Goal: Task Accomplishment & Management: Manage account settings

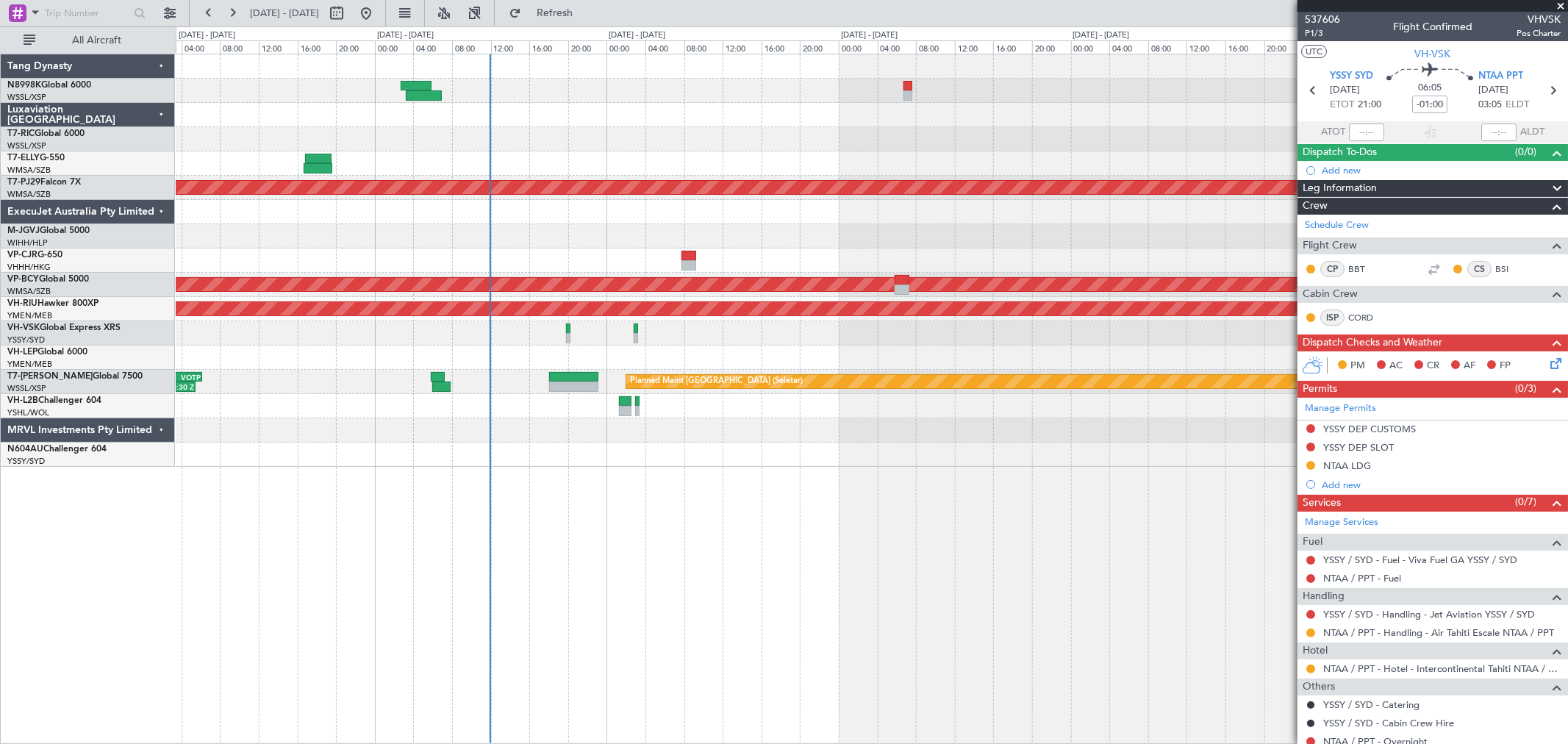
click at [662, 570] on div "Planned Maint [GEOGRAPHIC_DATA] (Sultan [PERSON_NAME] [PERSON_NAME] - Subang) P…" at bounding box center [871, 399] width 1392 height 691
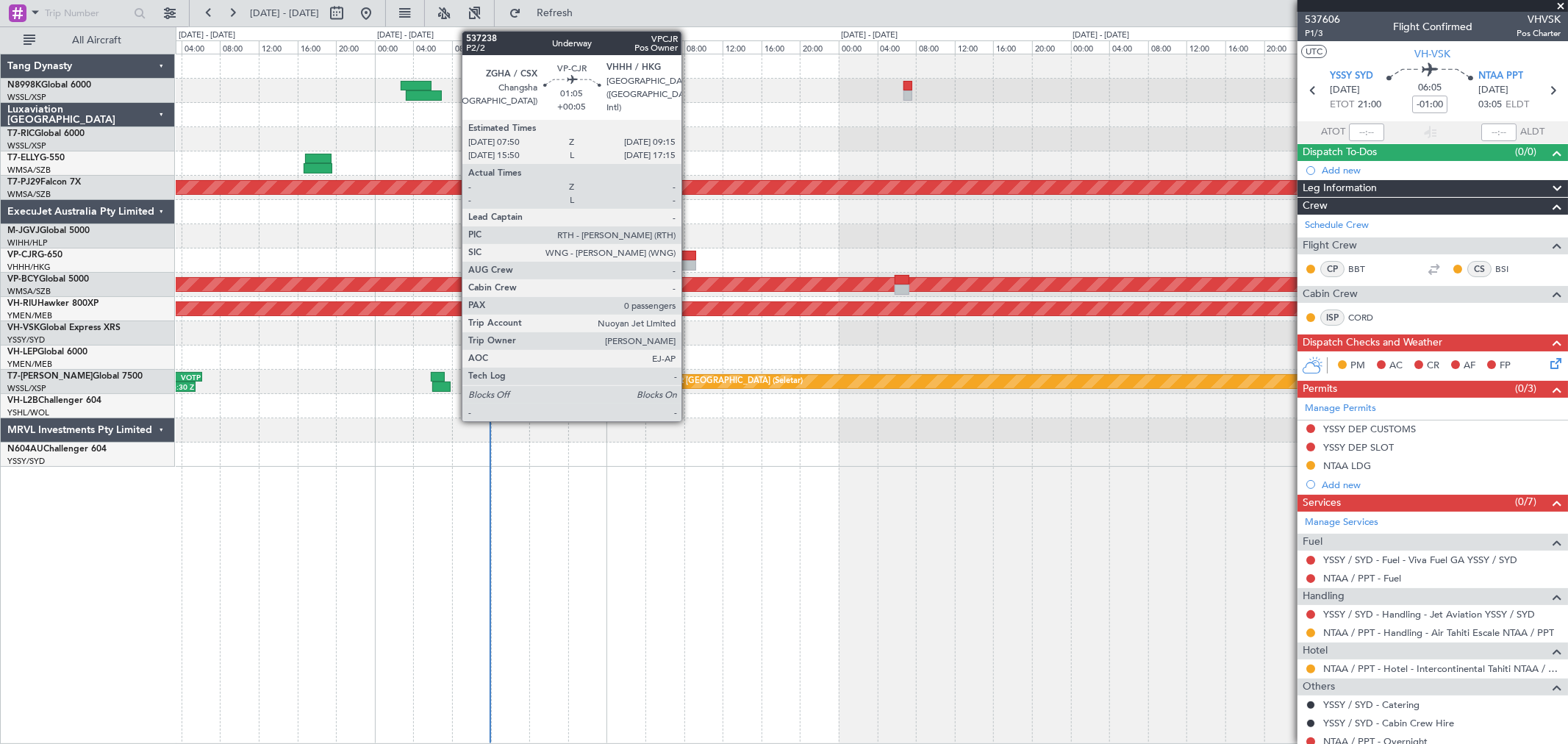
click at [688, 258] on div at bounding box center [688, 255] width 14 height 10
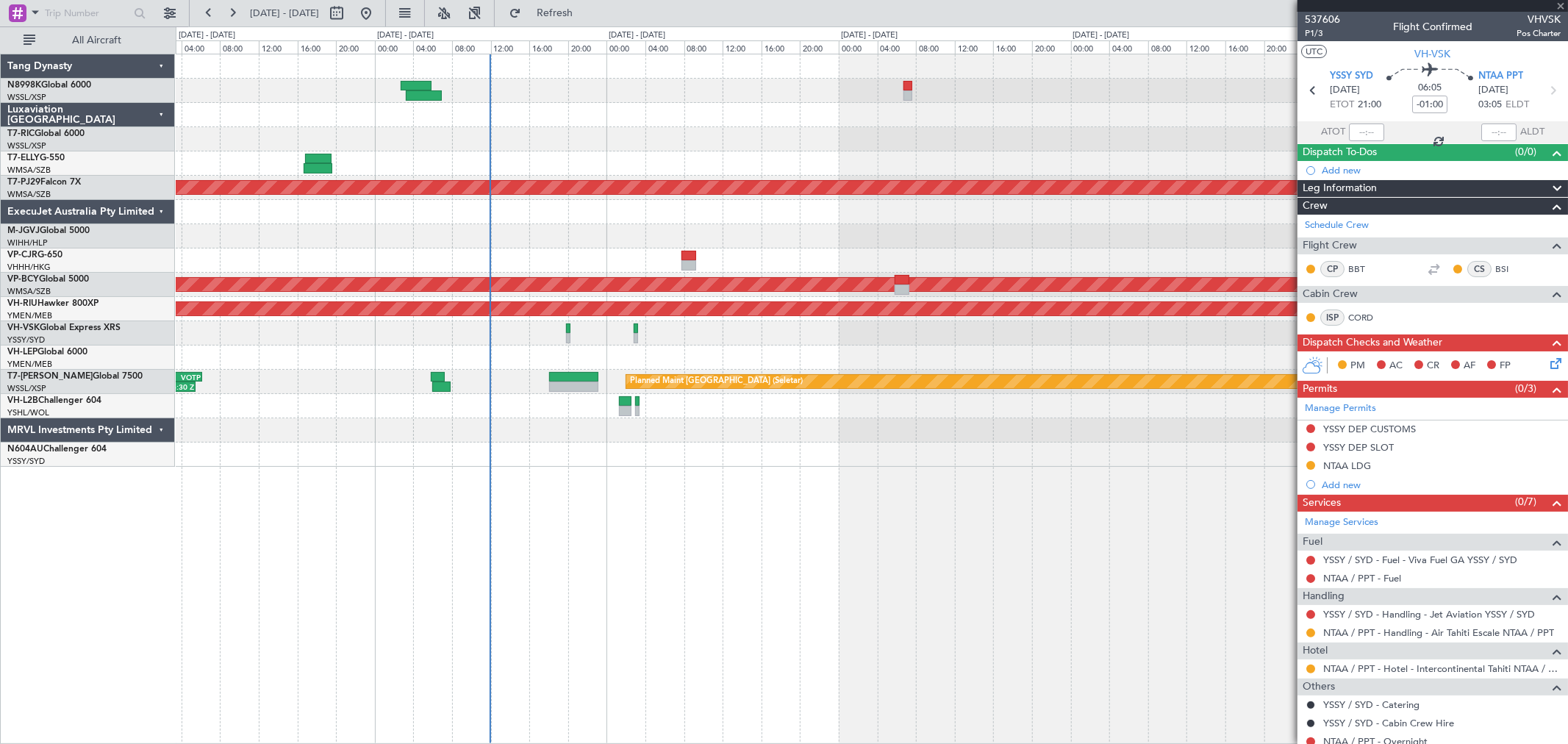
type input "+00:05"
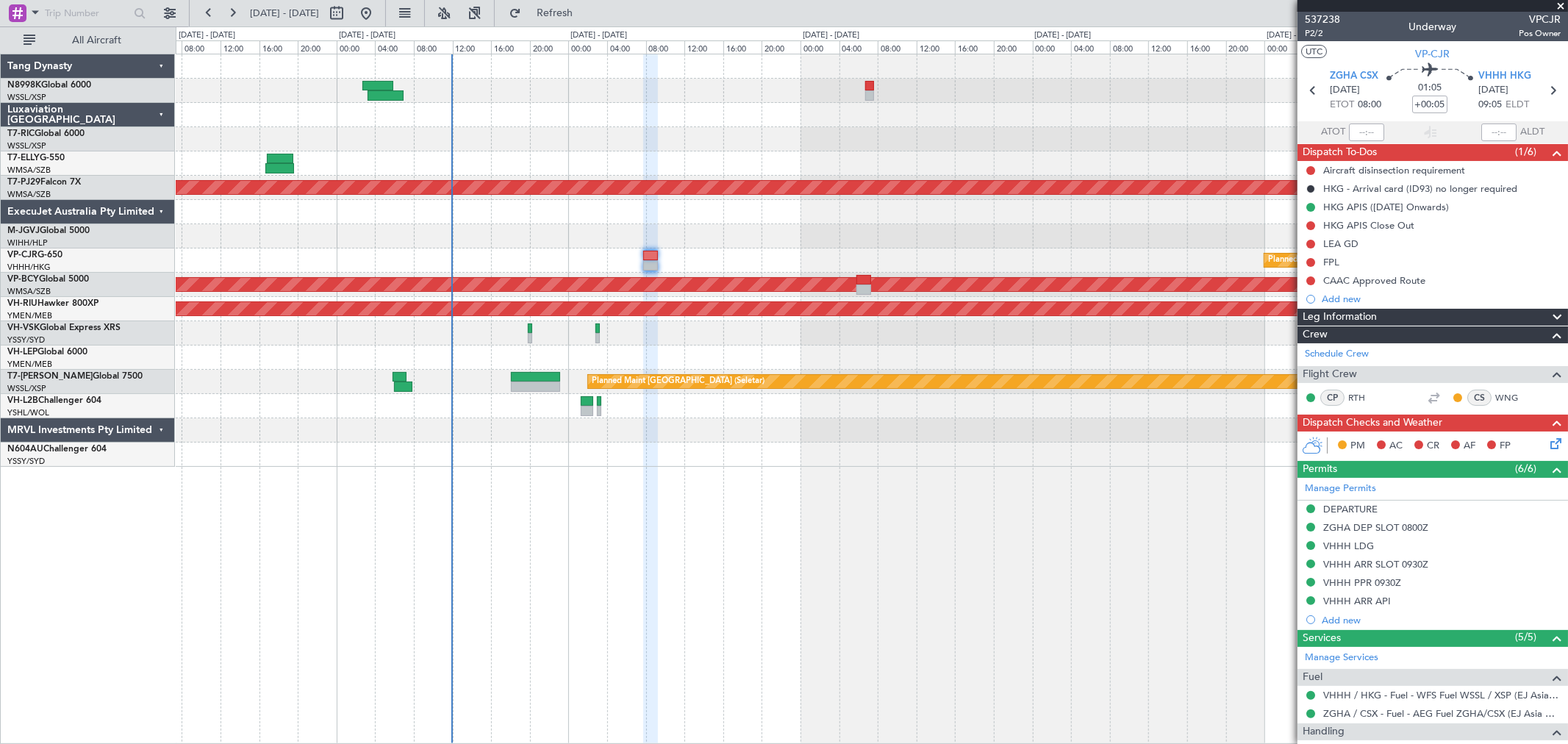
click at [937, 234] on div at bounding box center [871, 236] width 1392 height 24
click at [1321, 33] on span "P2/2" at bounding box center [1323, 33] width 36 height 12
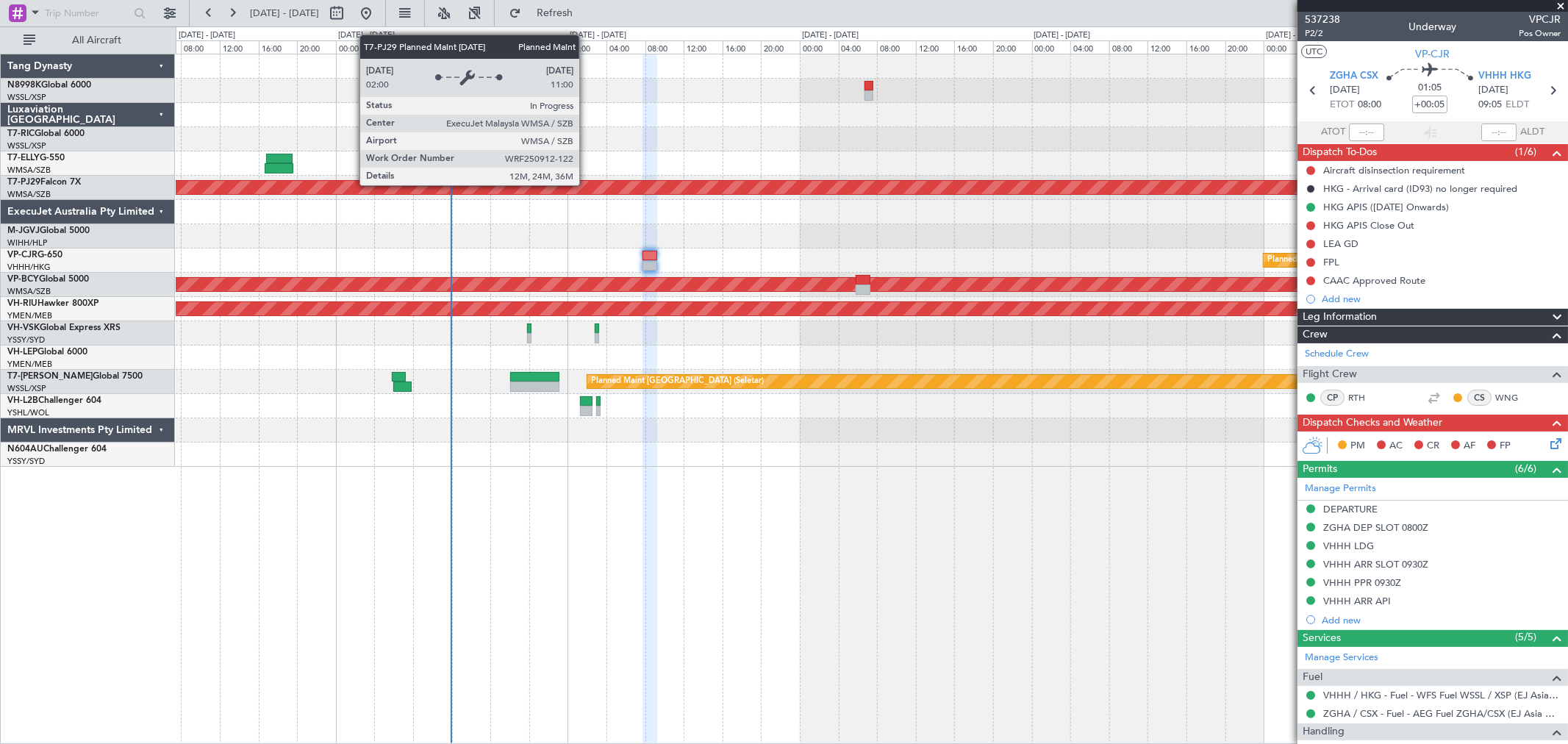
click at [669, 184] on div "Planned Maint [GEOGRAPHIC_DATA] (Sultan [PERSON_NAME] [PERSON_NAME] - Subang)" at bounding box center [871, 187] width 4171 height 13
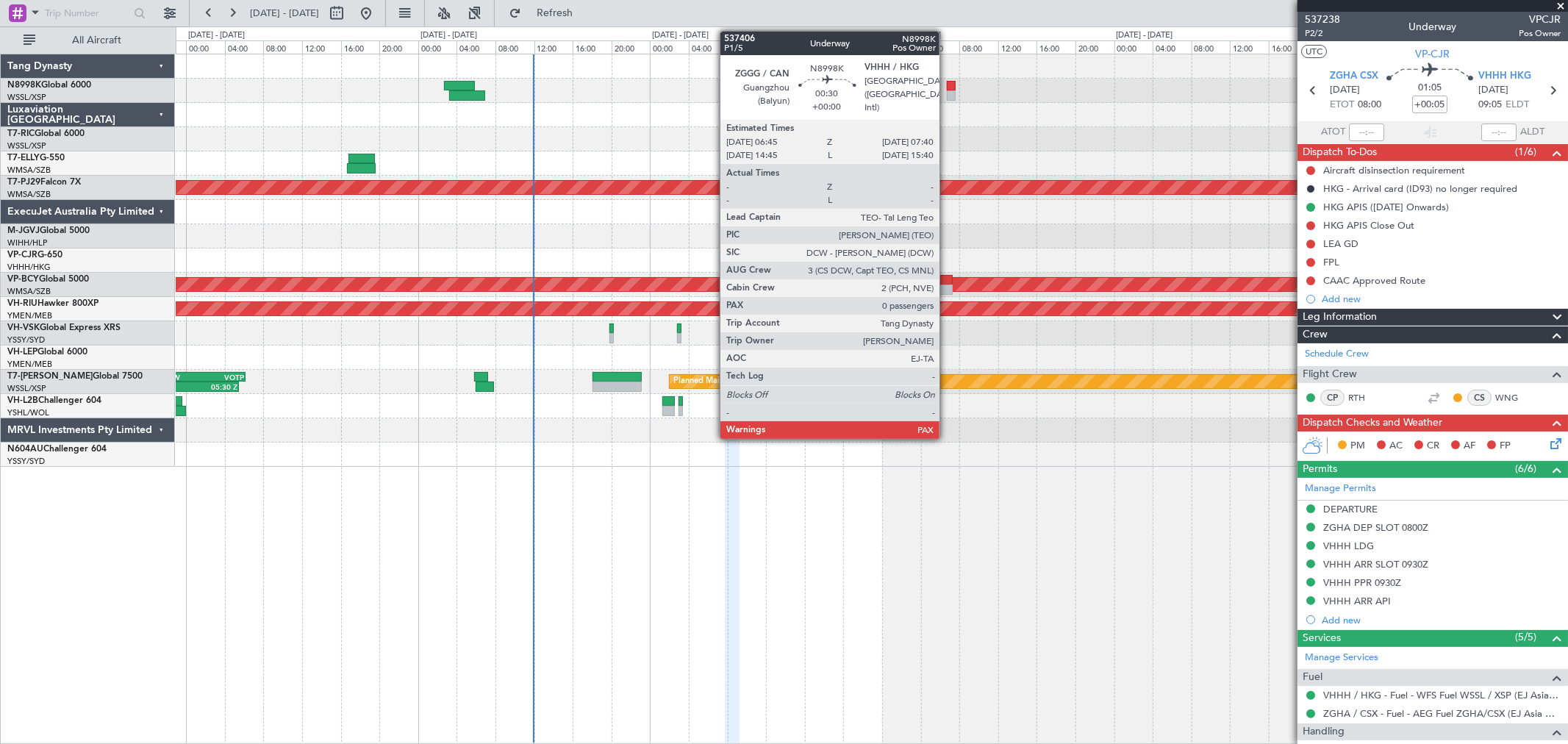
click at [947, 81] on div at bounding box center [951, 85] width 9 height 10
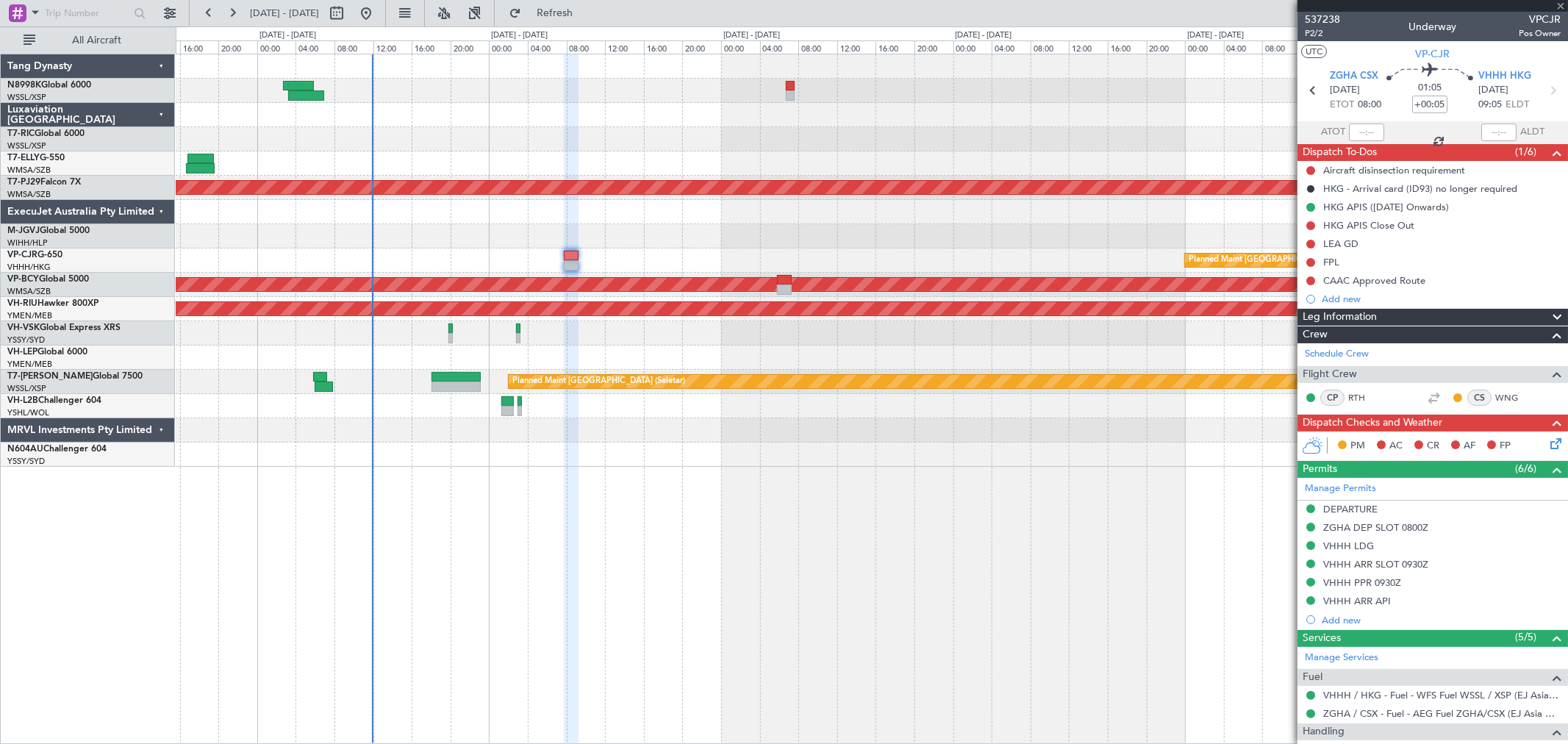
click at [799, 121] on div at bounding box center [871, 115] width 1392 height 24
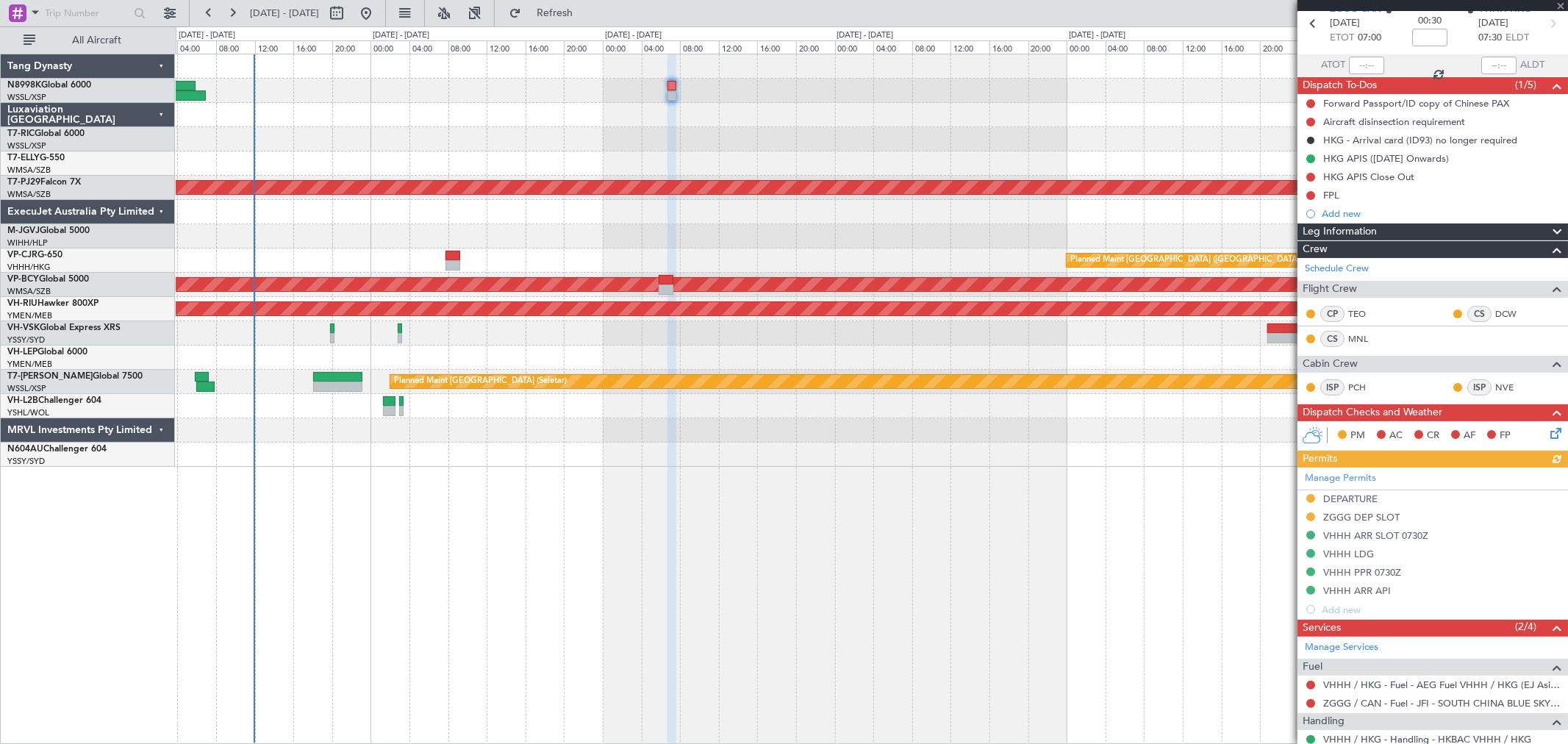
scroll to position [131, 0]
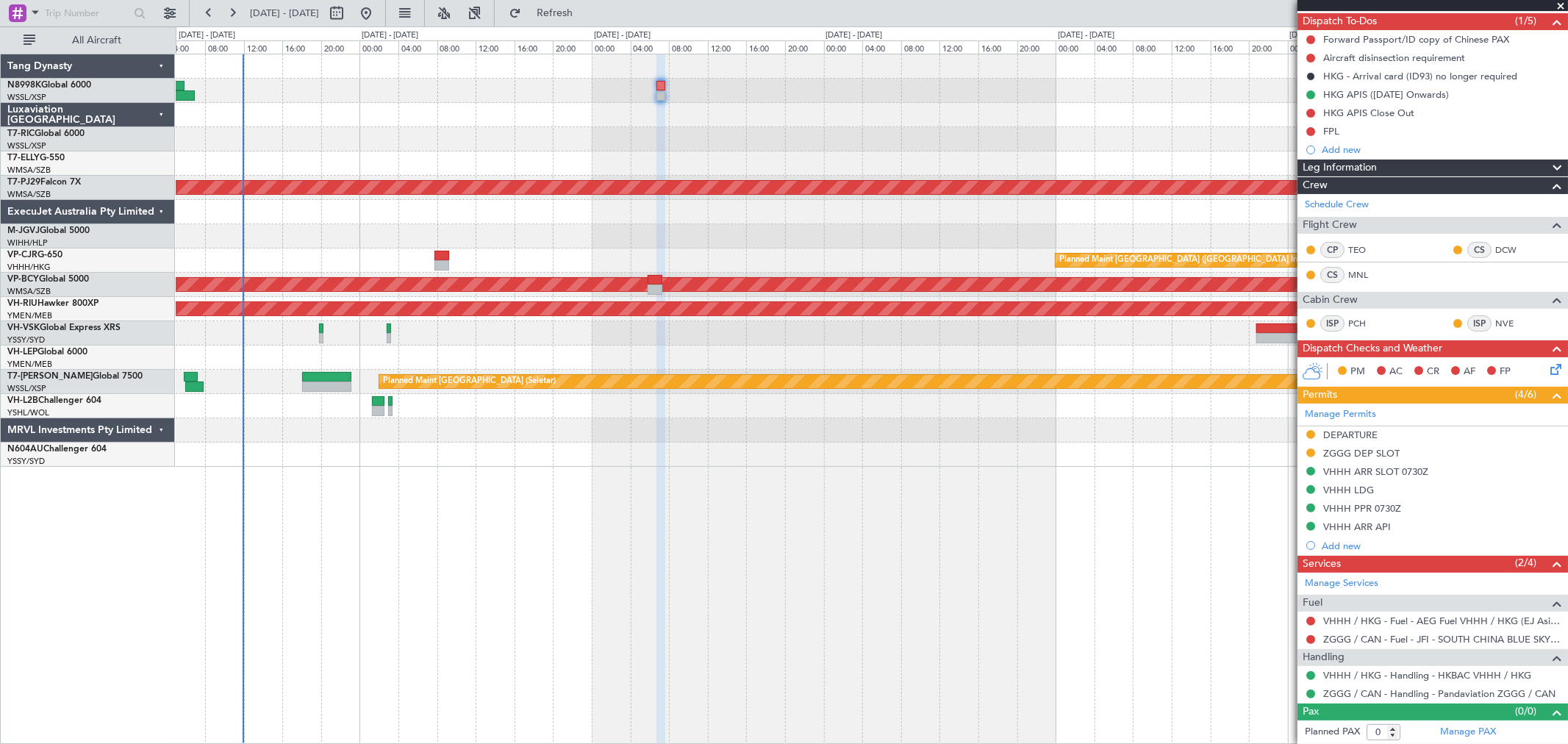
click at [805, 105] on div "- - SLVR 12:50 Z GMMX 22:25 Z Planned Maint [GEOGRAPHIC_DATA] (Sultan [PERSON_N…" at bounding box center [871, 260] width 1392 height 413
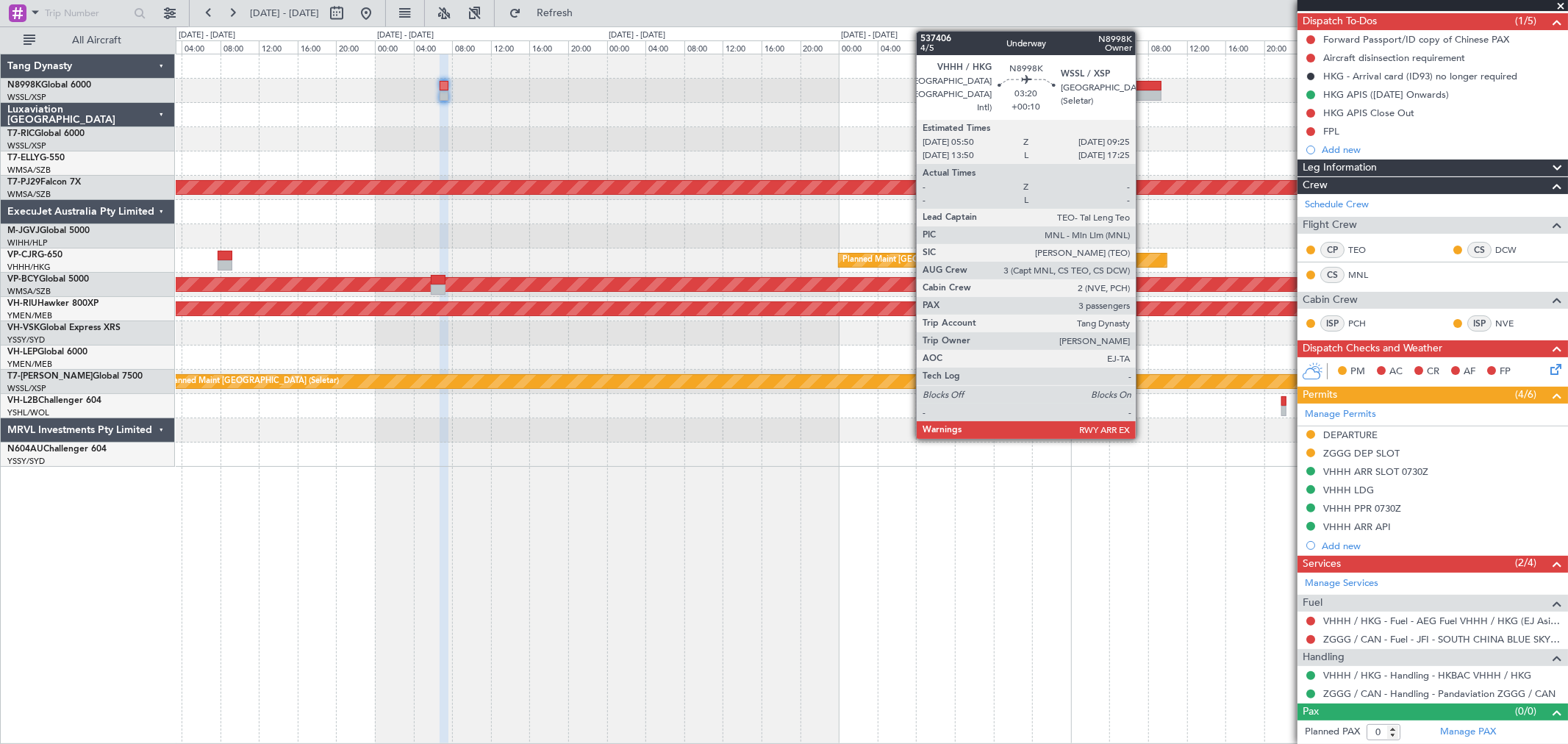
click at [1143, 91] on div at bounding box center [1144, 95] width 36 height 10
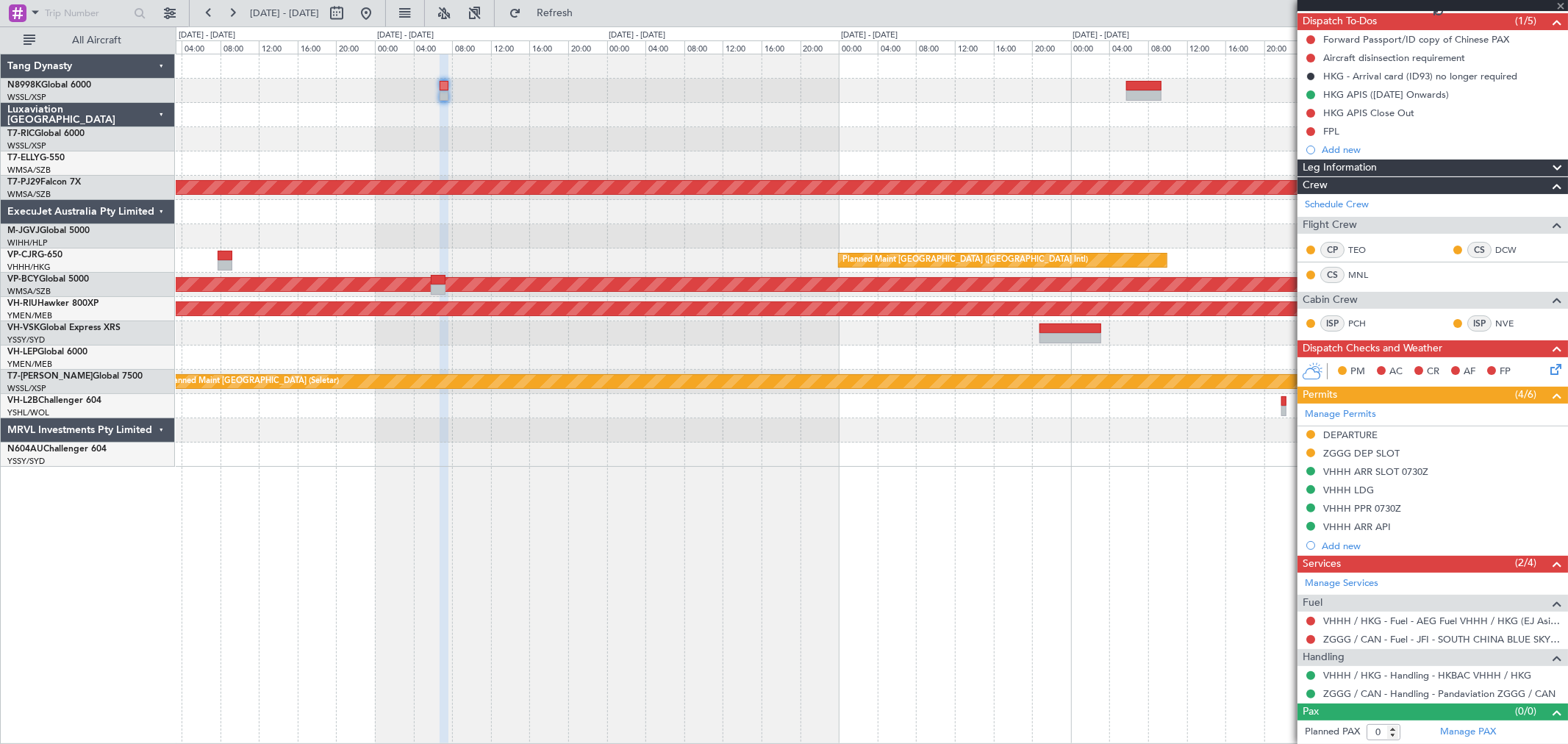
type input "+00:10"
type input "3"
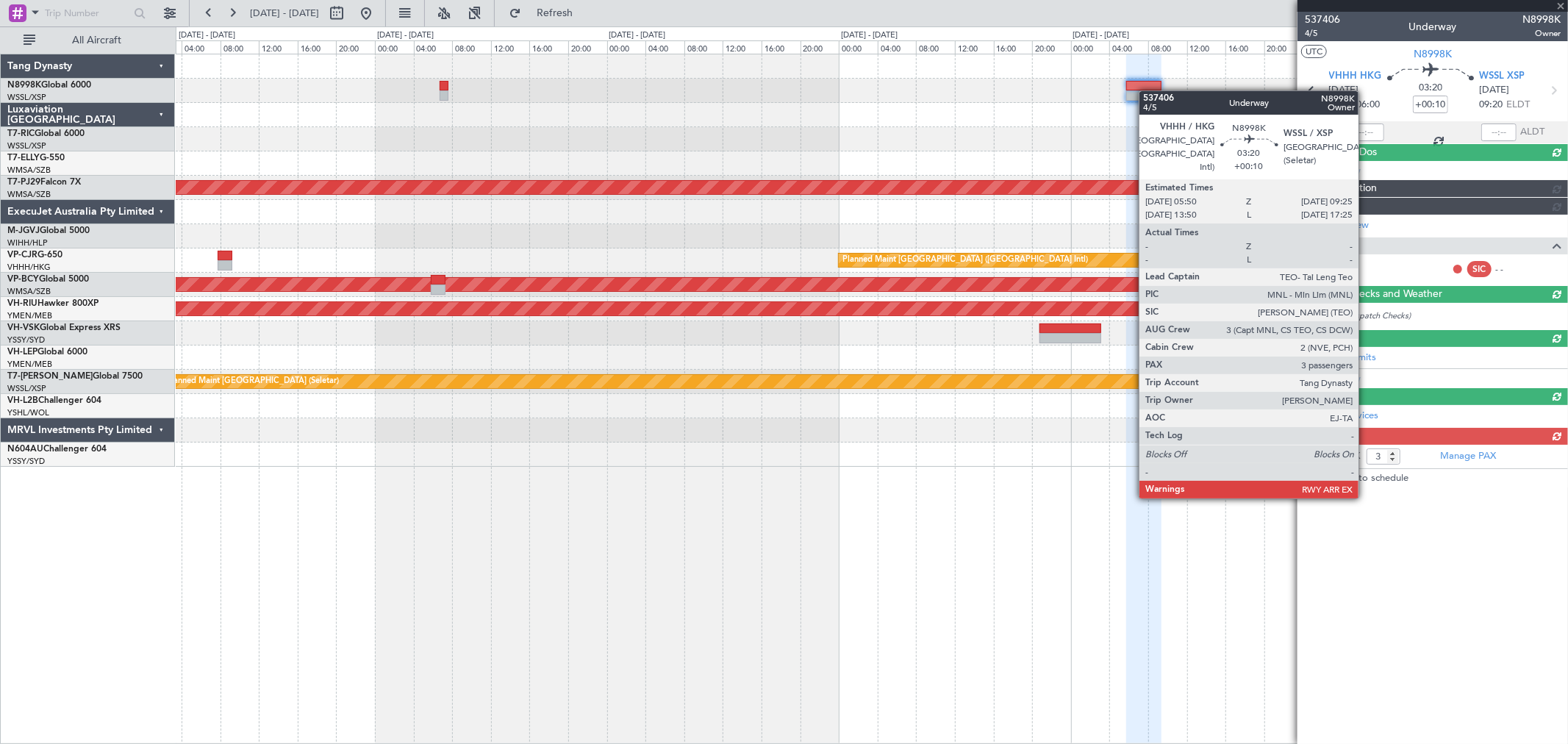
scroll to position [0, 0]
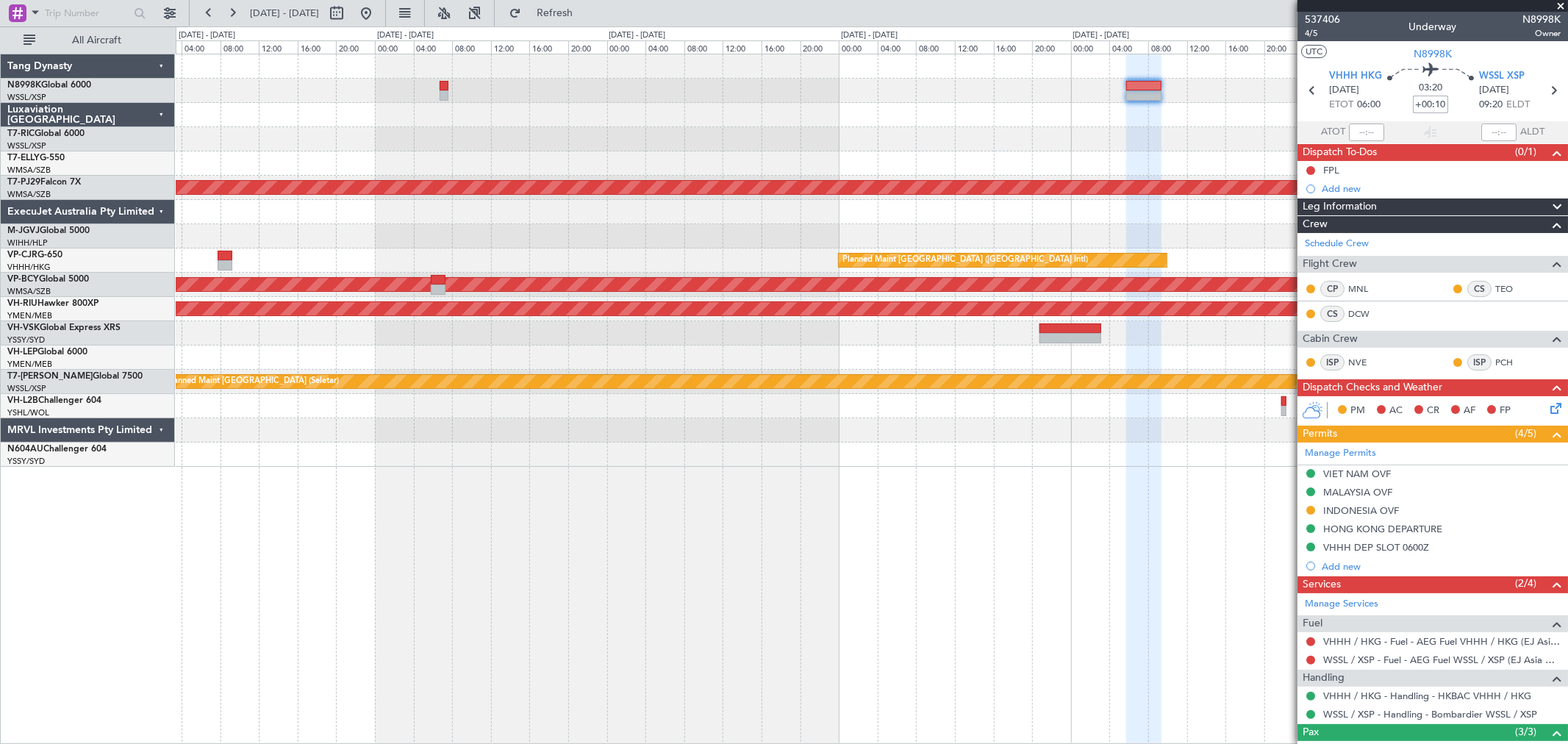
click at [1422, 104] on input "+00:10" at bounding box center [1430, 104] width 36 height 18
type input "-00:10"
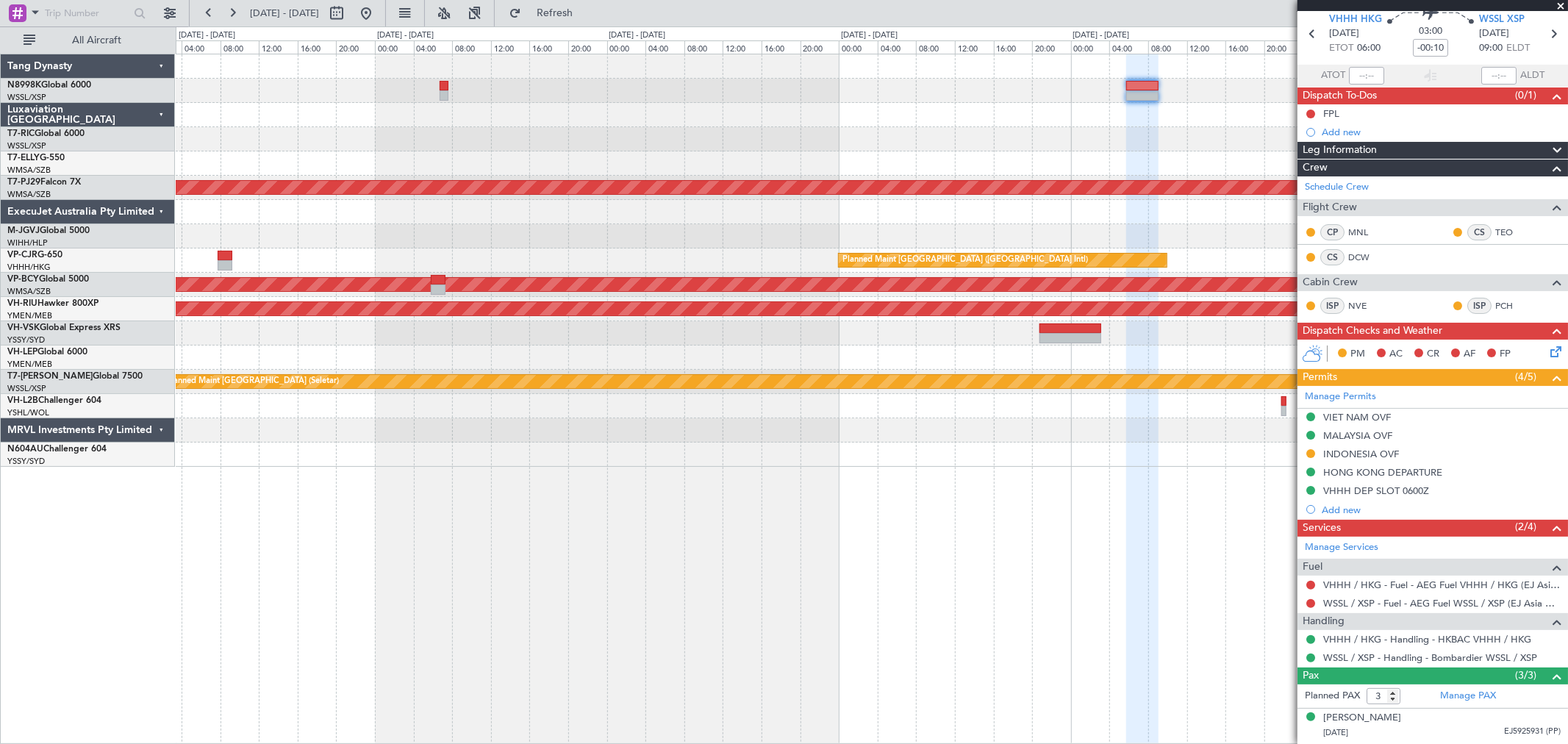
scroll to position [121, 0]
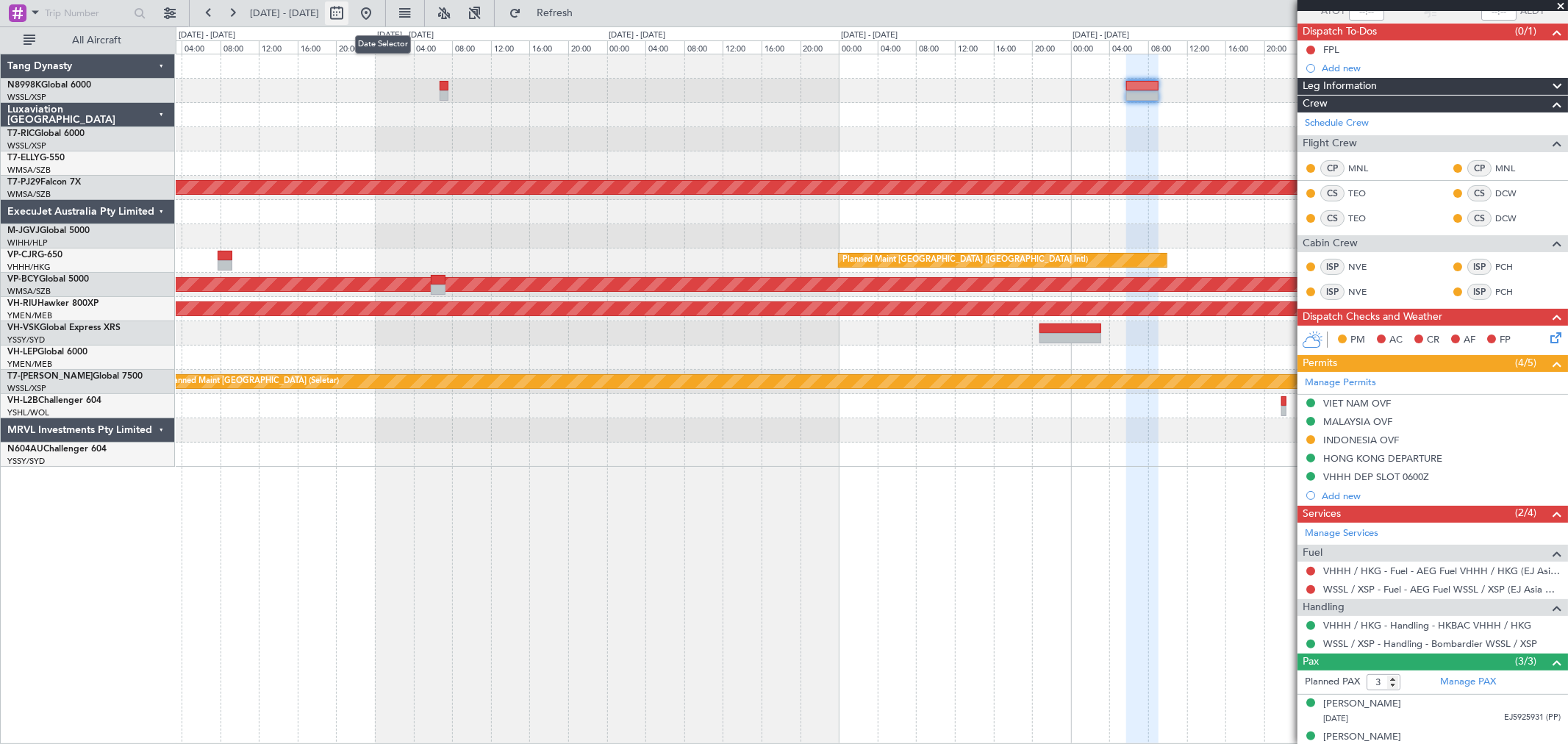
click at [348, 19] on button at bounding box center [337, 13] width 23 height 23
select select "9"
select select "2025"
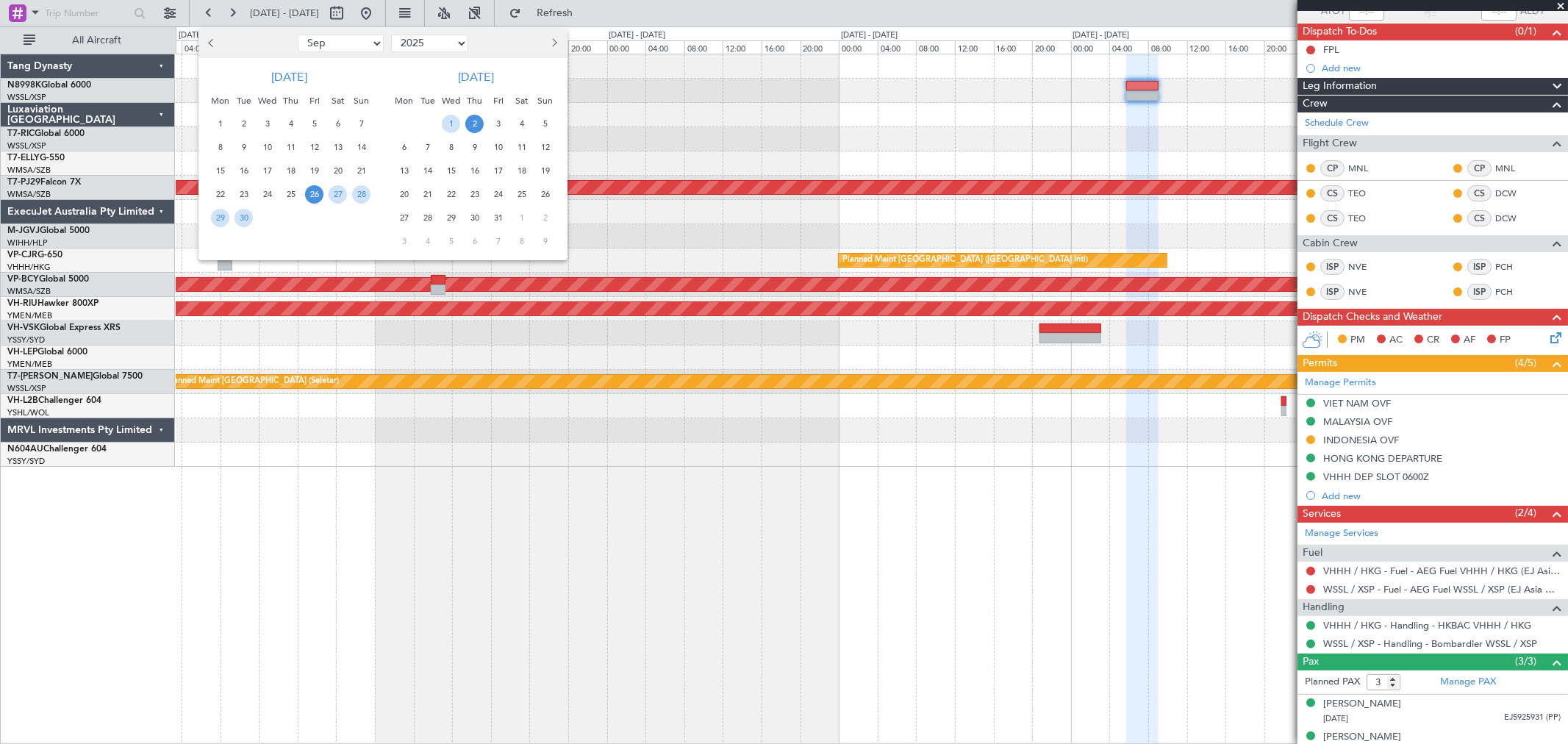
click at [423, 142] on span "7" at bounding box center [427, 148] width 19 height 19
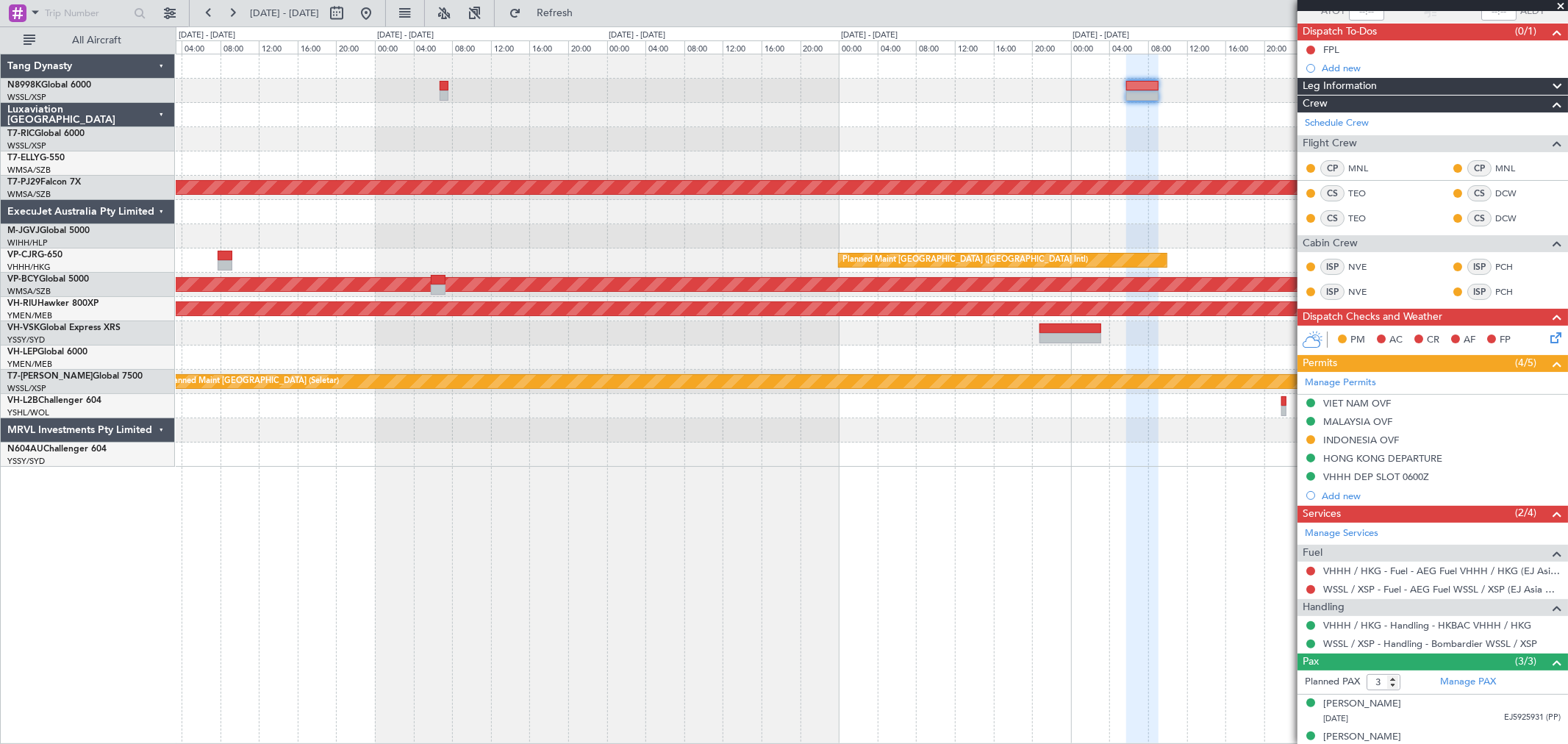
select select "10"
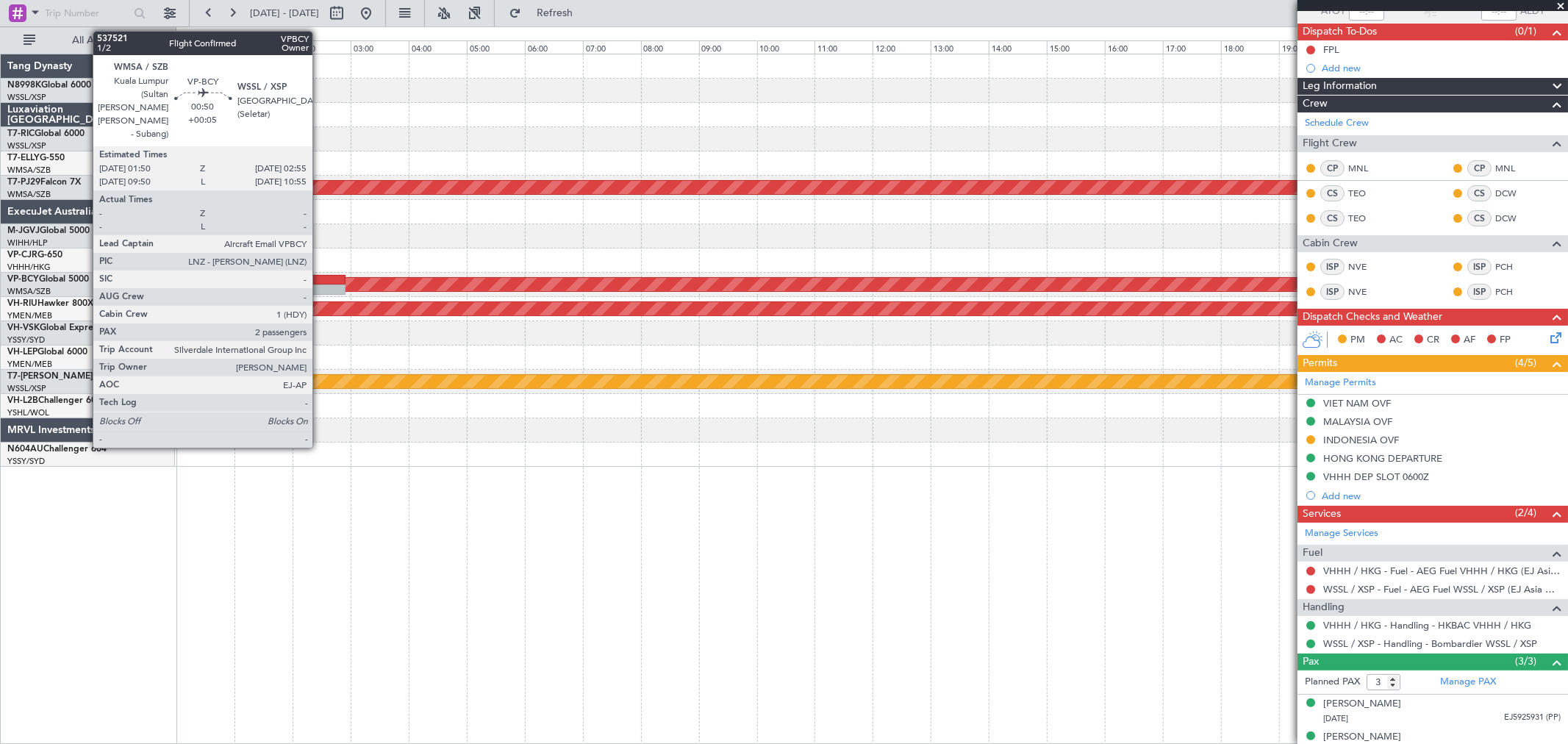
click at [320, 282] on div at bounding box center [314, 279] width 63 height 10
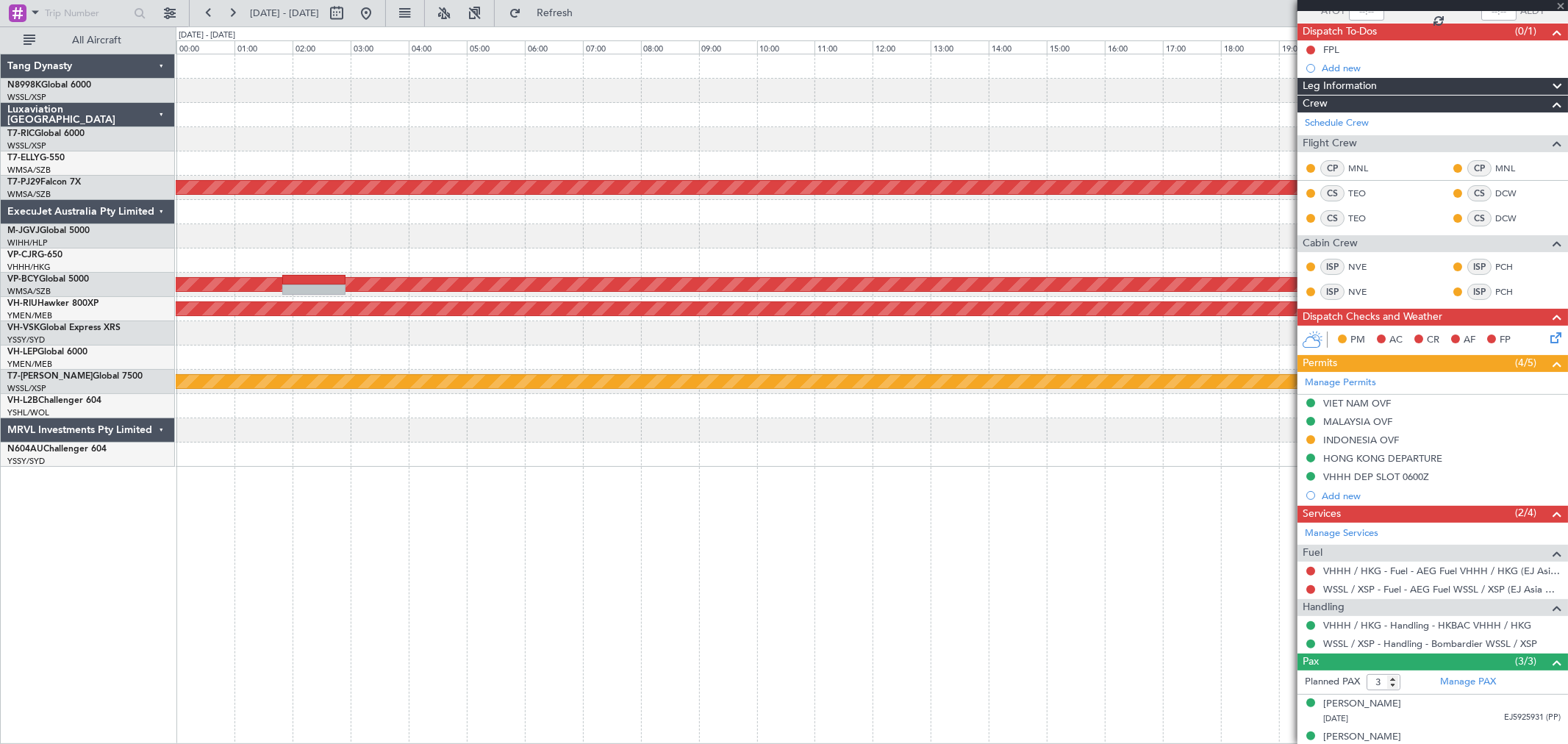
type input "+00:05"
type input "2"
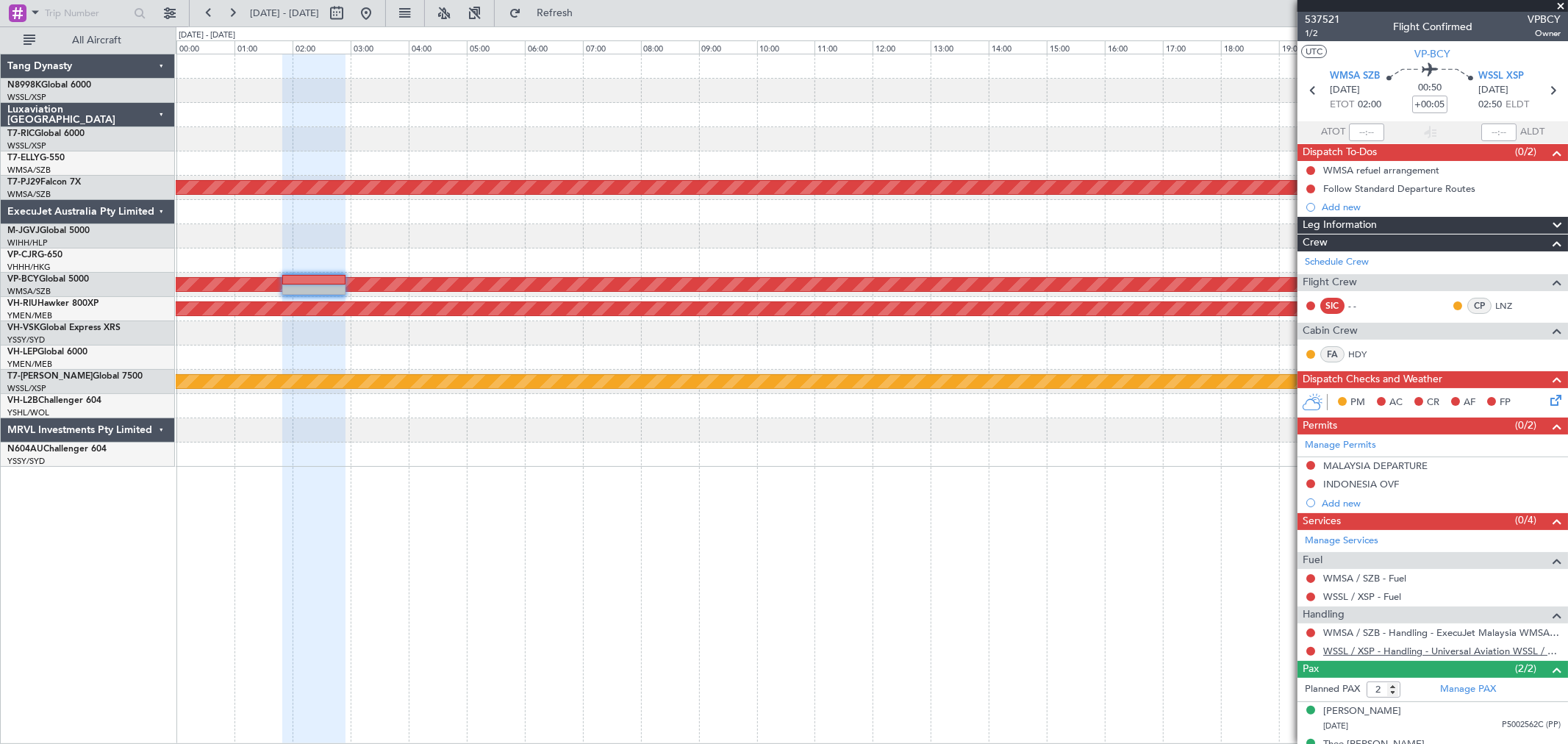
click at [1345, 650] on link "WSSL / XSP - Handling - Universal Aviation WSSL / XSP" at bounding box center [1441, 651] width 238 height 12
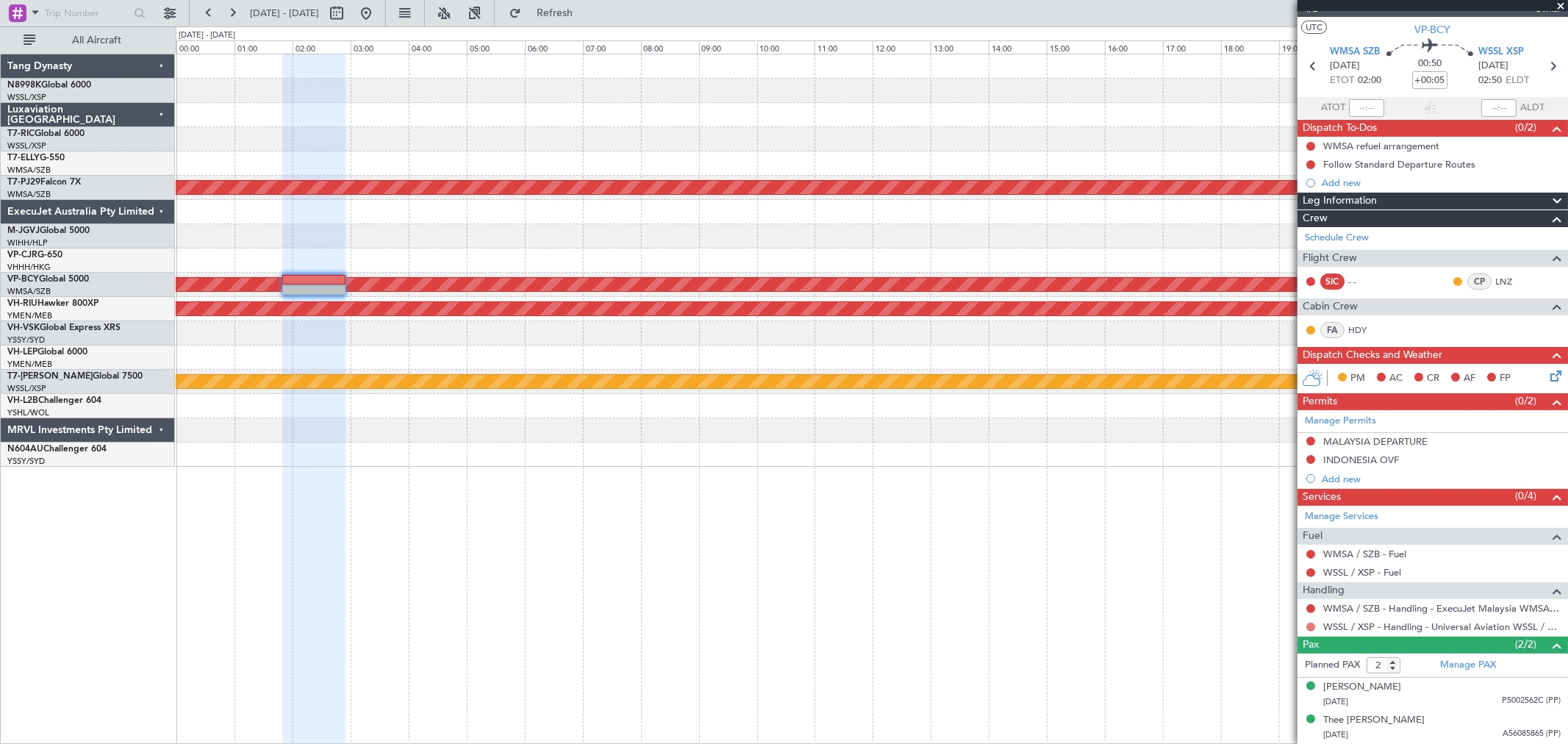
click at [1308, 628] on button at bounding box center [1310, 626] width 9 height 9
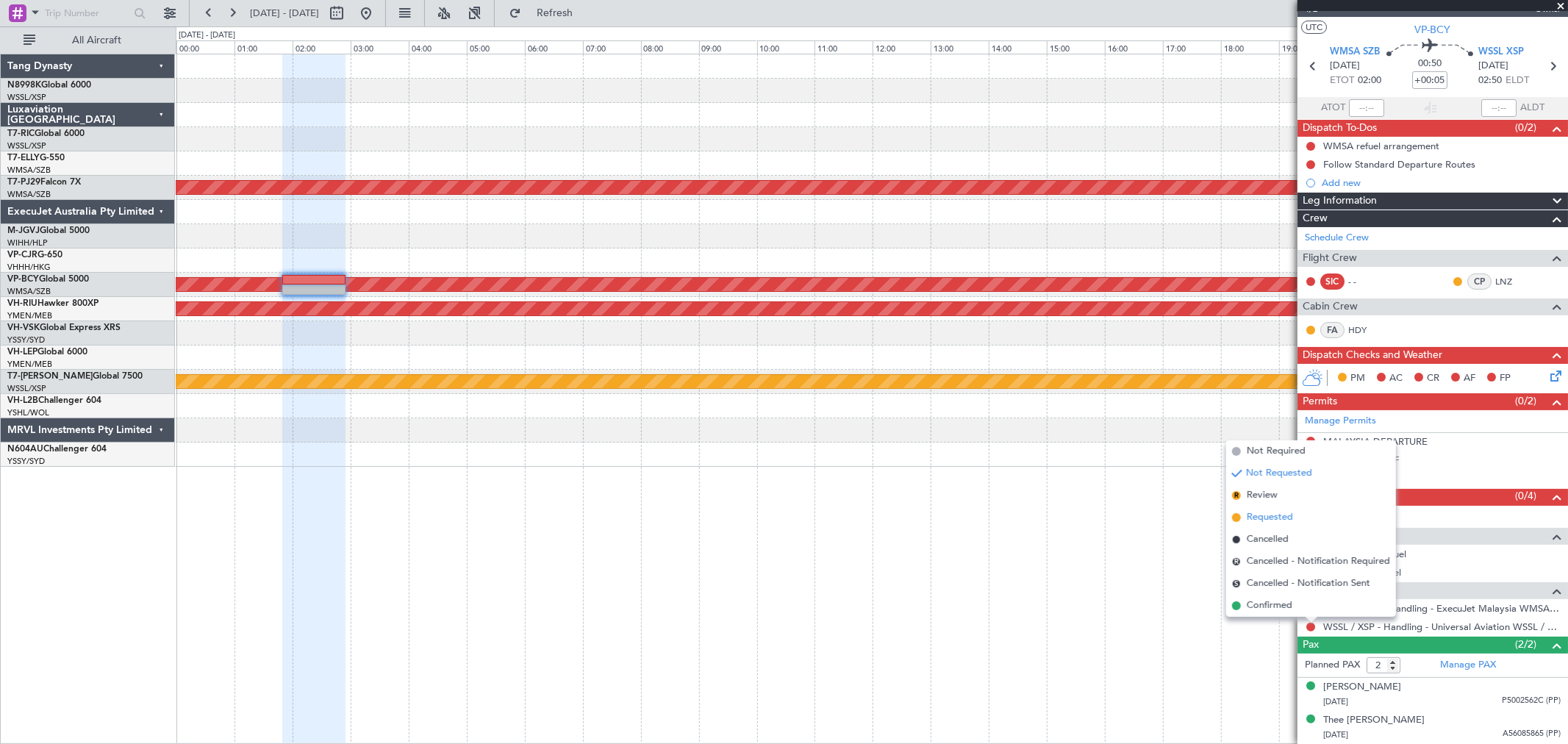
click at [1268, 516] on span "Requested" at bounding box center [1270, 517] width 46 height 15
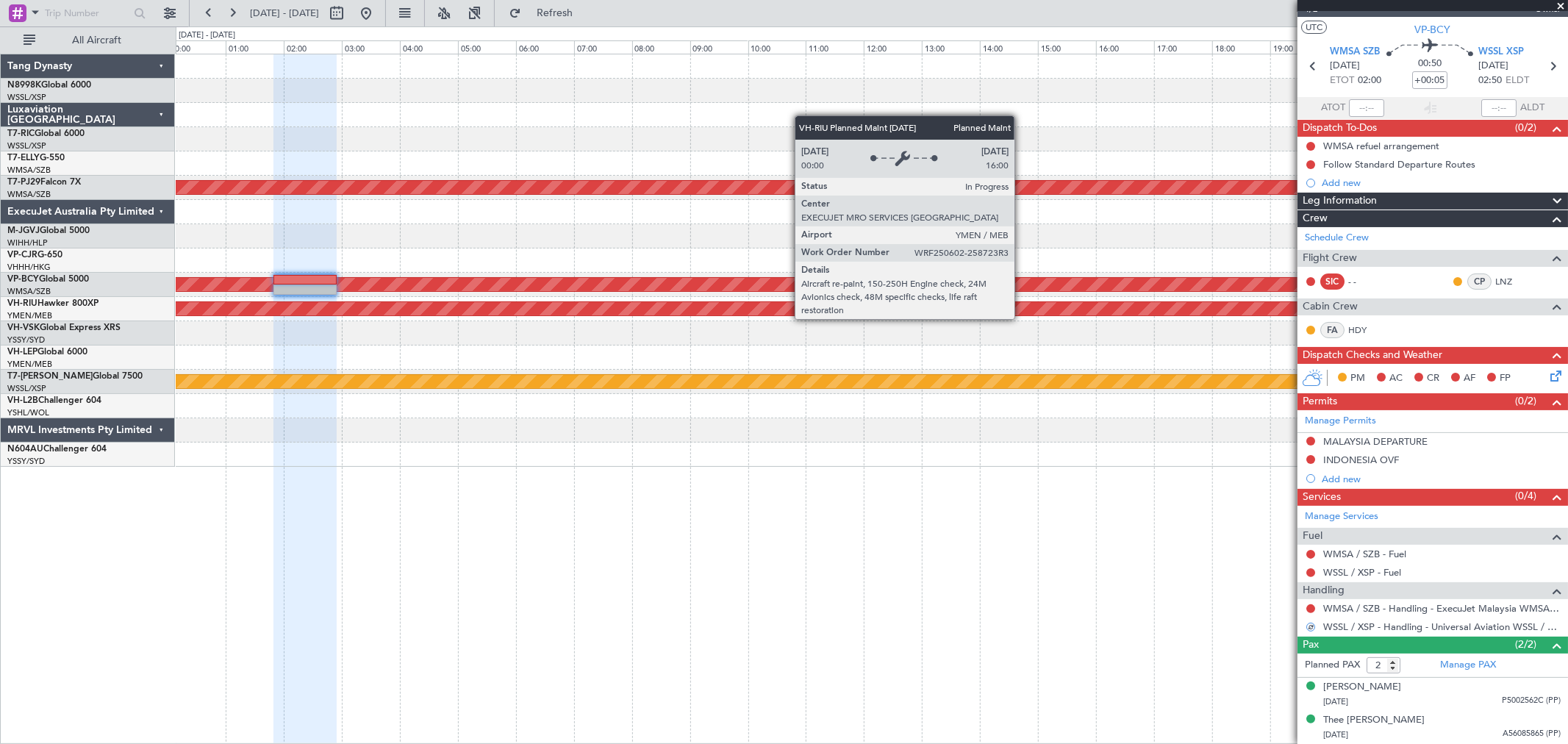
click at [782, 307] on div "Planned Maint [GEOGRAPHIC_DATA] ([GEOGRAPHIC_DATA])" at bounding box center [871, 308] width 4171 height 13
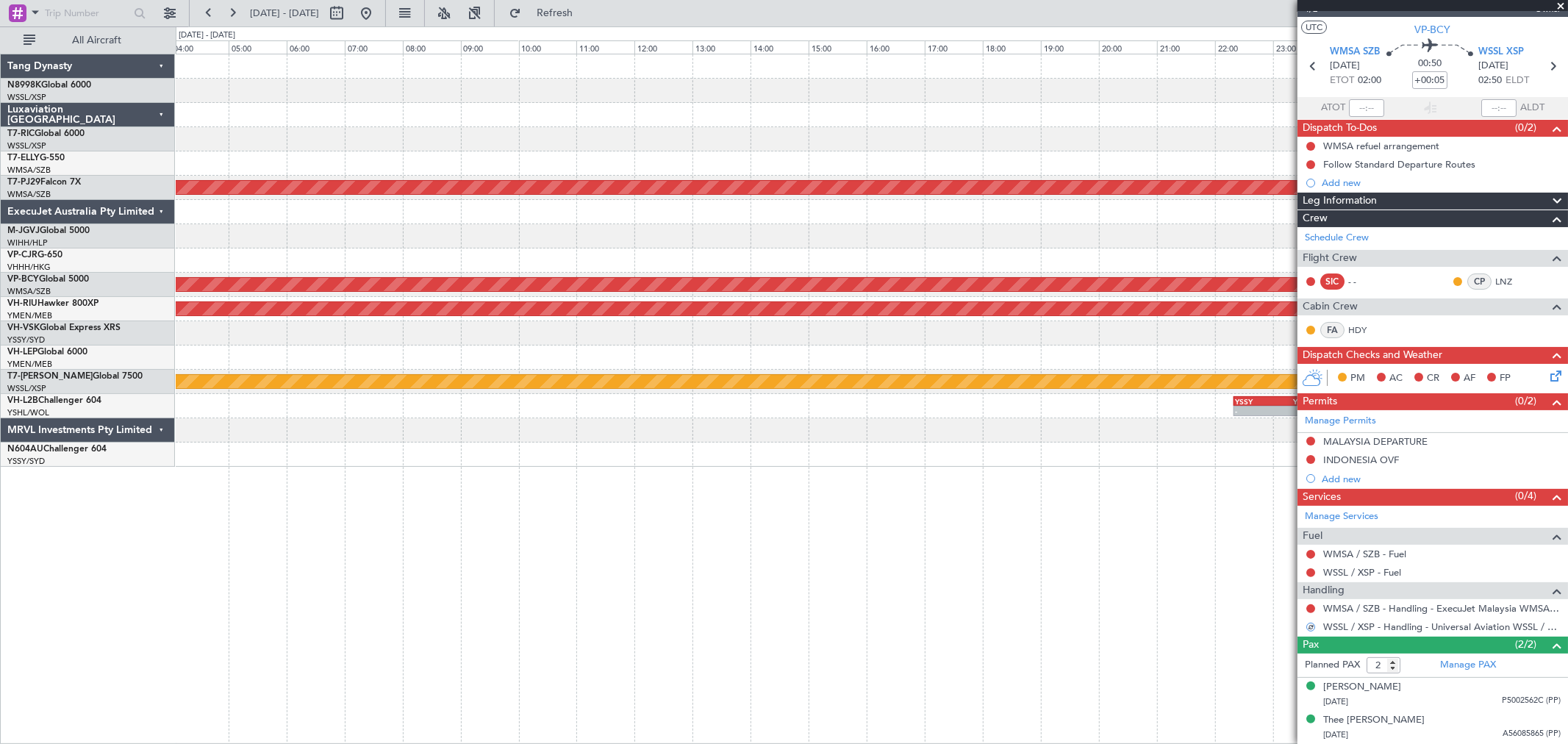
click at [645, 286] on div "Unplanned Maint [GEOGRAPHIC_DATA] (Sultan [PERSON_NAME] [PERSON_NAME] - Subang)" at bounding box center [871, 284] width 1392 height 24
click at [464, 276] on div "Planned Maint [GEOGRAPHIC_DATA] (Sultan [PERSON_NAME] [PERSON_NAME] - Subang) U…" at bounding box center [871, 260] width 1392 height 413
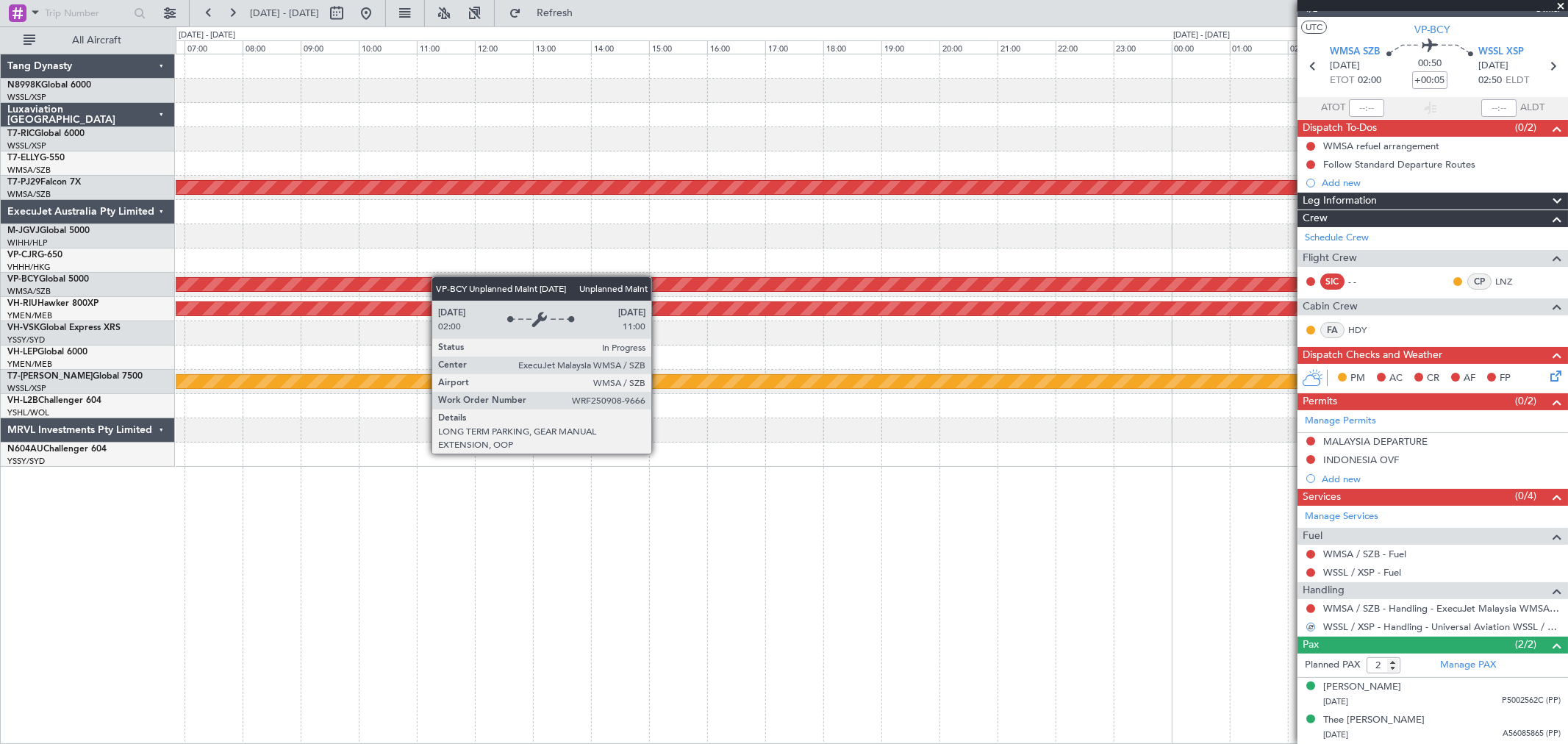
click at [395, 280] on div "Planned Maint [GEOGRAPHIC_DATA] (Sultan [PERSON_NAME] [PERSON_NAME] - Subang) U…" at bounding box center [871, 260] width 1392 height 413
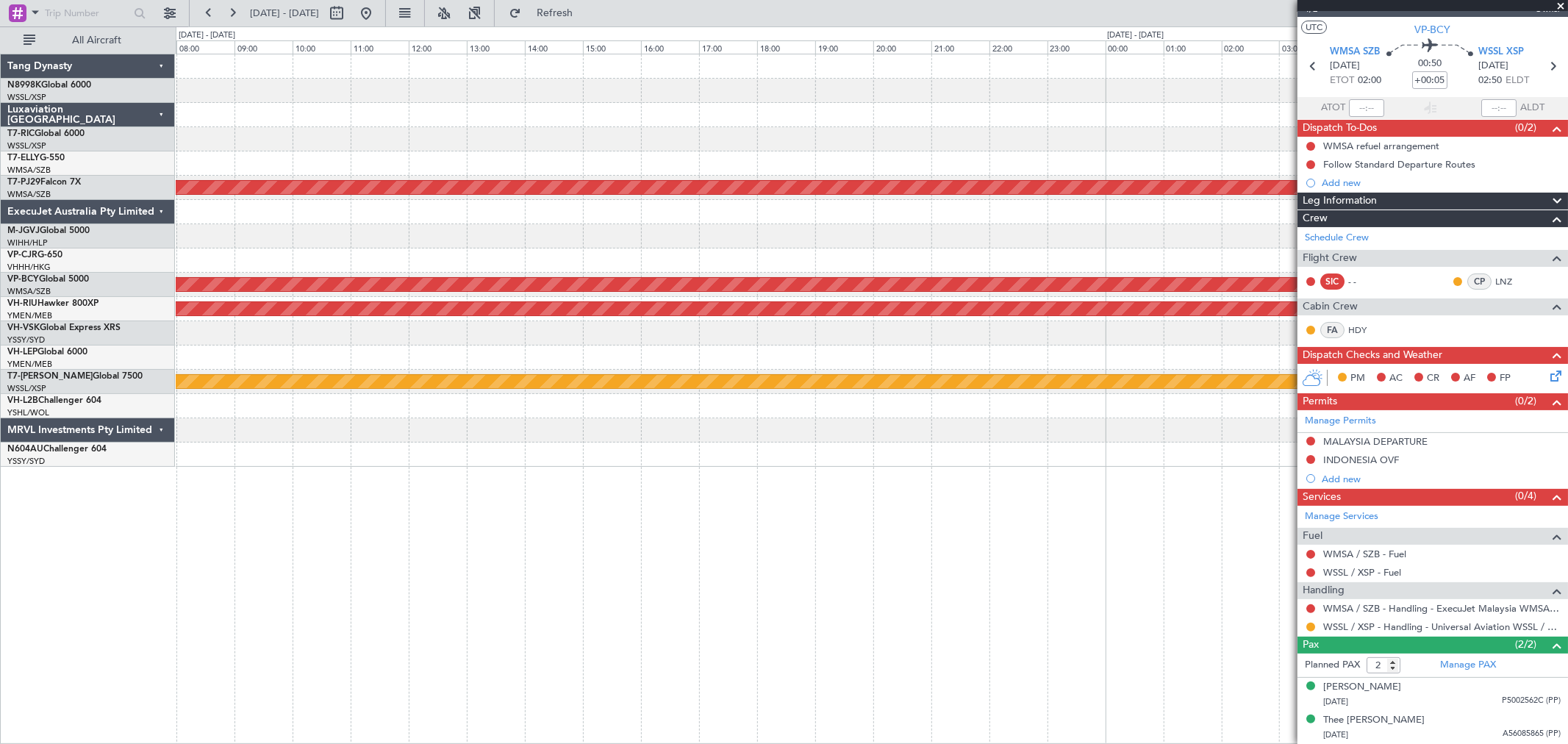
click at [412, 298] on div "Planned Maint [GEOGRAPHIC_DATA] (Sultan [PERSON_NAME] [PERSON_NAME] - Subang) U…" at bounding box center [871, 260] width 1392 height 413
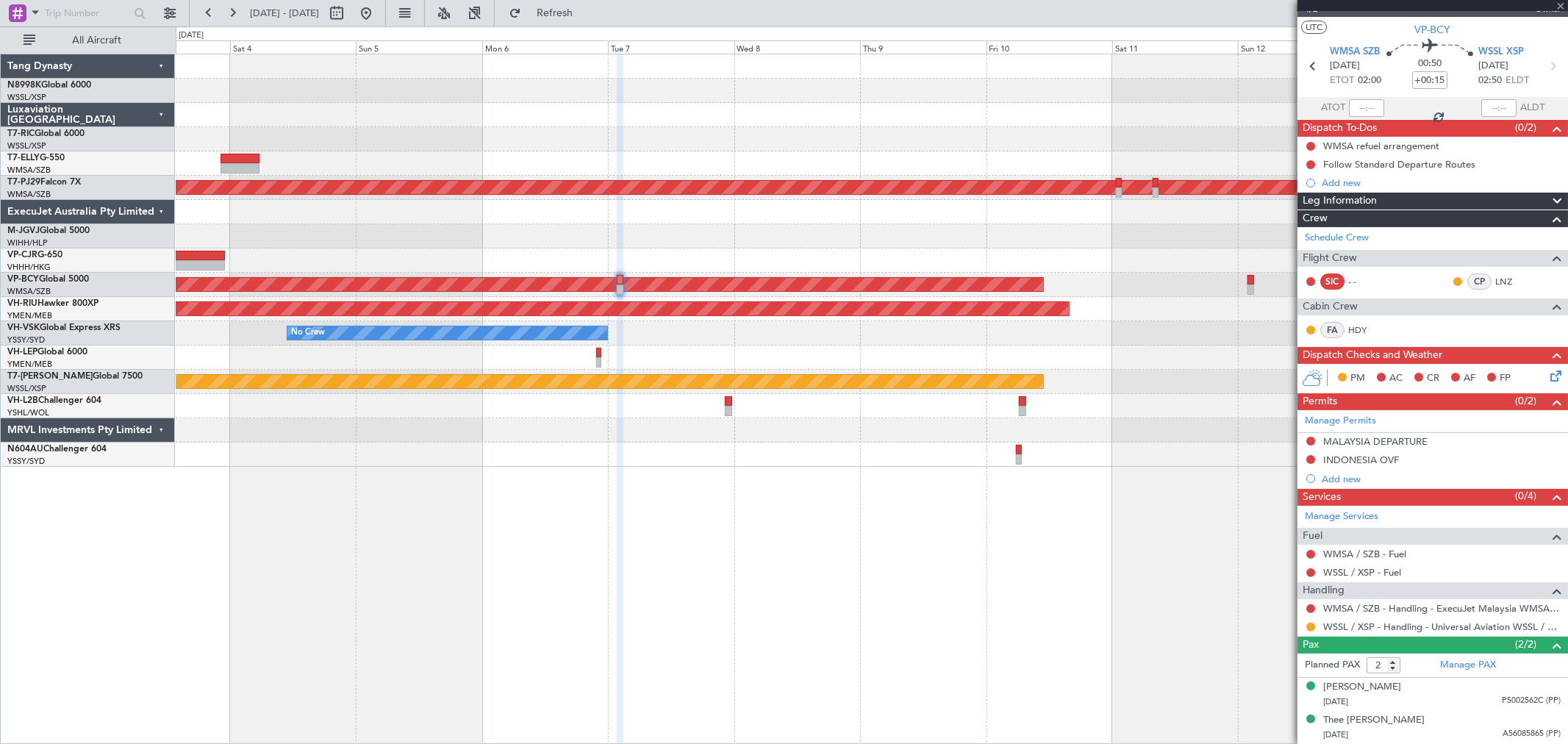
scroll to position [0, 0]
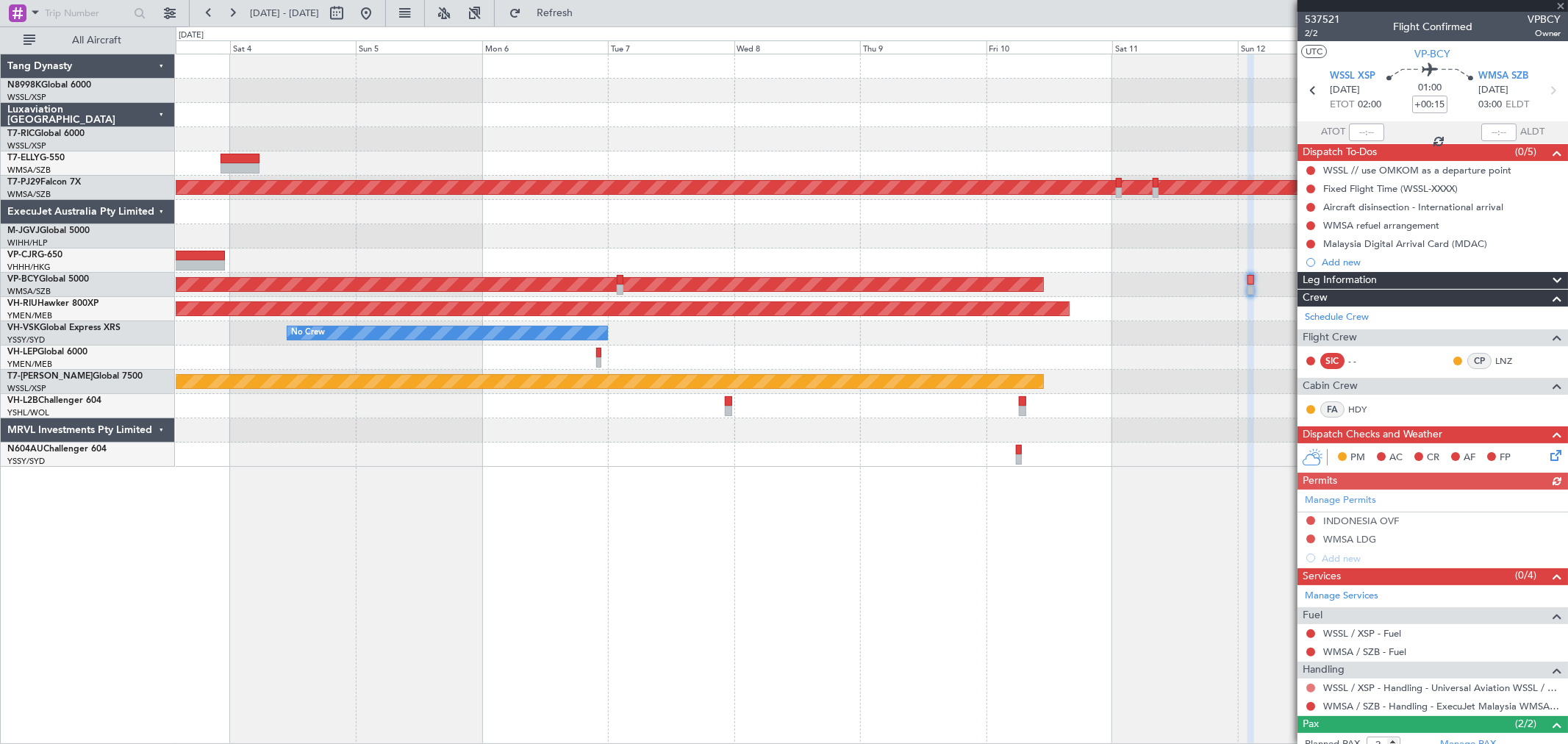
click at [1306, 688] on button at bounding box center [1310, 687] width 9 height 9
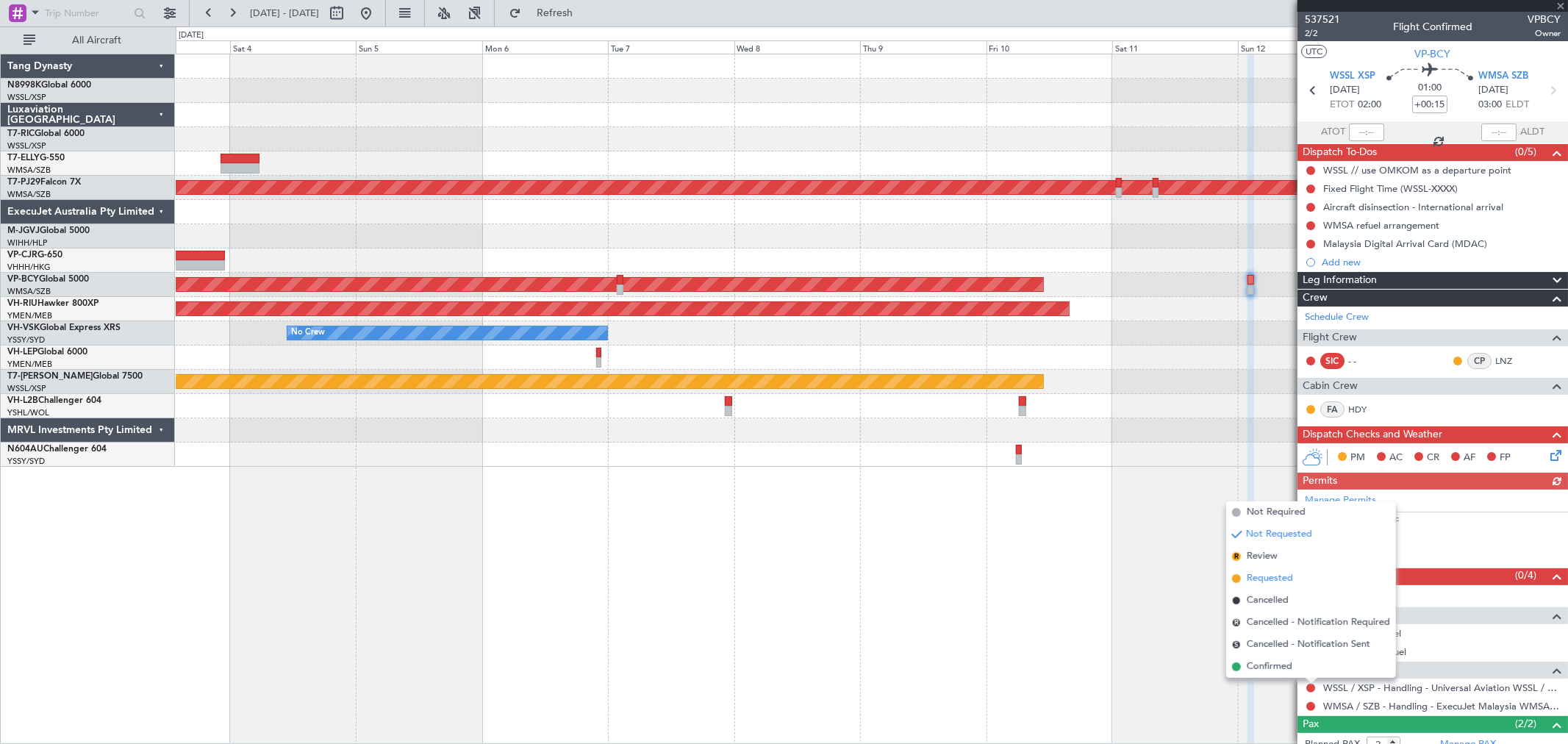
click at [1261, 578] on span "Requested" at bounding box center [1270, 578] width 46 height 15
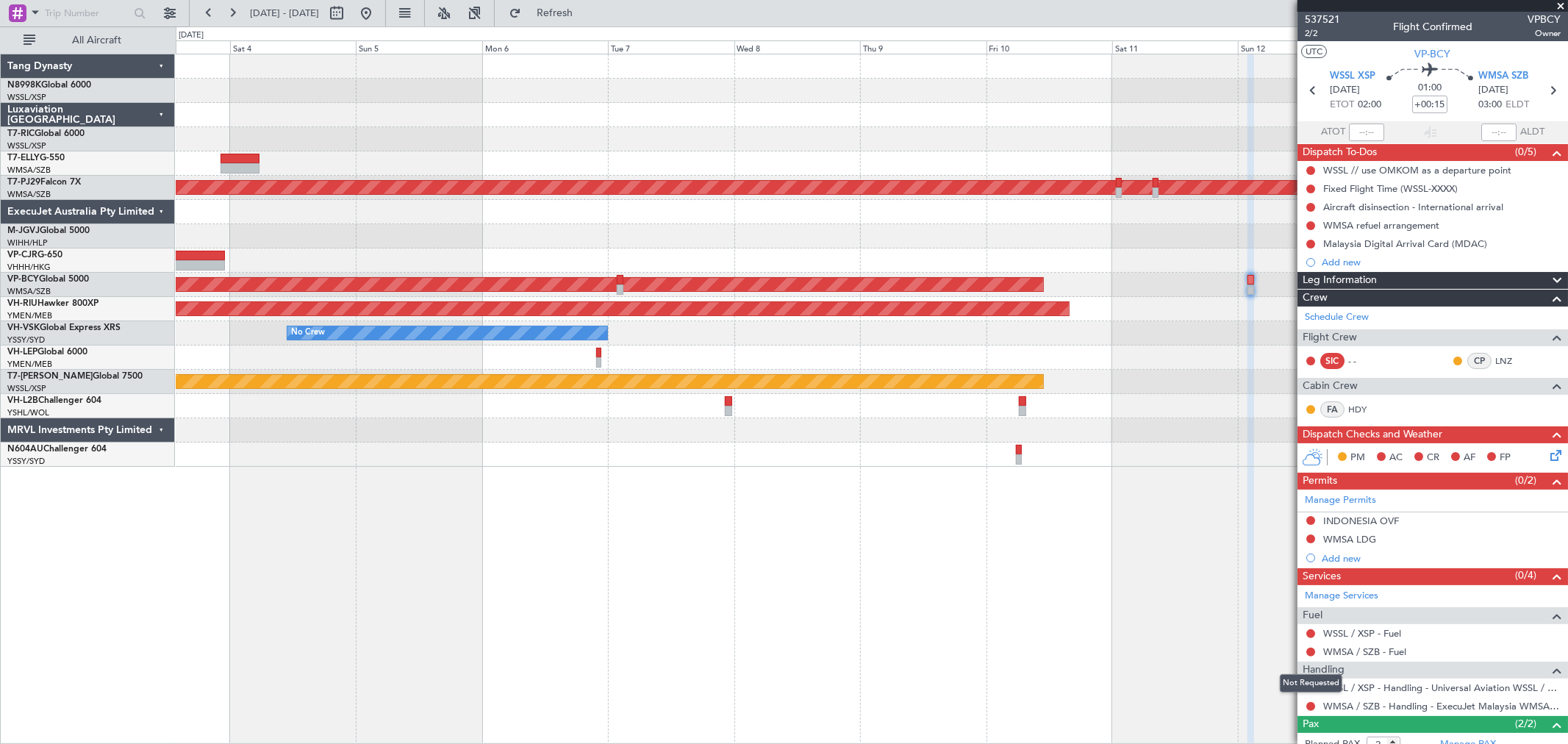
click at [1312, 687] on div "Not Requested" at bounding box center [1310, 684] width 63 height 19
click at [1306, 689] on button at bounding box center [1310, 687] width 9 height 9
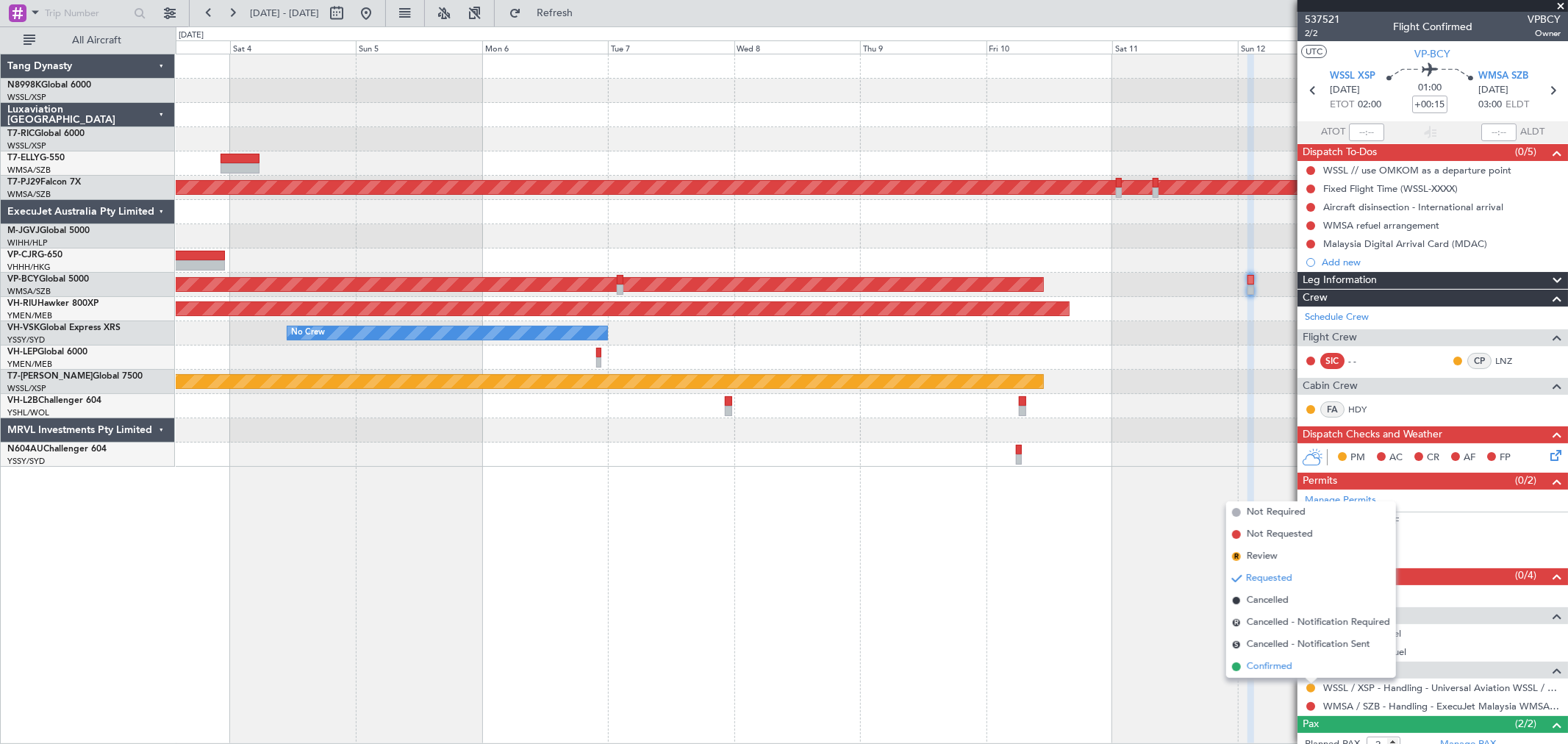
click at [1274, 667] on span "Confirmed" at bounding box center [1269, 667] width 46 height 15
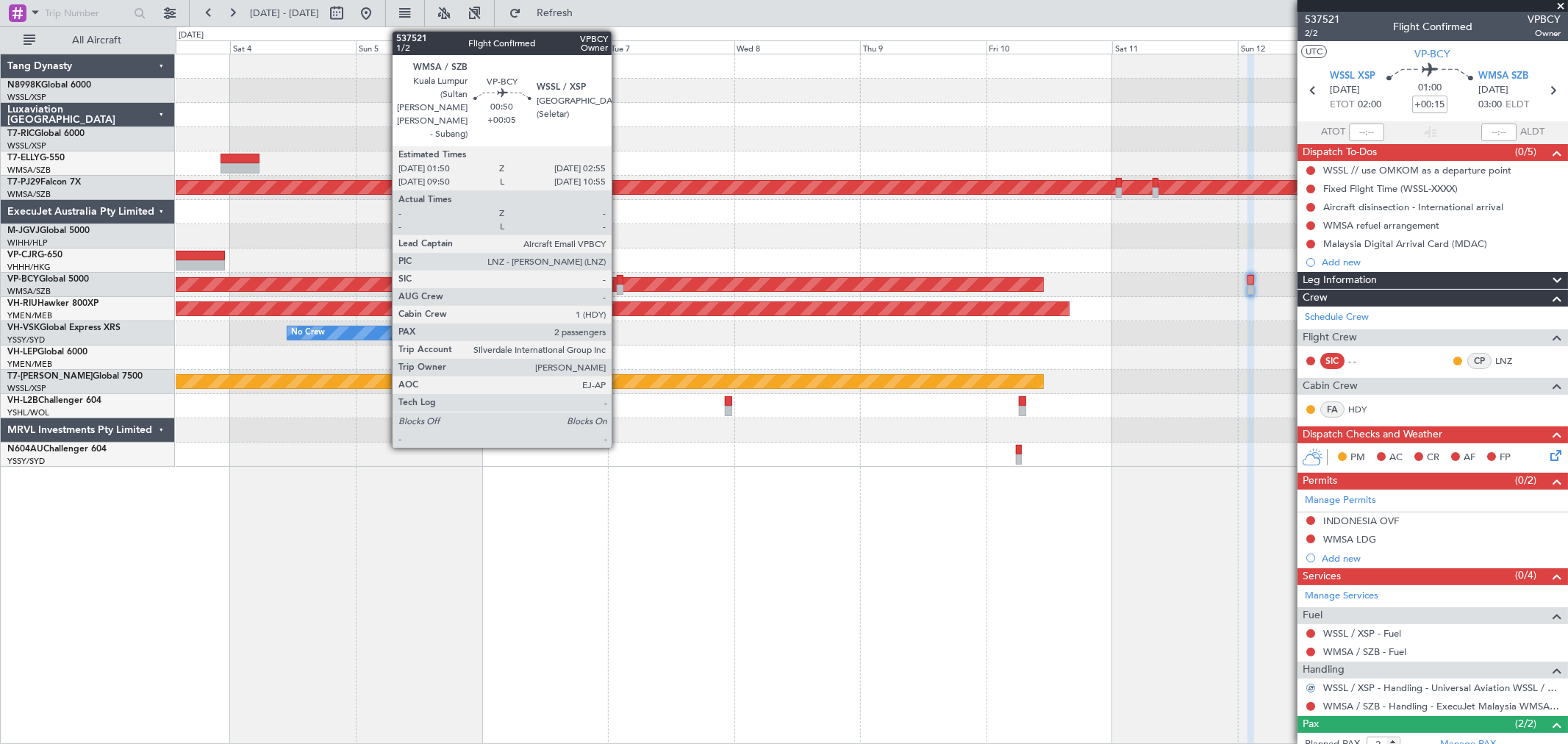
click at [619, 277] on div at bounding box center [620, 279] width 6 height 10
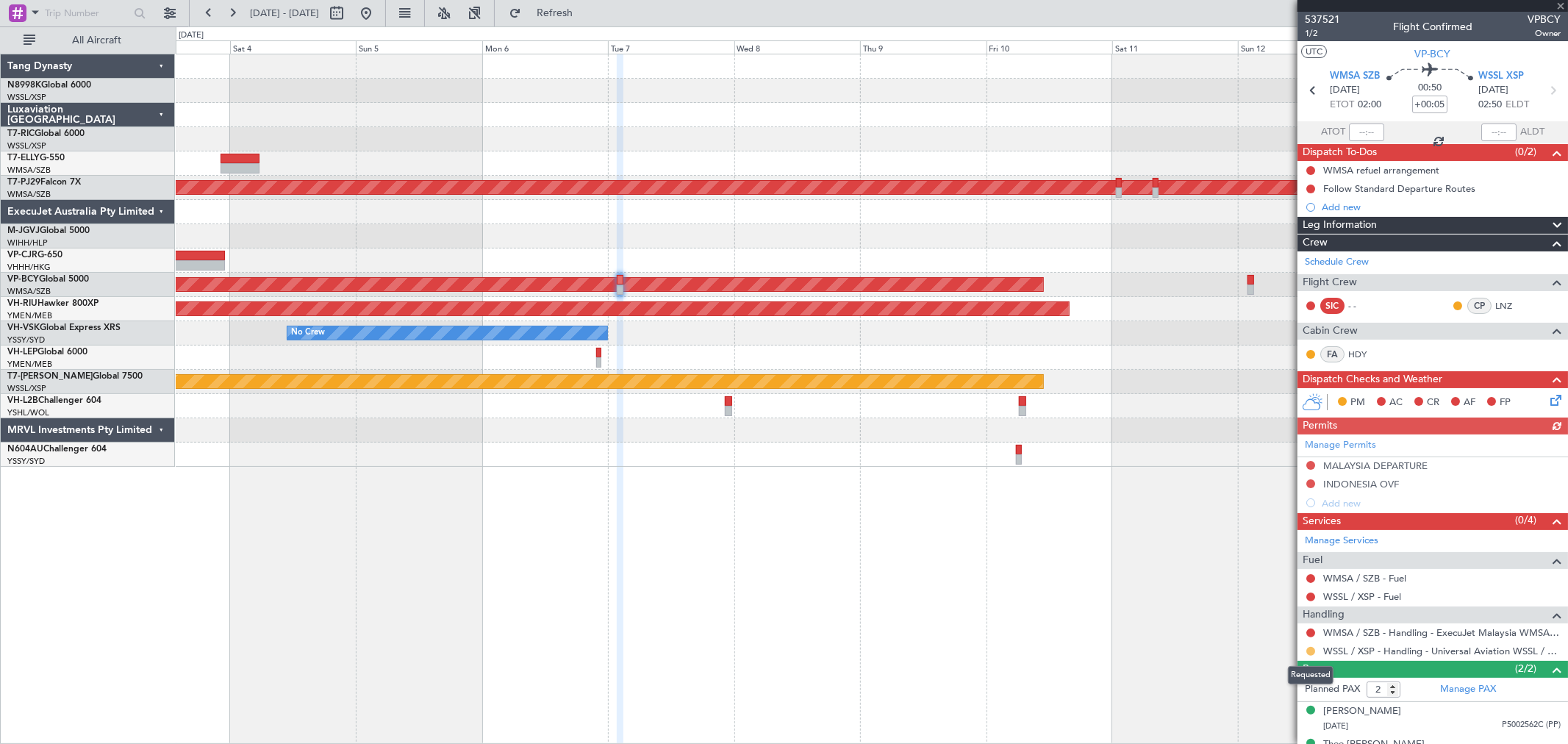
click at [1310, 651] on button at bounding box center [1310, 651] width 9 height 9
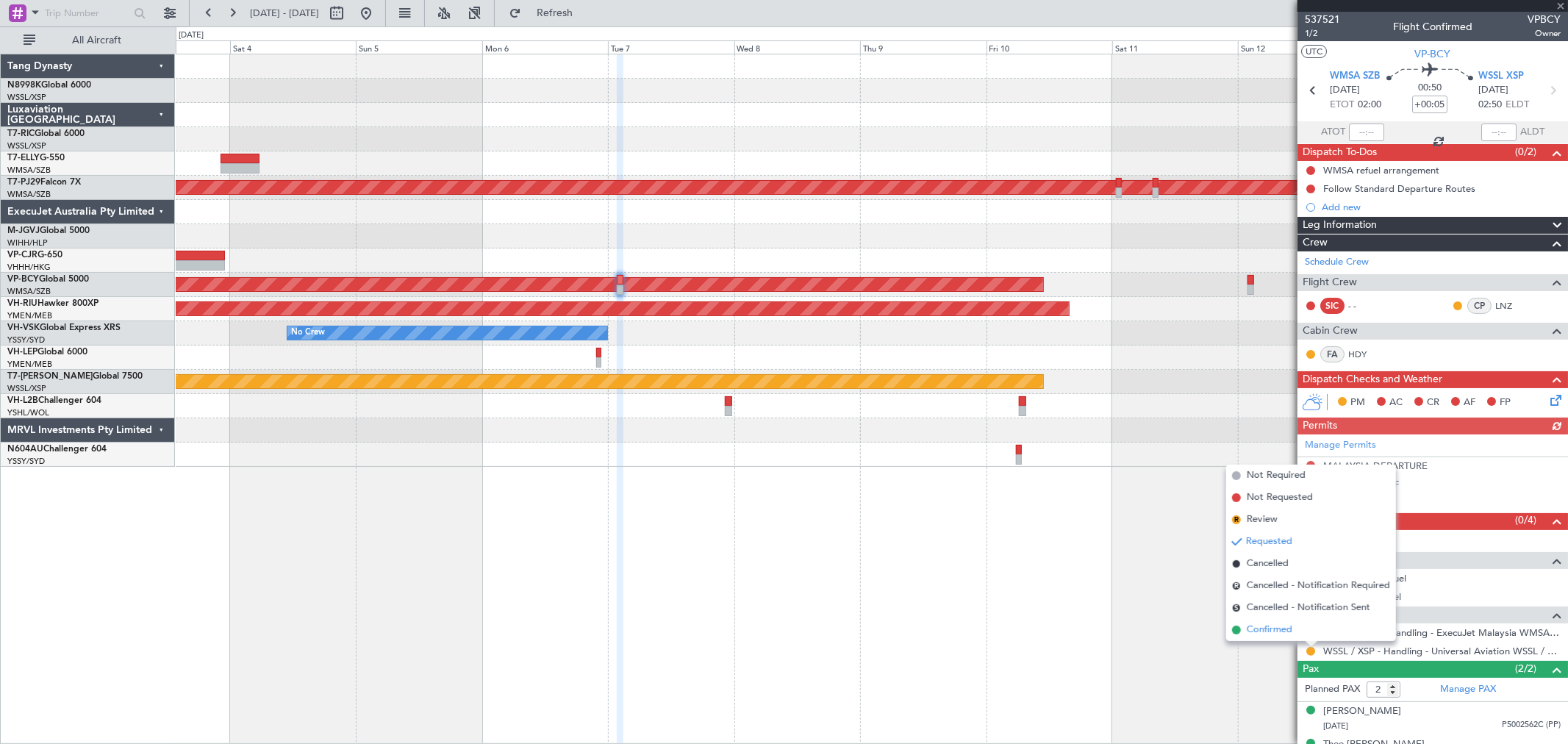
click at [1277, 628] on span "Confirmed" at bounding box center [1269, 629] width 46 height 15
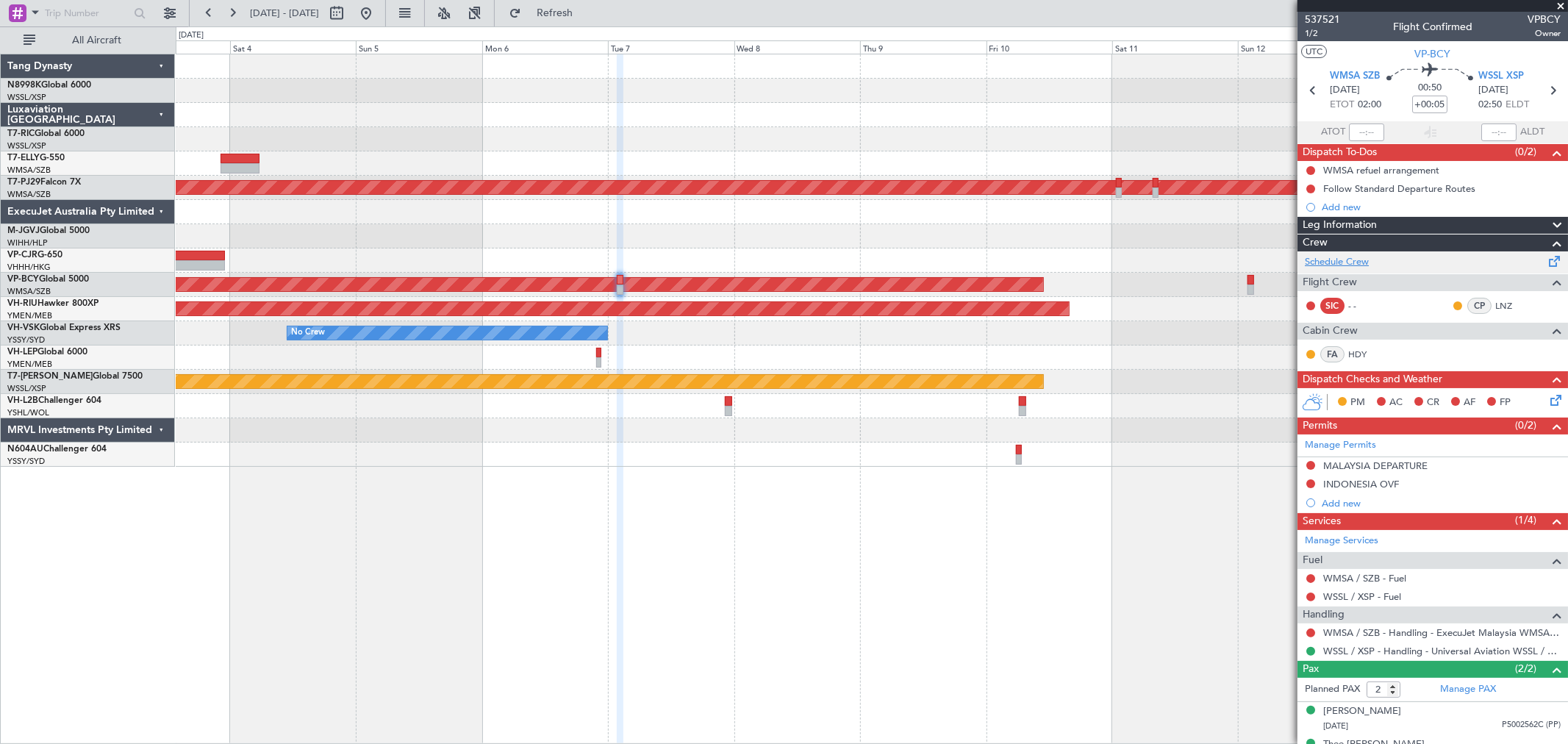
click at [1333, 262] on link "Schedule Crew" at bounding box center [1337, 262] width 64 height 15
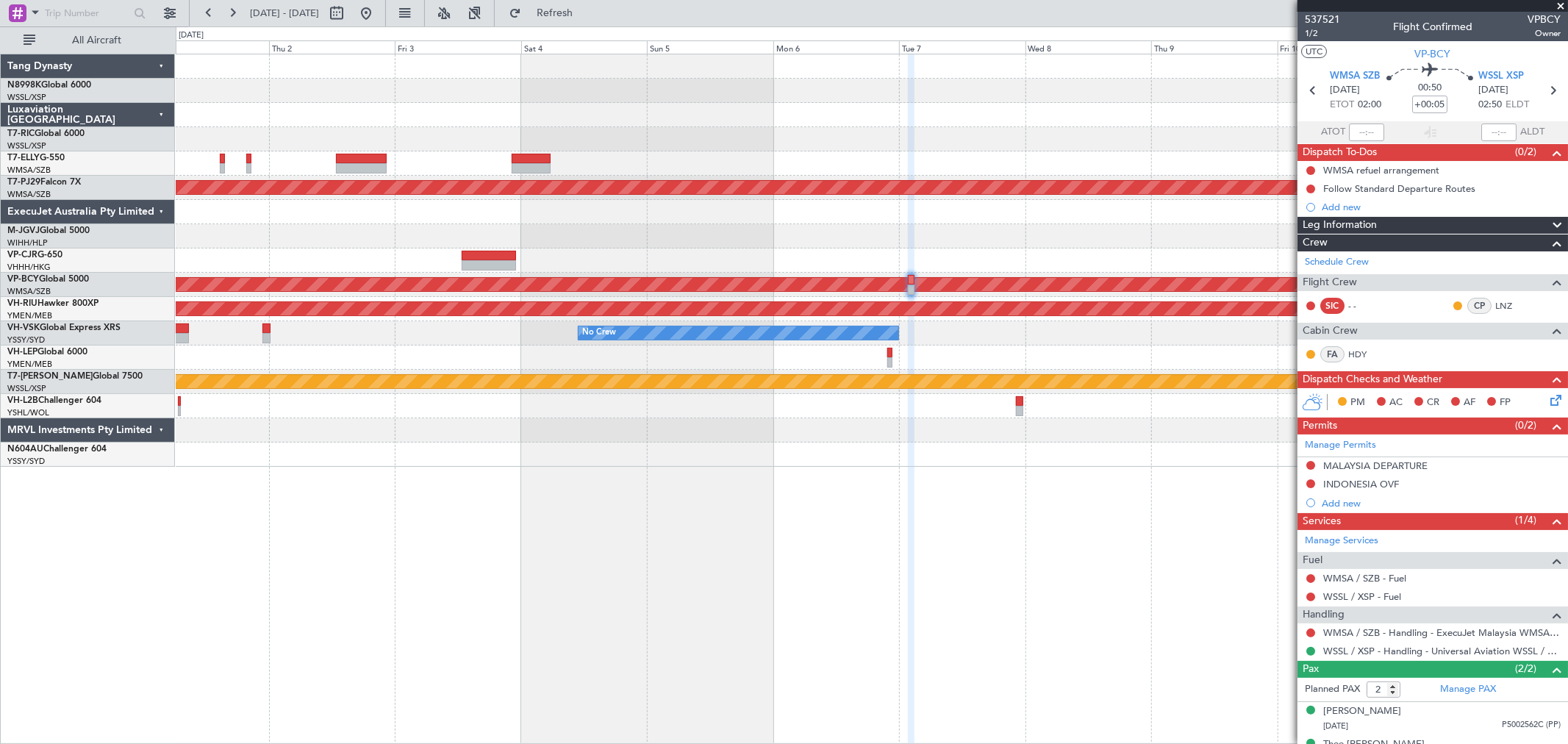
click at [785, 262] on div "Planned Maint [GEOGRAPHIC_DATA] (Sultan [PERSON_NAME] [PERSON_NAME] - Subang) P…" at bounding box center [871, 260] width 1392 height 413
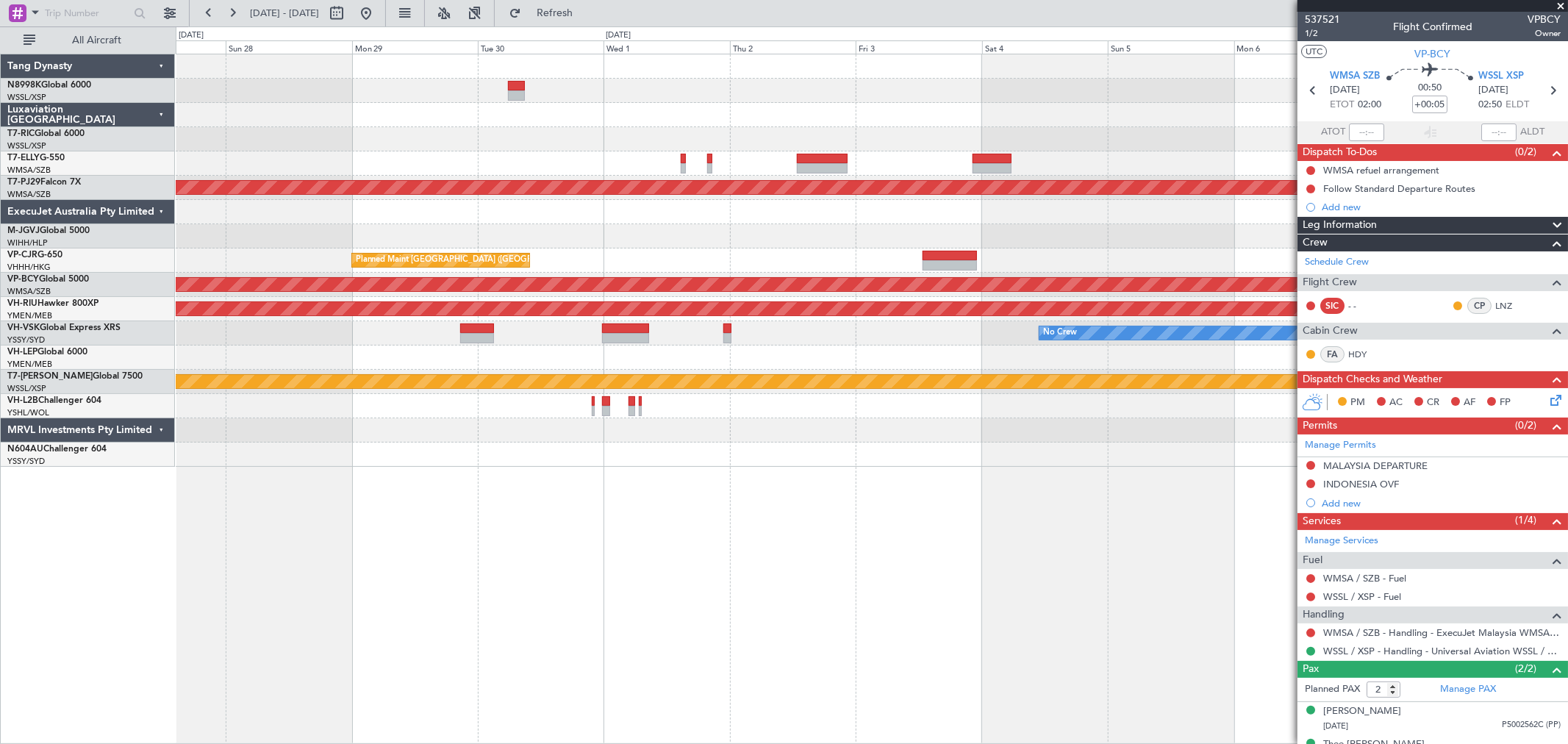
click at [708, 230] on div "Planned Maint [GEOGRAPHIC_DATA] (Sultan [PERSON_NAME] [PERSON_NAME] - Subang) P…" at bounding box center [871, 260] width 1392 height 413
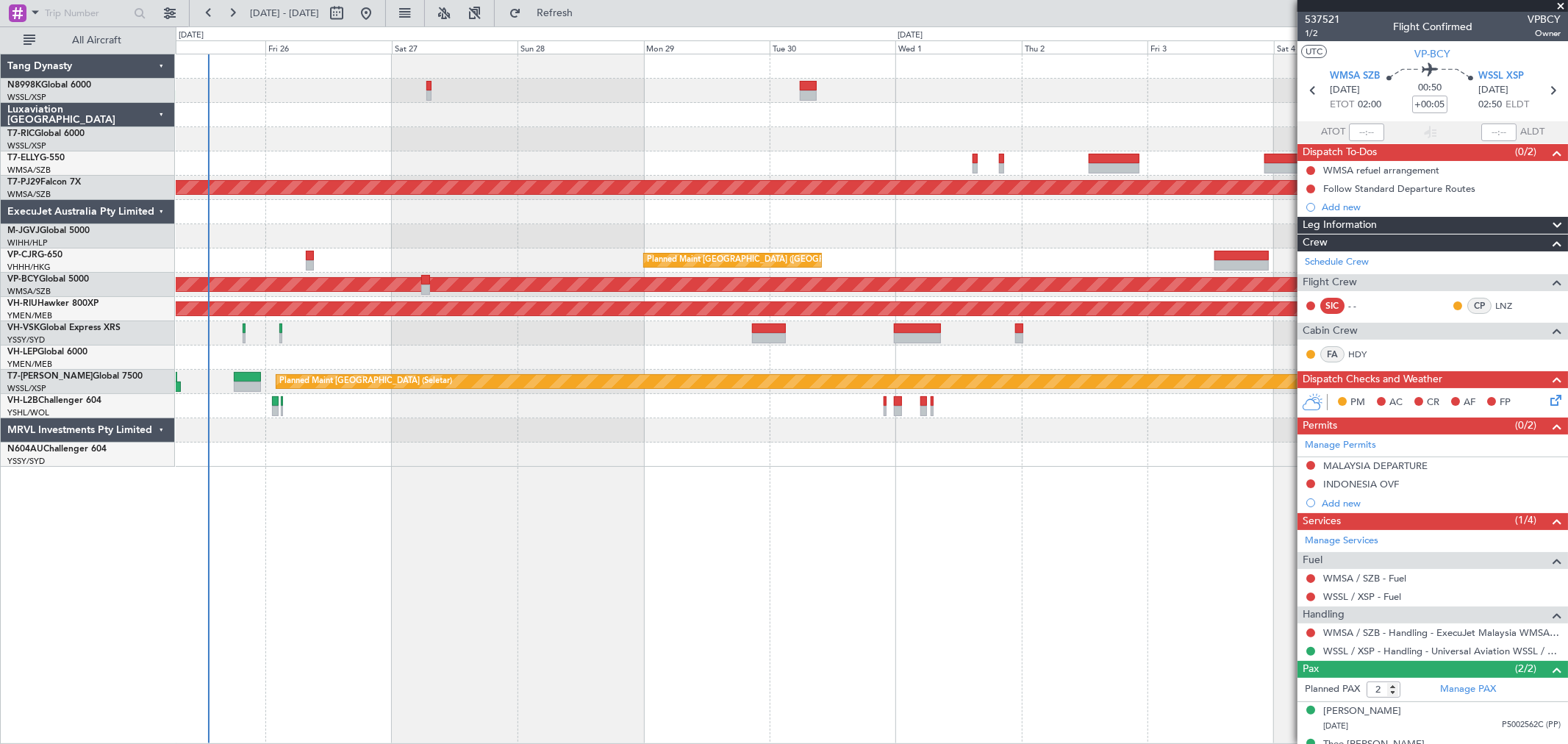
click at [761, 237] on div at bounding box center [871, 236] width 1392 height 24
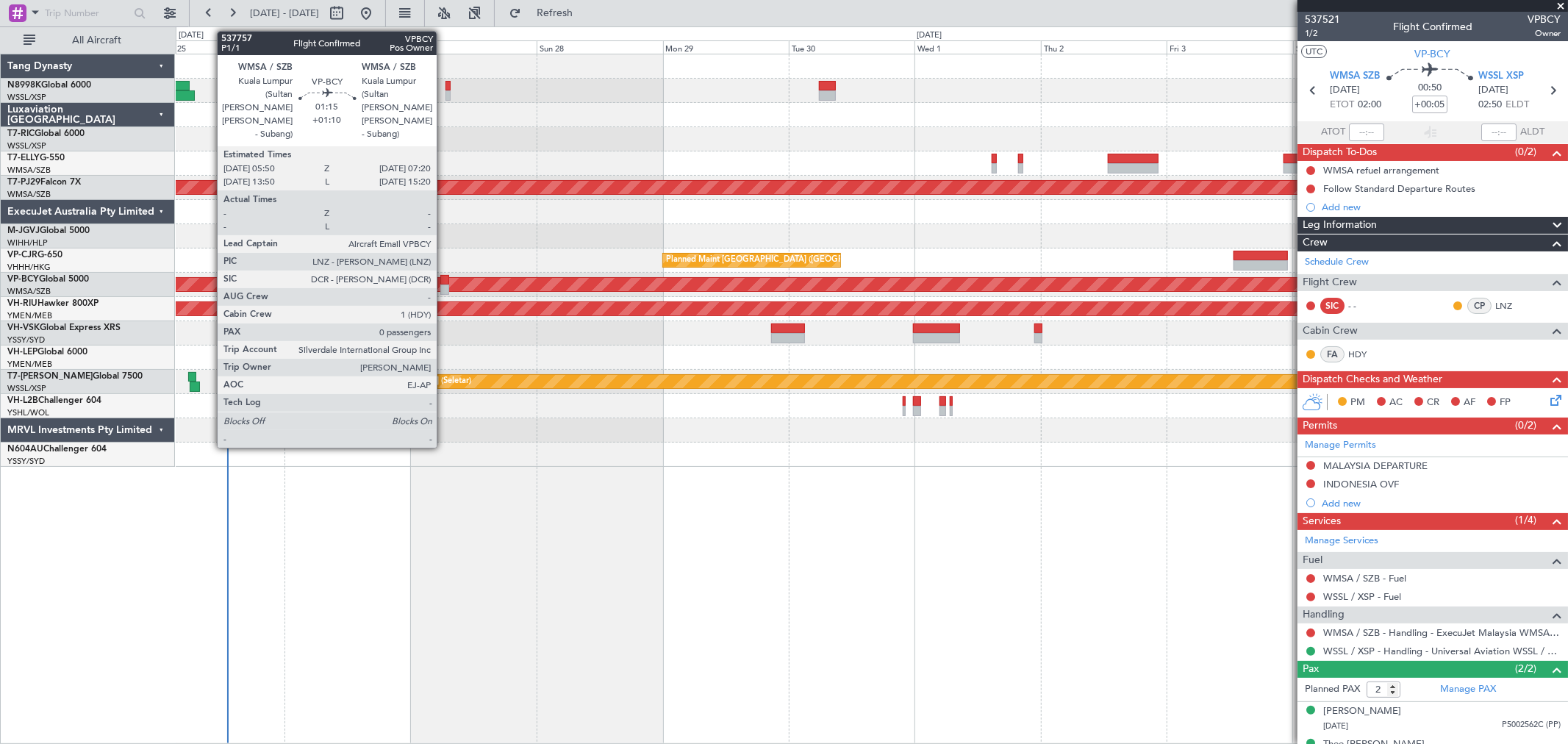
click at [444, 282] on div at bounding box center [444, 279] width 8 height 10
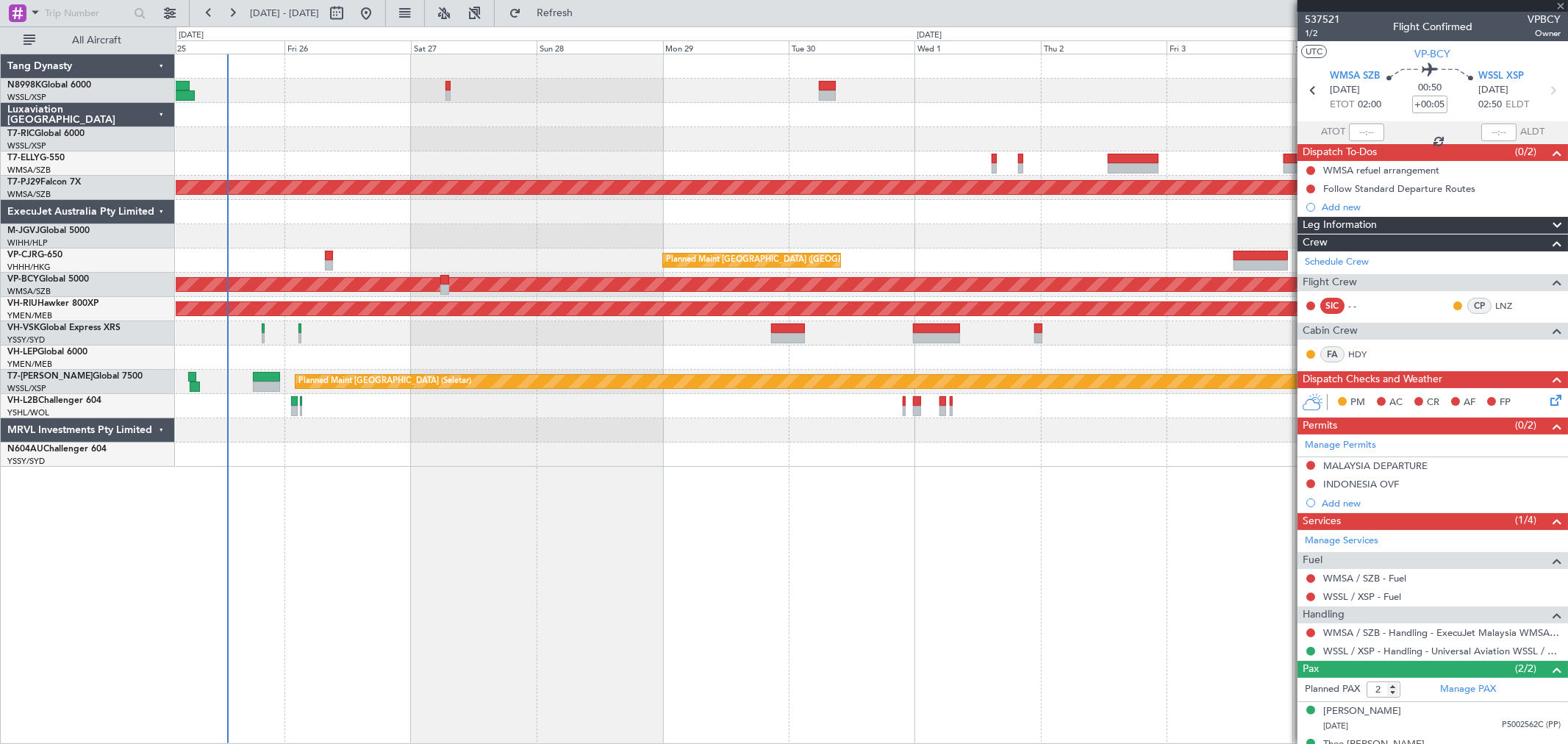
type input "+01:10"
type input "0"
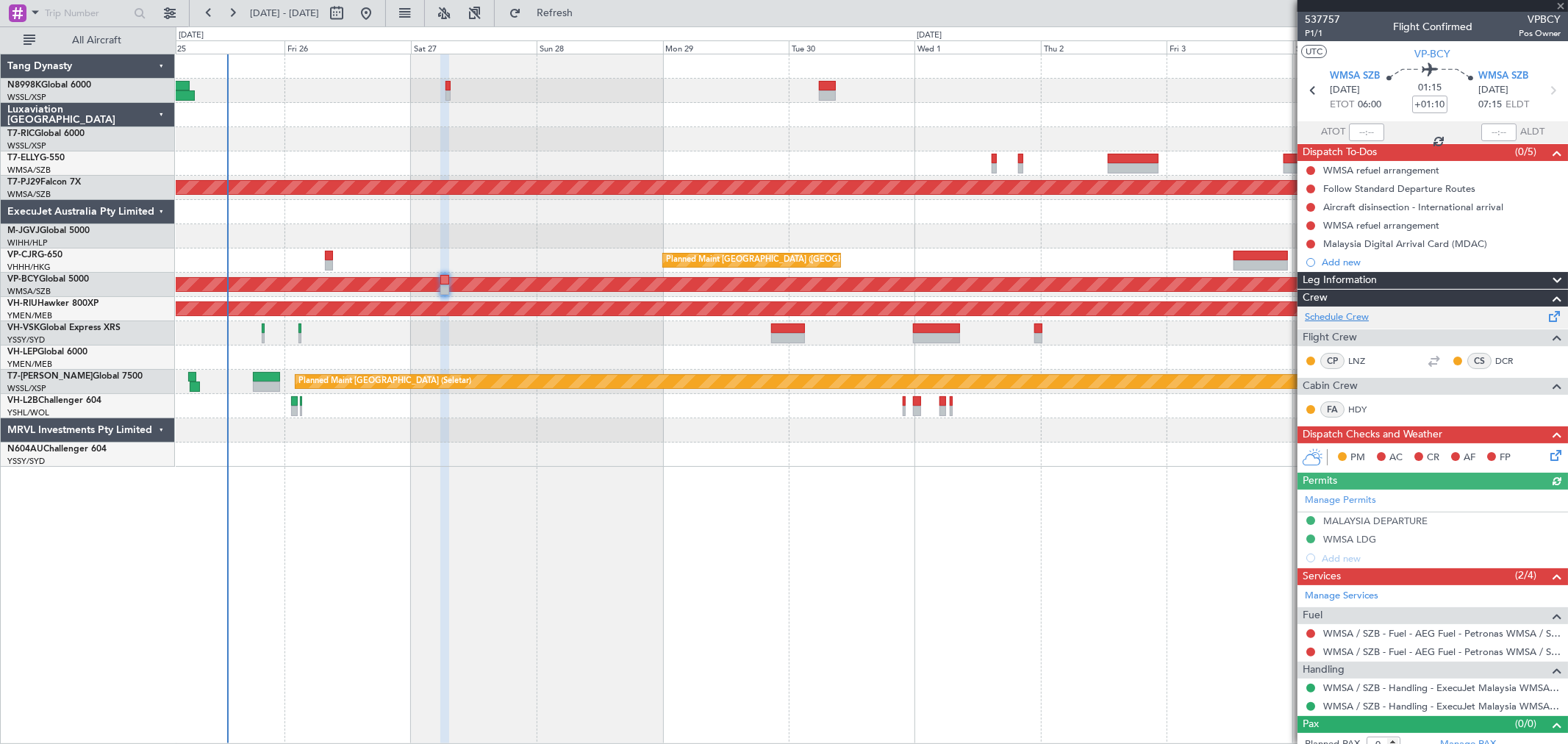
click at [1333, 311] on link "Schedule Crew" at bounding box center [1337, 317] width 64 height 15
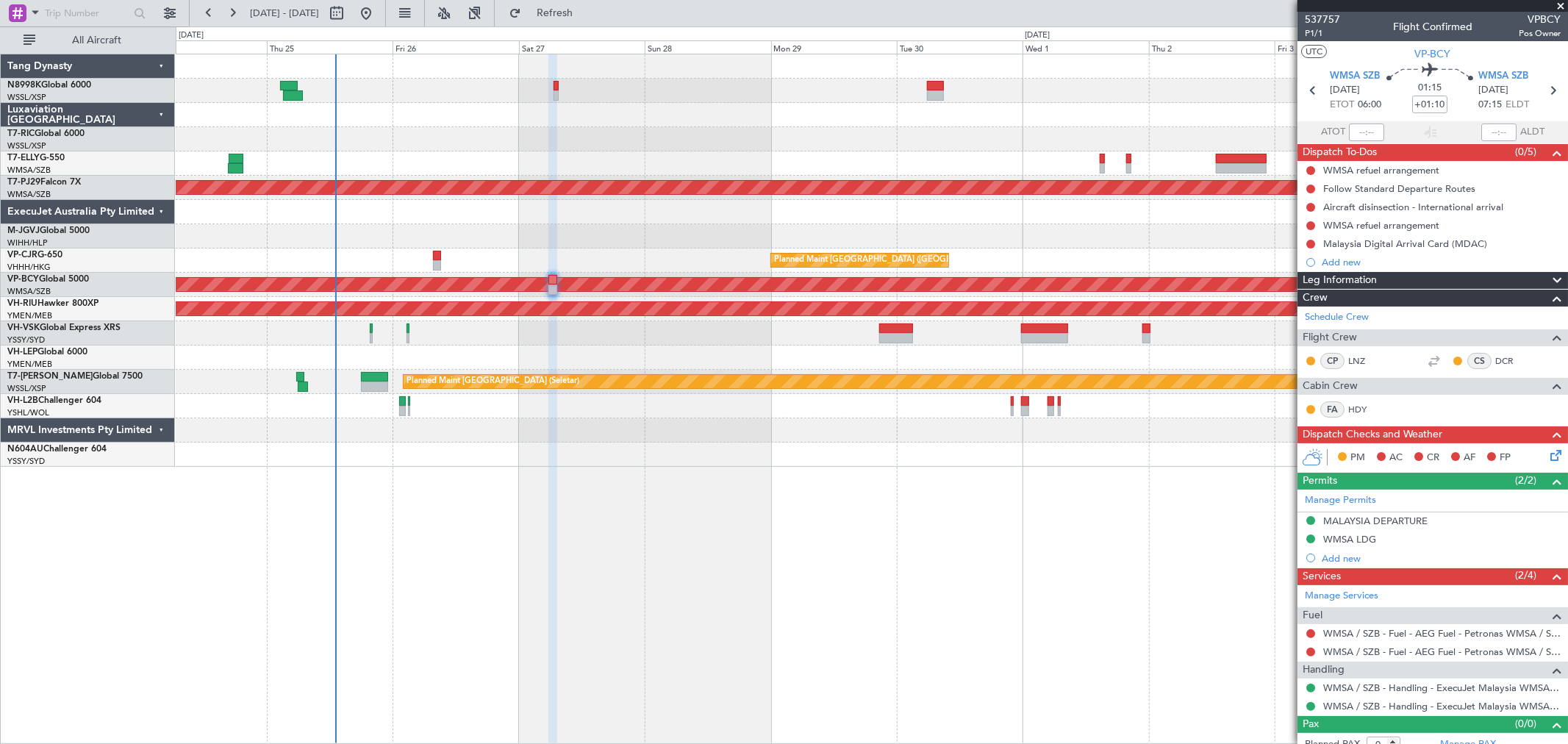
click at [663, 249] on div "Planned Maint [GEOGRAPHIC_DATA] (Sultan [PERSON_NAME] [PERSON_NAME] - Subang) P…" at bounding box center [871, 260] width 1392 height 413
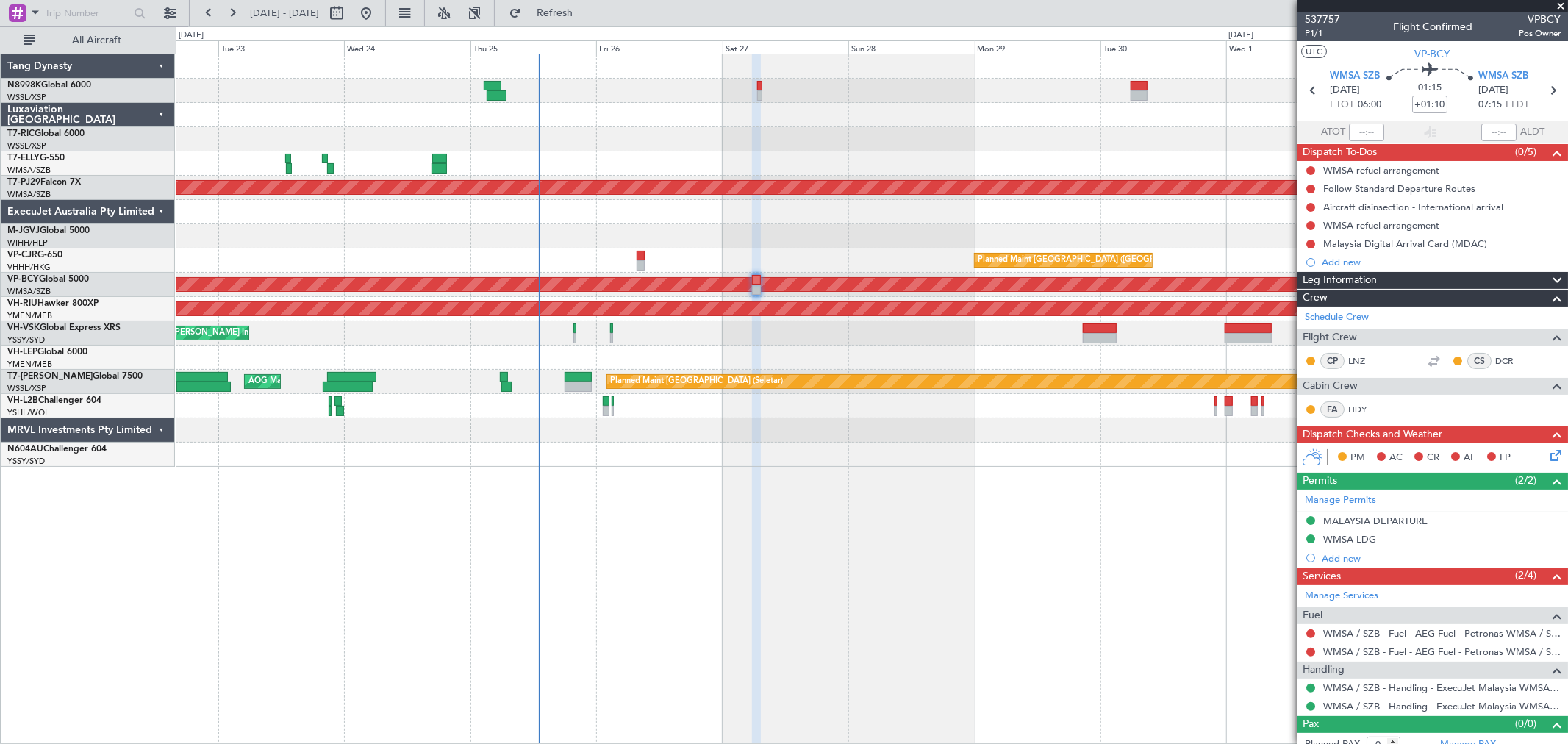
click at [899, 245] on div at bounding box center [871, 236] width 1392 height 24
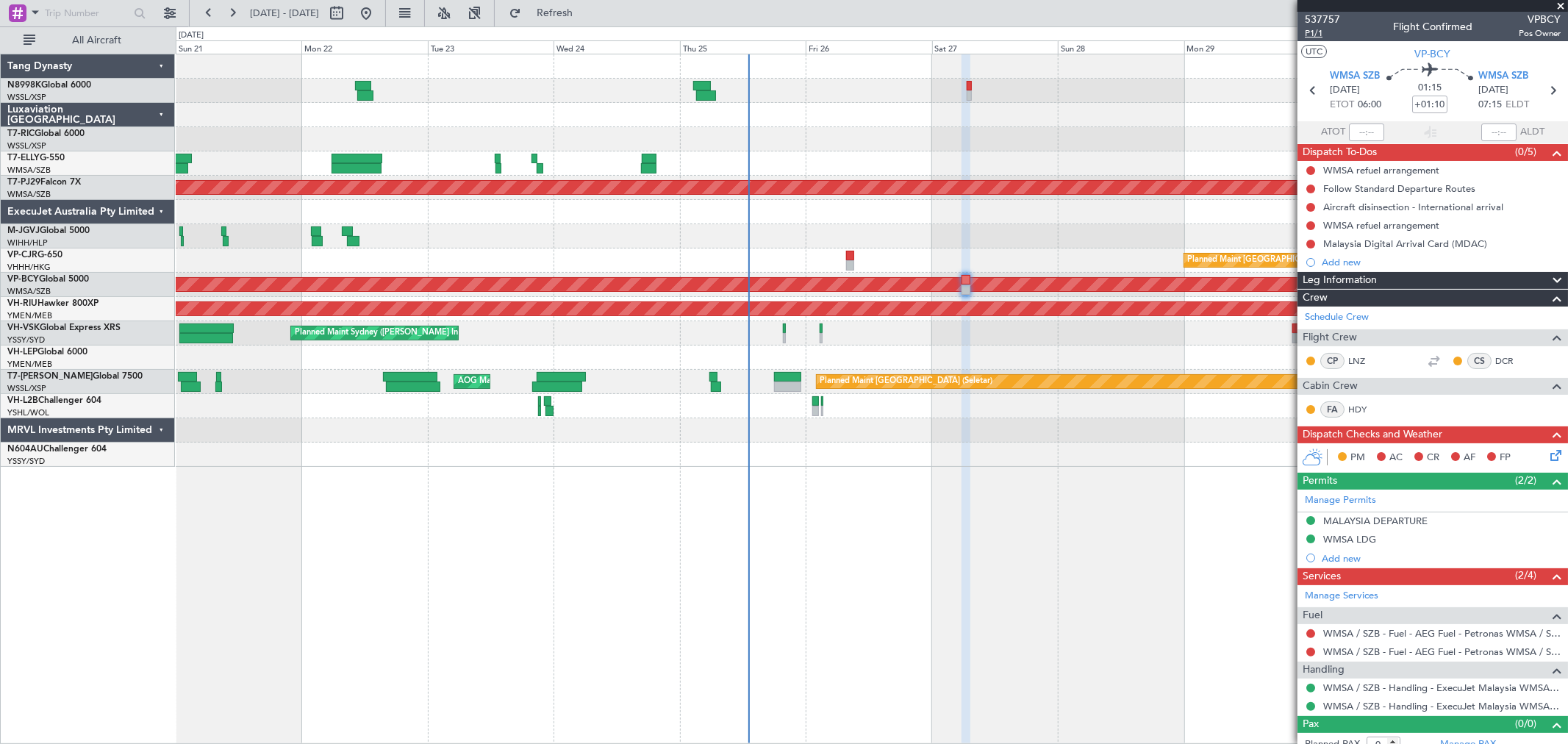
click at [1319, 33] on span "P1/1" at bounding box center [1323, 33] width 36 height 12
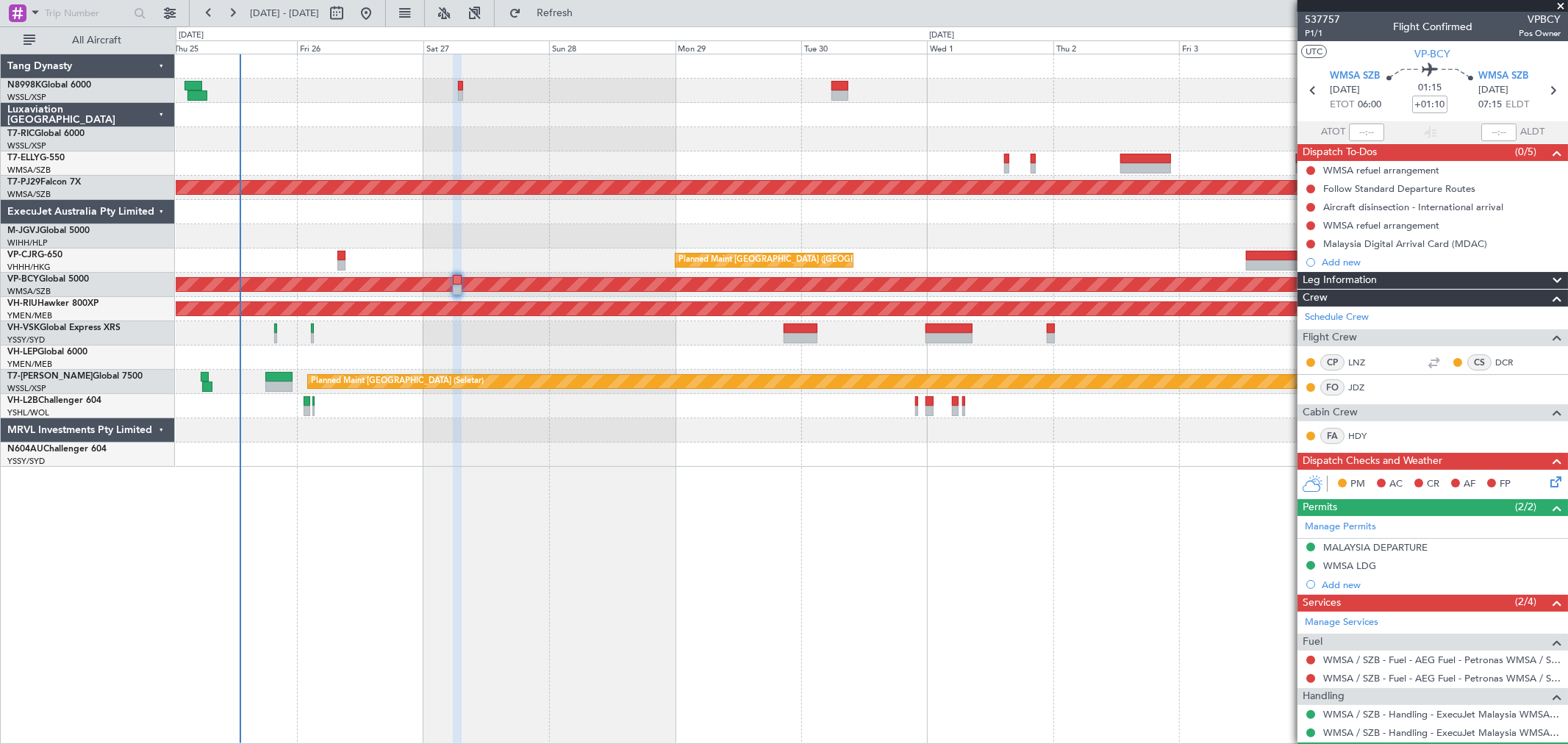
click at [604, 240] on div at bounding box center [871, 236] width 1392 height 24
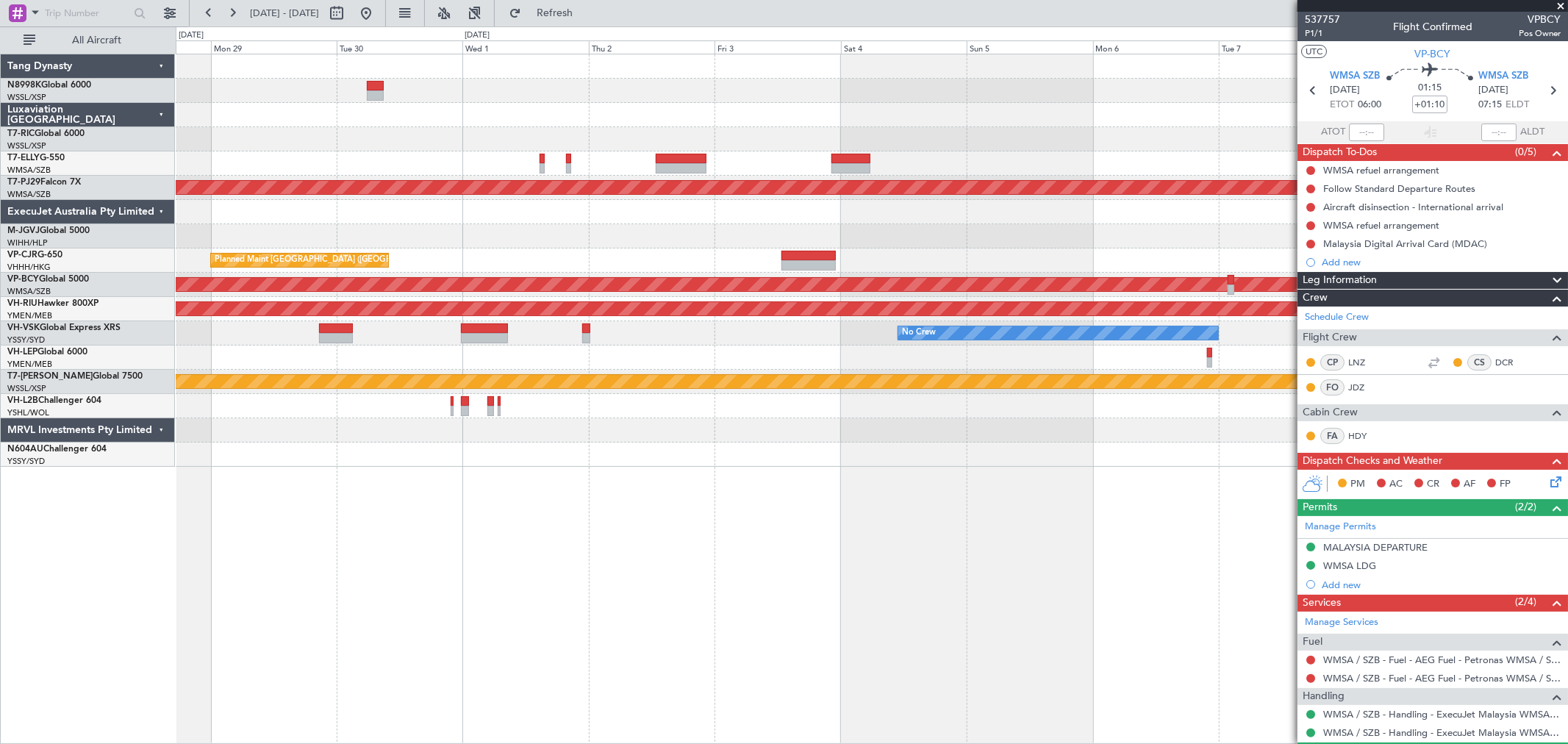
click at [641, 254] on div "Planned Maint [GEOGRAPHIC_DATA] (Sultan [PERSON_NAME] [PERSON_NAME] - Subang) P…" at bounding box center [871, 260] width 1392 height 413
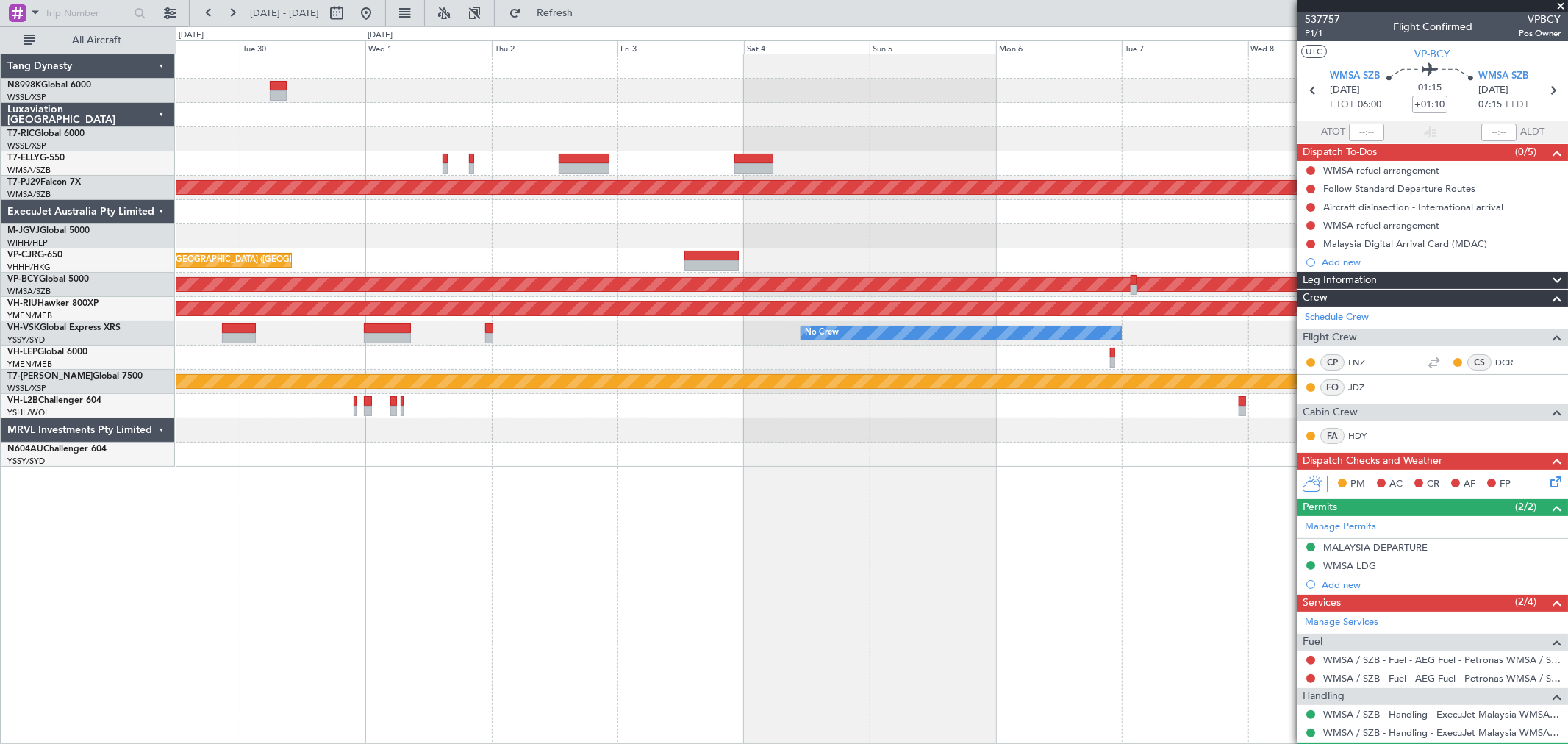
click at [941, 257] on div "Planned Maint [GEOGRAPHIC_DATA] (Sultan [PERSON_NAME] [PERSON_NAME] - Subang) P…" at bounding box center [871, 260] width 1392 height 413
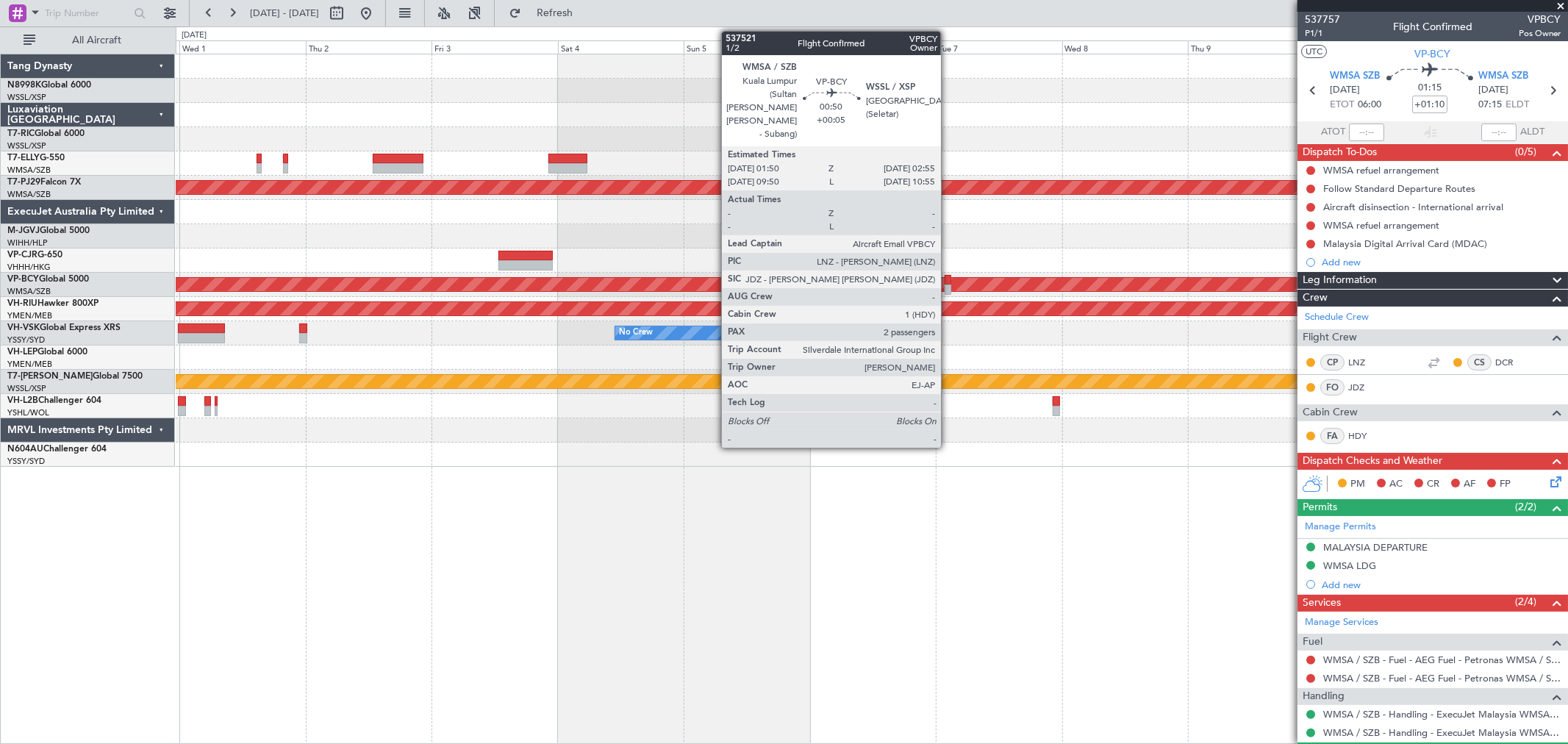
click at [948, 282] on div at bounding box center [947, 279] width 6 height 10
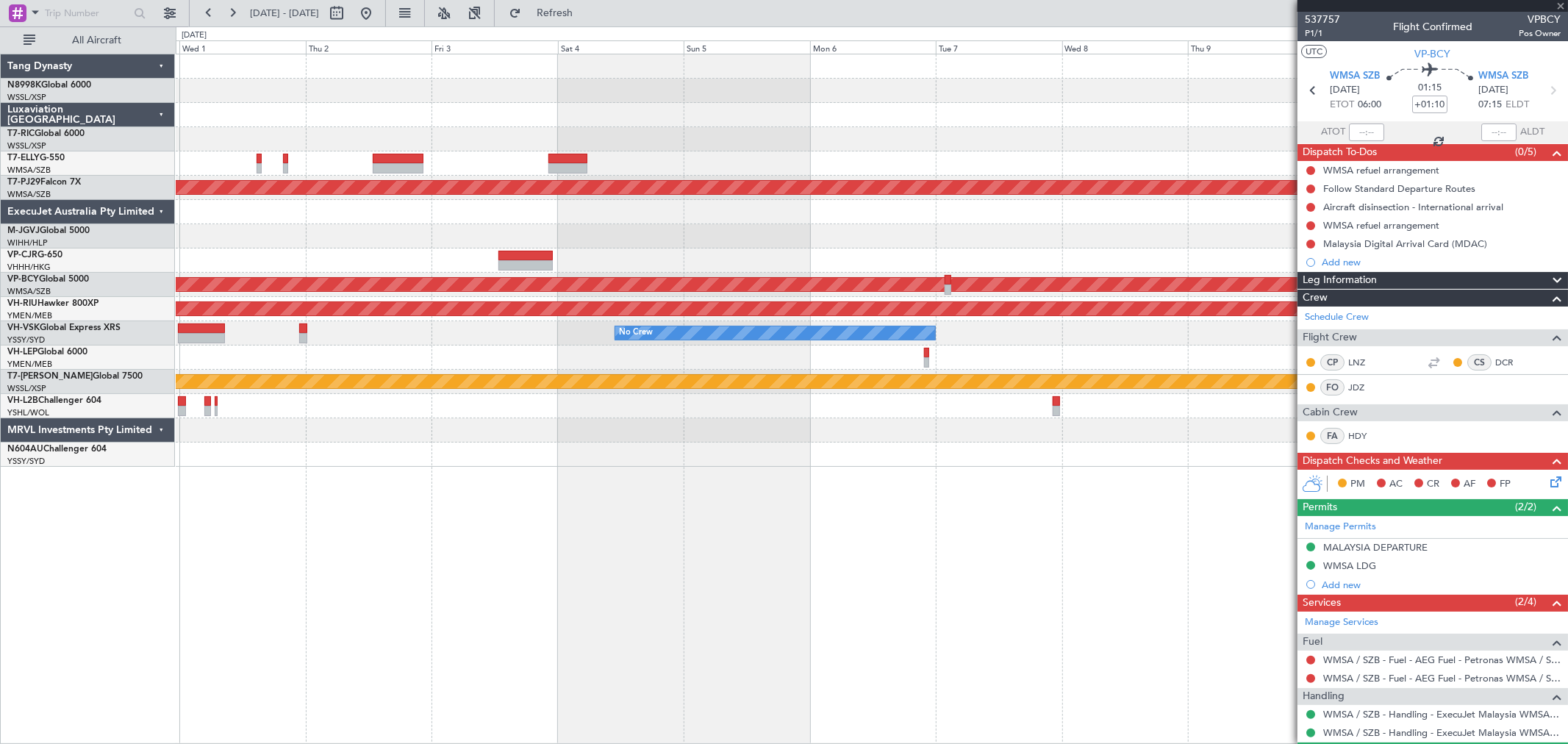
type input "+00:05"
type input "2"
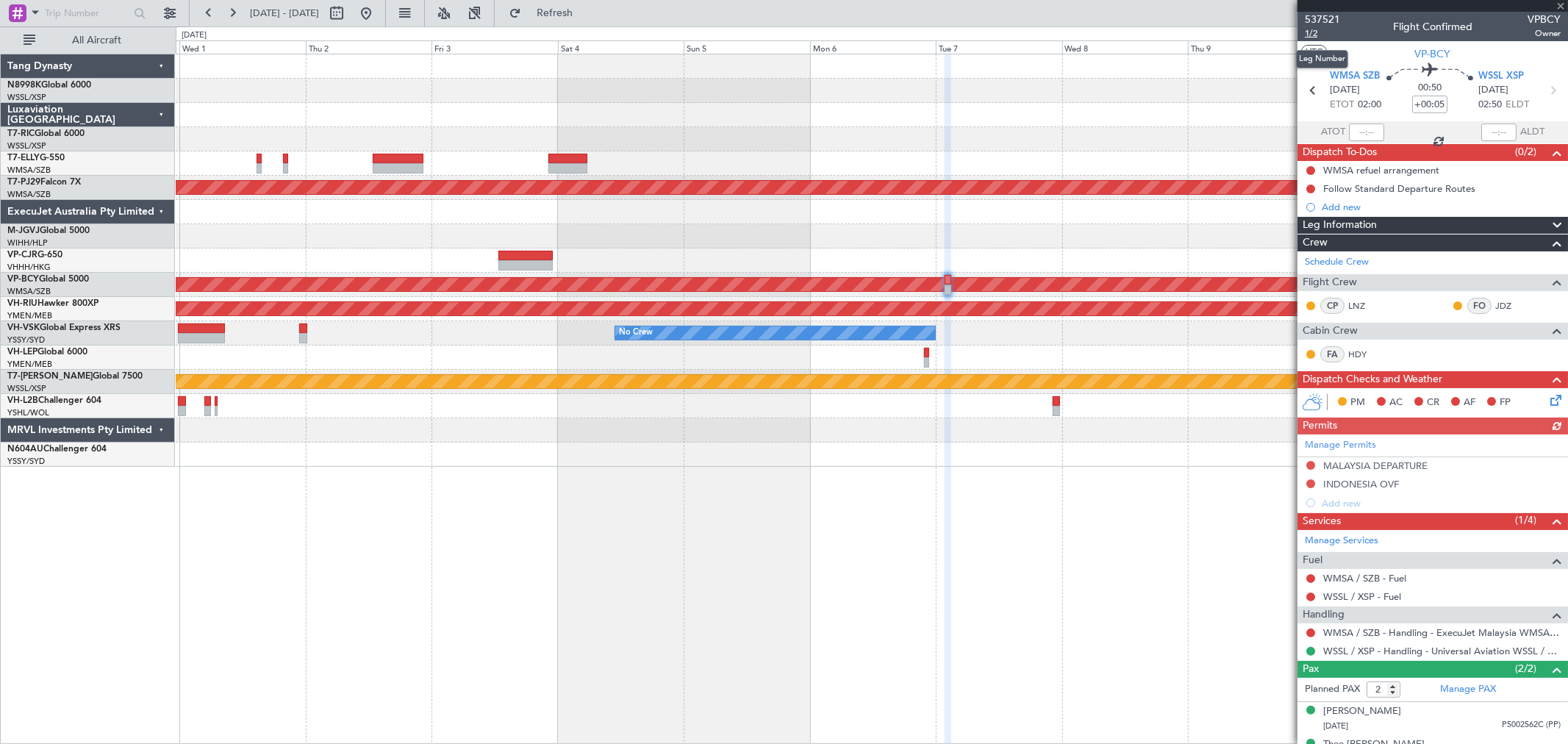
click at [1318, 34] on span "1/2" at bounding box center [1323, 33] width 36 height 12
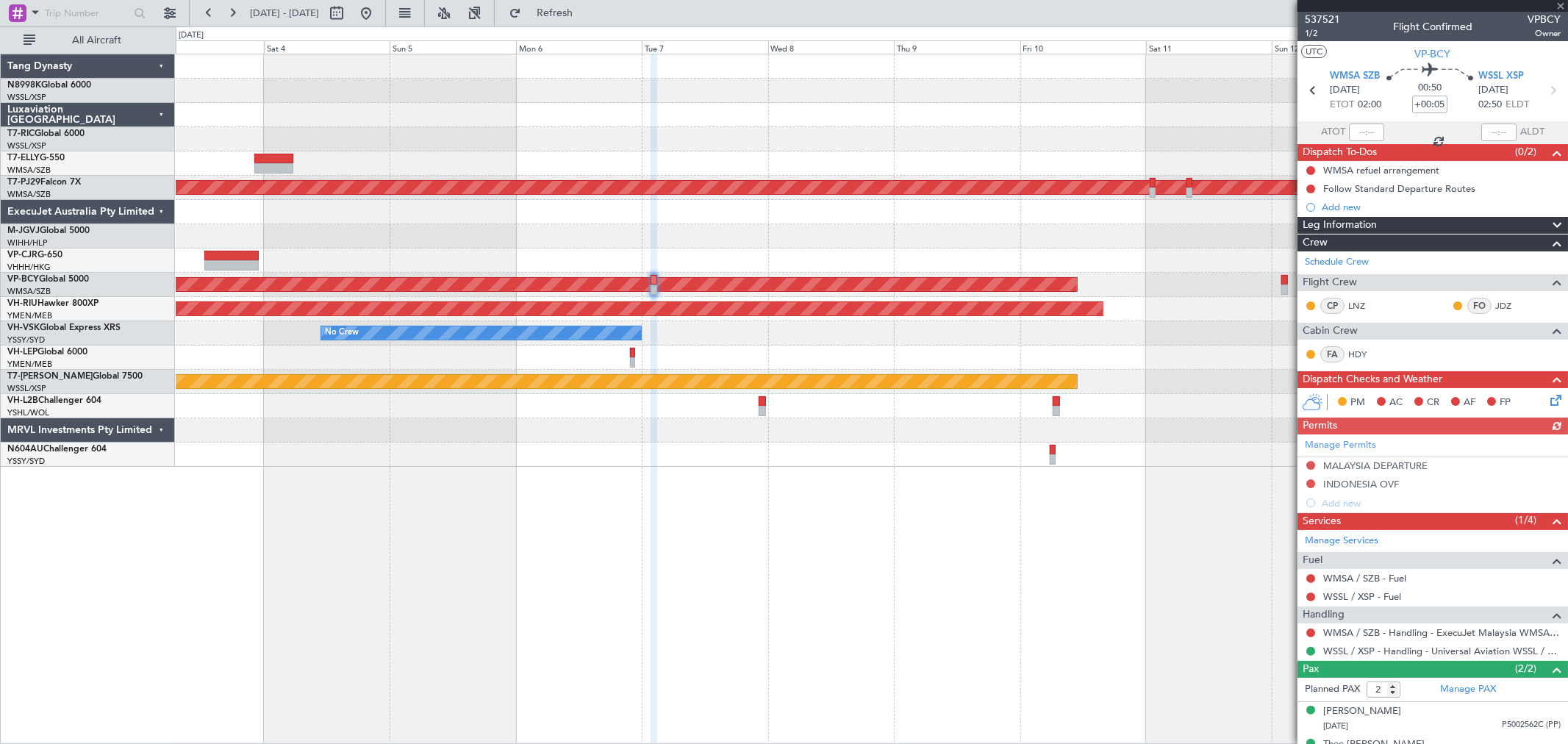
click at [829, 234] on div "Planned Maint [GEOGRAPHIC_DATA] (Sultan [PERSON_NAME] [PERSON_NAME] - Subang) U…" at bounding box center [871, 260] width 1392 height 413
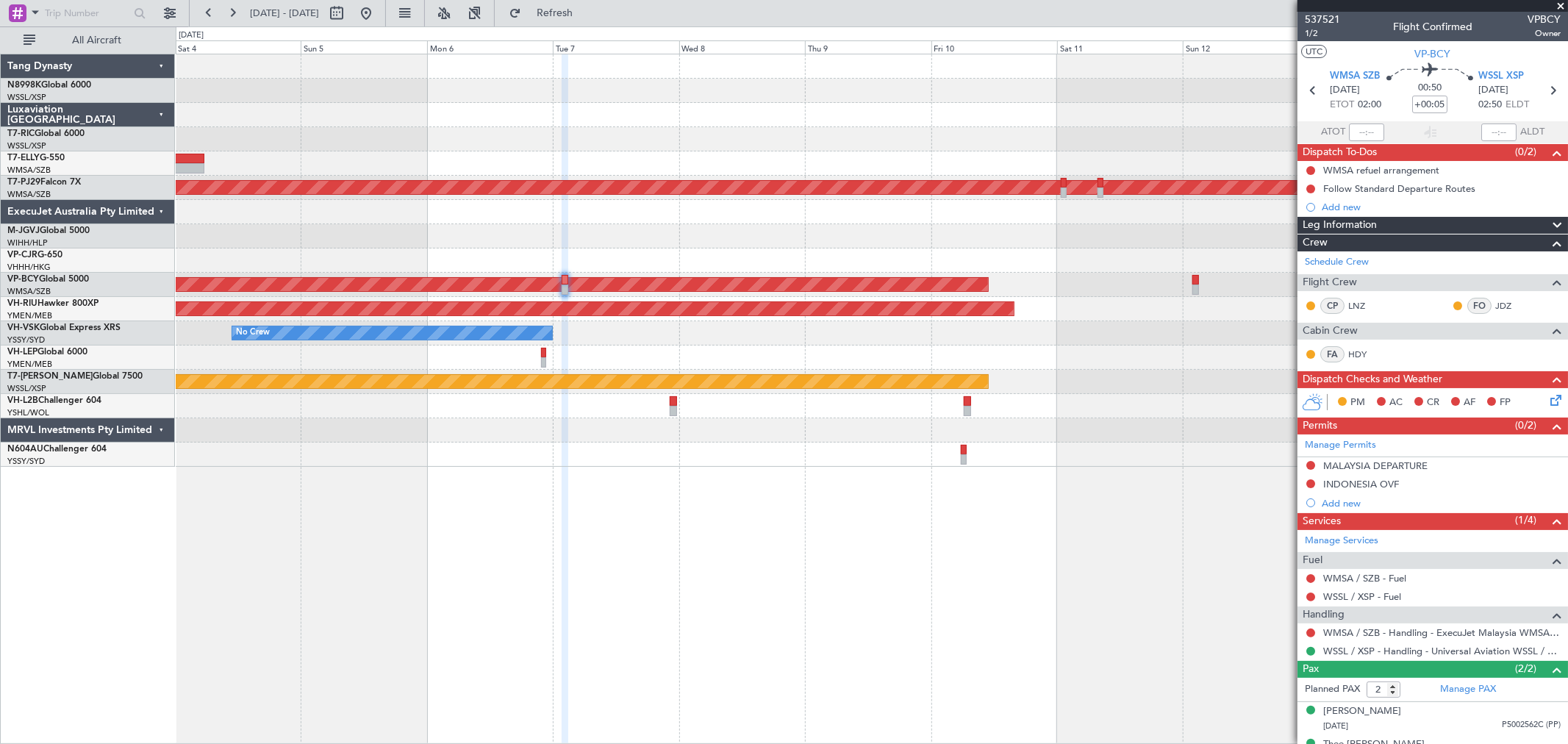
click at [871, 285] on div "Planned Maint [GEOGRAPHIC_DATA] (Sultan [PERSON_NAME] [PERSON_NAME] - Subang) U…" at bounding box center [871, 260] width 1392 height 413
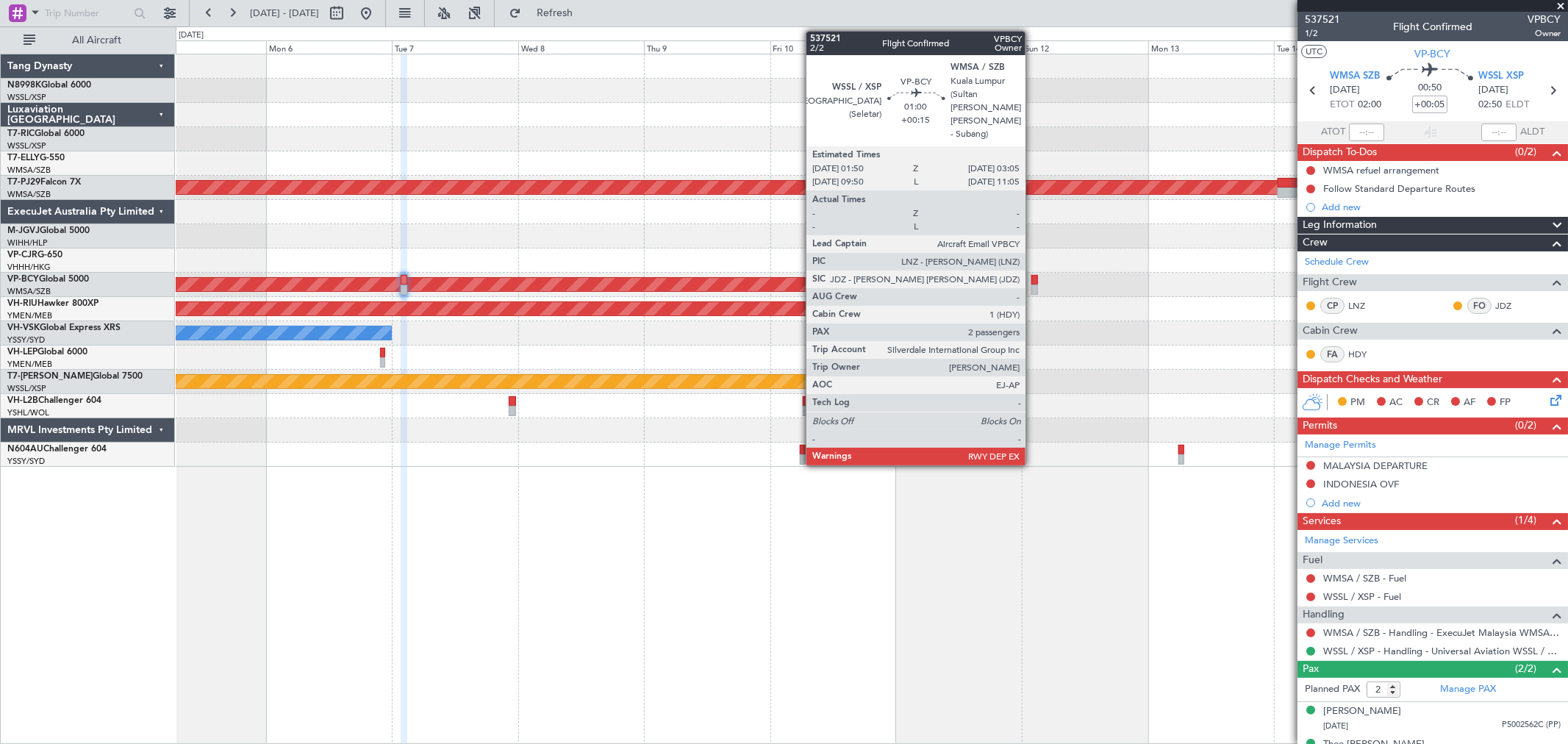
click at [1033, 290] on div at bounding box center [1034, 290] width 7 height 10
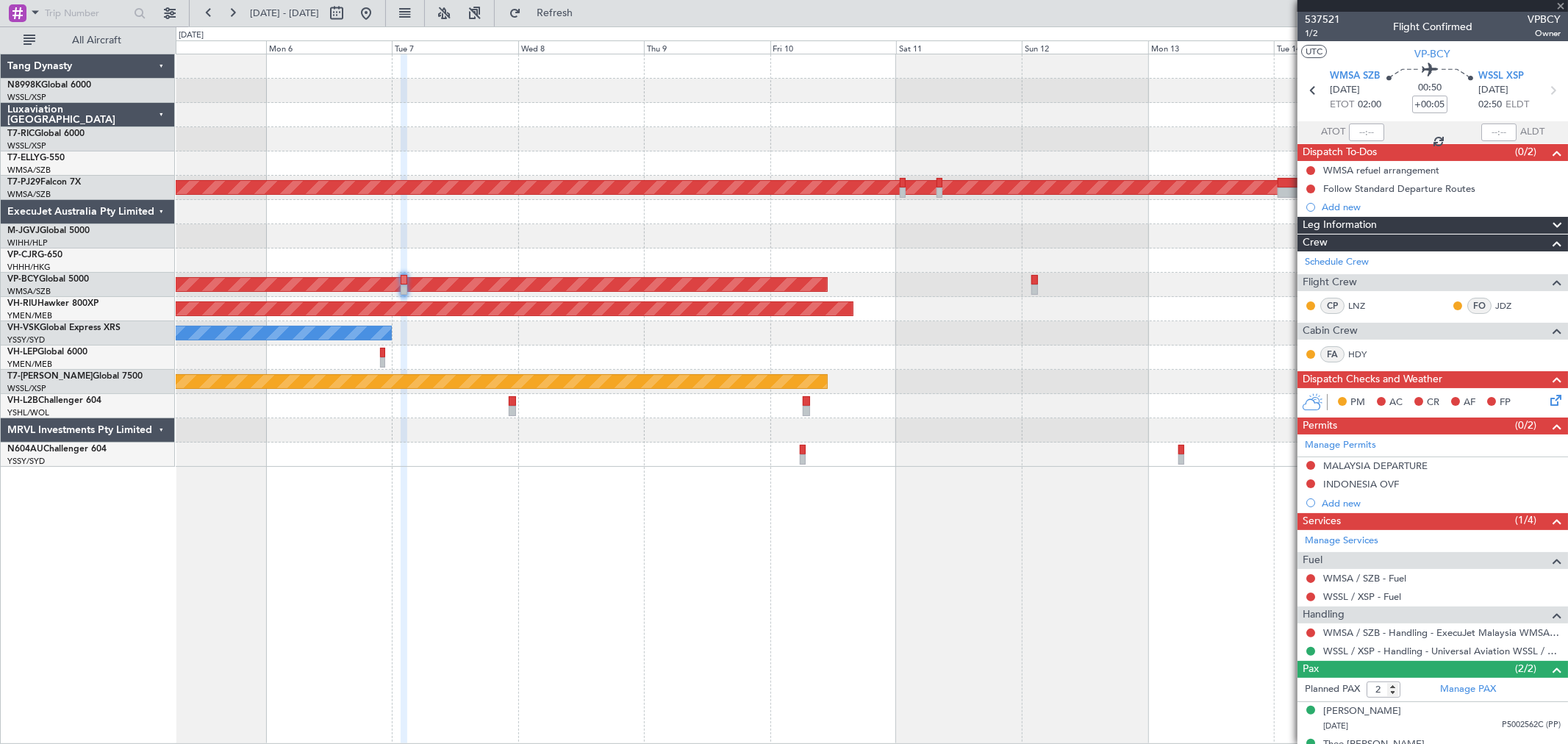
type input "+00:15"
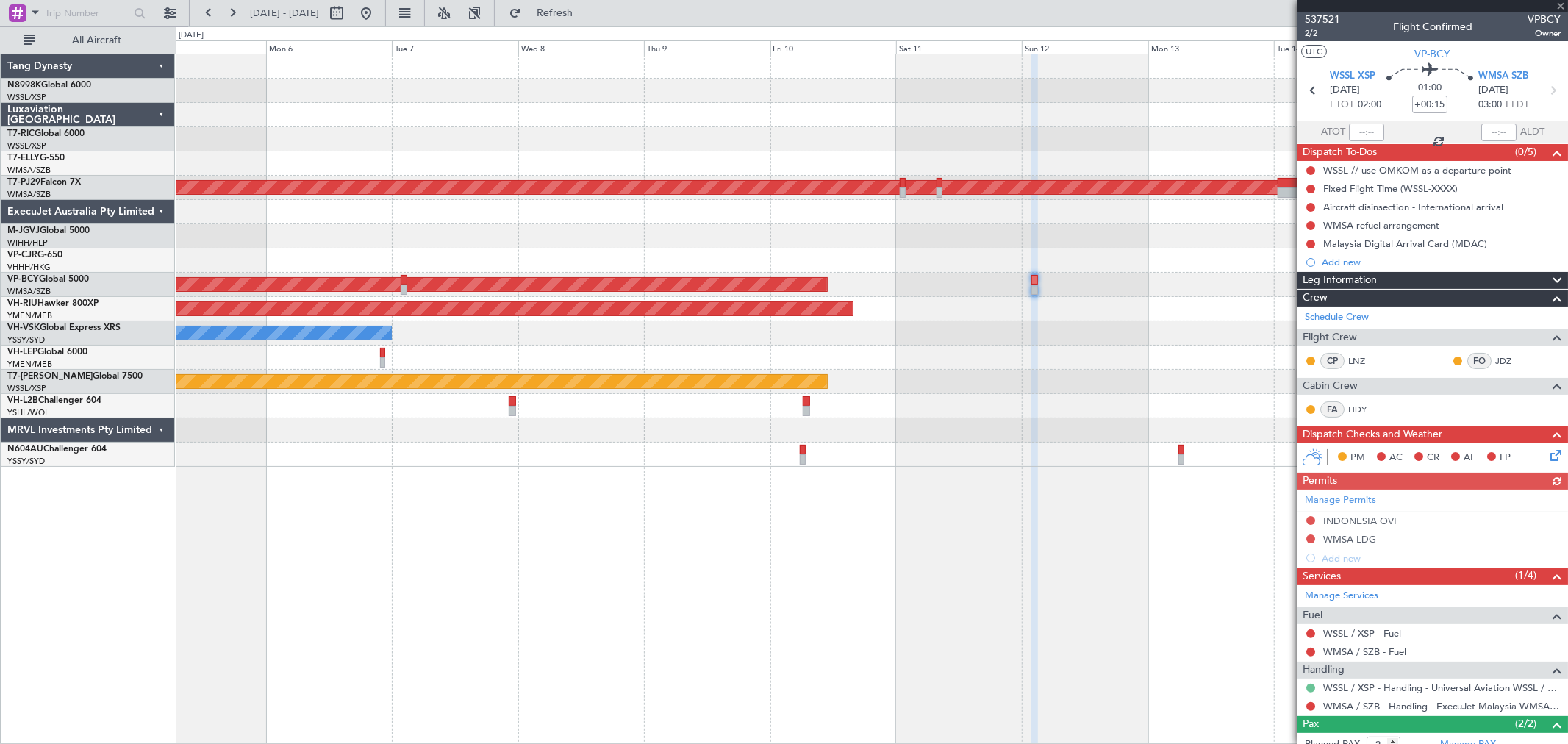
click at [1312, 687] on button at bounding box center [1310, 687] width 9 height 9
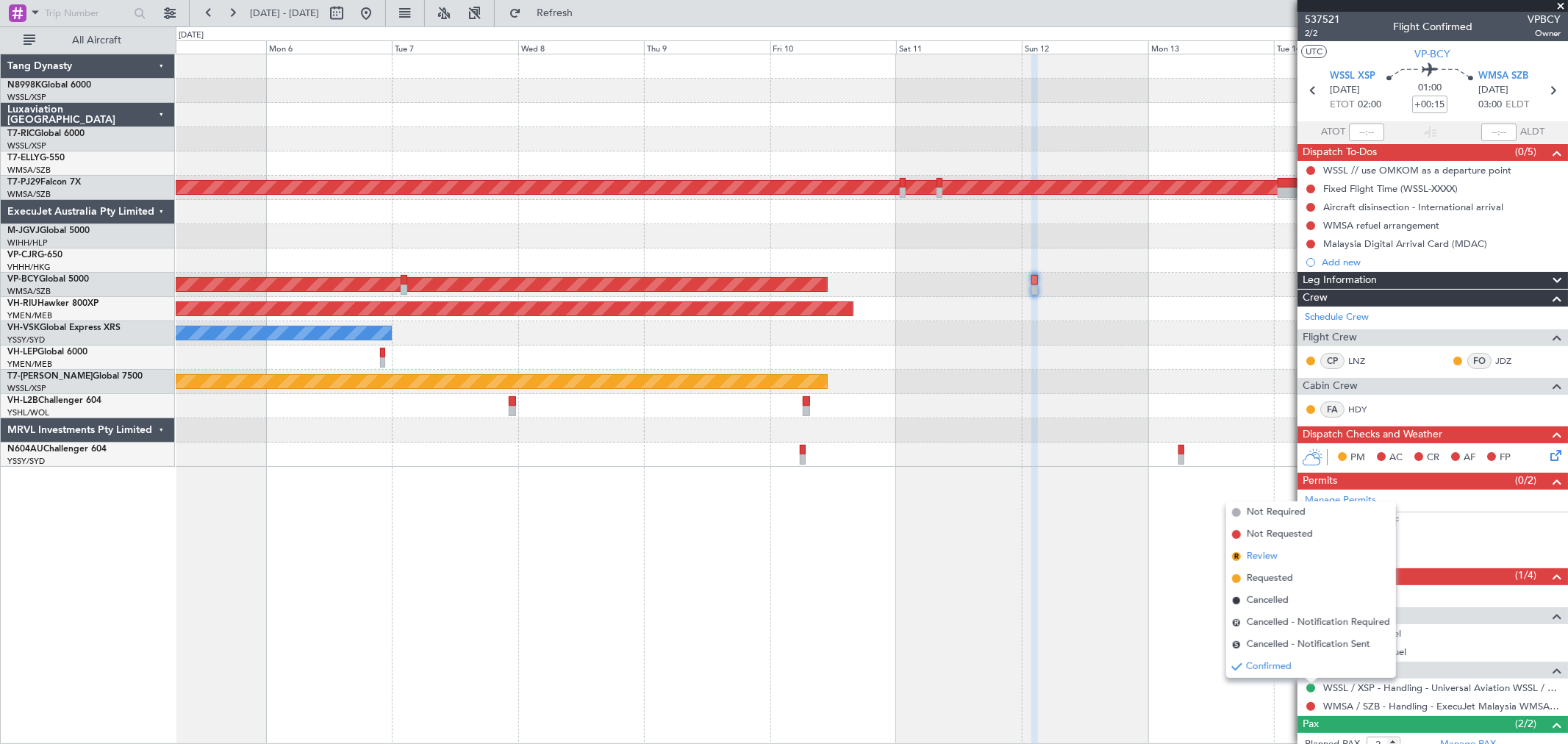
click at [1268, 553] on span "Review" at bounding box center [1262, 556] width 31 height 15
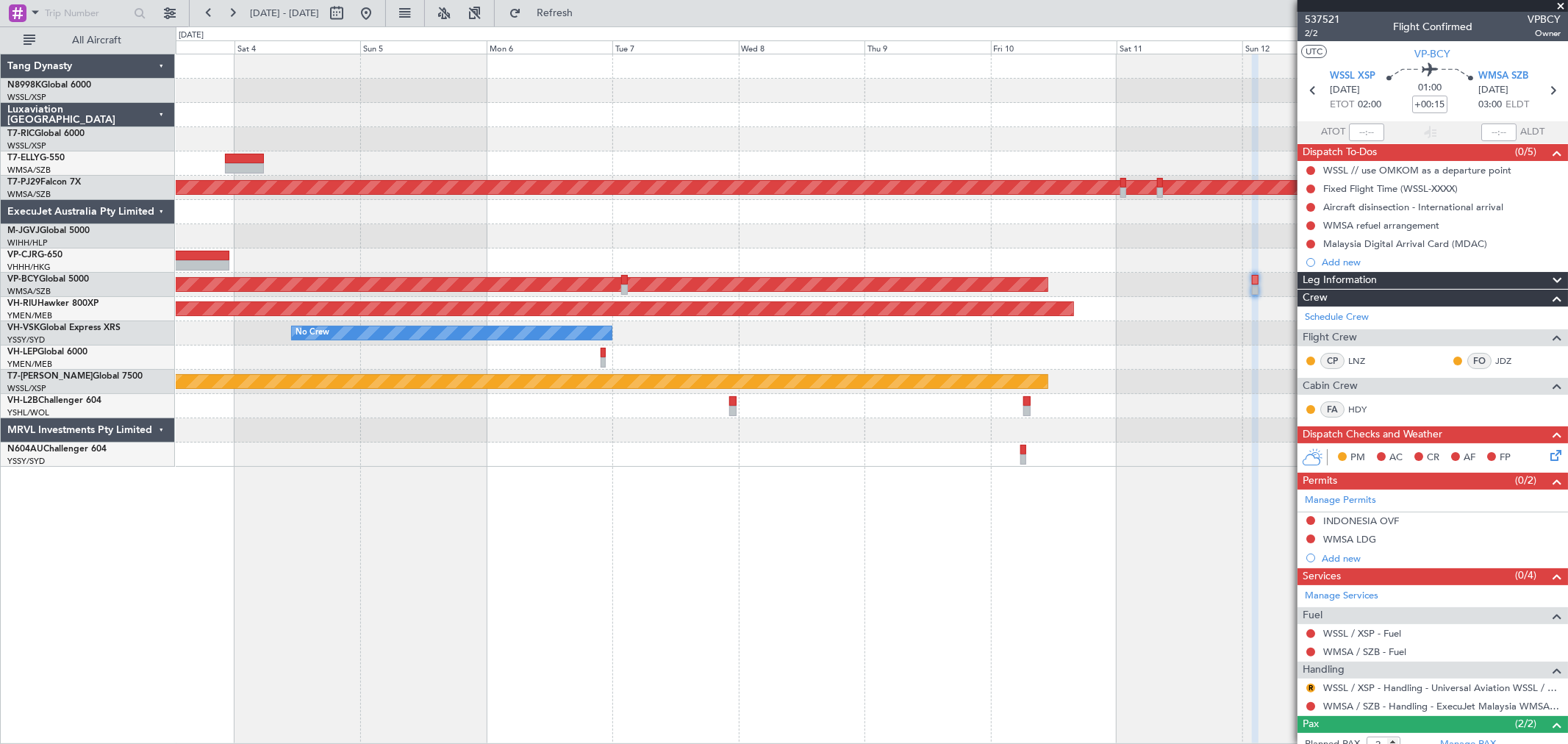
click at [762, 260] on div at bounding box center [871, 260] width 1392 height 24
click at [348, 11] on button at bounding box center [337, 13] width 23 height 23
select select "10"
select select "2025"
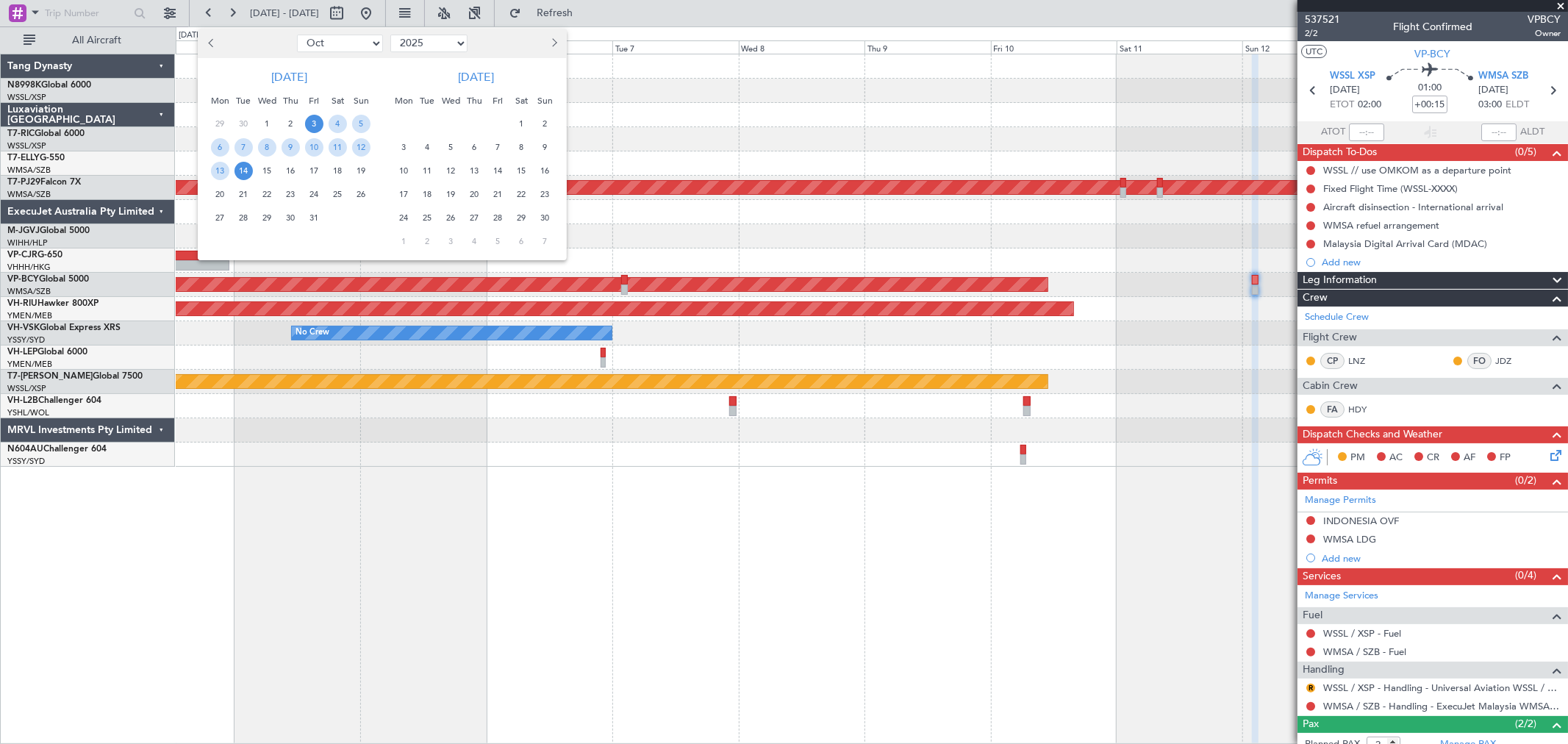
click at [541, 120] on span "2" at bounding box center [545, 124] width 19 height 19
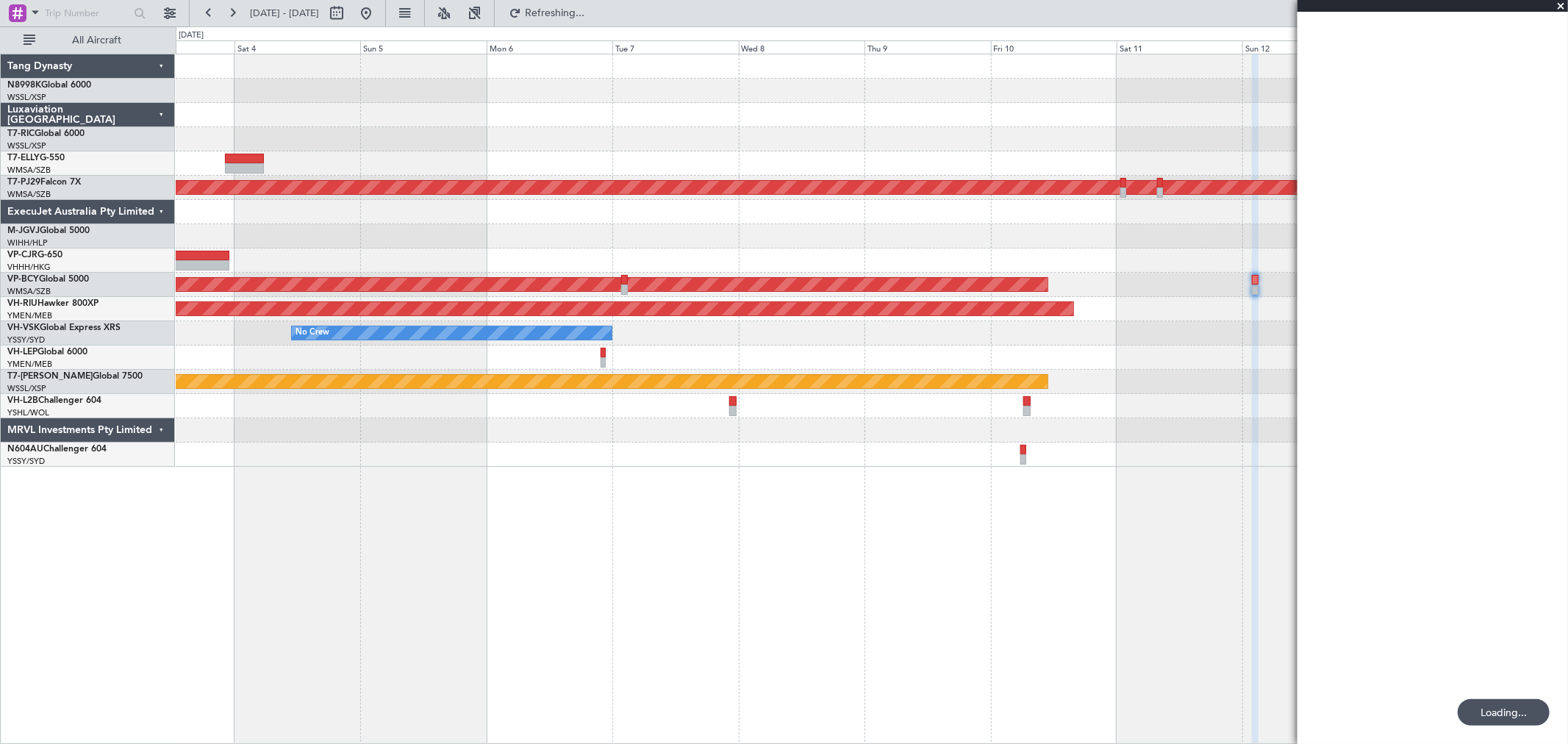
select select "11"
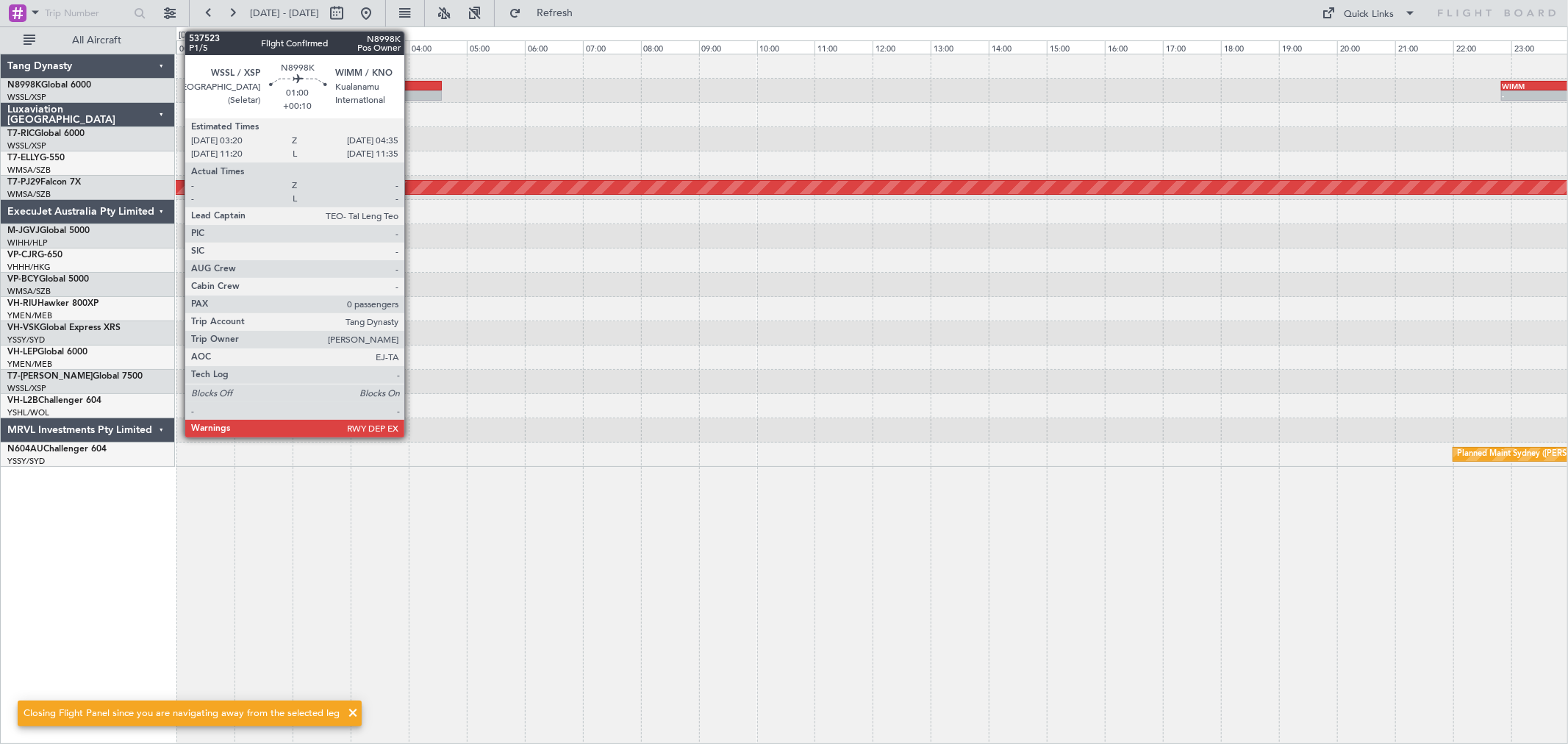
click at [412, 91] on div at bounding box center [406, 95] width 73 height 10
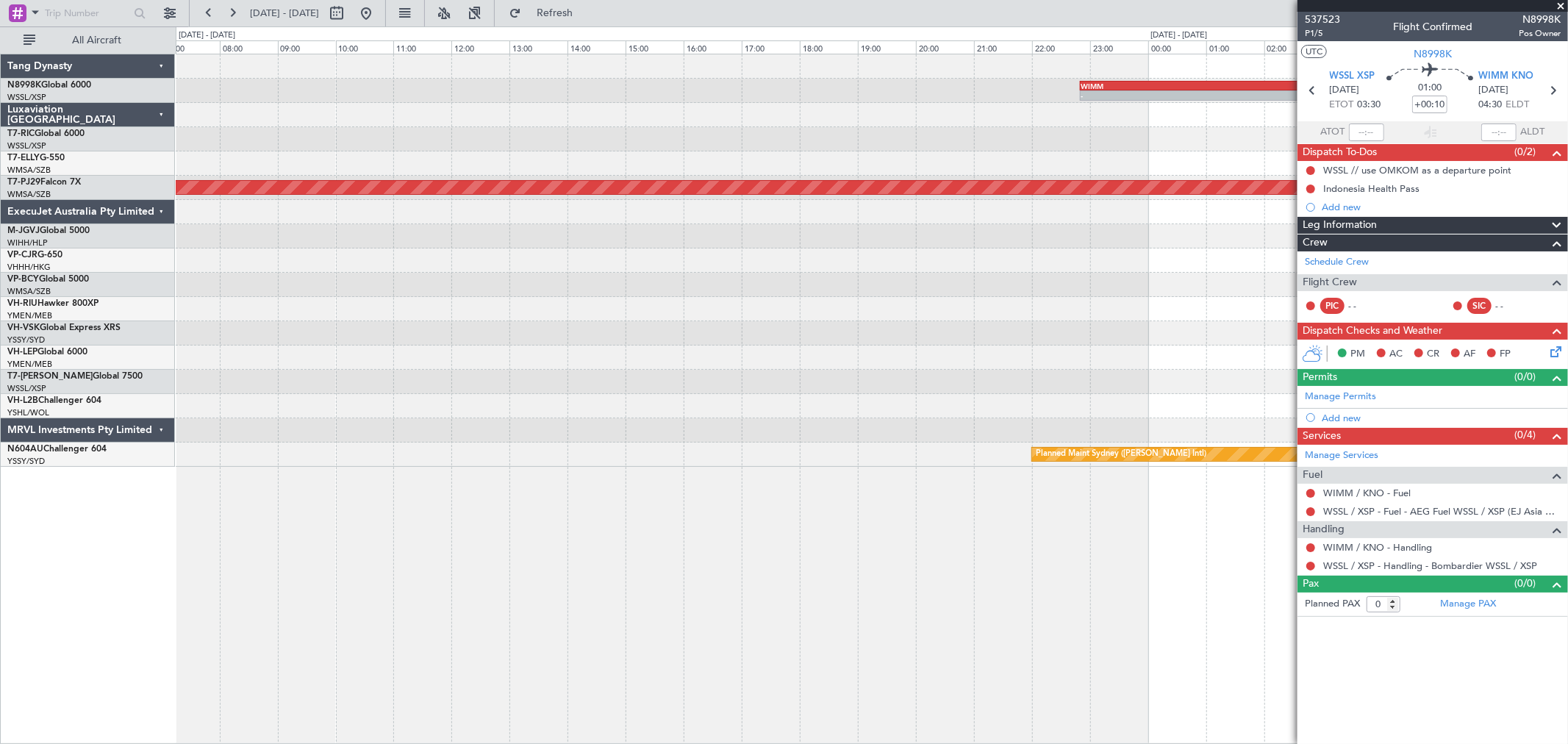
click at [341, 152] on div "- - WIMM 22:50 Z RJFO 04:50 Z Planned Maint [GEOGRAPHIC_DATA] (Sultan [PERSON_N…" at bounding box center [871, 260] width 1392 height 413
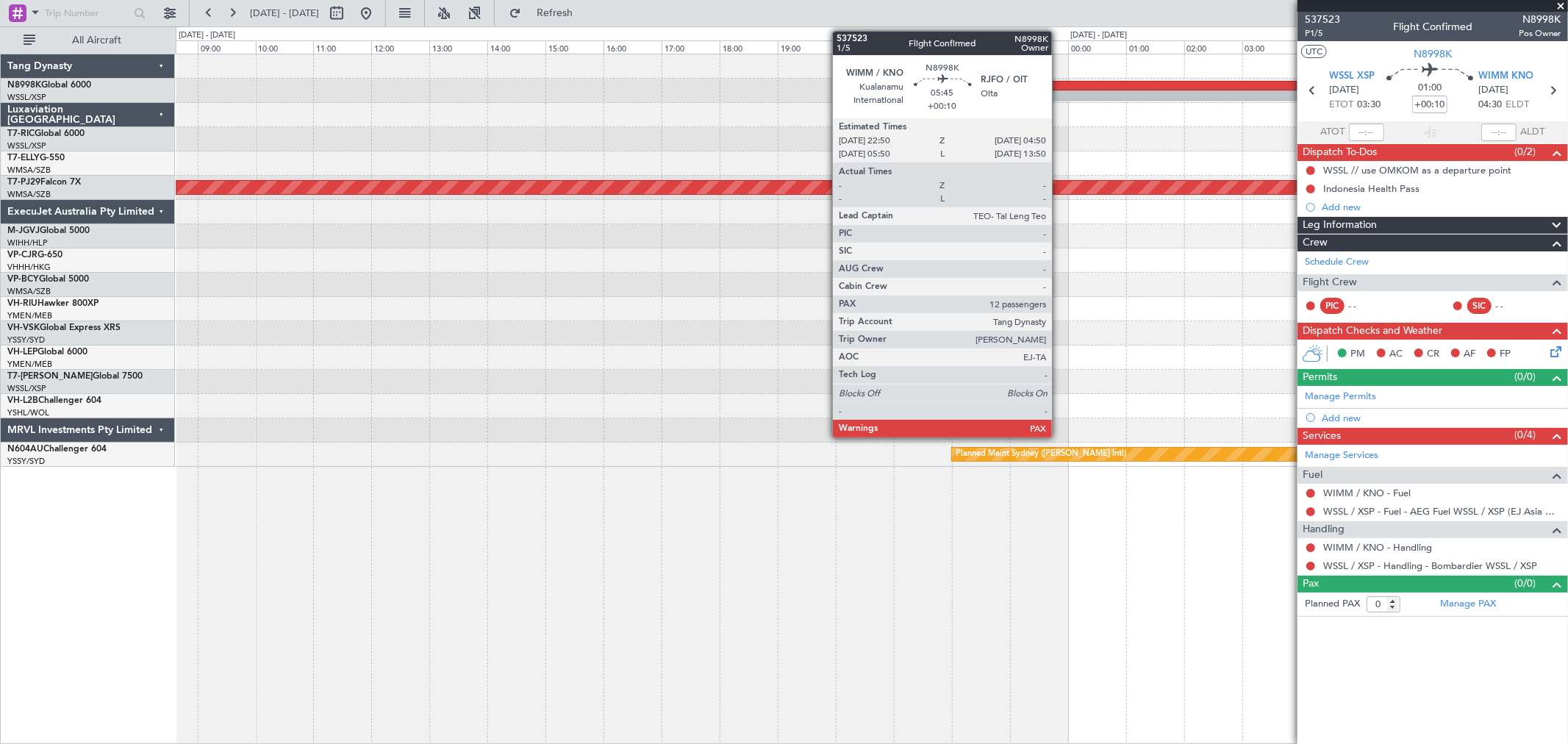
click at [1059, 97] on div "-" at bounding box center [1087, 95] width 173 height 9
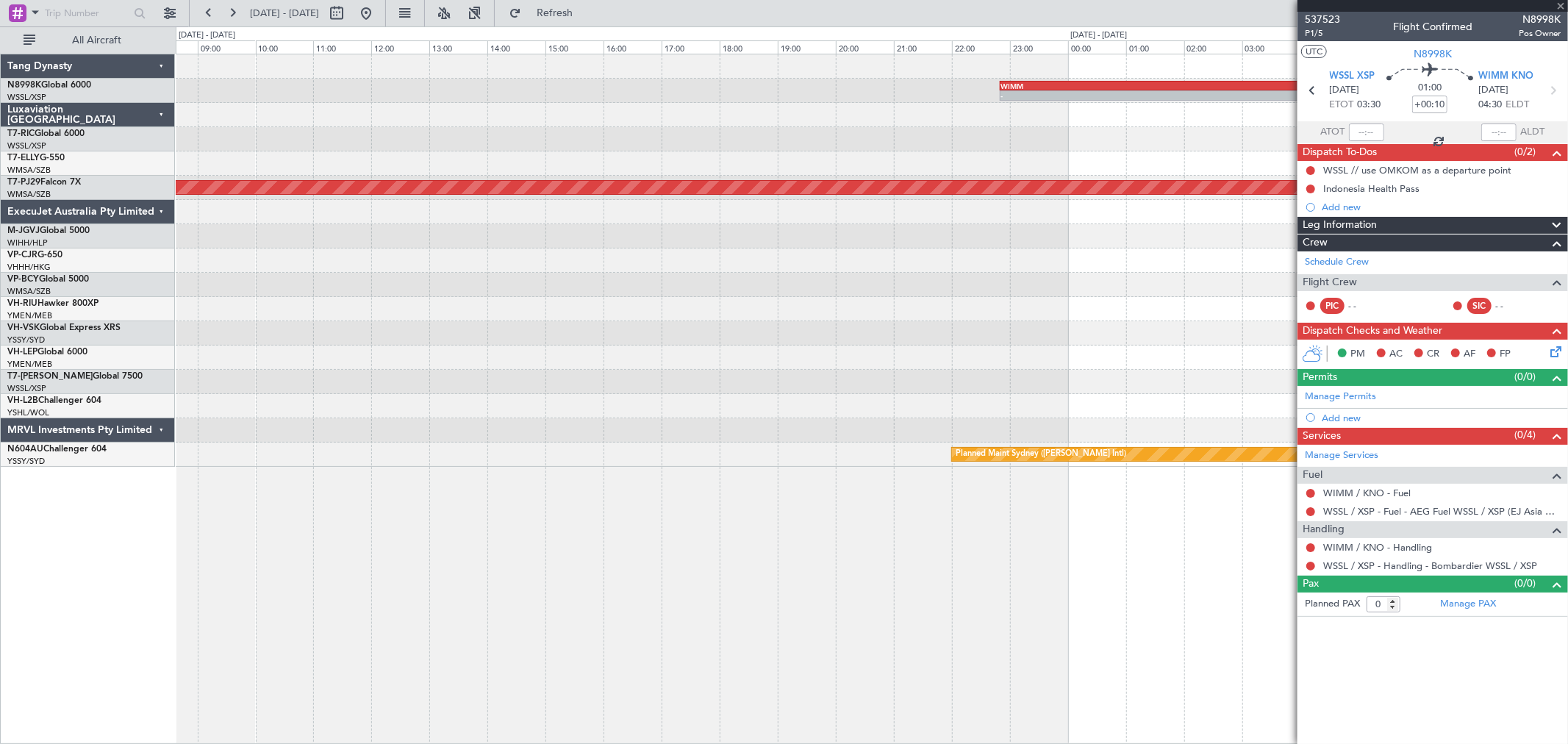
type input "12"
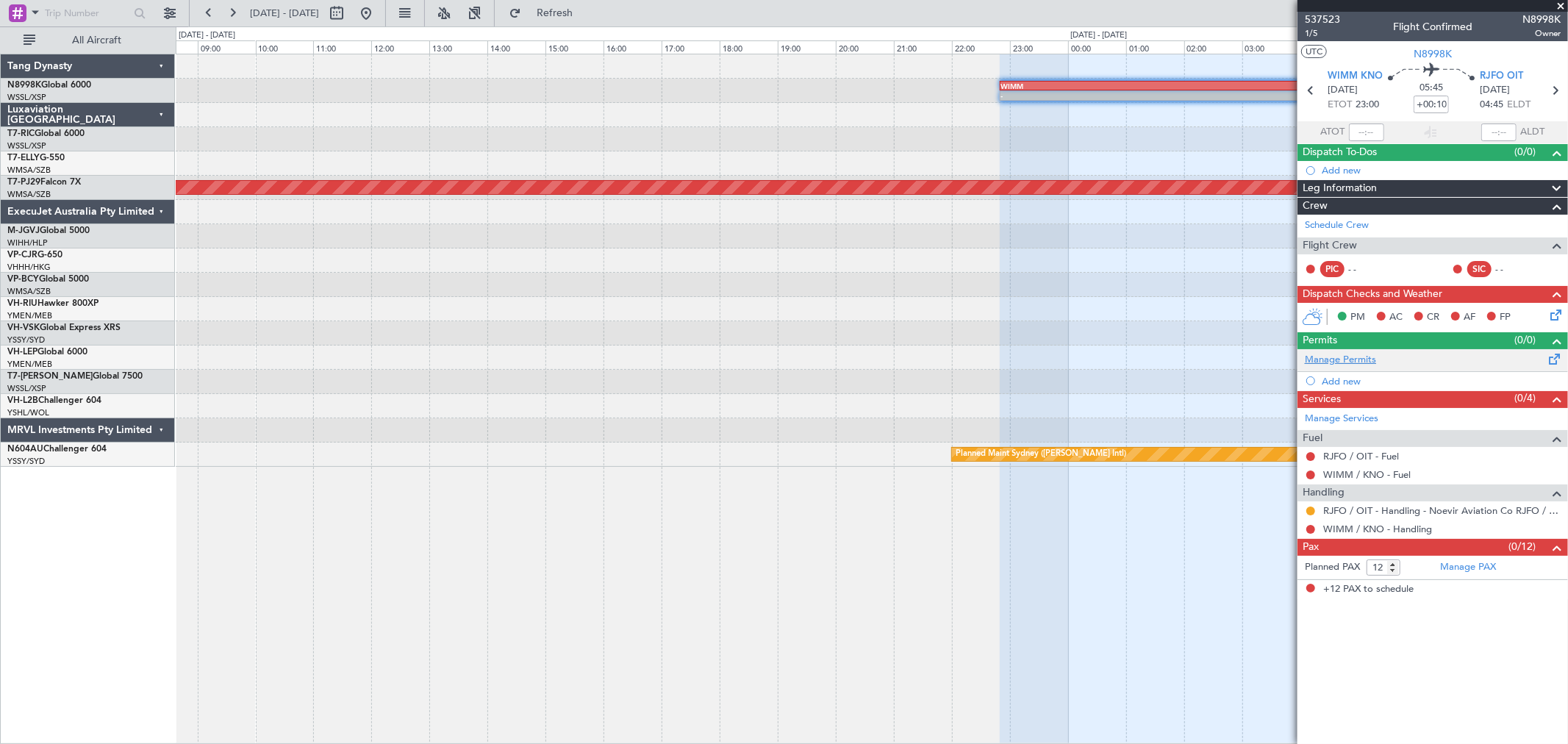
click at [1338, 357] on link "Manage Permits" at bounding box center [1340, 360] width 71 height 15
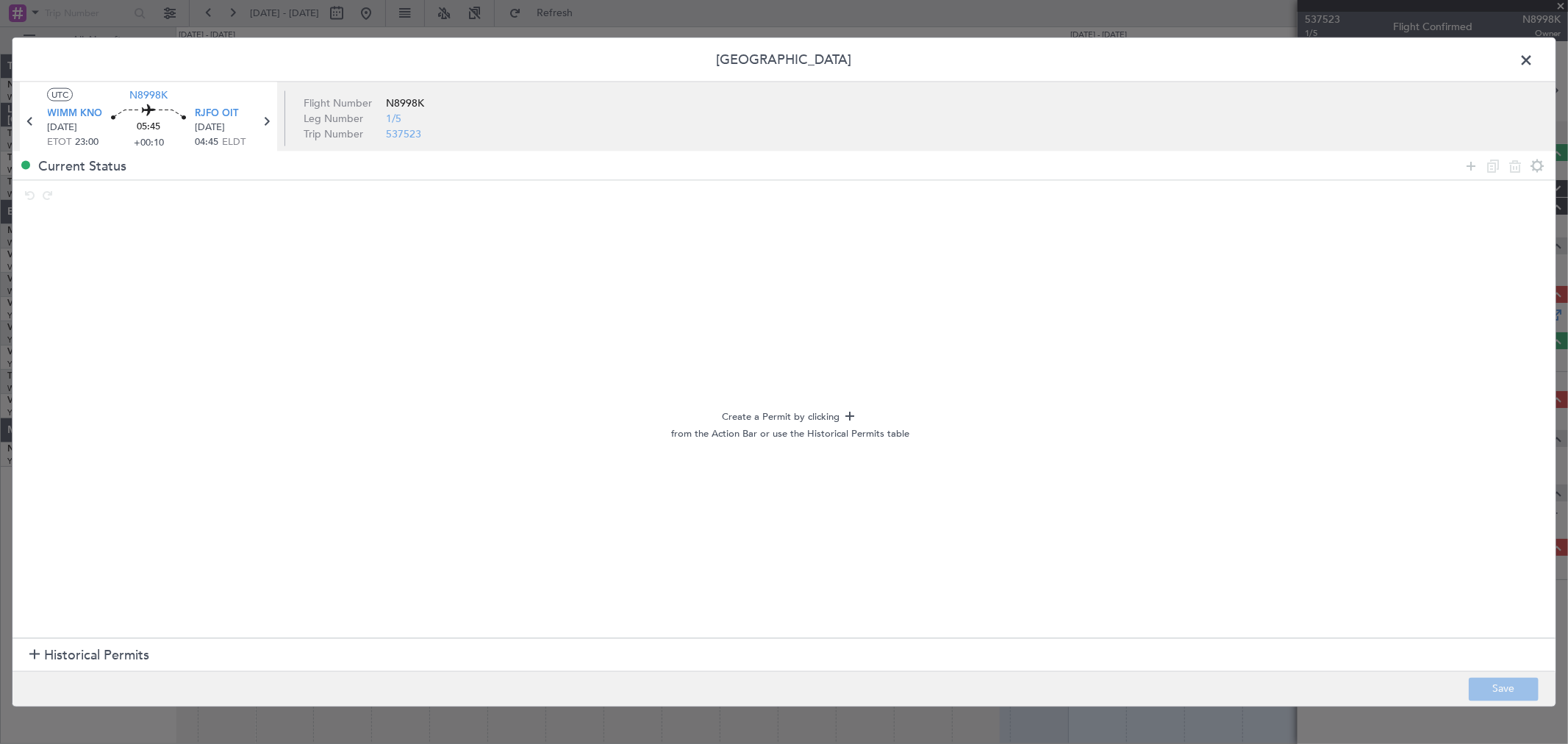
click at [36, 654] on div at bounding box center [34, 655] width 10 height 10
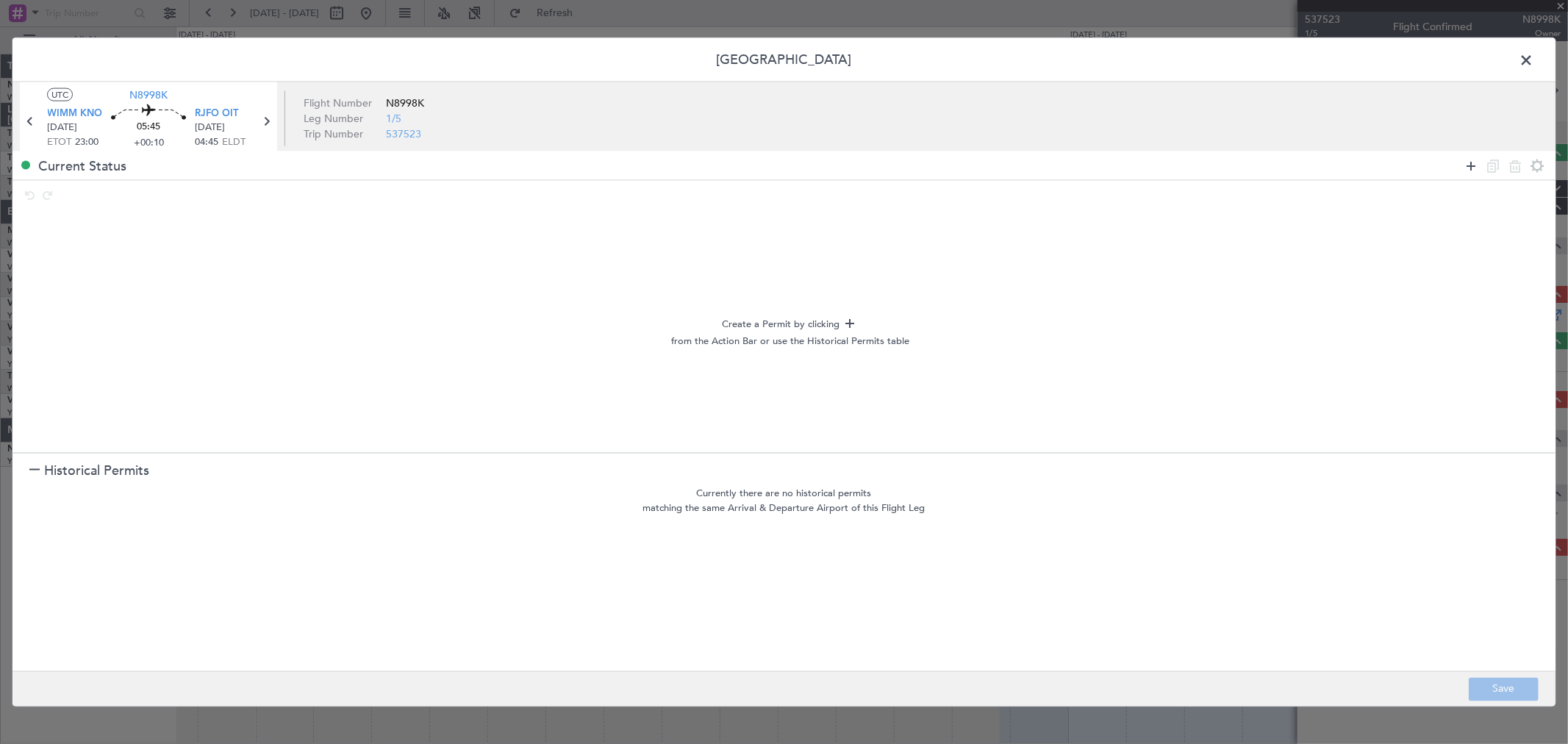
click at [1466, 166] on icon at bounding box center [1470, 165] width 18 height 18
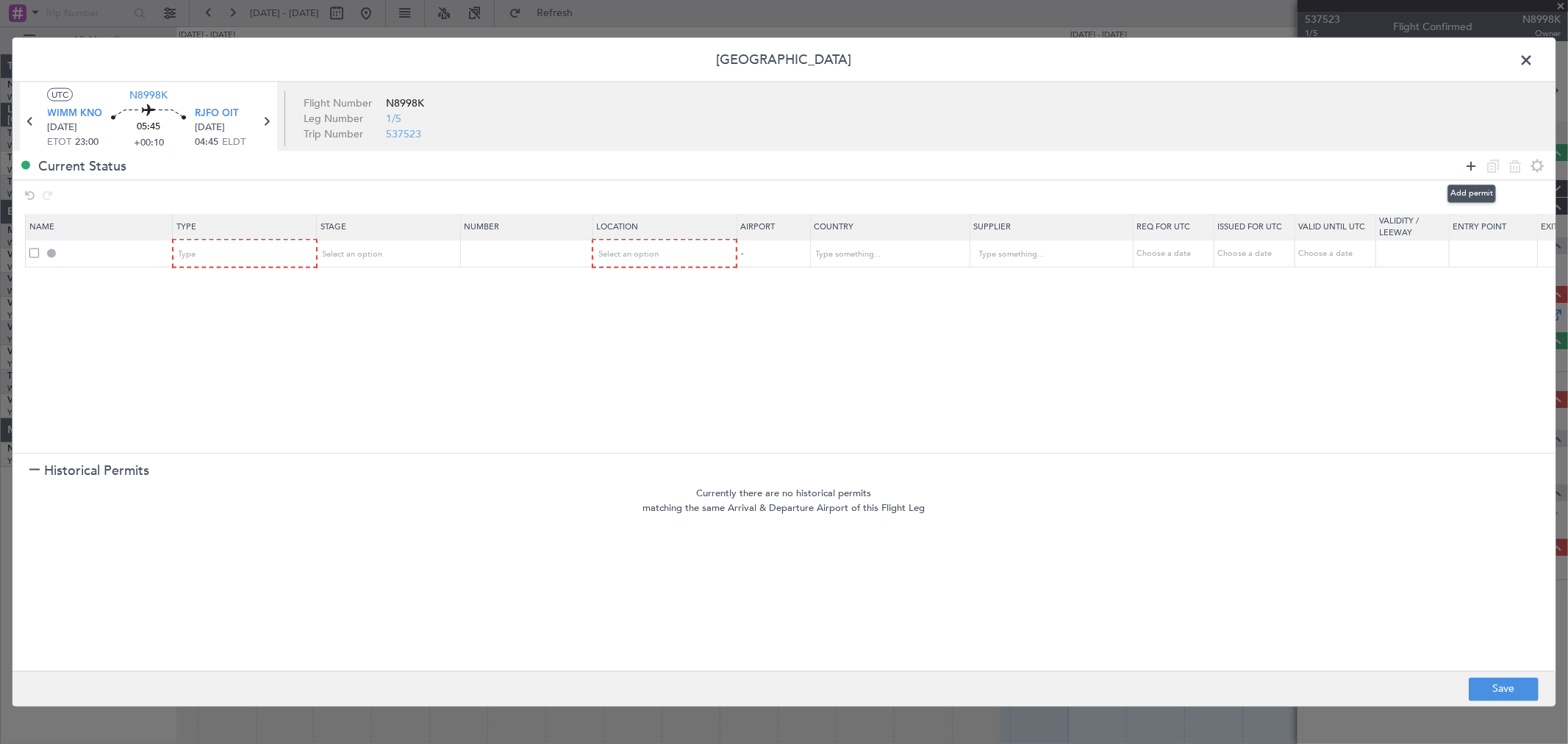
click at [1467, 165] on icon at bounding box center [1470, 165] width 18 height 18
click at [1468, 164] on icon at bounding box center [1470, 165] width 18 height 18
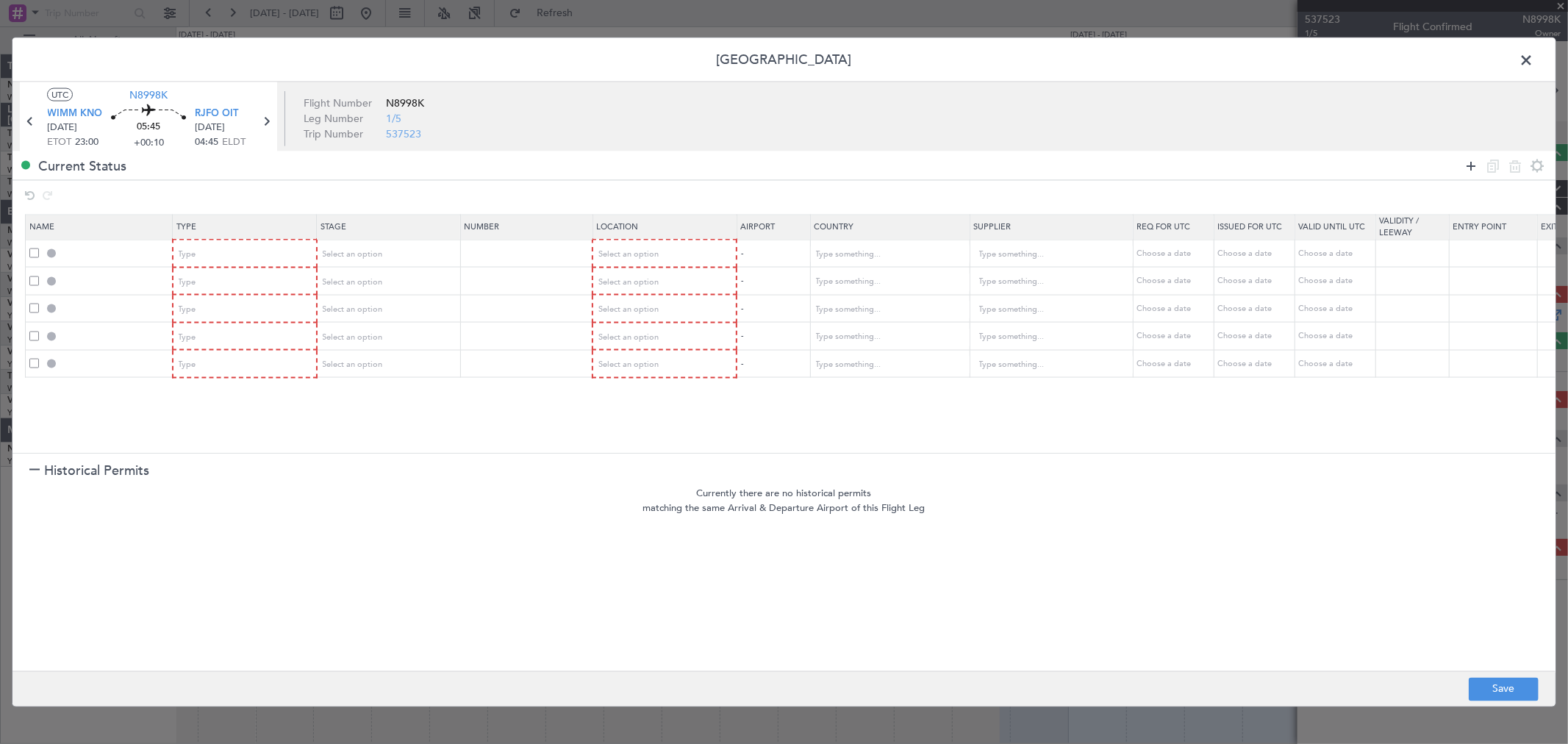
click at [1468, 164] on icon at bounding box center [1470, 165] width 18 height 18
click at [276, 249] on div "Type" at bounding box center [241, 254] width 122 height 22
click at [213, 407] on span "Overflight" at bounding box center [245, 410] width 131 height 22
click at [270, 281] on div "Type" at bounding box center [241, 281] width 122 height 22
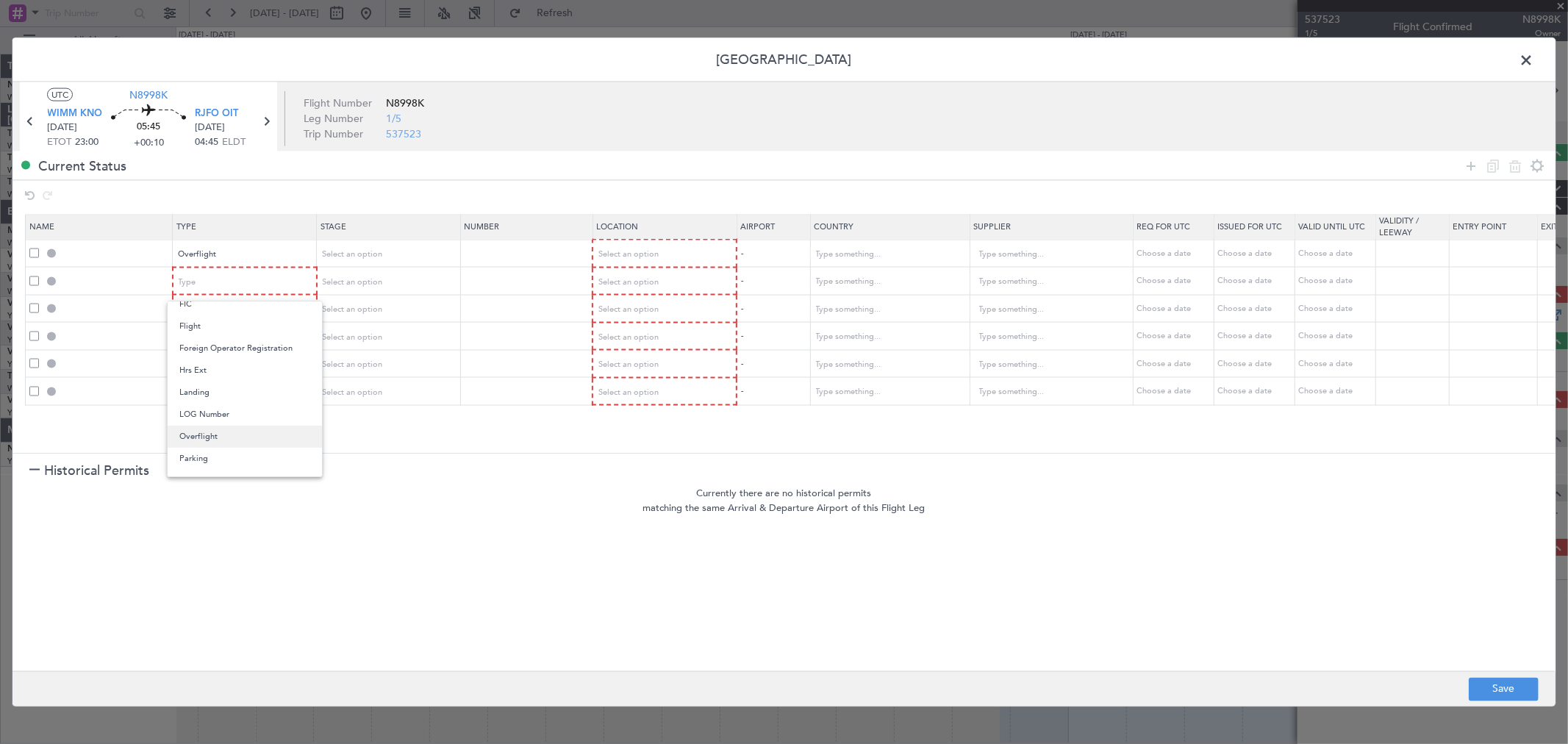
click at [217, 437] on span "Overflight" at bounding box center [245, 437] width 131 height 22
click at [268, 303] on div "Type" at bounding box center [241, 310] width 122 height 22
click at [224, 461] on span "Overflight" at bounding box center [245, 463] width 131 height 22
click at [281, 331] on div "Type" at bounding box center [241, 337] width 122 height 22
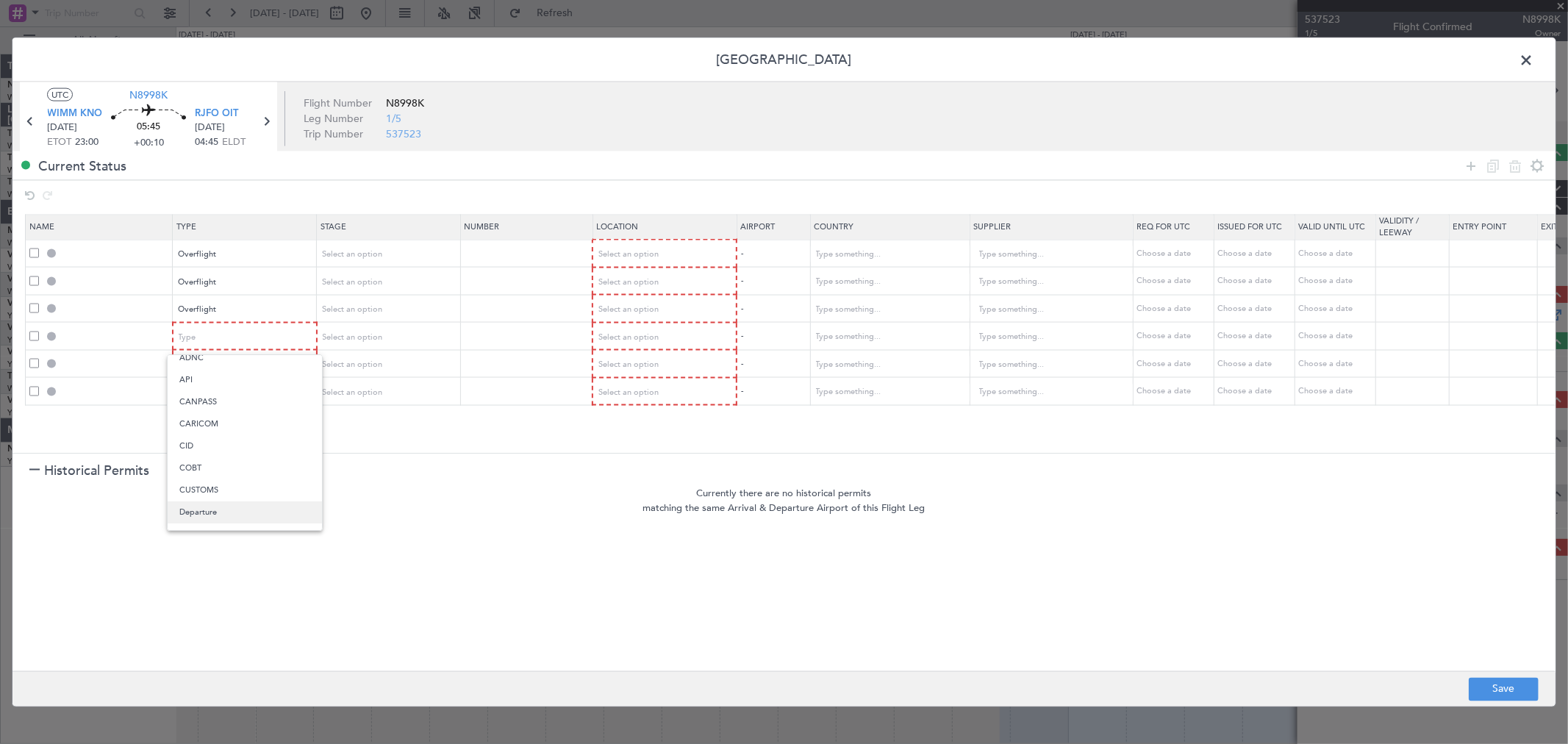
click at [218, 507] on span "Departure" at bounding box center [245, 513] width 131 height 22
click at [262, 365] on div "Type" at bounding box center [241, 365] width 122 height 22
click at [226, 517] on span "Landing" at bounding box center [245, 521] width 131 height 22
click at [252, 393] on div "Type" at bounding box center [241, 392] width 122 height 22
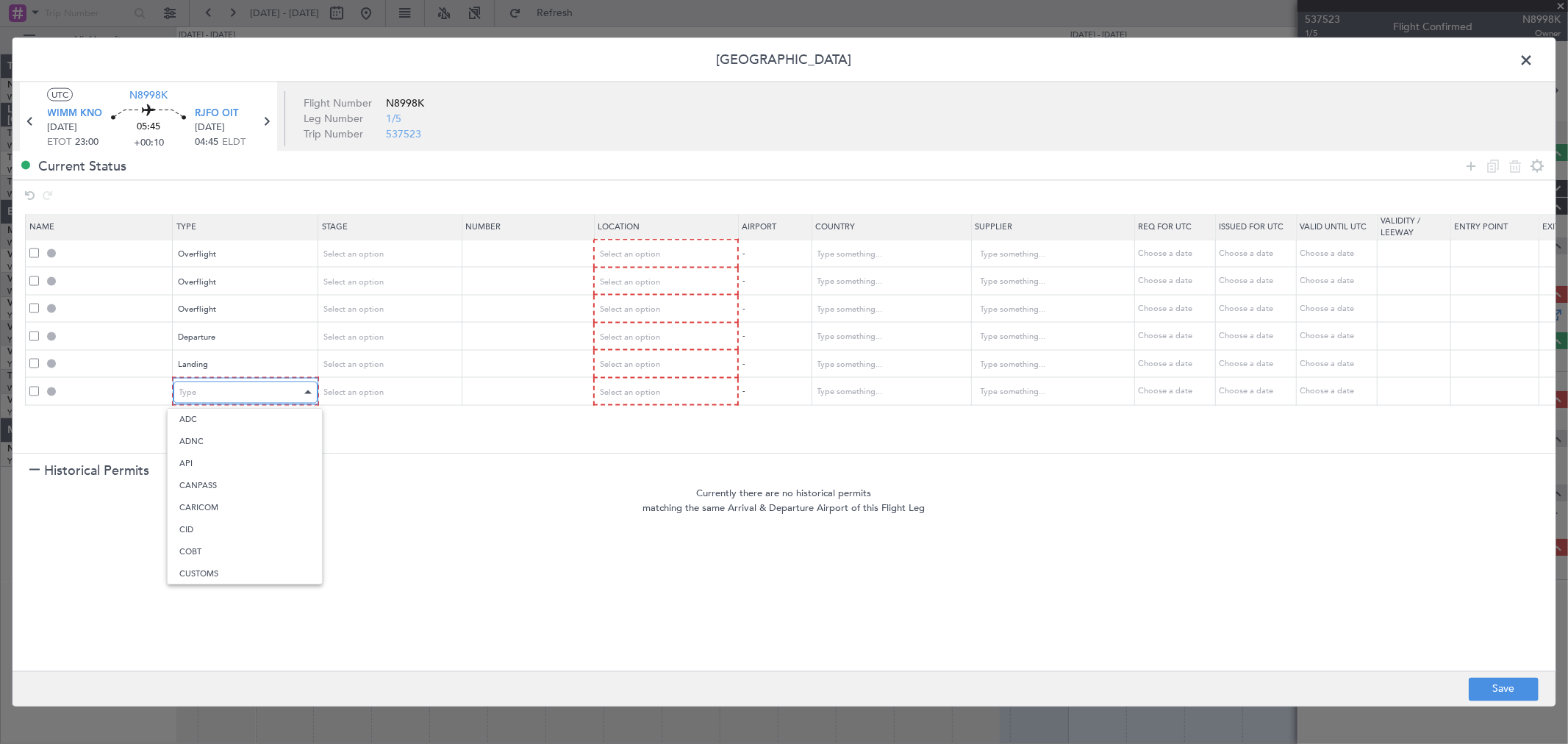
scroll to position [443, 0]
click at [214, 522] on span "Slot" at bounding box center [245, 529] width 131 height 22
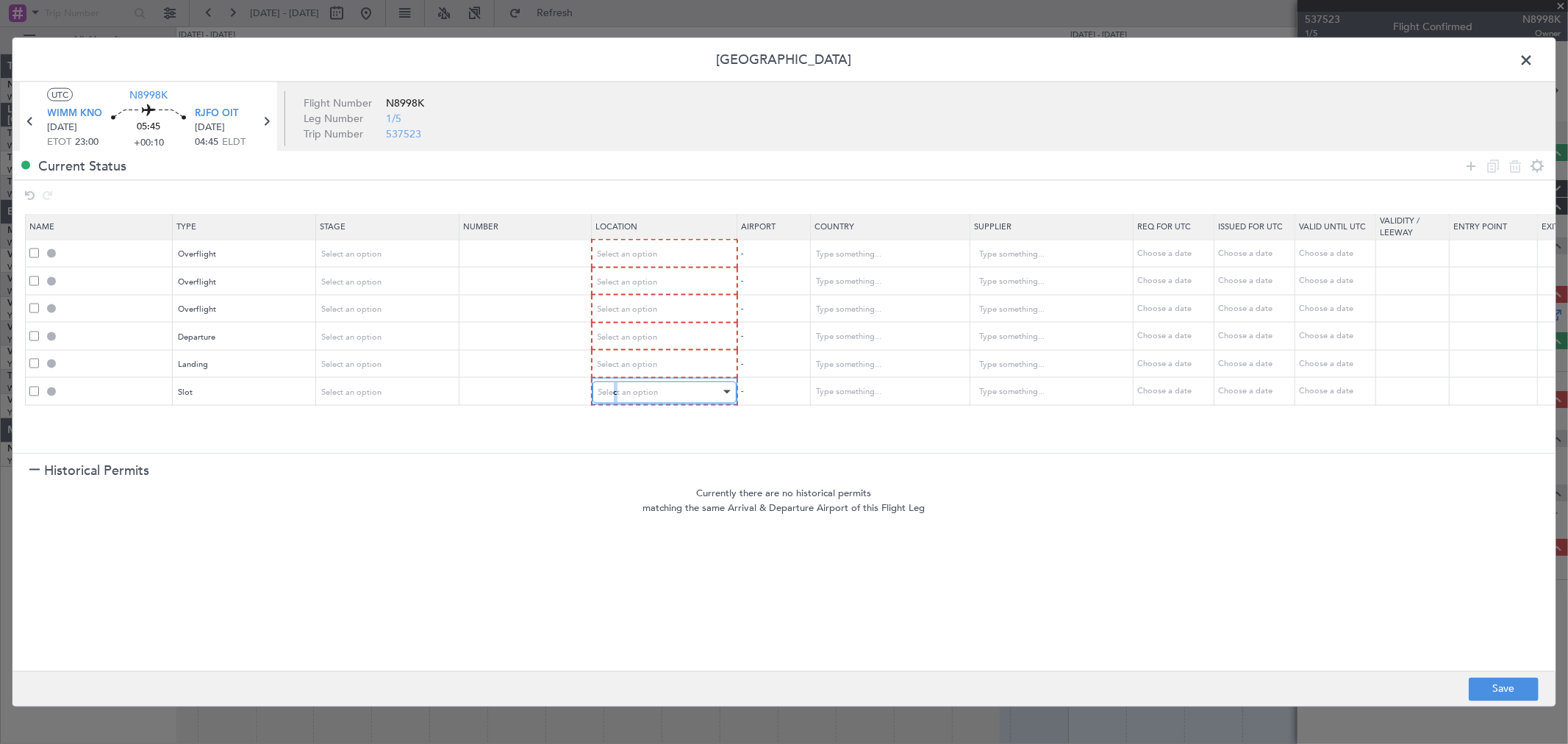
click at [616, 384] on div "Select an option" at bounding box center [659, 392] width 122 height 22
click at [628, 464] on span "Arrival" at bounding box center [664, 464] width 131 height 22
click at [654, 361] on span "Select an option" at bounding box center [628, 364] width 60 height 11
drag, startPoint x: 631, startPoint y: 436, endPoint x: 639, endPoint y: 405, distance: 32.0
click at [631, 435] on span "Arrival" at bounding box center [664, 437] width 131 height 22
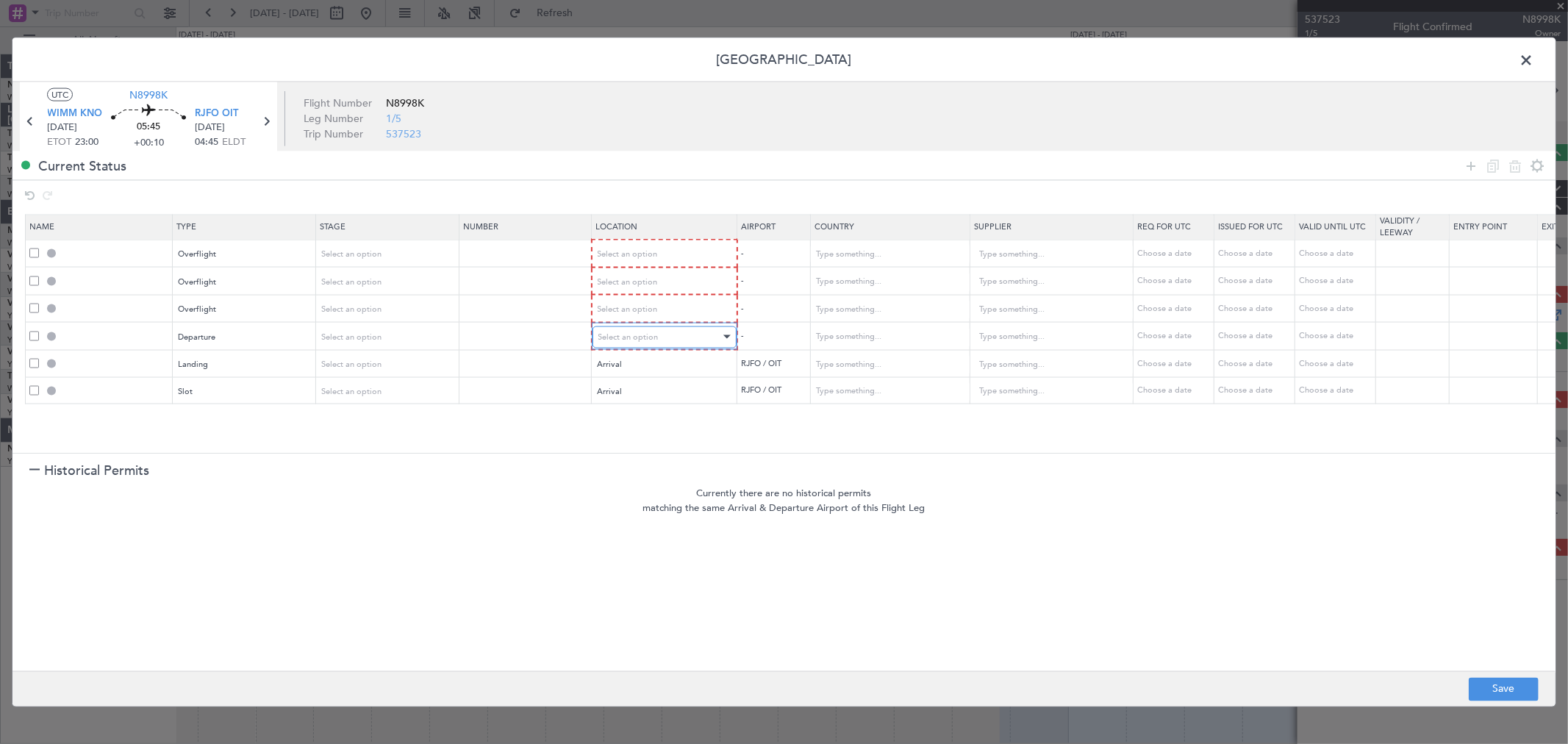
click at [654, 327] on div "Select an option" at bounding box center [659, 337] width 122 height 22
click at [640, 363] on span "Departure" at bounding box center [664, 366] width 131 height 22
click at [651, 312] on span "Select an option" at bounding box center [628, 309] width 60 height 11
click at [629, 420] on span "Enroute" at bounding box center [664, 427] width 131 height 22
click at [640, 281] on span "Select an option" at bounding box center [628, 281] width 60 height 11
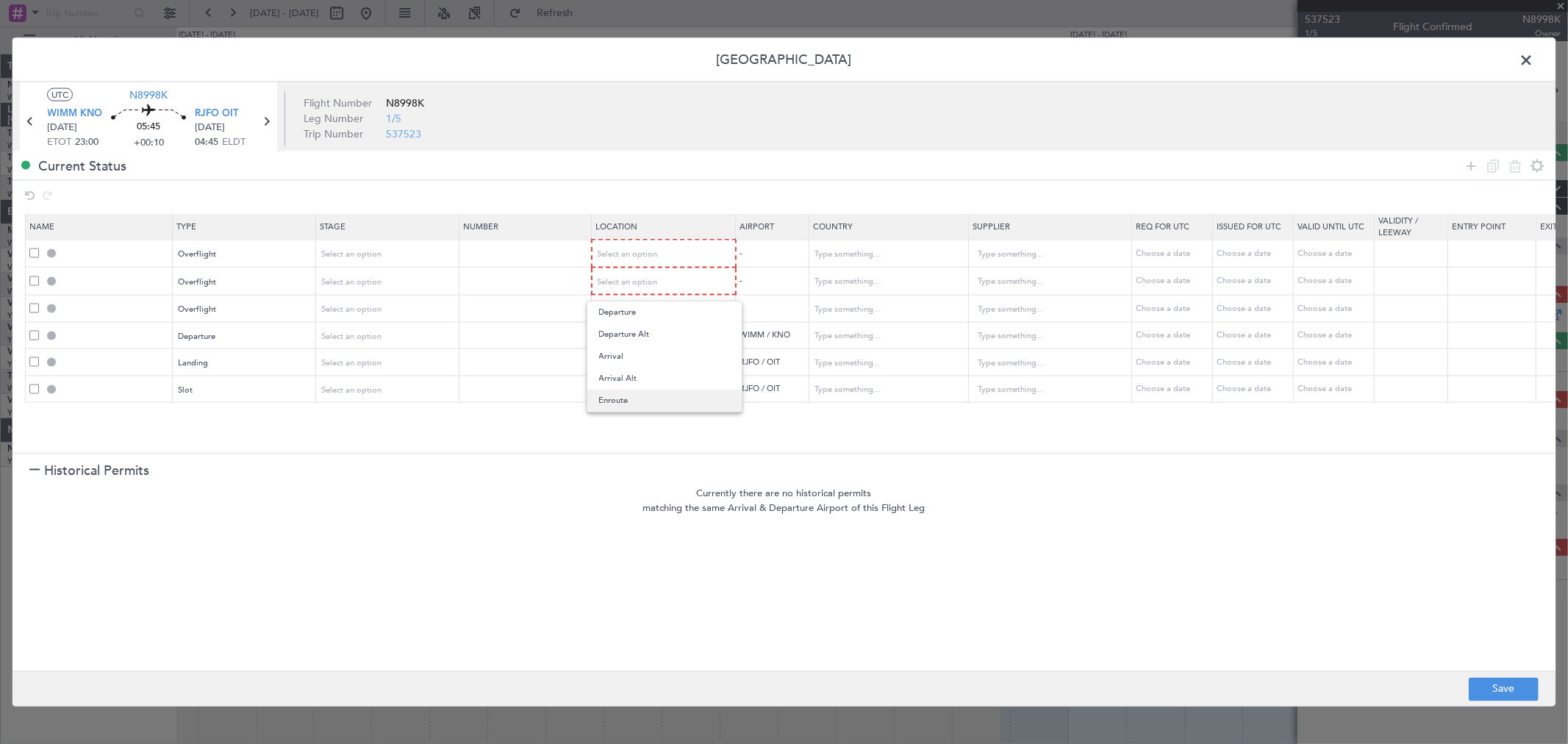
click at [618, 398] on span "Enroute" at bounding box center [664, 400] width 131 height 22
click at [635, 252] on span "Select an option" at bounding box center [628, 254] width 60 height 11
drag, startPoint x: 618, startPoint y: 372, endPoint x: 623, endPoint y: 361, distance: 12.1
click at [618, 372] on span "Enroute" at bounding box center [664, 373] width 131 height 22
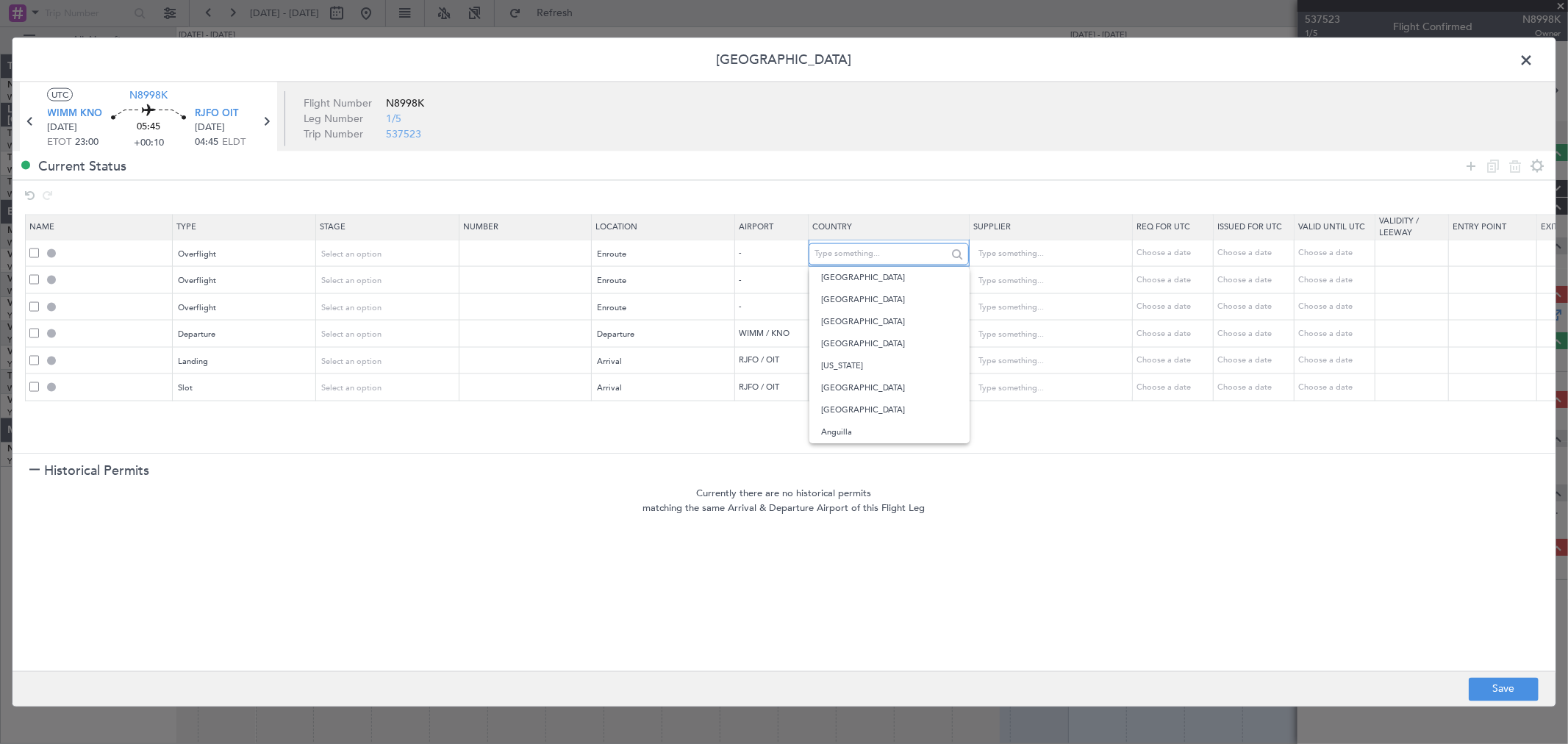
click at [844, 249] on input "text" at bounding box center [880, 253] width 132 height 22
click at [825, 314] on span "[GEOGRAPHIC_DATA]" at bounding box center [889, 322] width 137 height 22
type input "[GEOGRAPHIC_DATA]"
click at [842, 276] on input "text" at bounding box center [880, 281] width 132 height 22
click at [851, 297] on span "Viet Nam" at bounding box center [889, 305] width 137 height 22
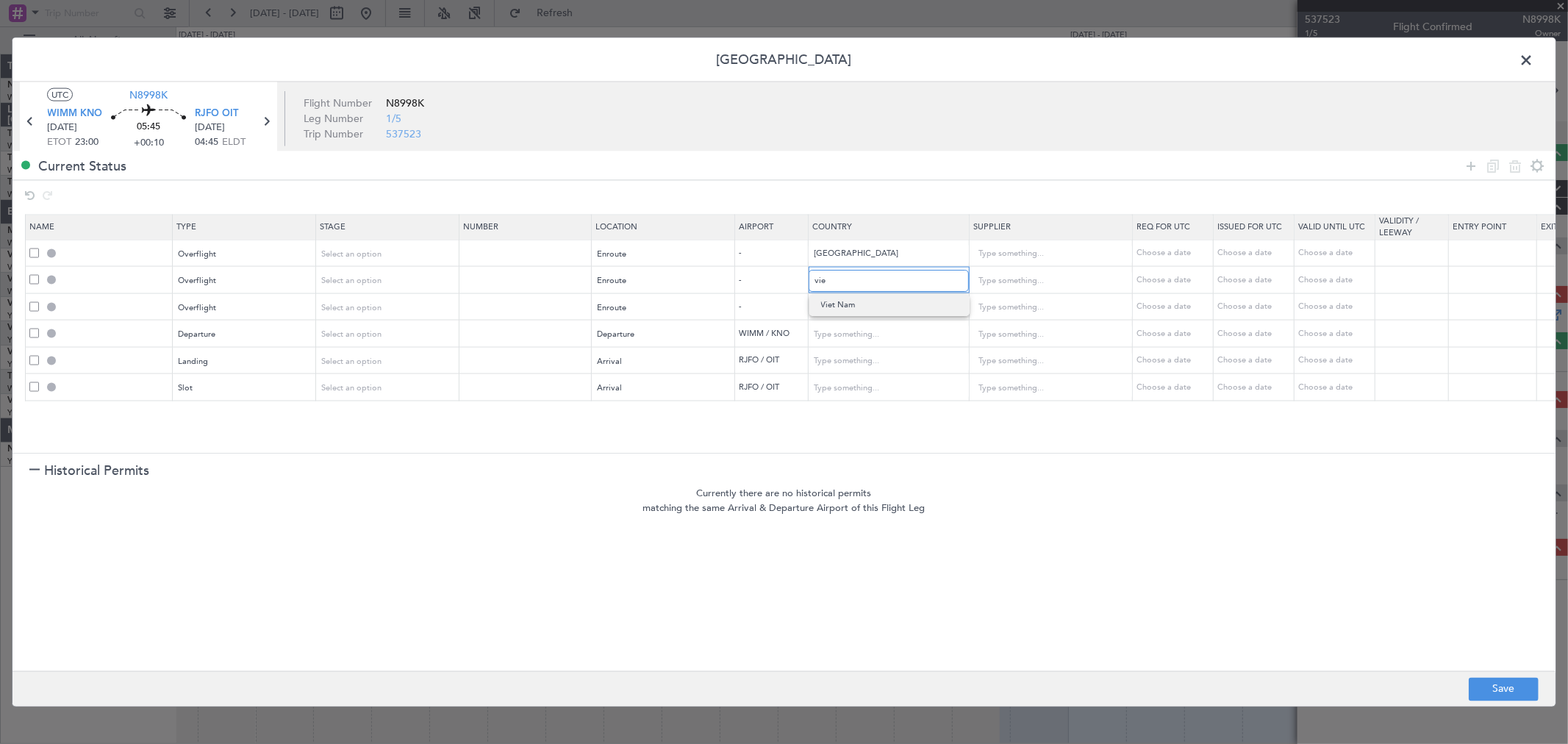
type input "Viet Nam"
click at [839, 314] on input "text" at bounding box center [880, 307] width 132 height 22
click at [899, 341] on span "[GEOGRAPHIC_DATA]" at bounding box center [889, 331] width 137 height 22
type input "[GEOGRAPHIC_DATA]"
click at [1488, 689] on button "Save" at bounding box center [1503, 689] width 70 height 23
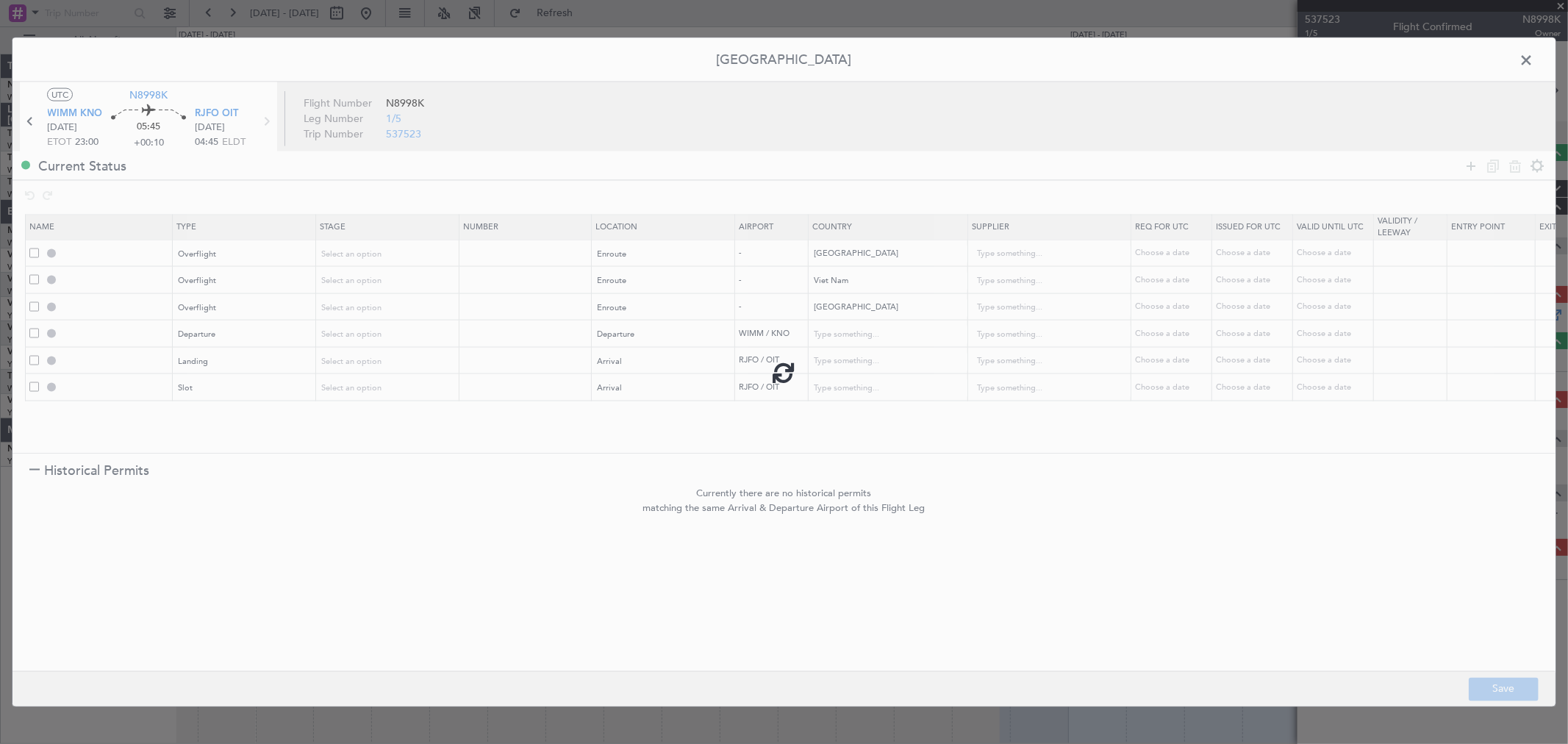
type input "MALAYSIA OVF"
type input "NNN"
type input "VIET NAM OVF"
type input "NNN"
type input "PHILIPPINES OVF"
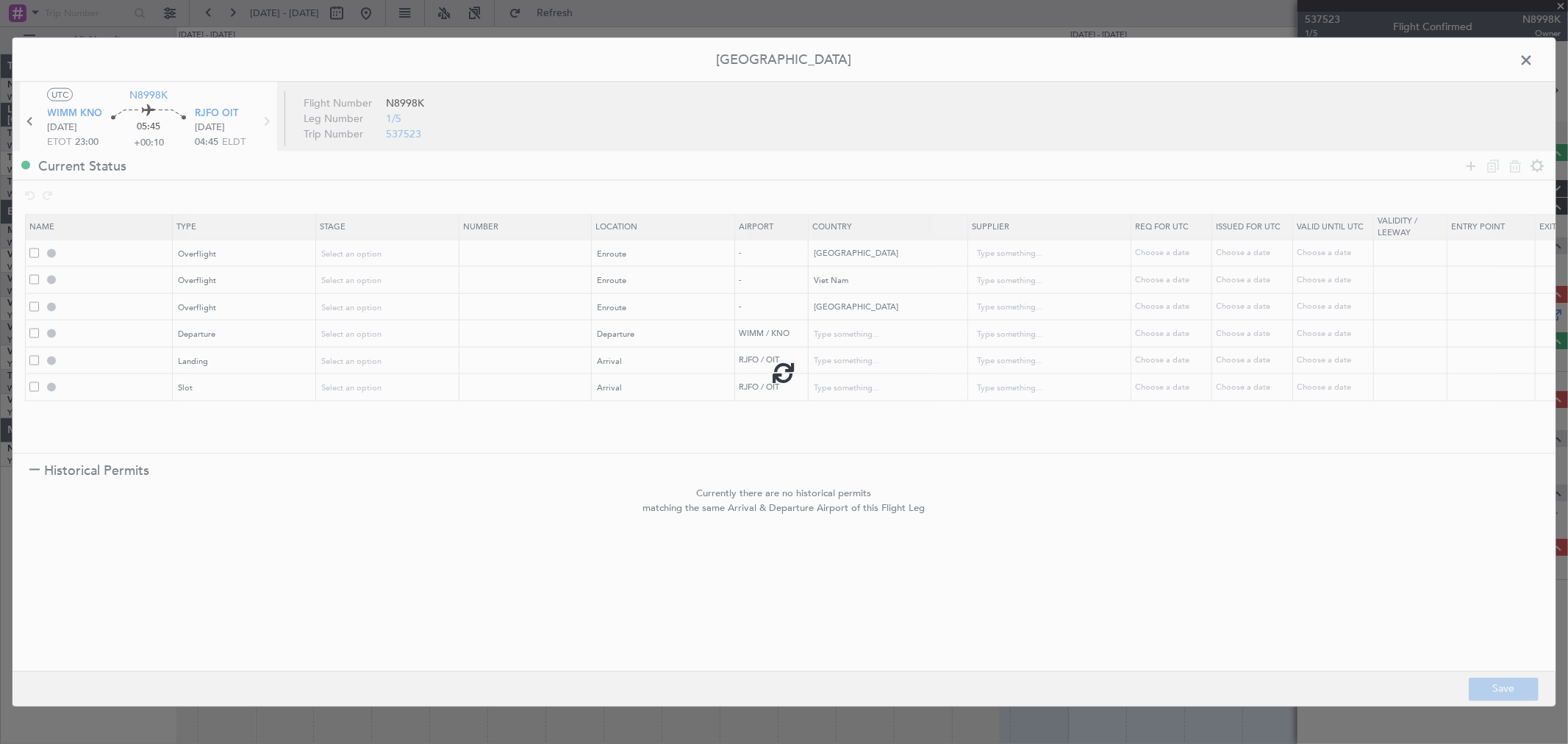
type input "NNN"
type input "DEPARTURE"
type input "[GEOGRAPHIC_DATA]"
type input "NNN"
type input "2"
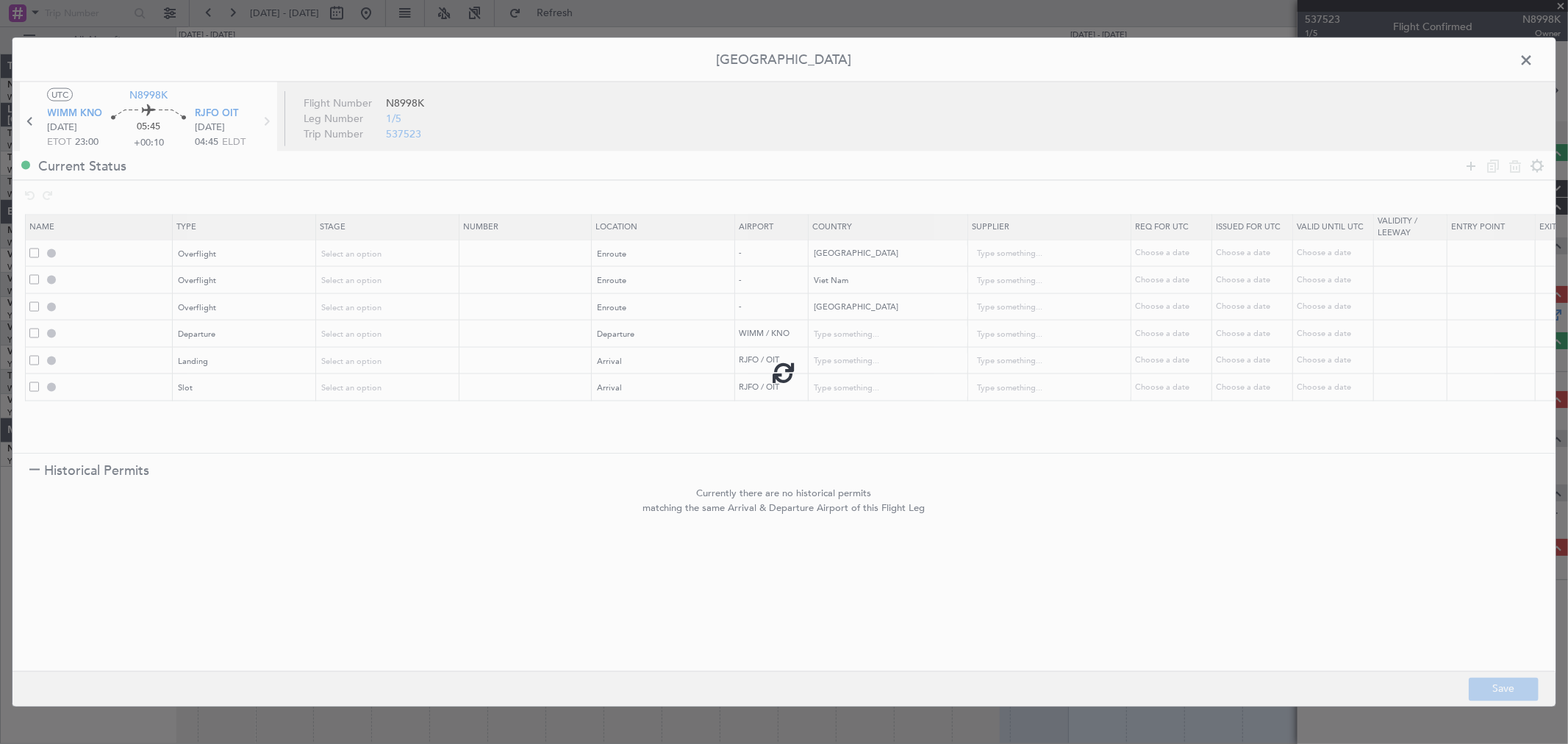
type input "RJFO LDG"
type input "[GEOGRAPHIC_DATA]"
type input "NNN"
type input "RJFO ARR SLOT"
type input "[GEOGRAPHIC_DATA]"
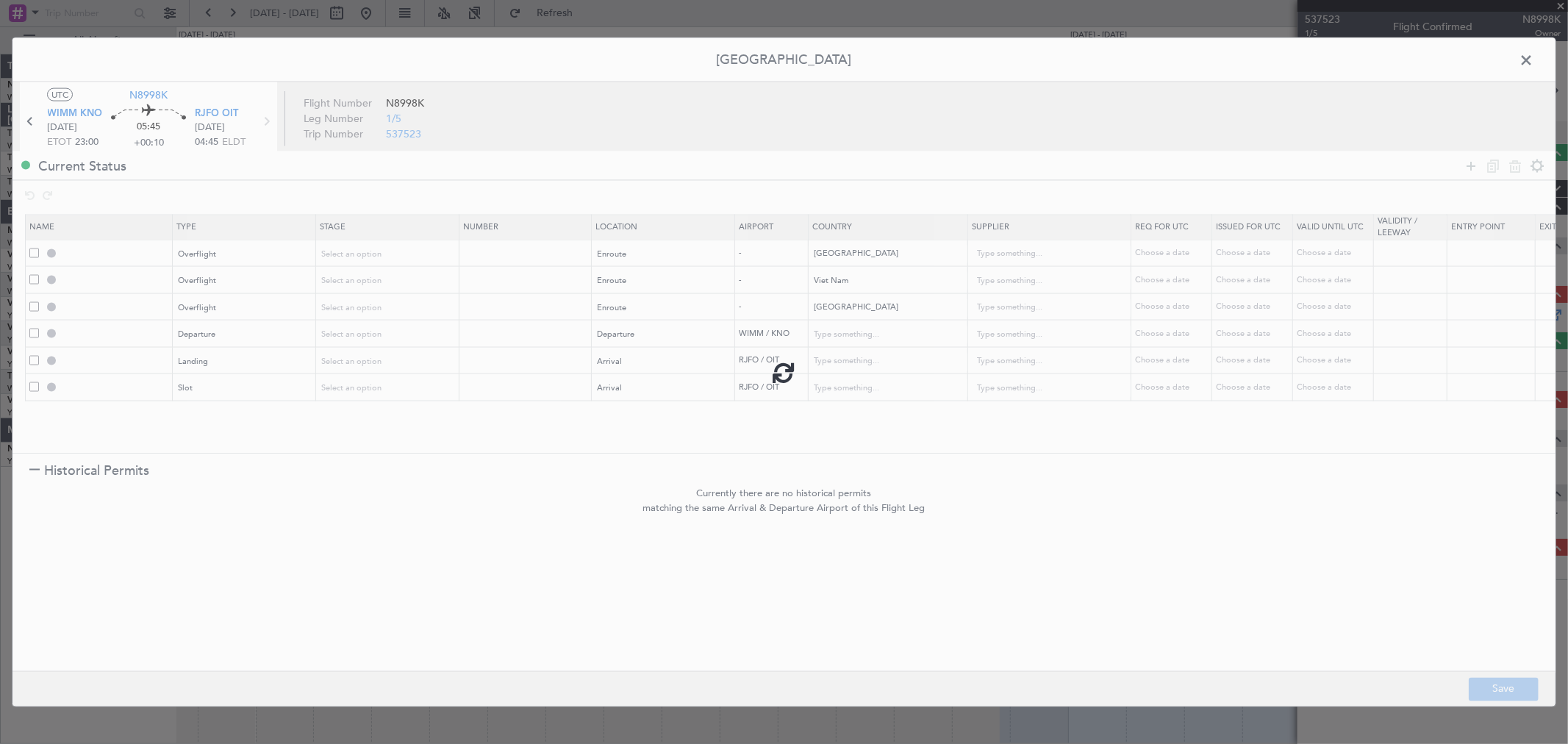
type input "NNN"
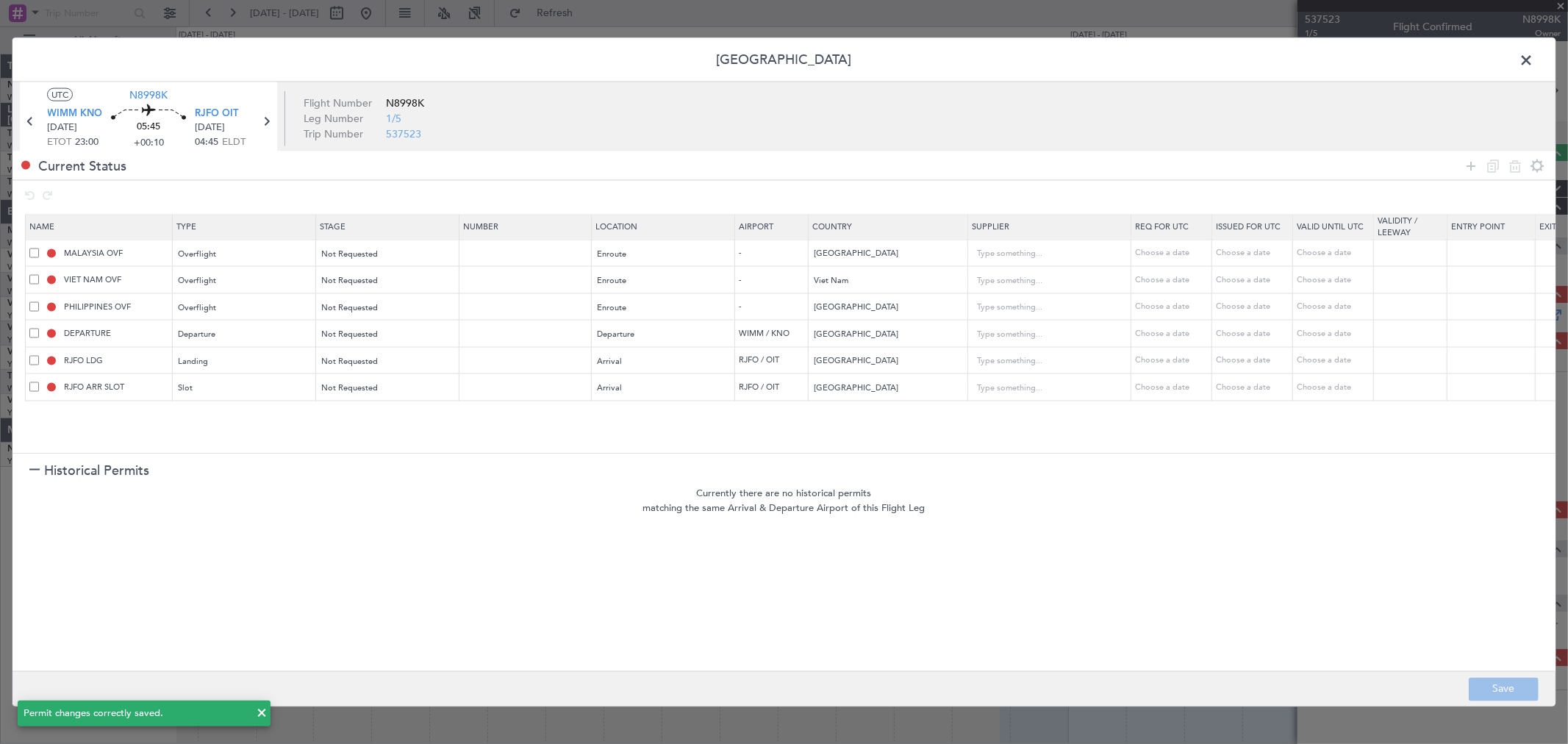
click at [1533, 62] on span at bounding box center [1533, 64] width 0 height 29
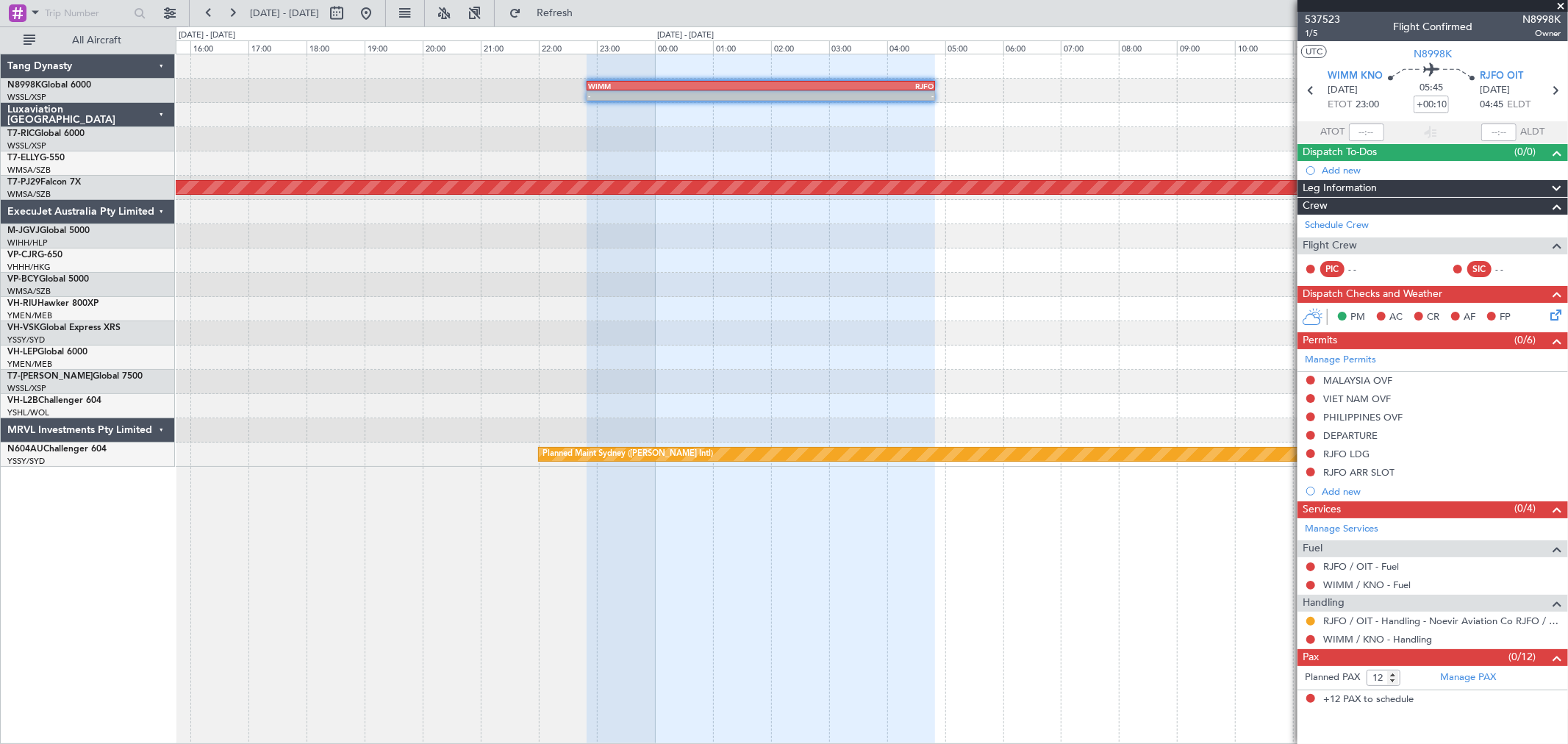
click at [652, 201] on div "- - WIMM 22:50 Z RJFO 04:50 Z Planned Maint [GEOGRAPHIC_DATA] (Sultan [PERSON_N…" at bounding box center [871, 260] width 1392 height 413
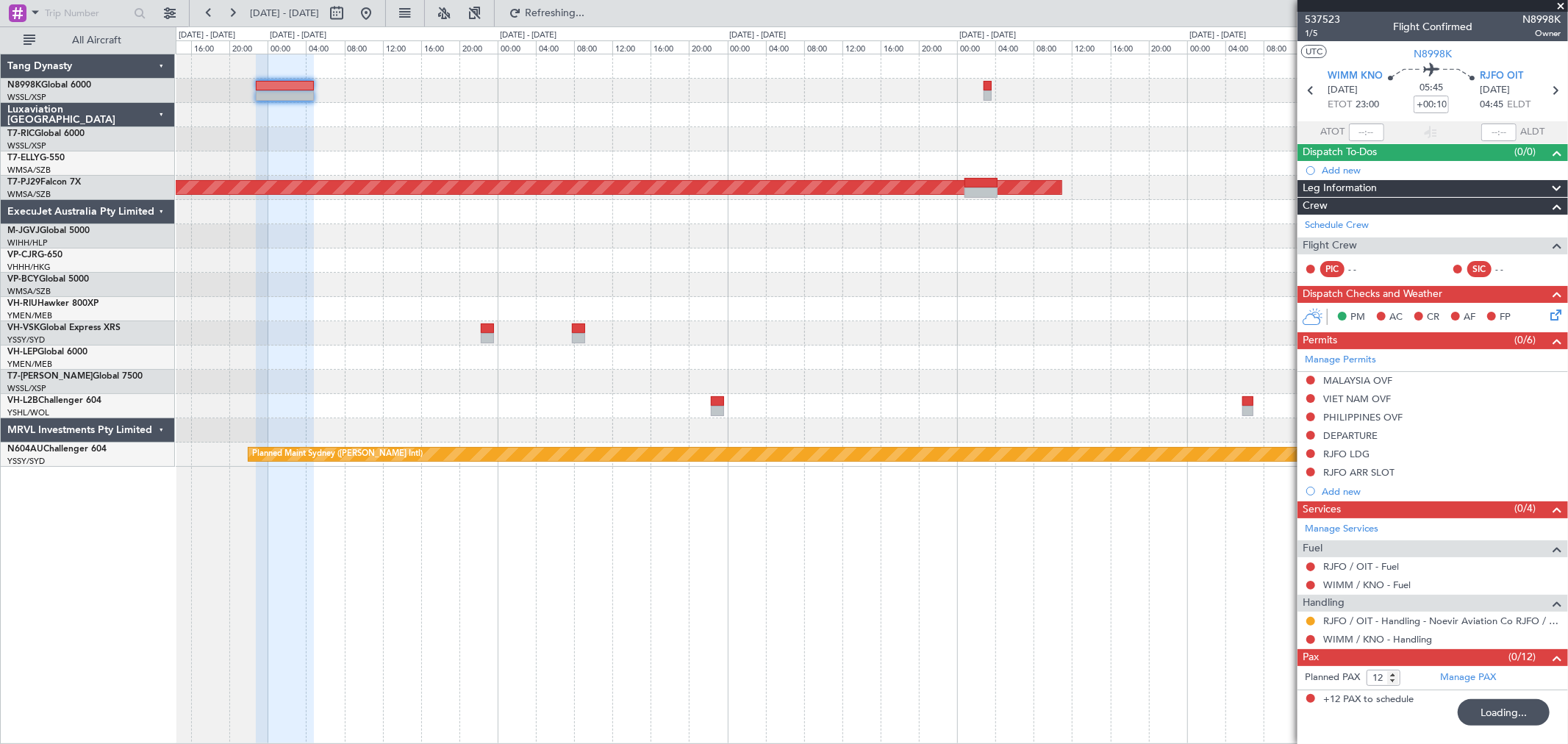
click at [788, 157] on div "Planned Maint [GEOGRAPHIC_DATA] (Sultan [PERSON_NAME] [PERSON_NAME] - Subang) P…" at bounding box center [871, 260] width 1392 height 413
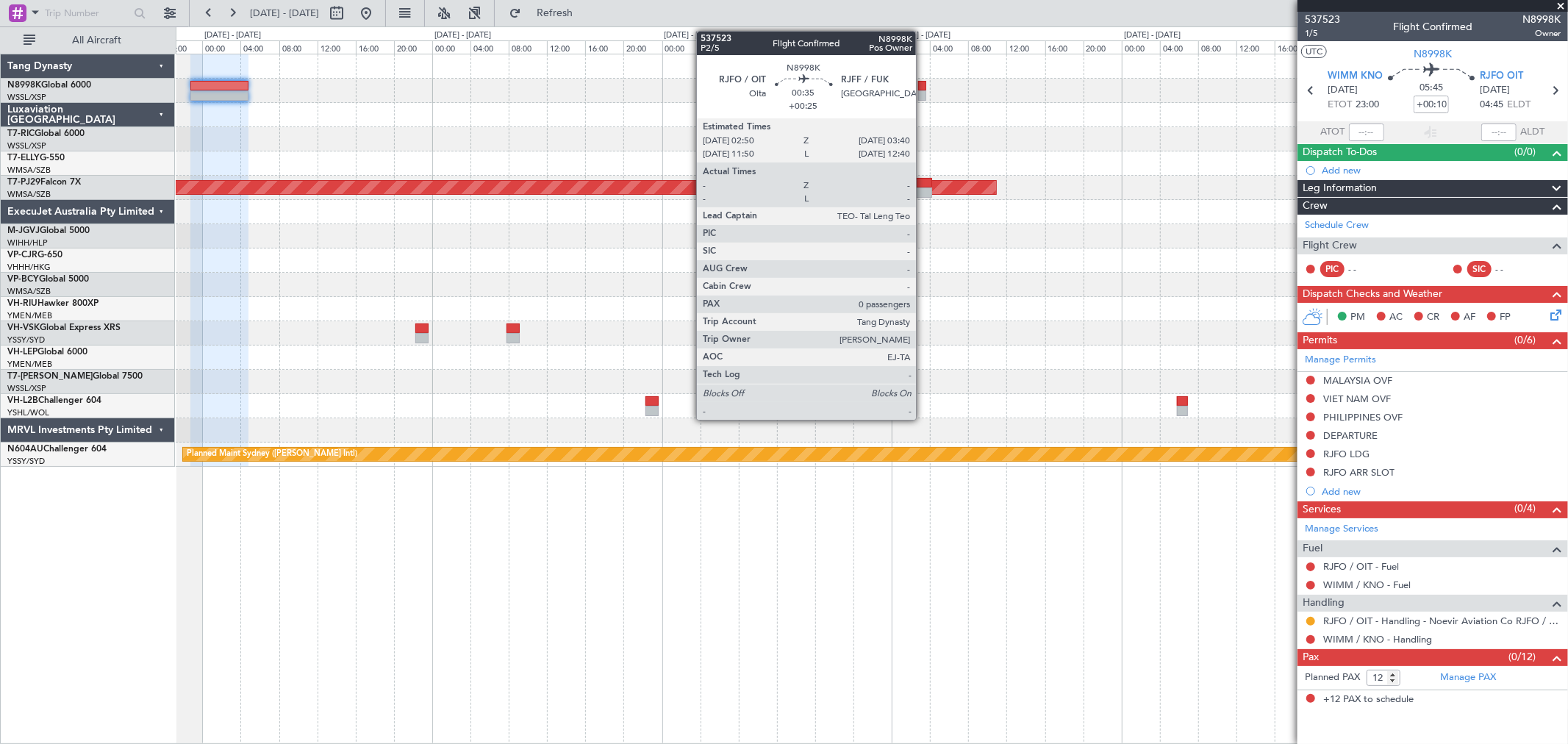
click at [923, 94] on div at bounding box center [922, 95] width 8 height 10
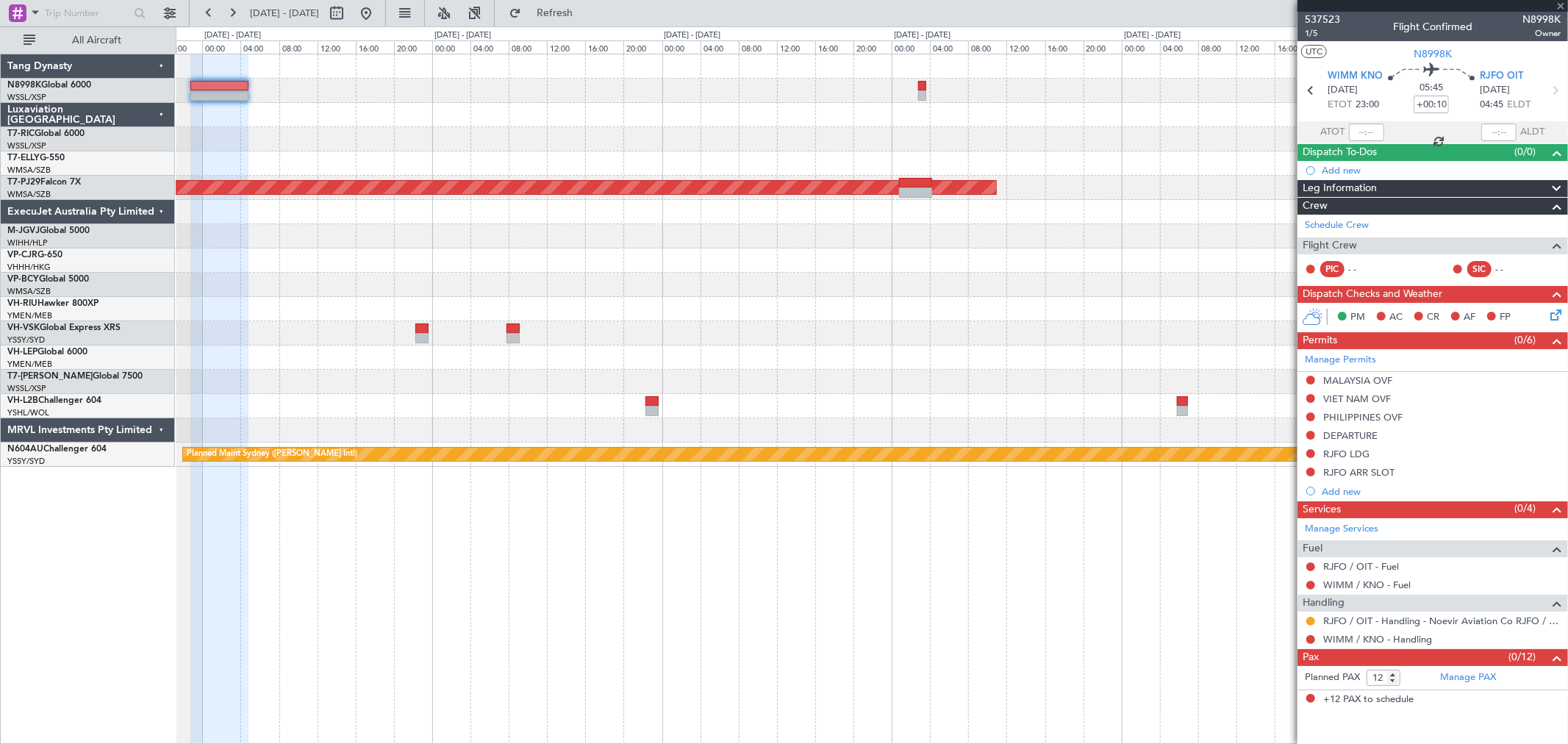
type input "+00:25"
type input "0"
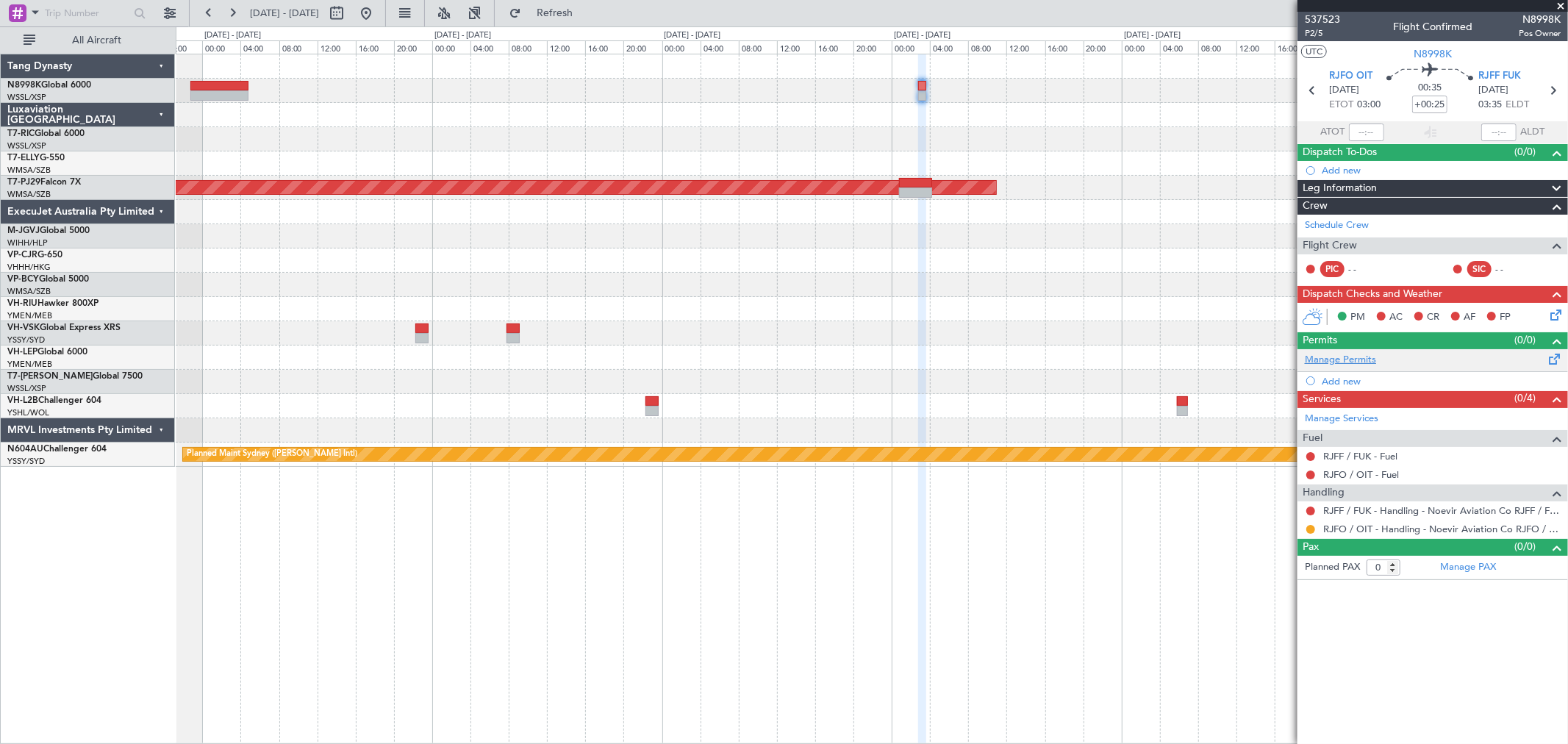
click at [1341, 357] on link "Manage Permits" at bounding box center [1340, 360] width 71 height 15
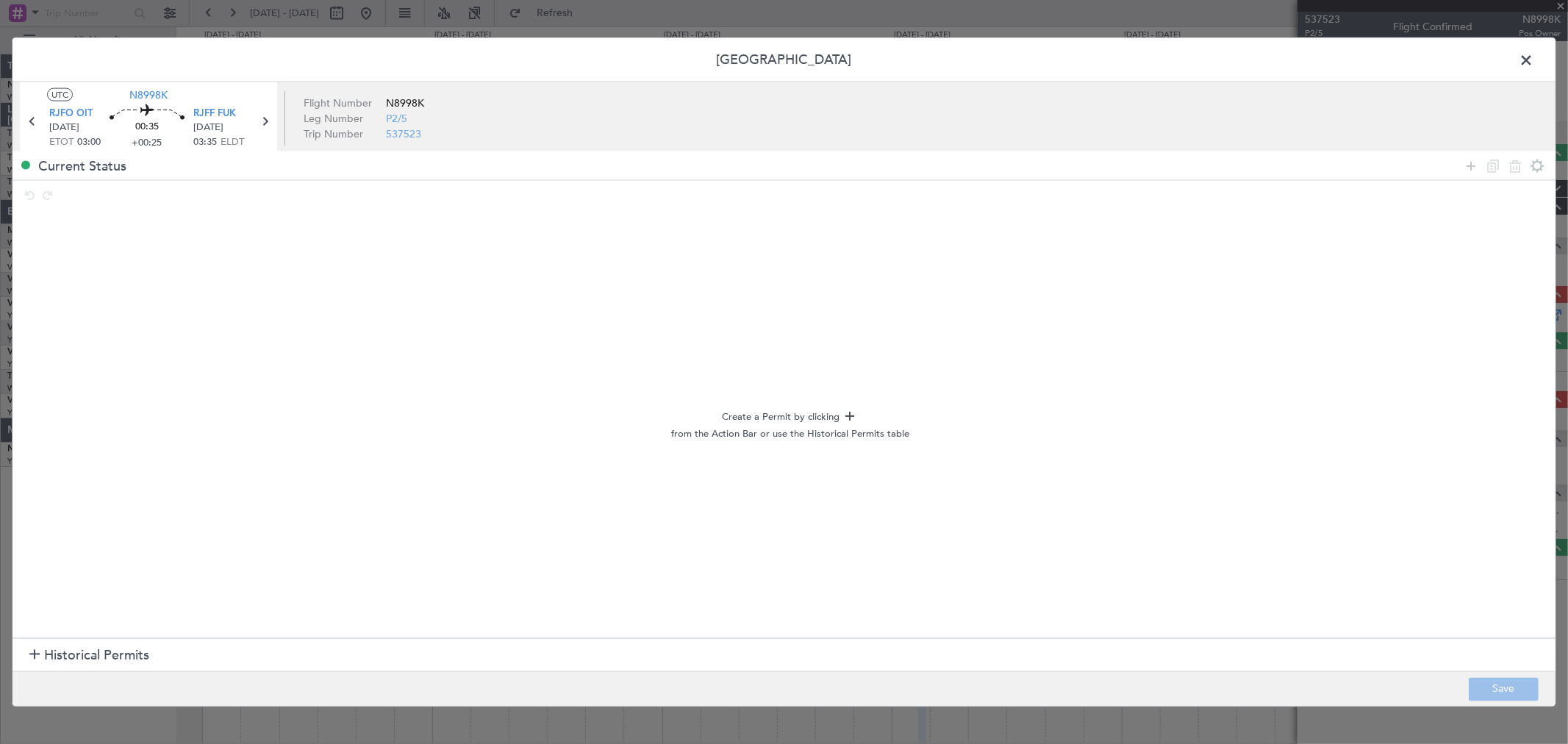
click at [69, 652] on span "Historical Permits" at bounding box center [97, 656] width 105 height 20
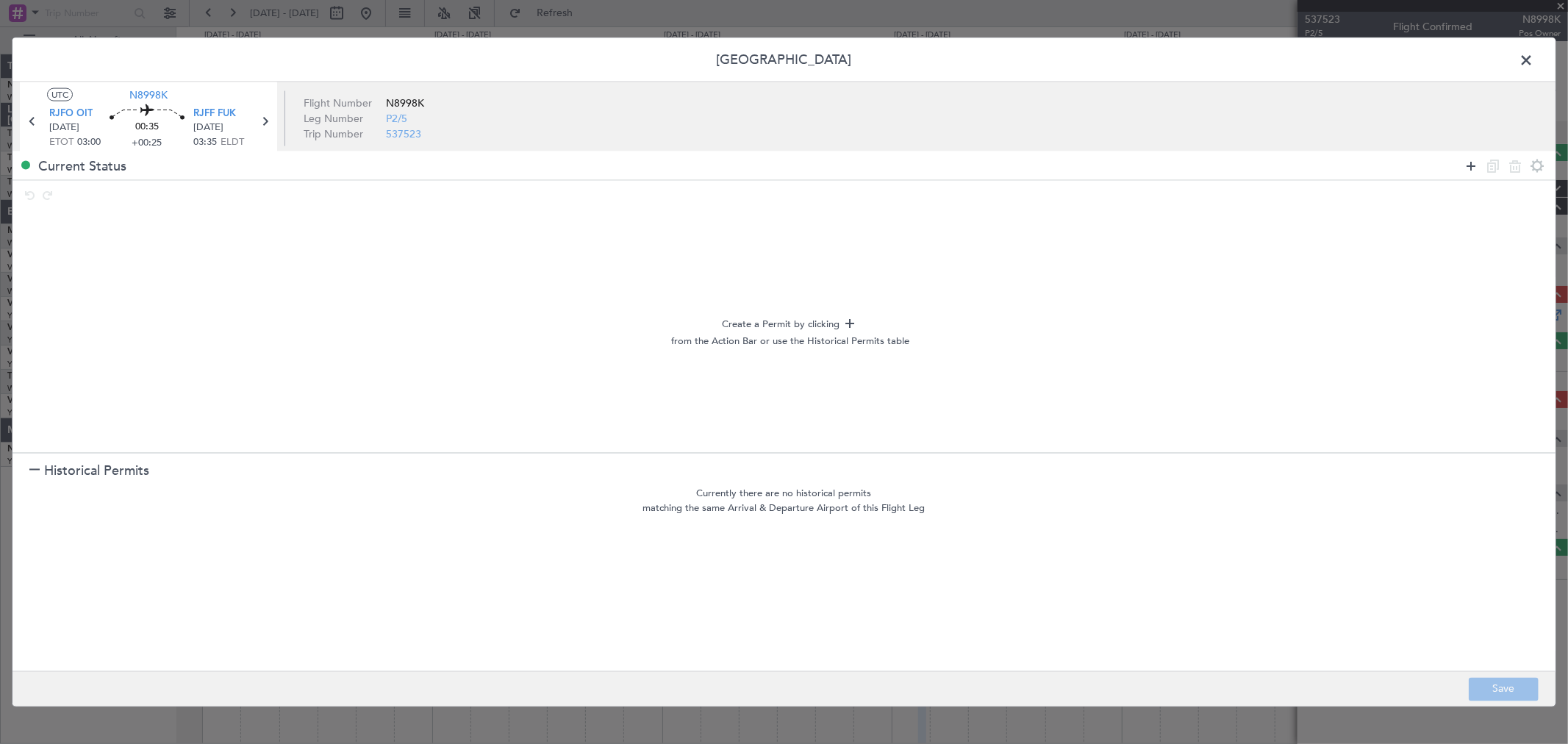
click at [1465, 157] on icon at bounding box center [1470, 165] width 18 height 18
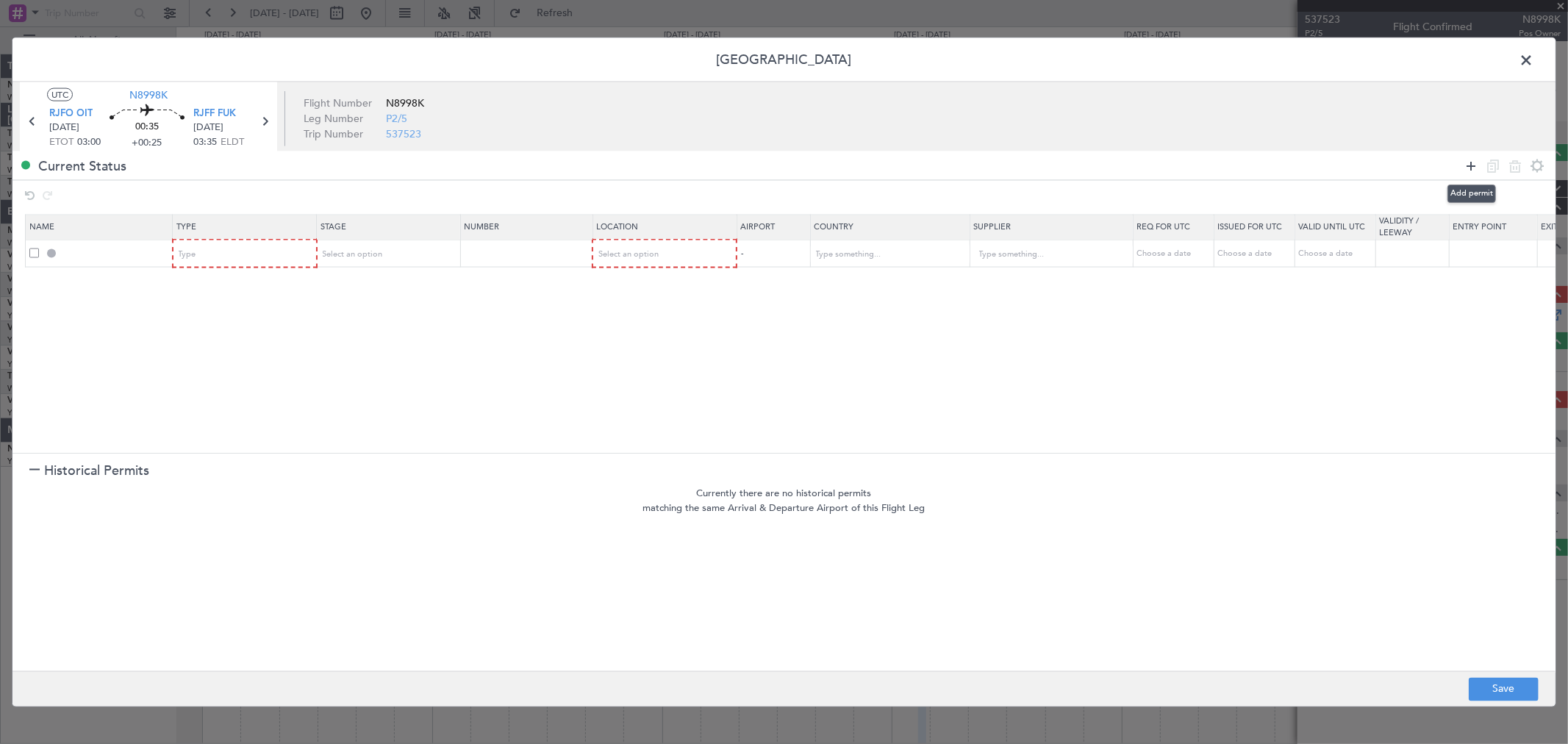
click at [1470, 158] on icon at bounding box center [1470, 165] width 18 height 18
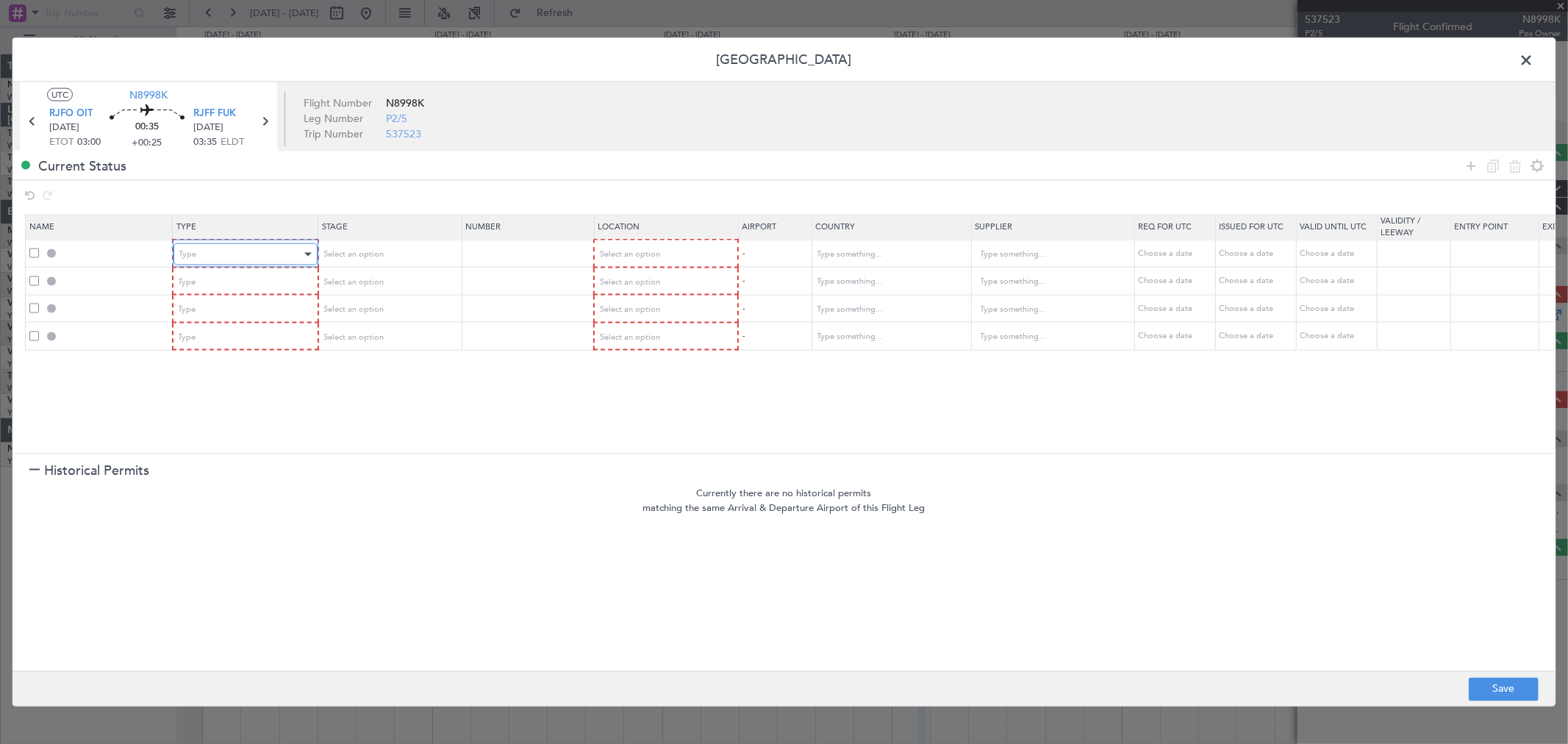
click at [270, 257] on div "Type" at bounding box center [241, 254] width 122 height 22
click at [258, 379] on span "Departure" at bounding box center [245, 380] width 131 height 22
click at [250, 289] on div "Type" at bounding box center [241, 281] width 122 height 22
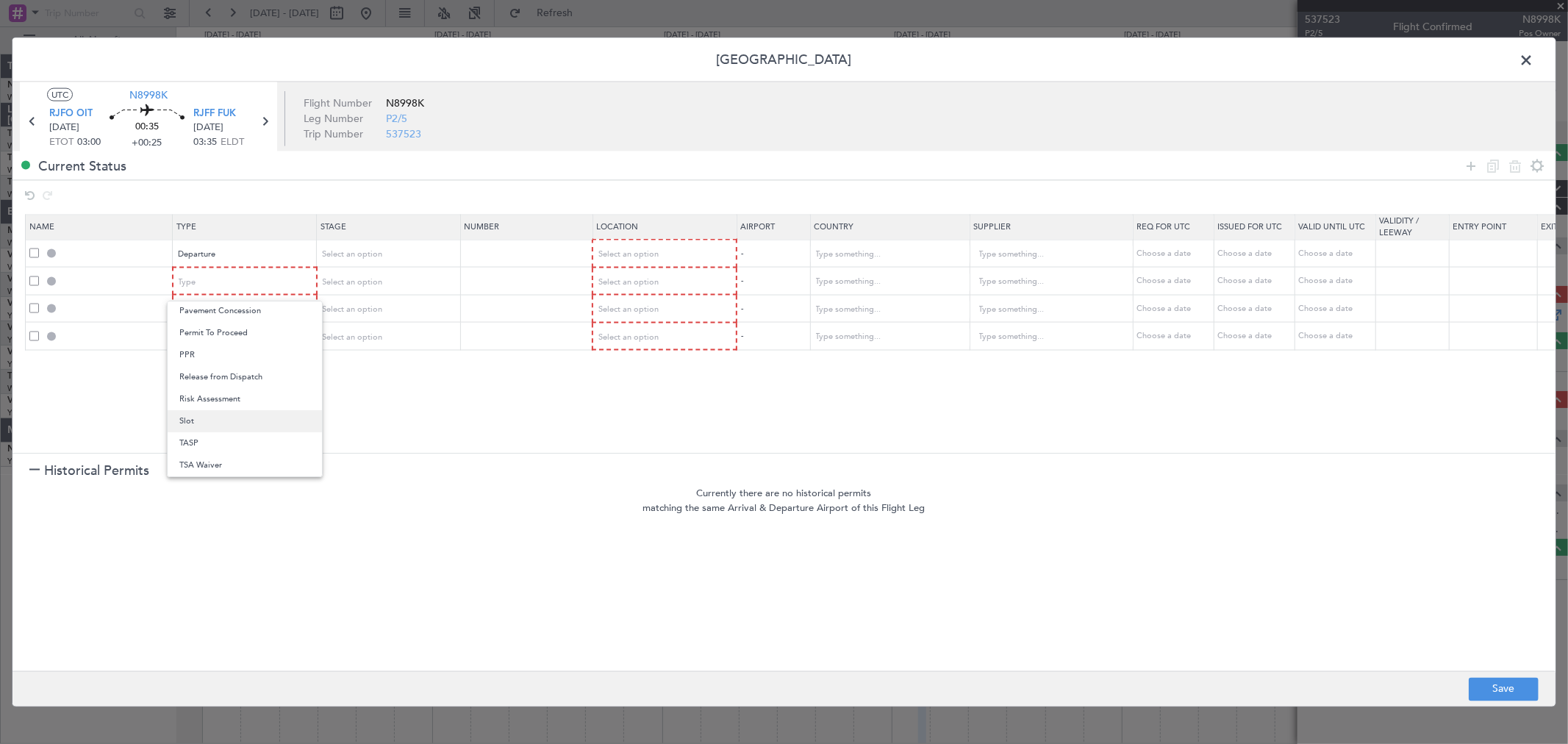
click at [238, 423] on span "Slot" at bounding box center [245, 421] width 131 height 22
click at [239, 307] on div "Type" at bounding box center [241, 310] width 122 height 22
click at [230, 445] on span "Slot" at bounding box center [245, 447] width 131 height 22
click at [250, 331] on div "Type" at bounding box center [241, 337] width 122 height 22
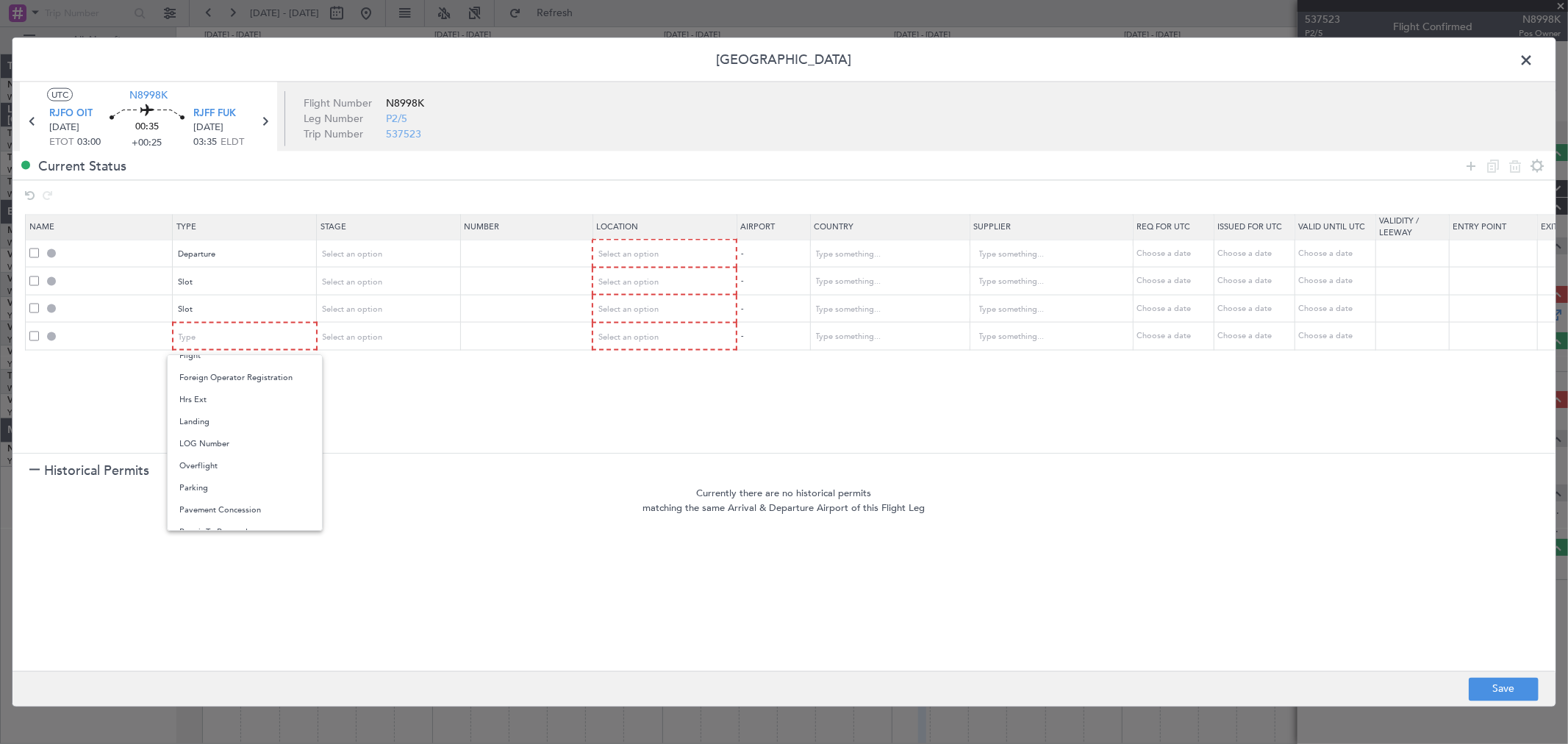
drag, startPoint x: 208, startPoint y: 486, endPoint x: 222, endPoint y: 472, distance: 19.8
click at [211, 482] on span "Parking" at bounding box center [245, 488] width 131 height 22
click at [633, 283] on span "Select an option" at bounding box center [628, 281] width 60 height 11
click at [642, 251] on div at bounding box center [784, 372] width 1568 height 744
click at [642, 252] on span "Select an option" at bounding box center [628, 254] width 60 height 11
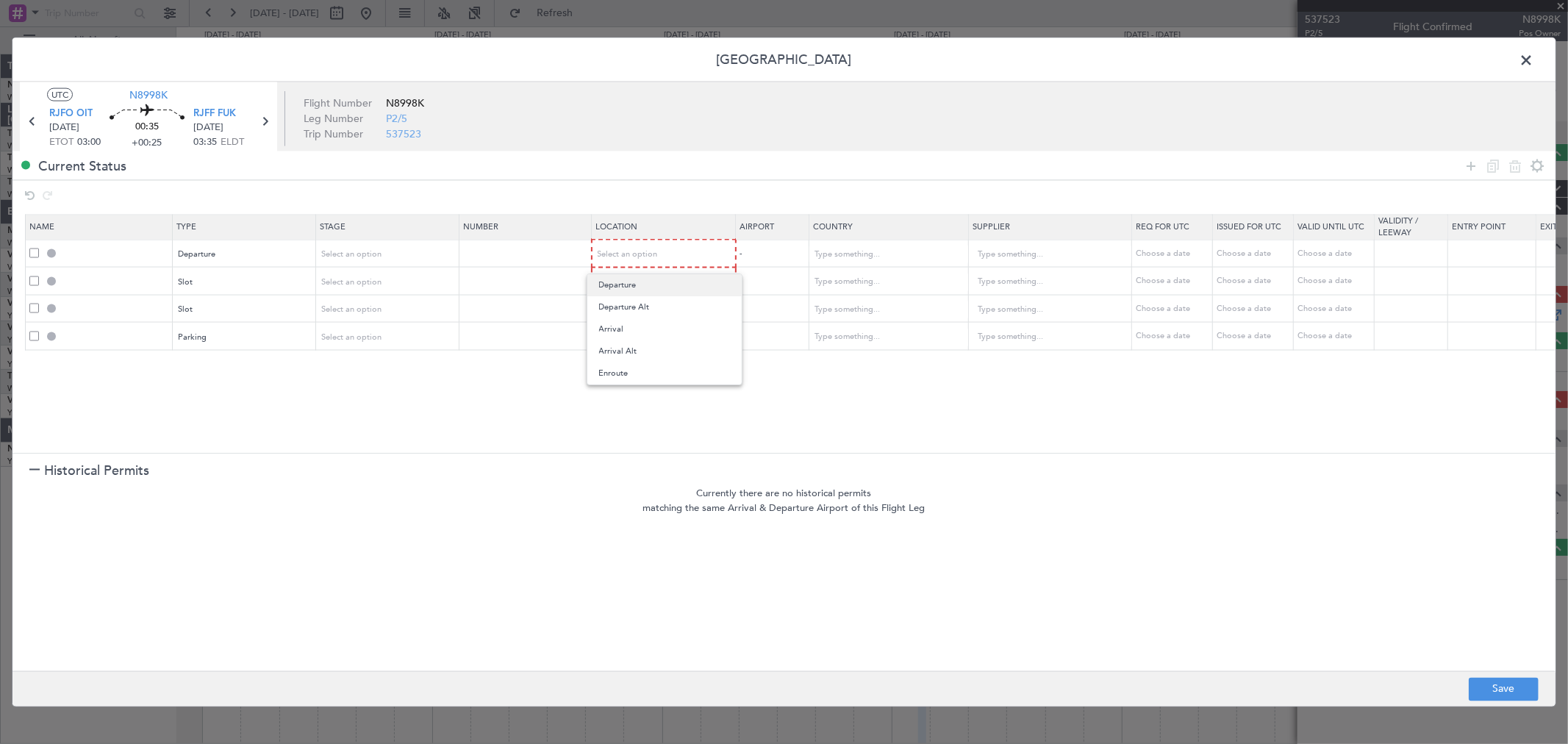
click at [641, 286] on span "Departure" at bounding box center [664, 285] width 131 height 22
click at [641, 286] on span "Select an option" at bounding box center [628, 281] width 60 height 11
click at [619, 286] on div at bounding box center [784, 372] width 1568 height 744
click at [619, 285] on span "Select an option" at bounding box center [628, 281] width 60 height 11
click at [615, 311] on span "Departure" at bounding box center [664, 312] width 131 height 22
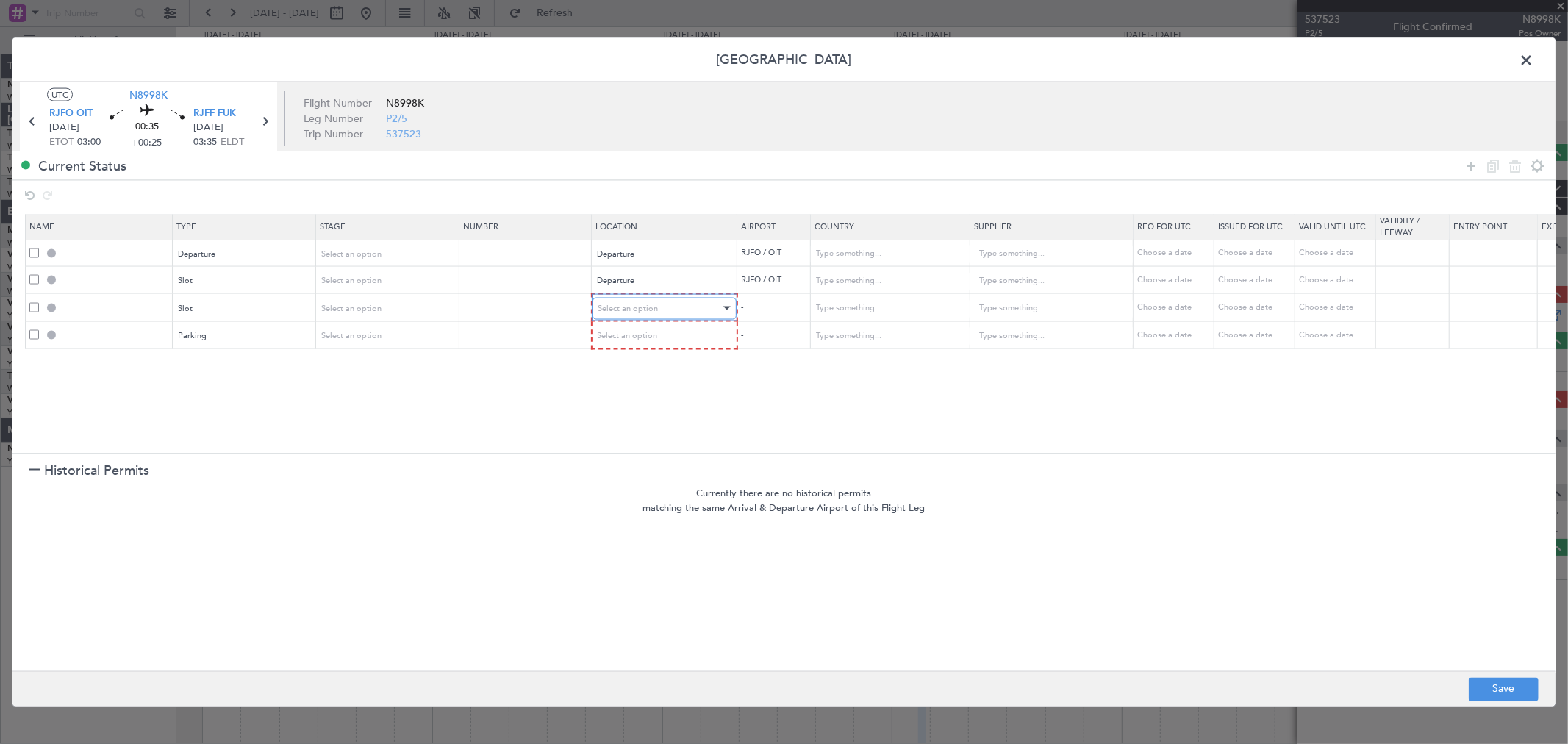
click at [621, 301] on div "Select an option" at bounding box center [659, 308] width 122 height 22
click at [636, 379] on span "Arrival" at bounding box center [664, 383] width 131 height 22
click at [639, 338] on span "Select an option" at bounding box center [628, 334] width 60 height 11
click at [639, 410] on span "Arrival" at bounding box center [664, 410] width 131 height 22
click at [1492, 685] on button "Save" at bounding box center [1503, 689] width 70 height 23
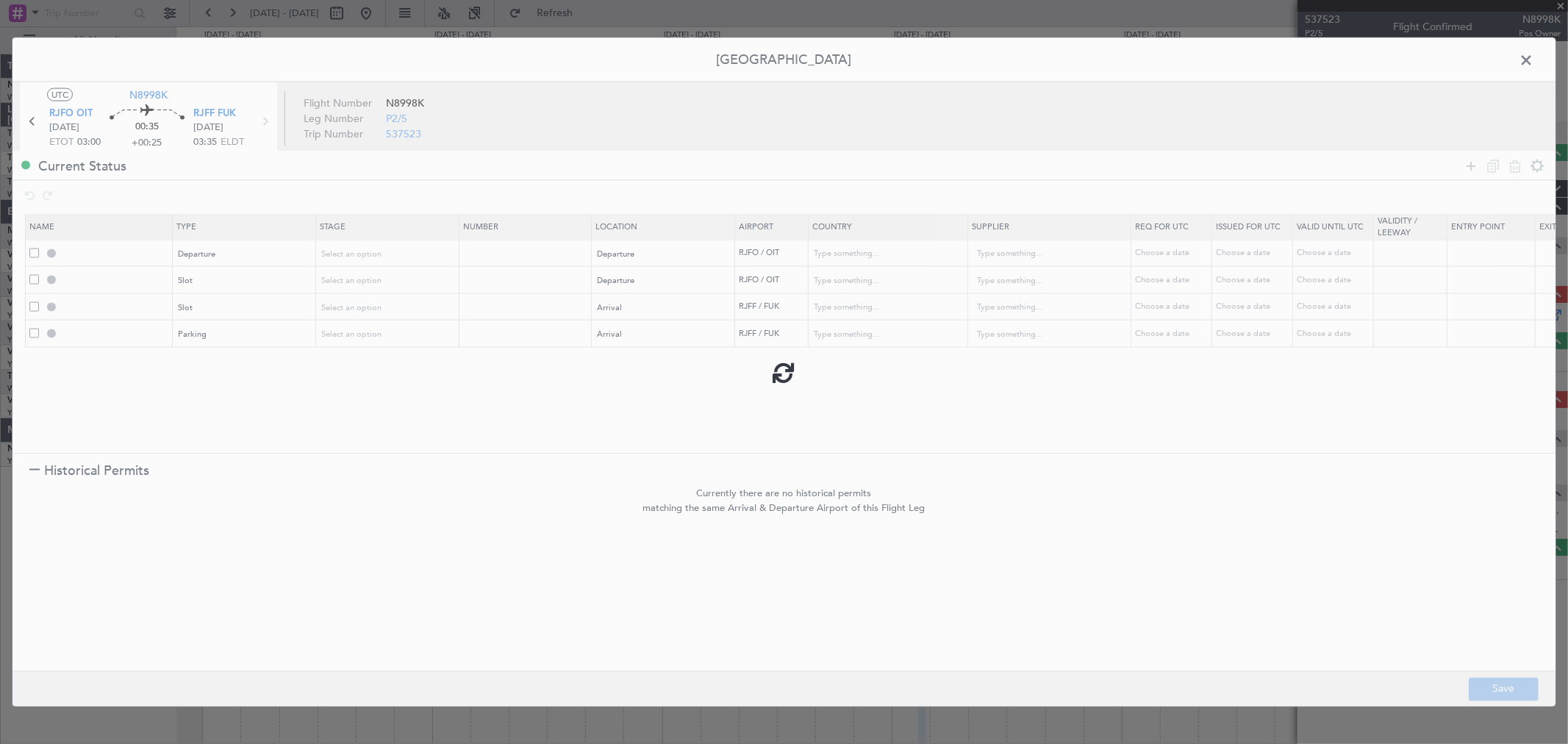
type input "DEPARTURE"
type input "[GEOGRAPHIC_DATA]"
type input "NNN"
type input "RJFO DEP SLOT"
type input "[GEOGRAPHIC_DATA]"
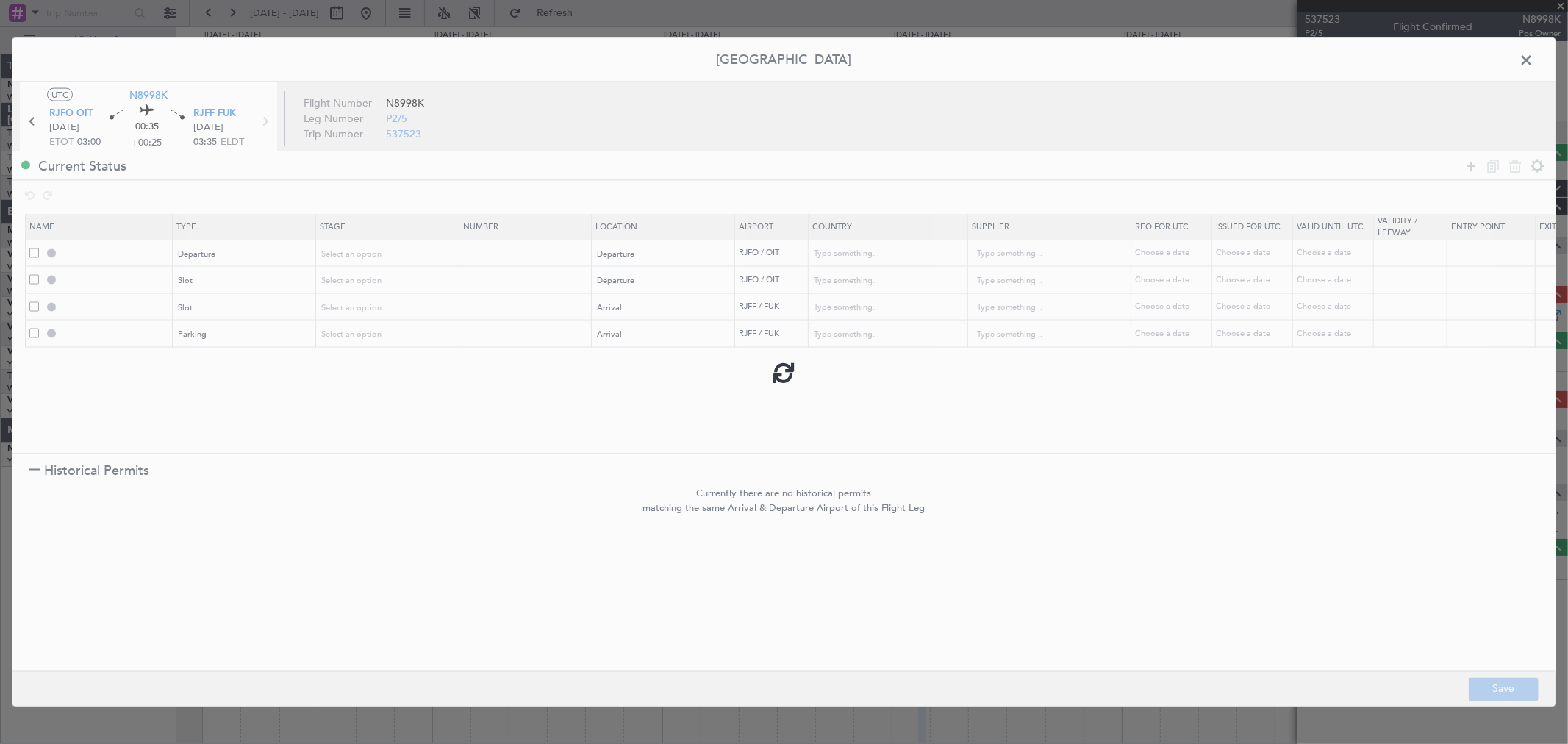
type input "NNN"
type input "RJFF ARR SLOT"
type input "[GEOGRAPHIC_DATA]"
type input "NNN"
type input "RJFF Parking"
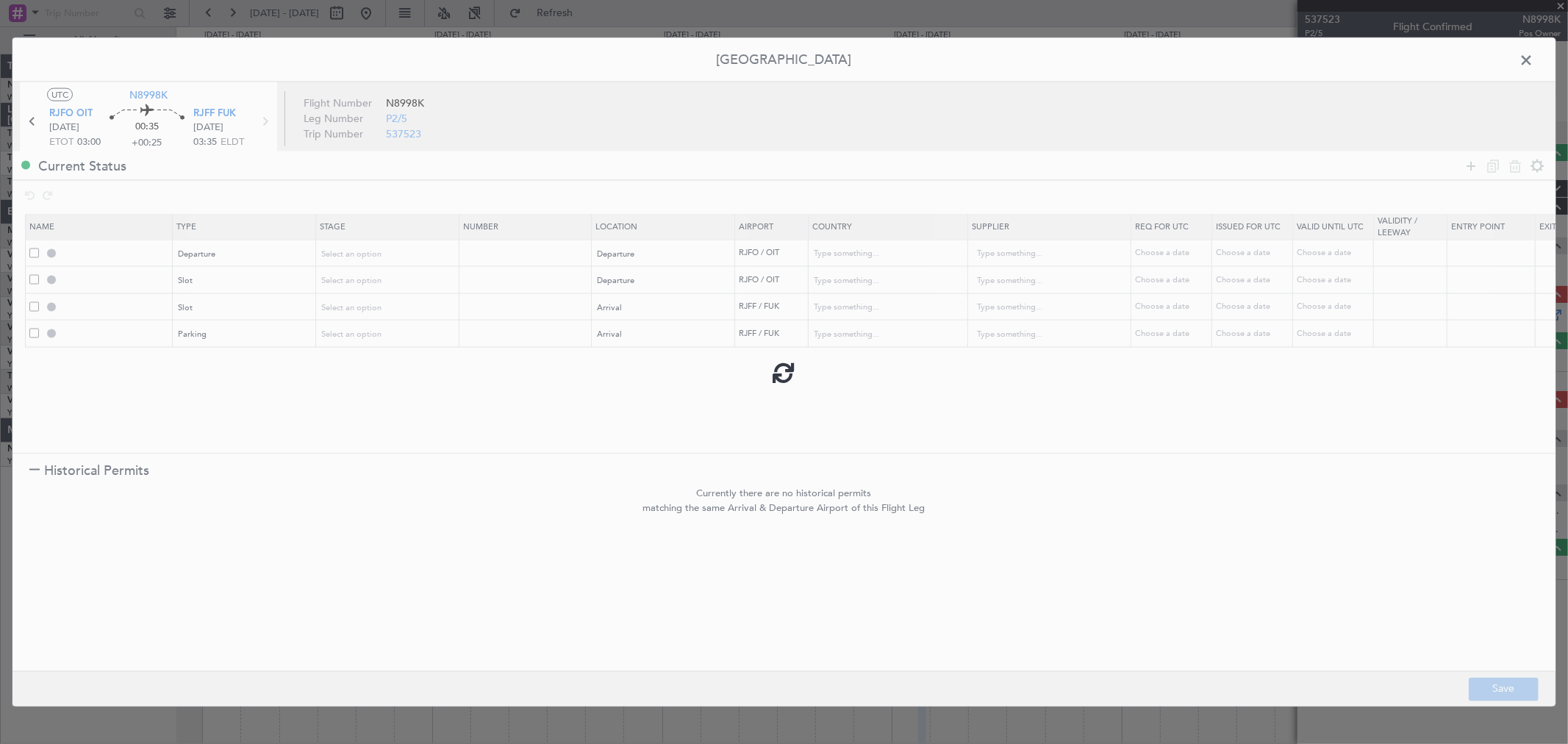
type input "[GEOGRAPHIC_DATA]"
type input "NNN"
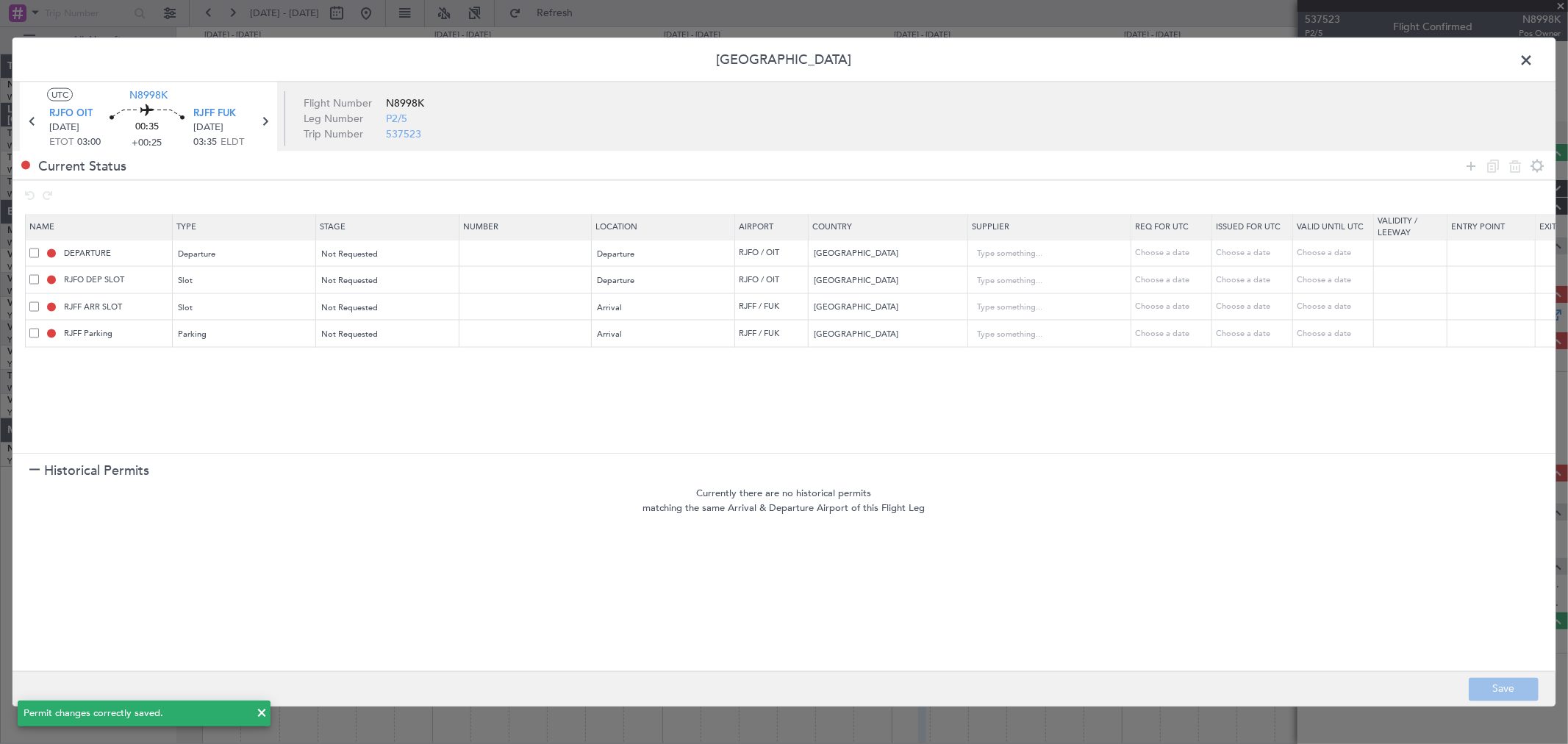
click at [122, 245] on td "DEPARTURE" at bounding box center [99, 253] width 147 height 27
drag, startPoint x: 133, startPoint y: 254, endPoint x: 43, endPoint y: 255, distance: 90.0
click at [44, 255] on div "DEPARTURE" at bounding box center [101, 252] width 142 height 13
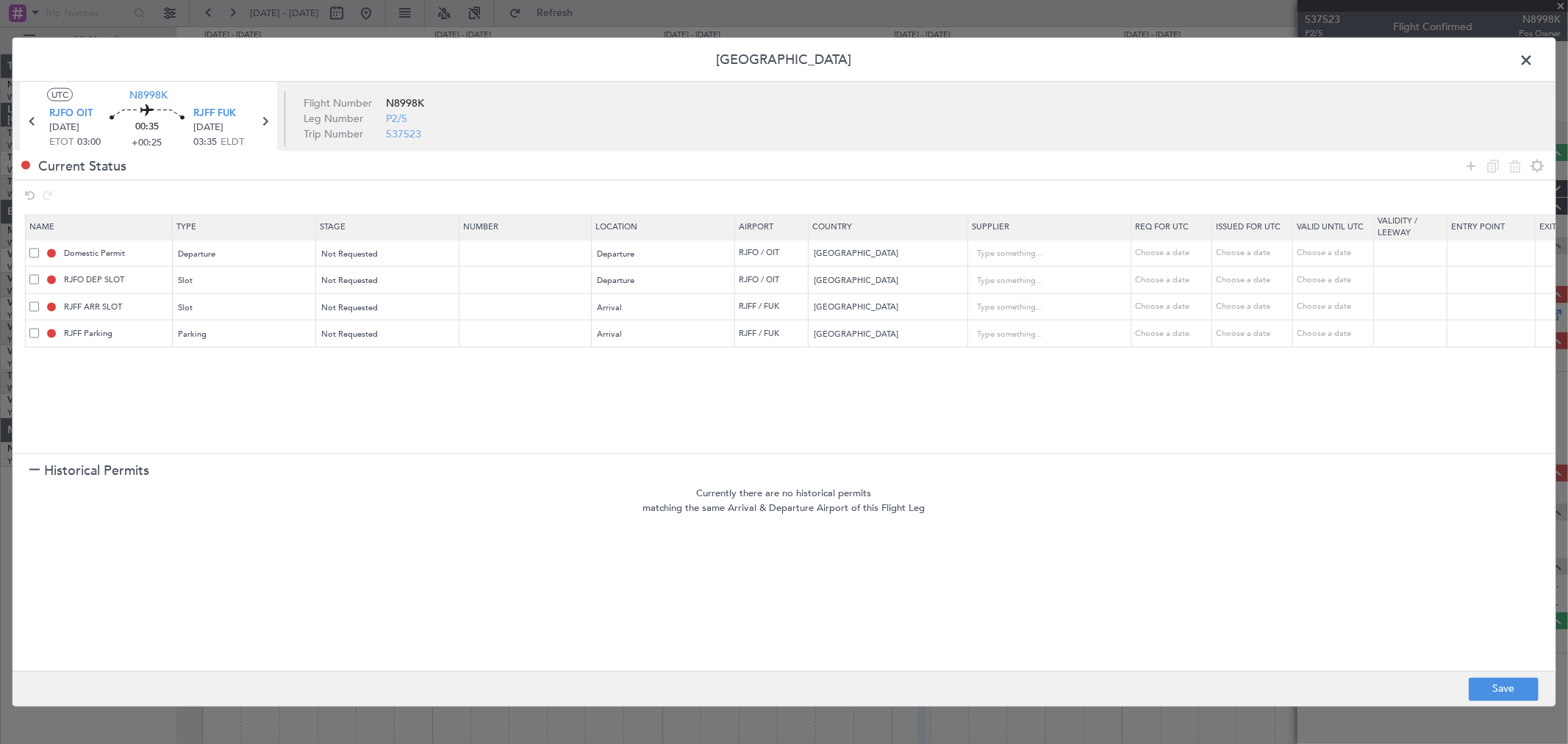
drag, startPoint x: 193, startPoint y: 382, endPoint x: 200, endPoint y: 379, distance: 7.6
click at [194, 382] on section "Name Type Stage Number Location Airport Country Supplier Req For Utc Issued For…" at bounding box center [783, 331] width 1542 height 242
click at [1497, 682] on button "Save" at bounding box center [1503, 689] width 70 height 23
type input "Domestic Permit"
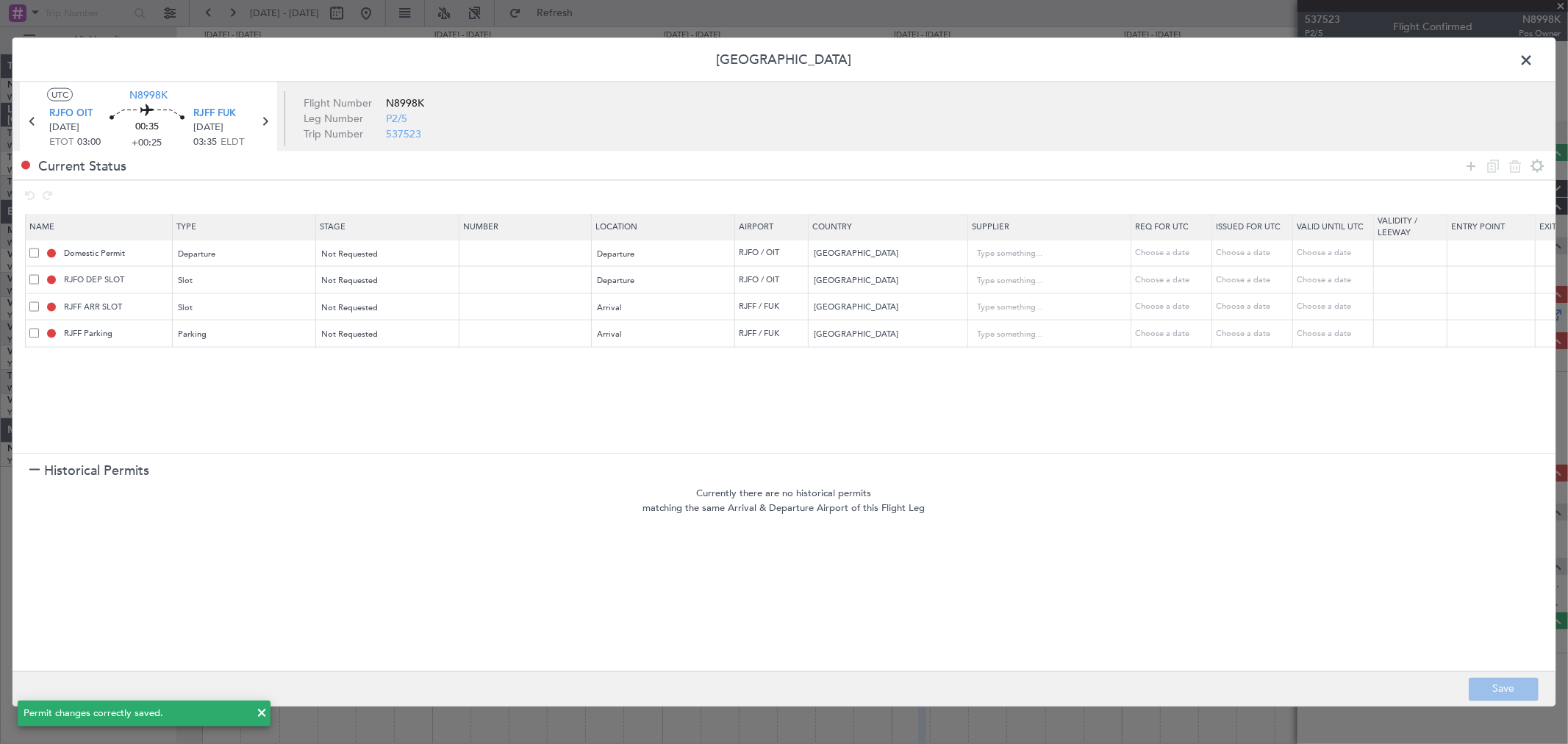
click at [1533, 57] on span at bounding box center [1533, 64] width 0 height 29
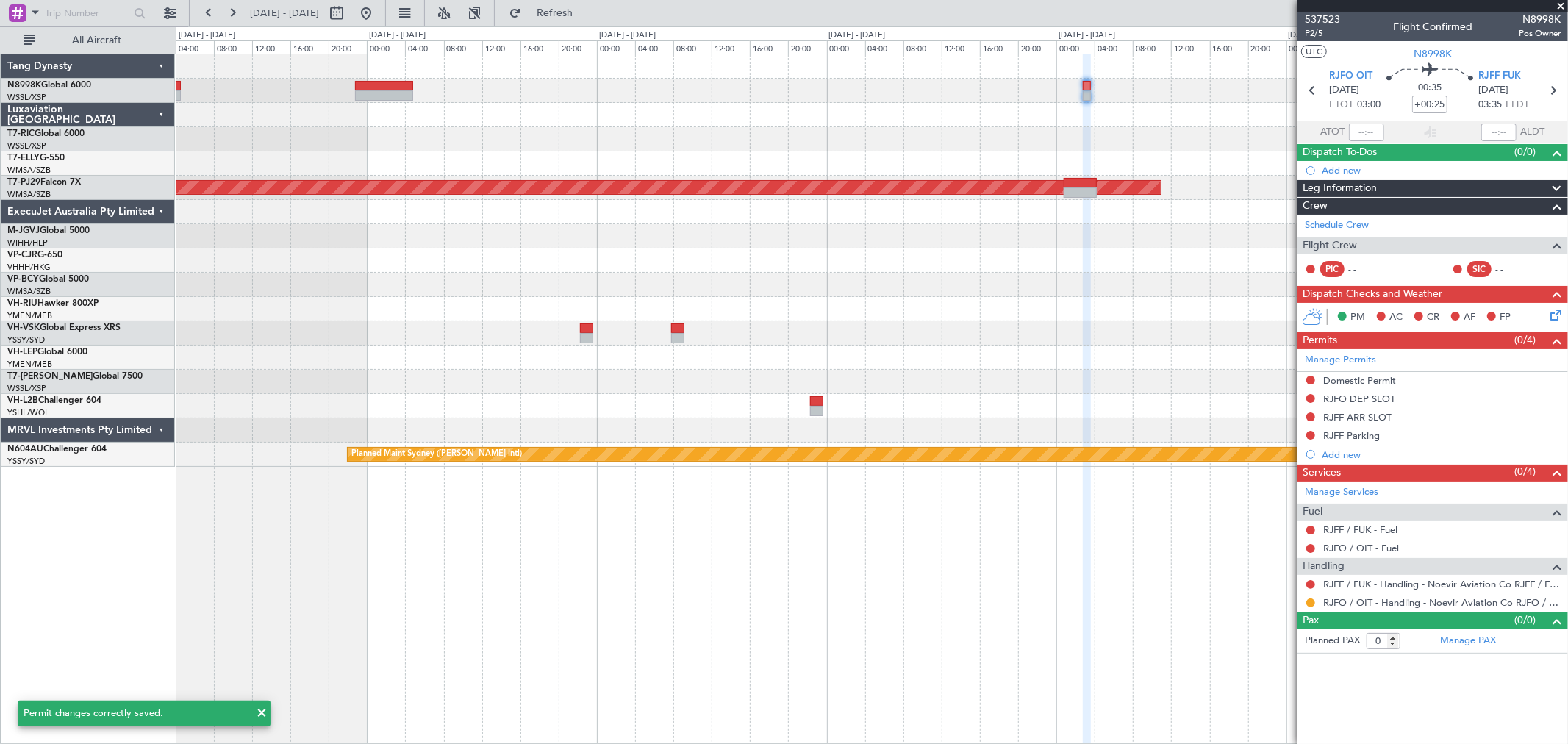
click at [961, 151] on div "Planned Maint [GEOGRAPHIC_DATA] (Sultan [PERSON_NAME] [PERSON_NAME] - Subang) P…" at bounding box center [871, 260] width 1392 height 413
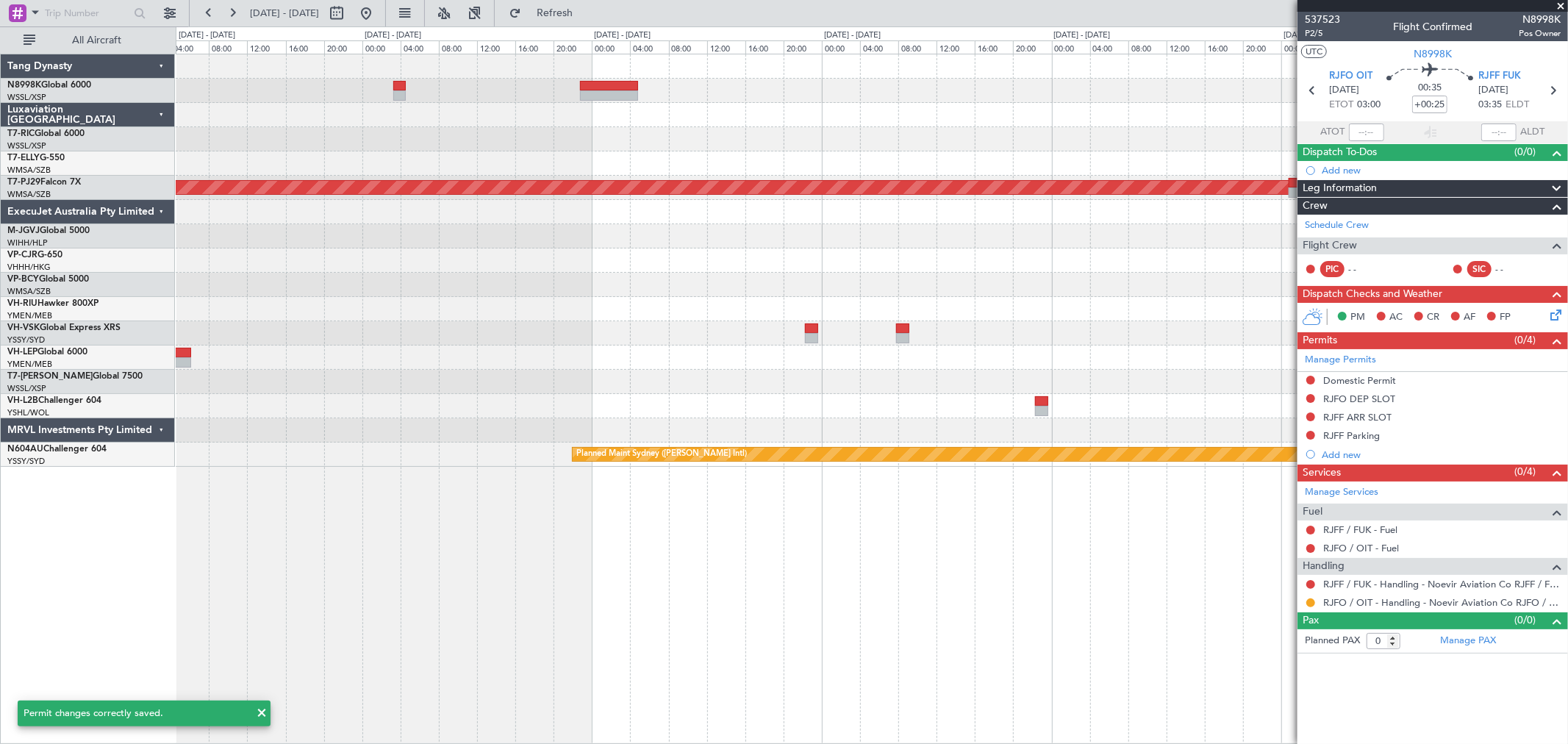
click at [966, 150] on div "Planned Maint [GEOGRAPHIC_DATA] (Sultan [PERSON_NAME] [PERSON_NAME] - Subang) P…" at bounding box center [871, 260] width 1392 height 413
click at [708, 110] on div at bounding box center [871, 115] width 1392 height 24
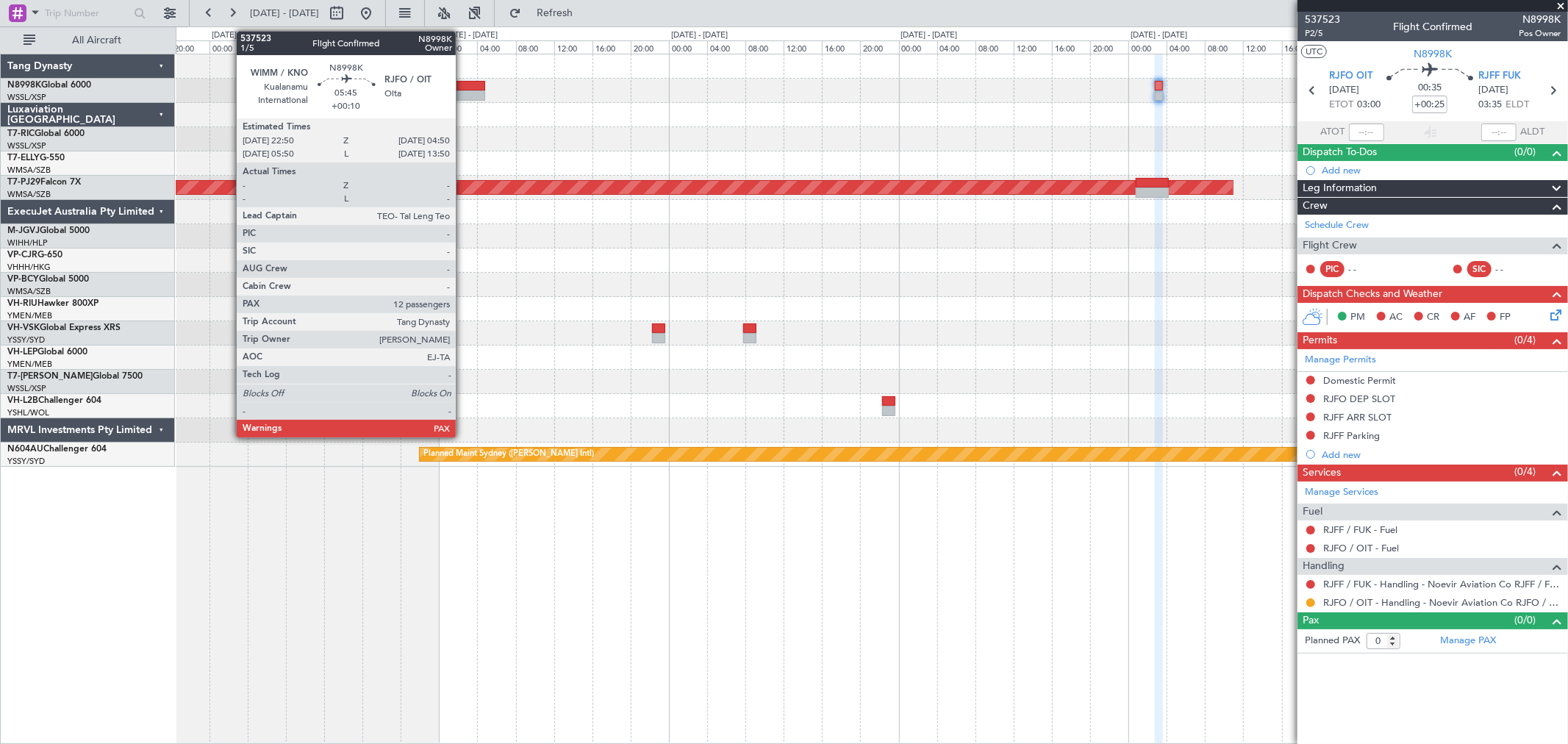
click at [463, 88] on div at bounding box center [456, 85] width 58 height 10
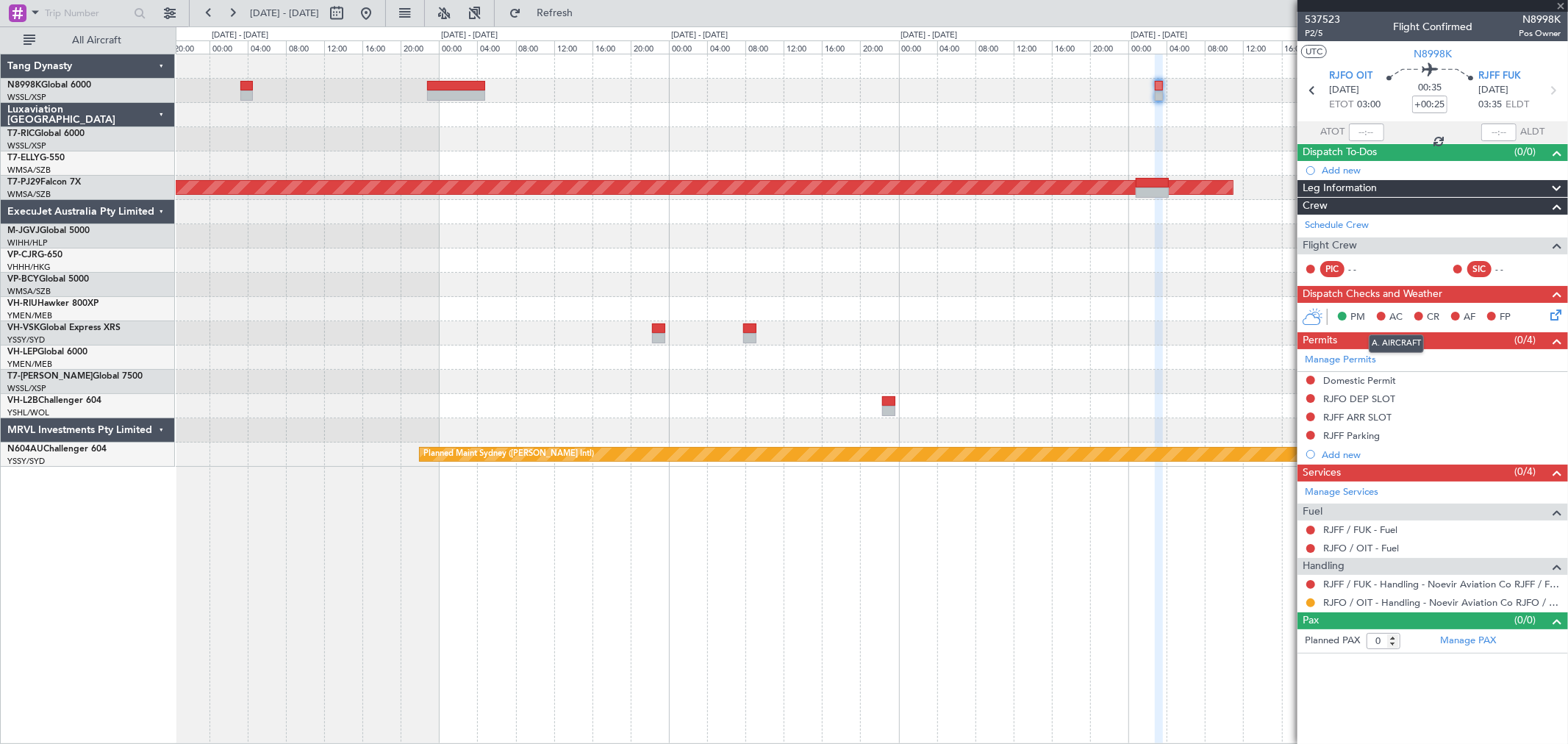
type input "+00:10"
type input "12"
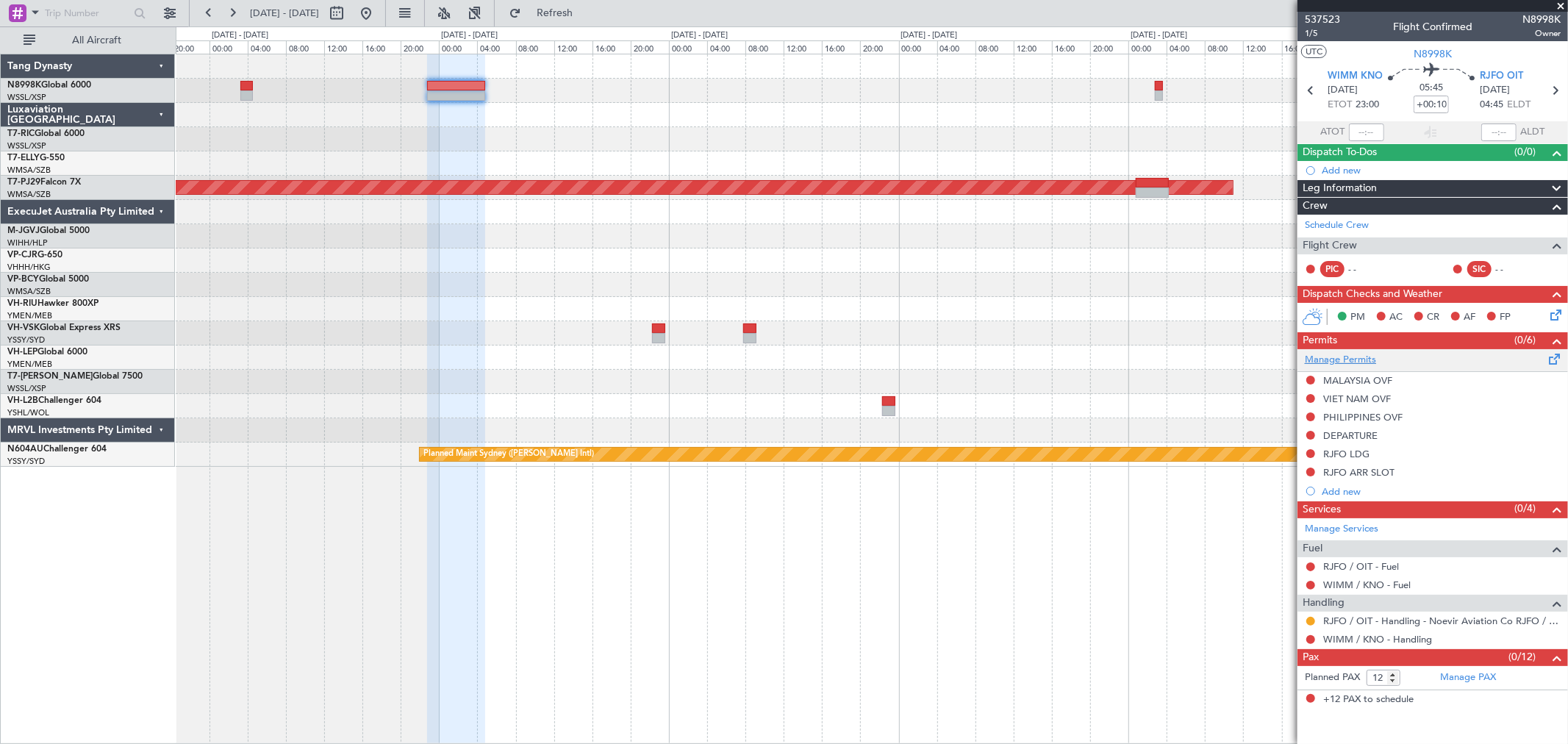
click at [1352, 358] on link "Manage Permits" at bounding box center [1340, 360] width 71 height 15
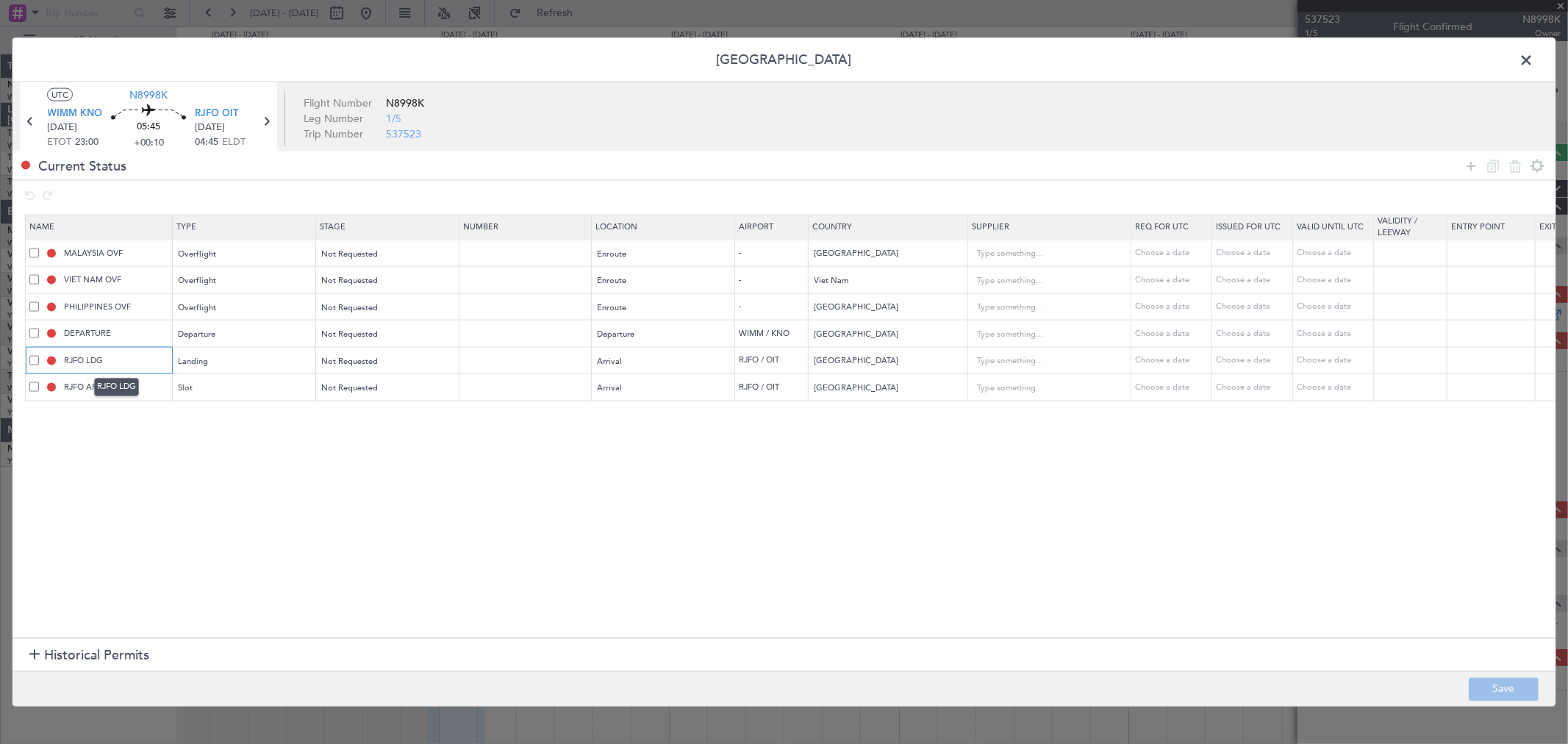
click at [101, 358] on input "RJFO LDG" at bounding box center [116, 360] width 110 height 12
click at [258, 362] on div "Landing" at bounding box center [240, 361] width 122 height 22
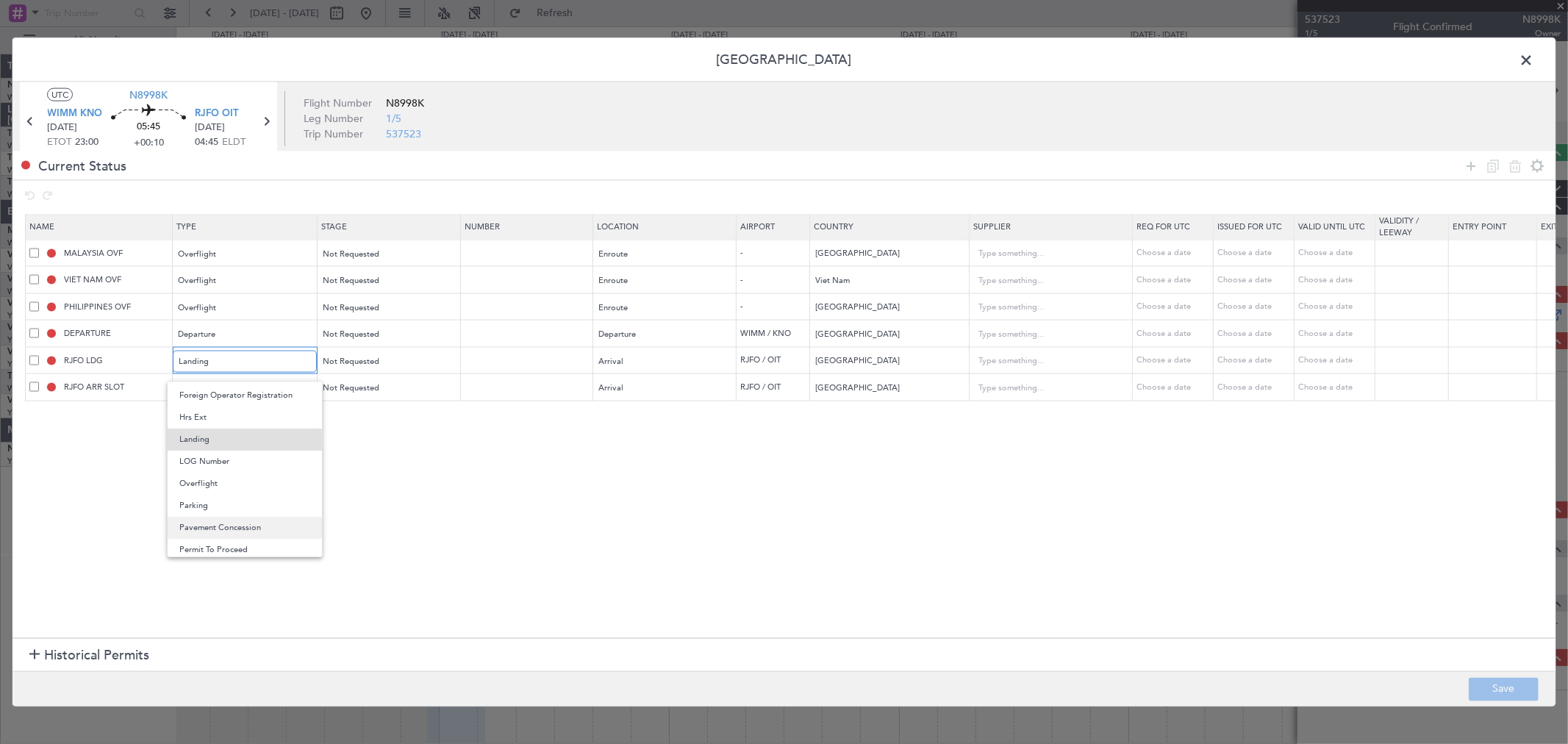
scroll to position [443, 0]
click at [221, 497] on span "Slot" at bounding box center [245, 501] width 131 height 22
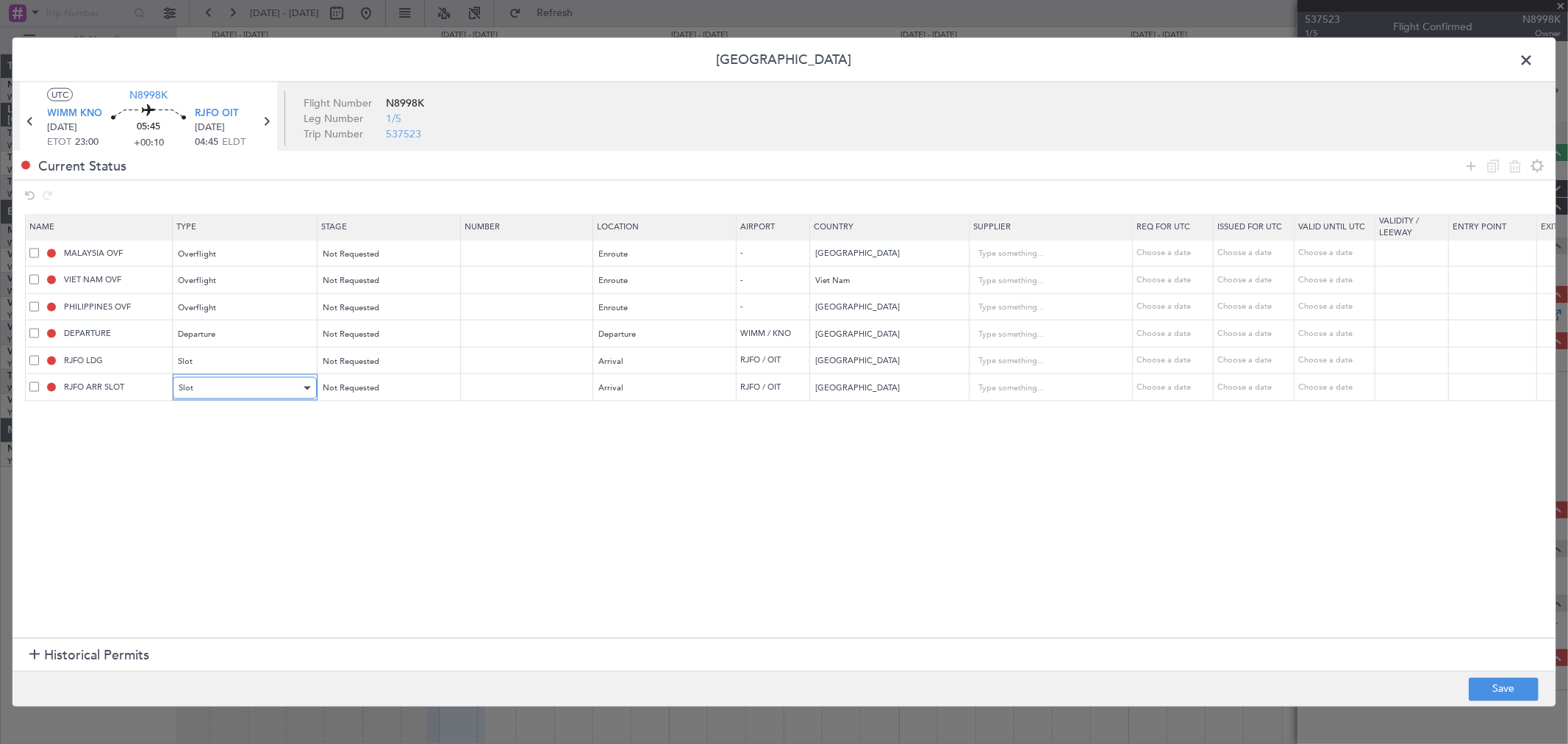
click at [231, 389] on div "Slot" at bounding box center [240, 388] width 122 height 22
click at [228, 554] on span "Parking" at bounding box center [245, 559] width 131 height 22
click at [1496, 687] on button "Save" at bounding box center [1503, 689] width 70 height 23
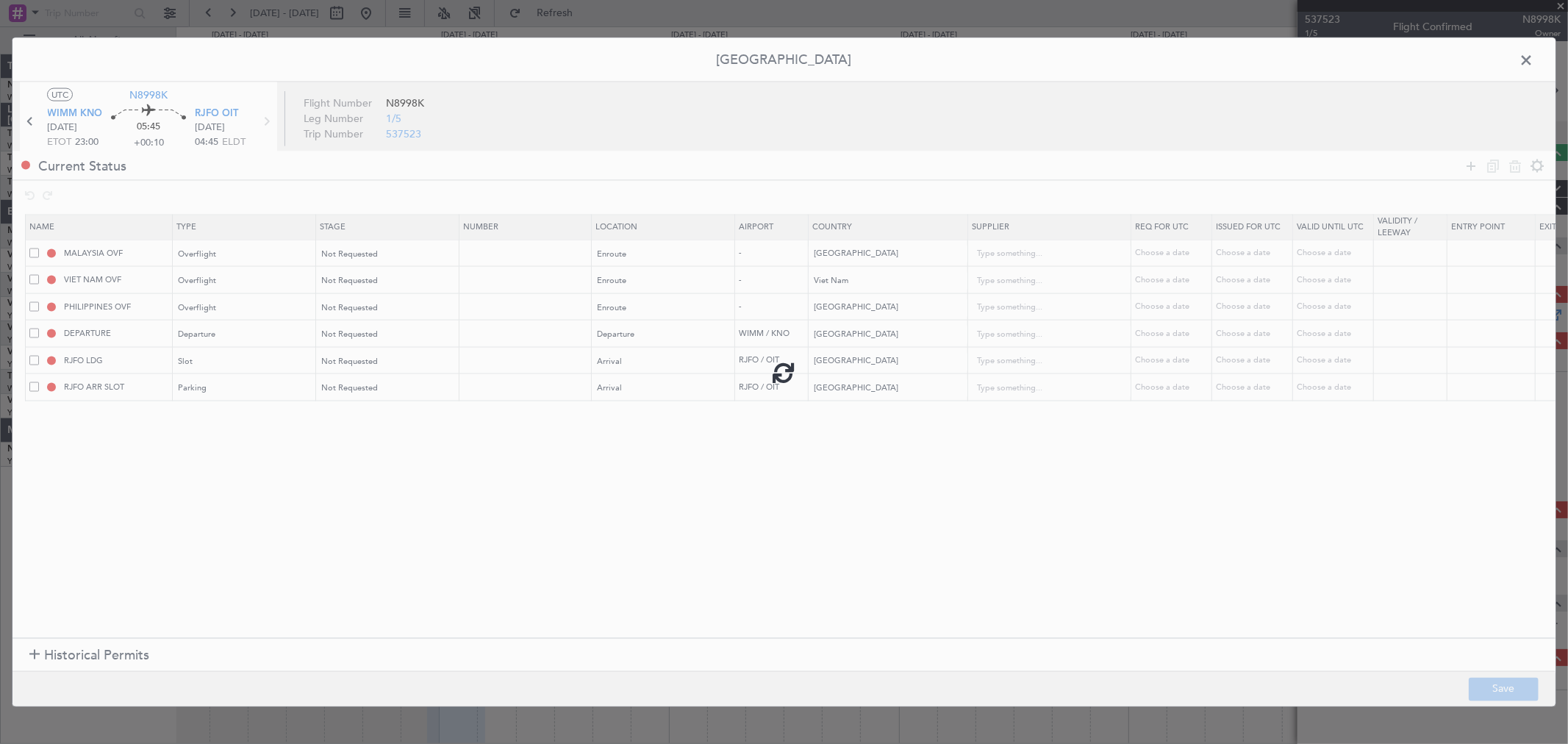
type input "RJFO ARR SLOT"
type input "RJFO Parking"
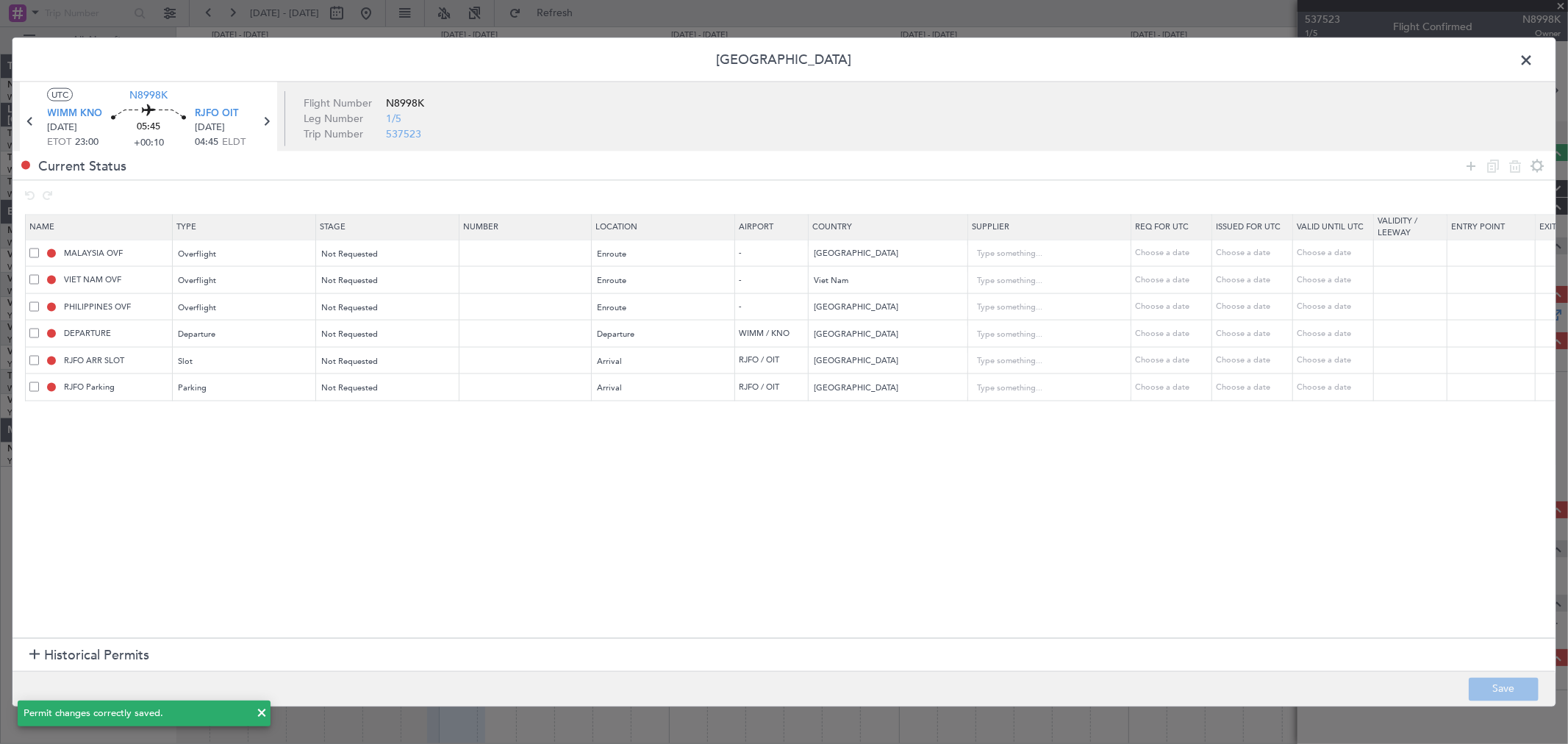
click at [577, 537] on section "Name Type Stage Number Location Airport Country Supplier Req For Utc Issued For…" at bounding box center [783, 424] width 1542 height 427
click at [1533, 57] on span at bounding box center [1533, 64] width 0 height 29
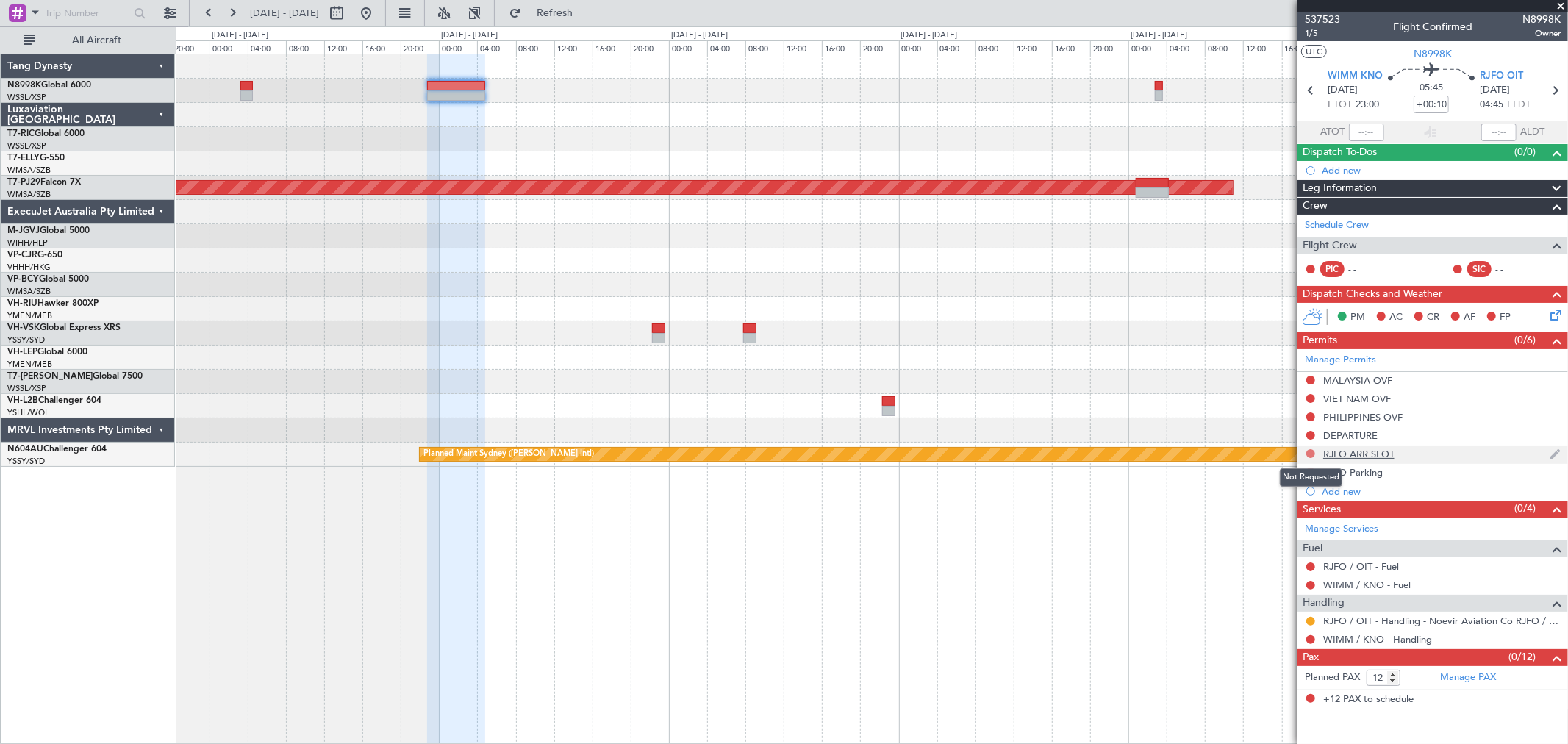
click at [1306, 450] on button at bounding box center [1310, 453] width 9 height 9
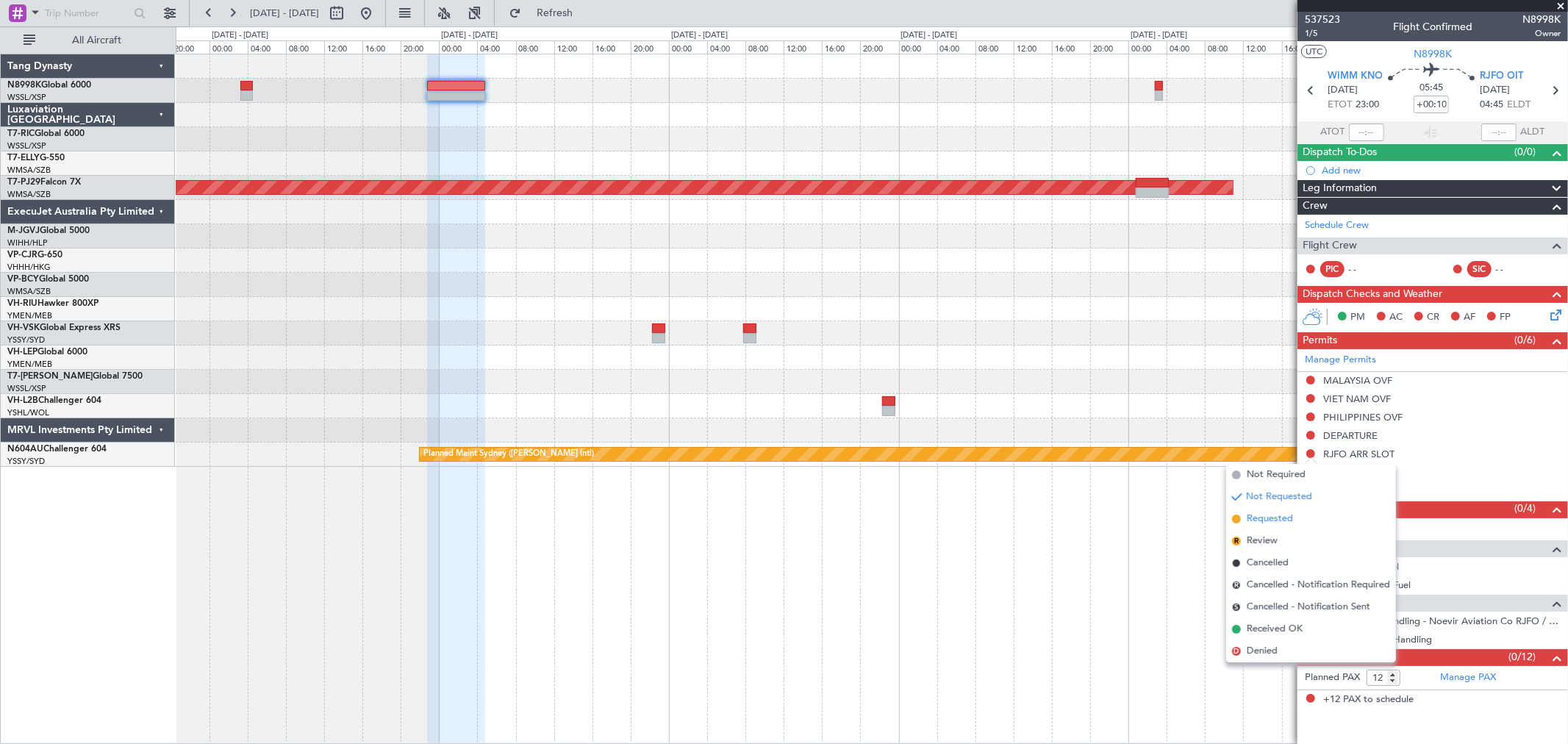
click at [1272, 512] on span "Requested" at bounding box center [1270, 519] width 46 height 15
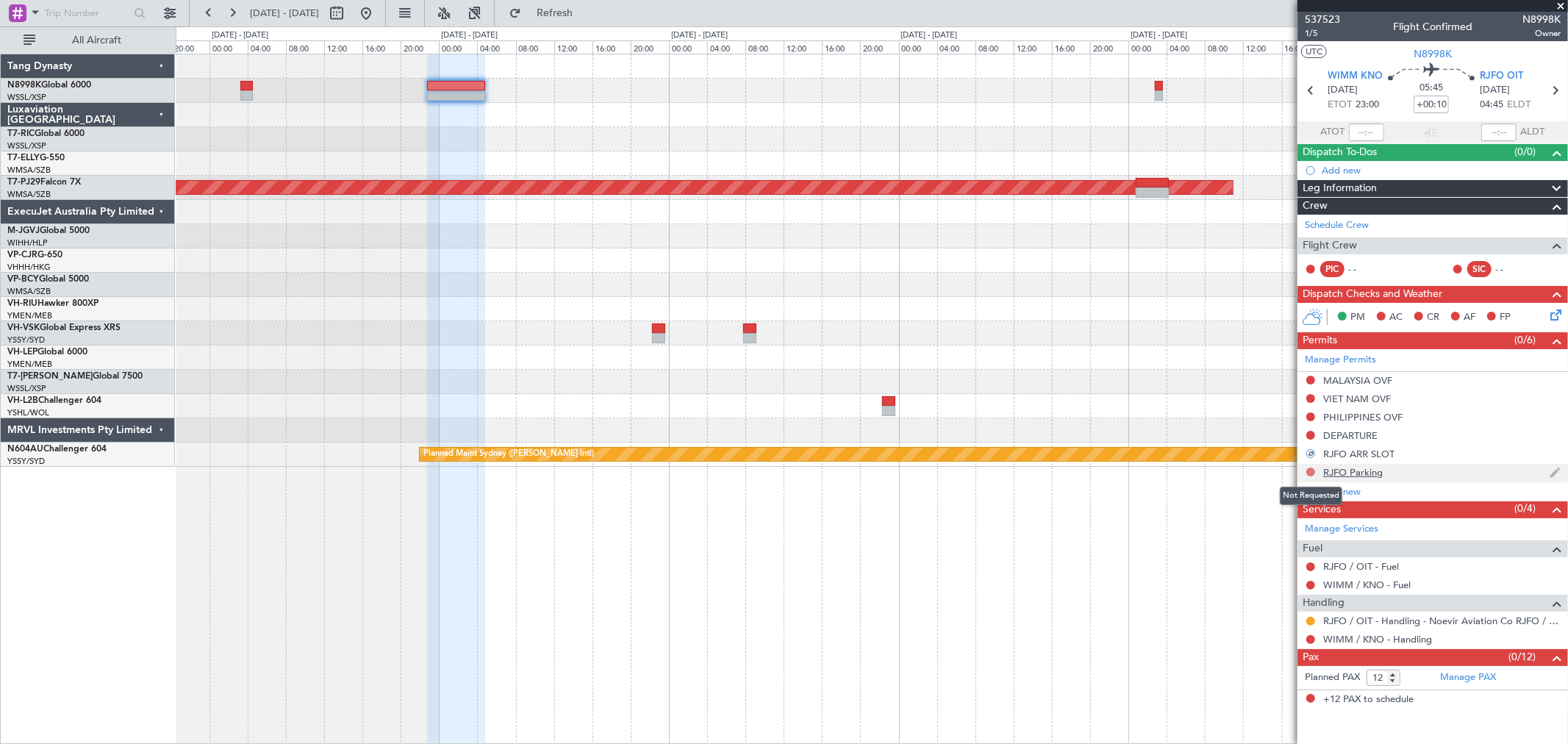
click at [1308, 471] on button at bounding box center [1310, 471] width 9 height 9
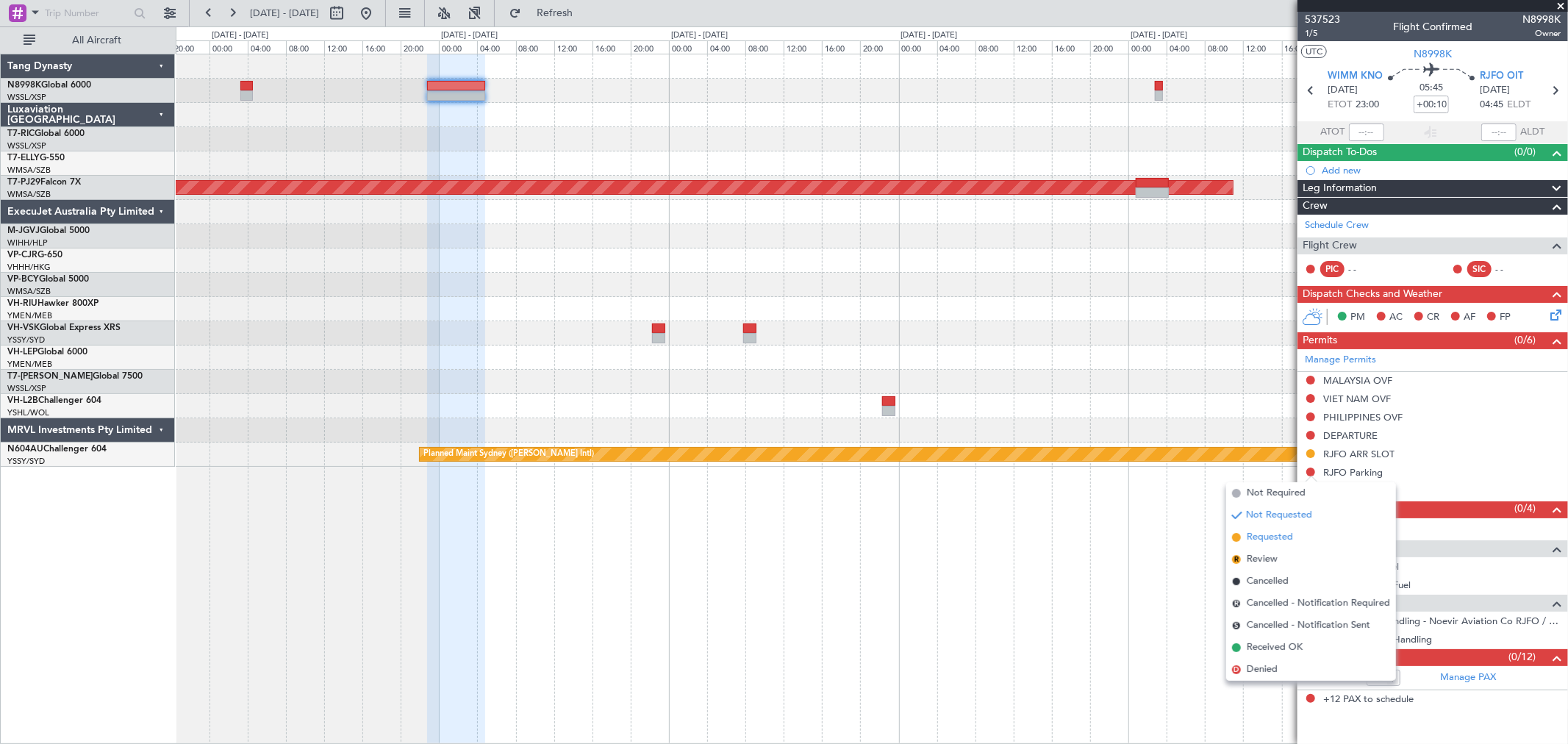
click at [1268, 537] on span "Requested" at bounding box center [1270, 537] width 46 height 15
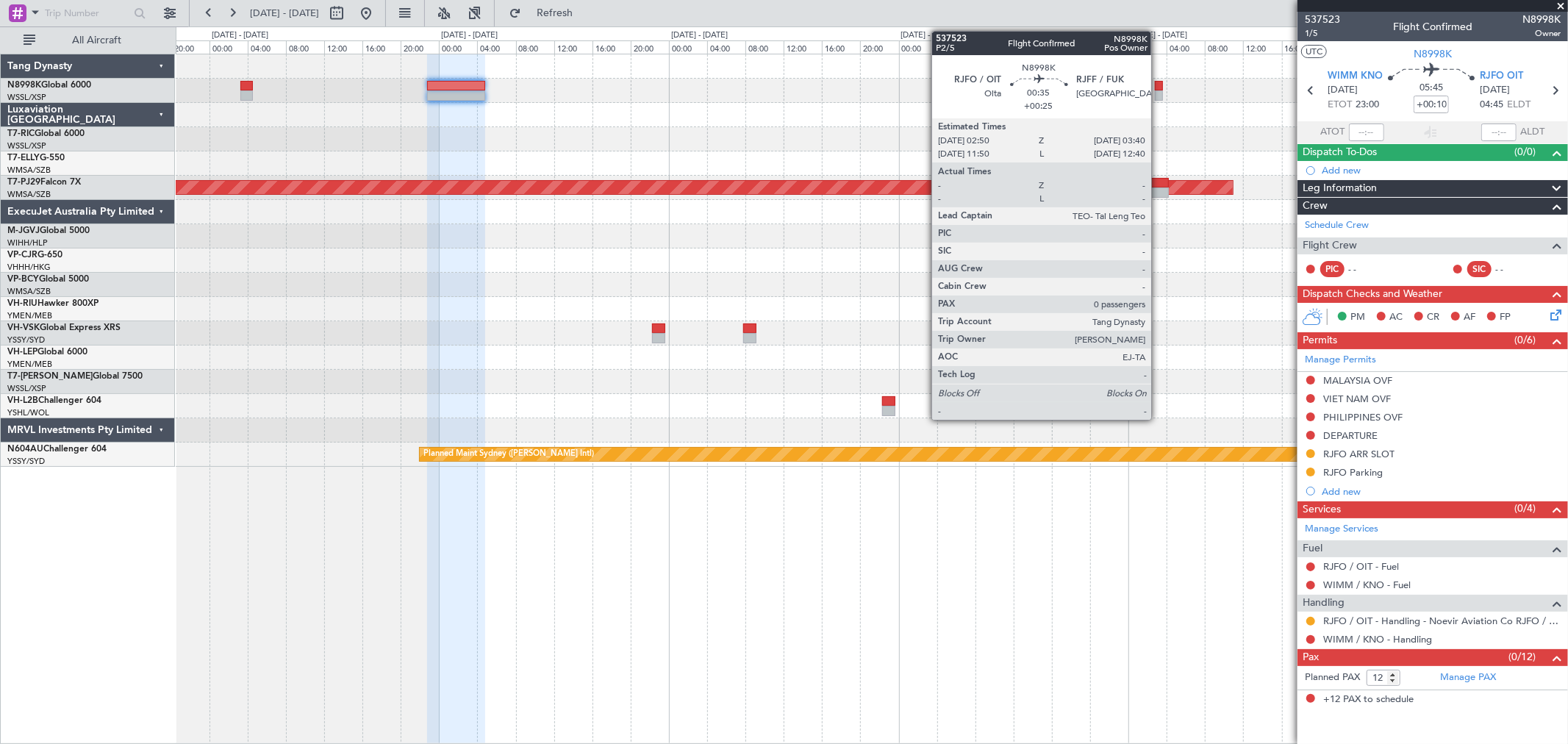
click at [1159, 89] on div at bounding box center [1159, 85] width 8 height 10
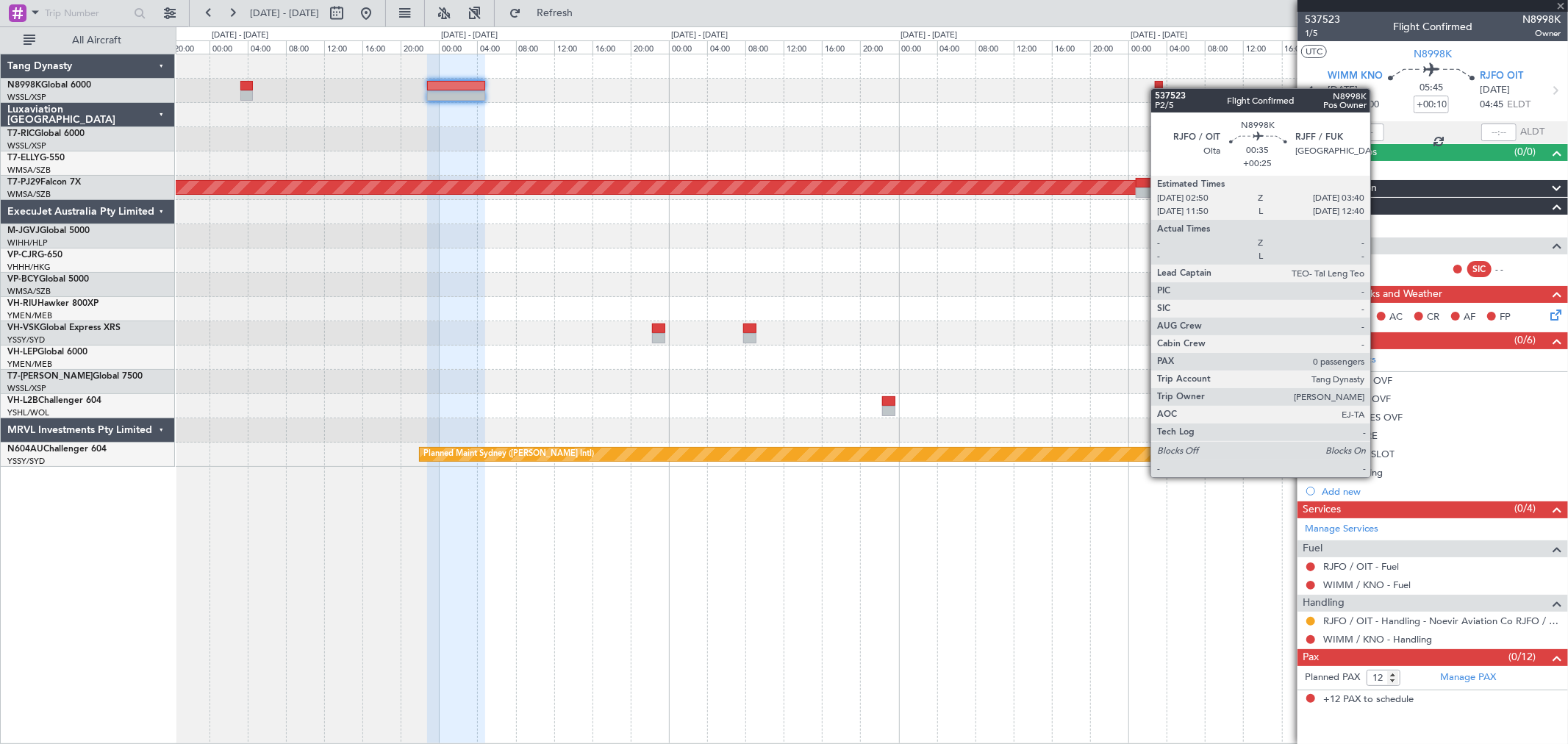
type input "+00:25"
type input "0"
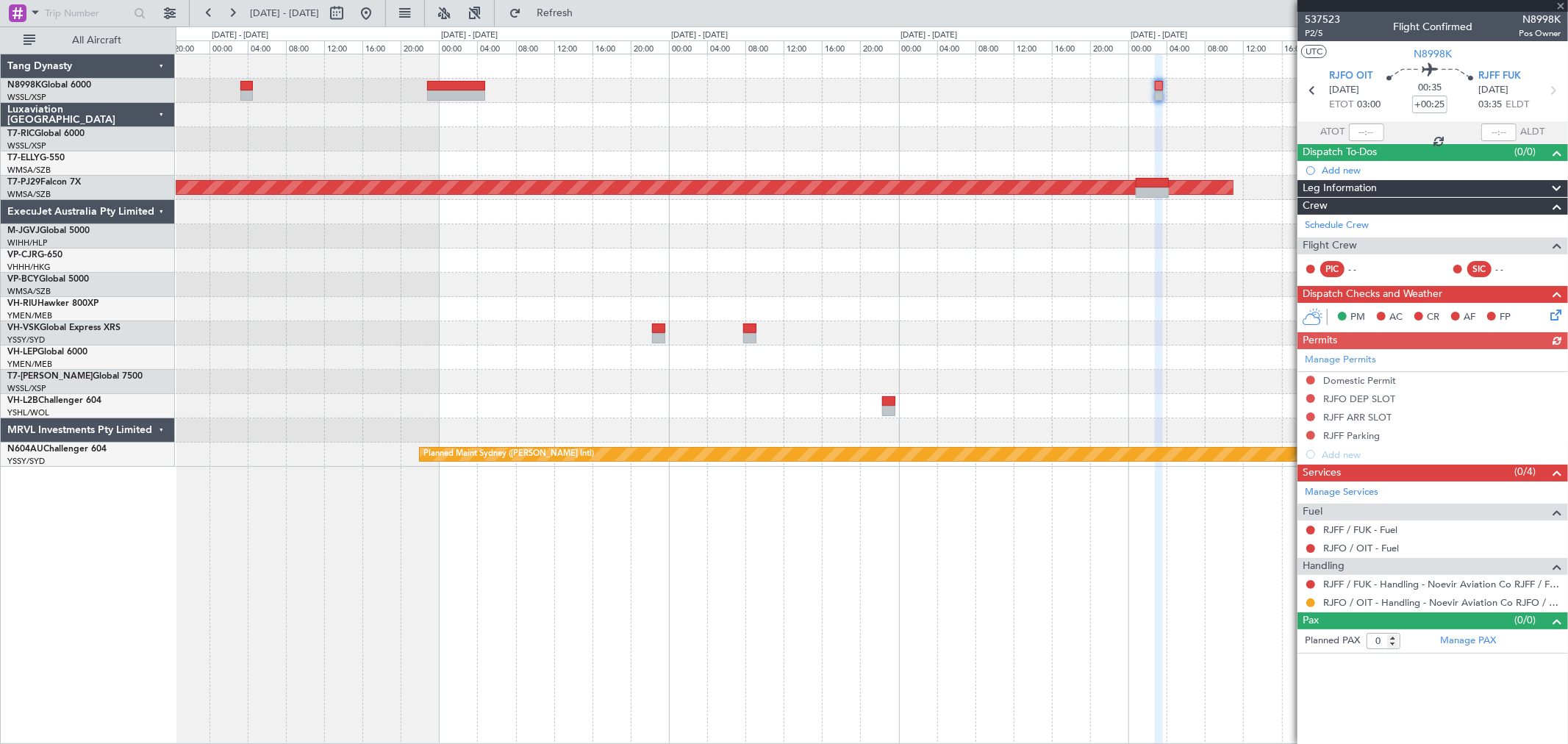
click at [969, 96] on div at bounding box center [871, 91] width 1392 height 24
click at [1306, 585] on div at bounding box center [1310, 584] width 12 height 12
click at [1312, 584] on button at bounding box center [1310, 584] width 9 height 9
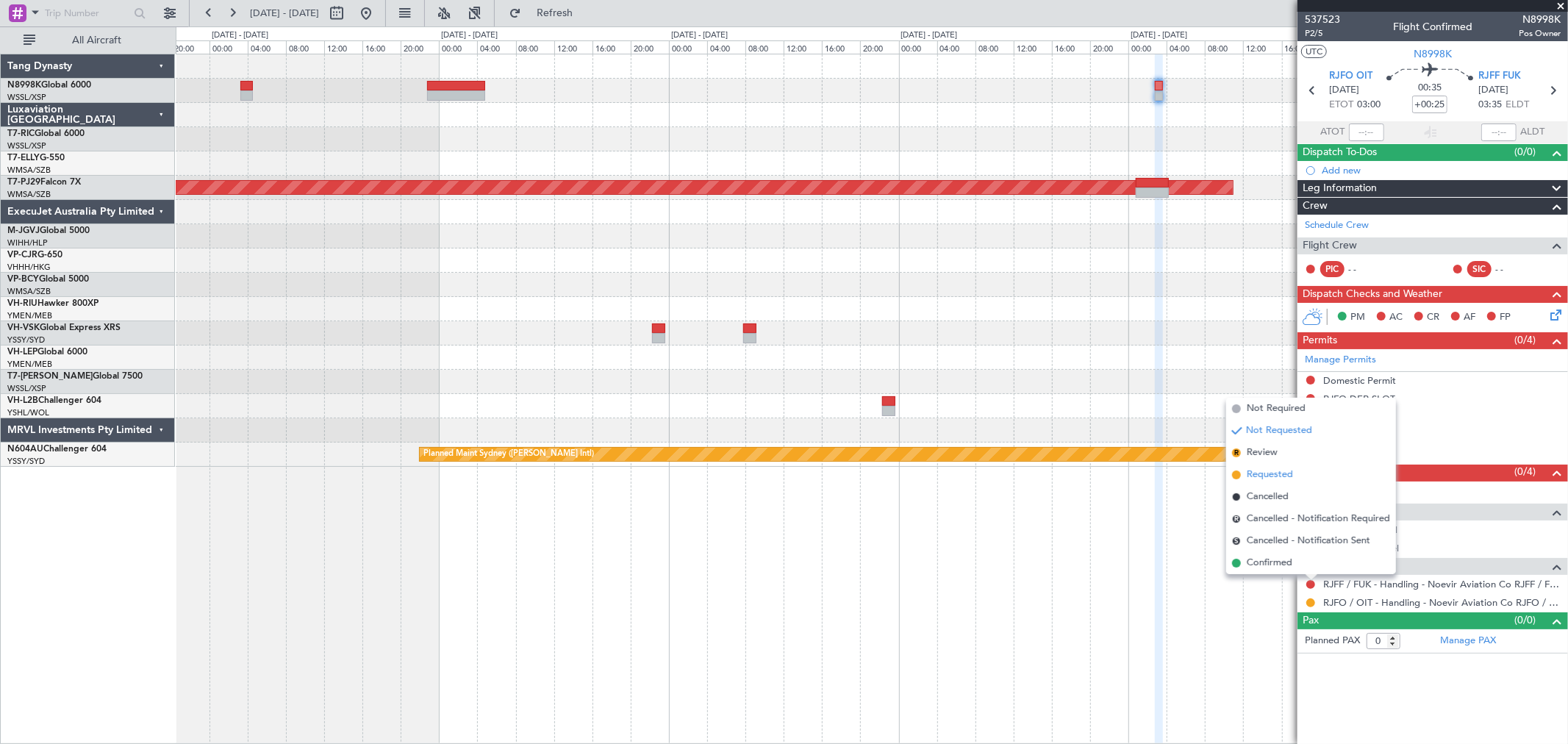
click at [1279, 478] on span "Requested" at bounding box center [1270, 475] width 46 height 15
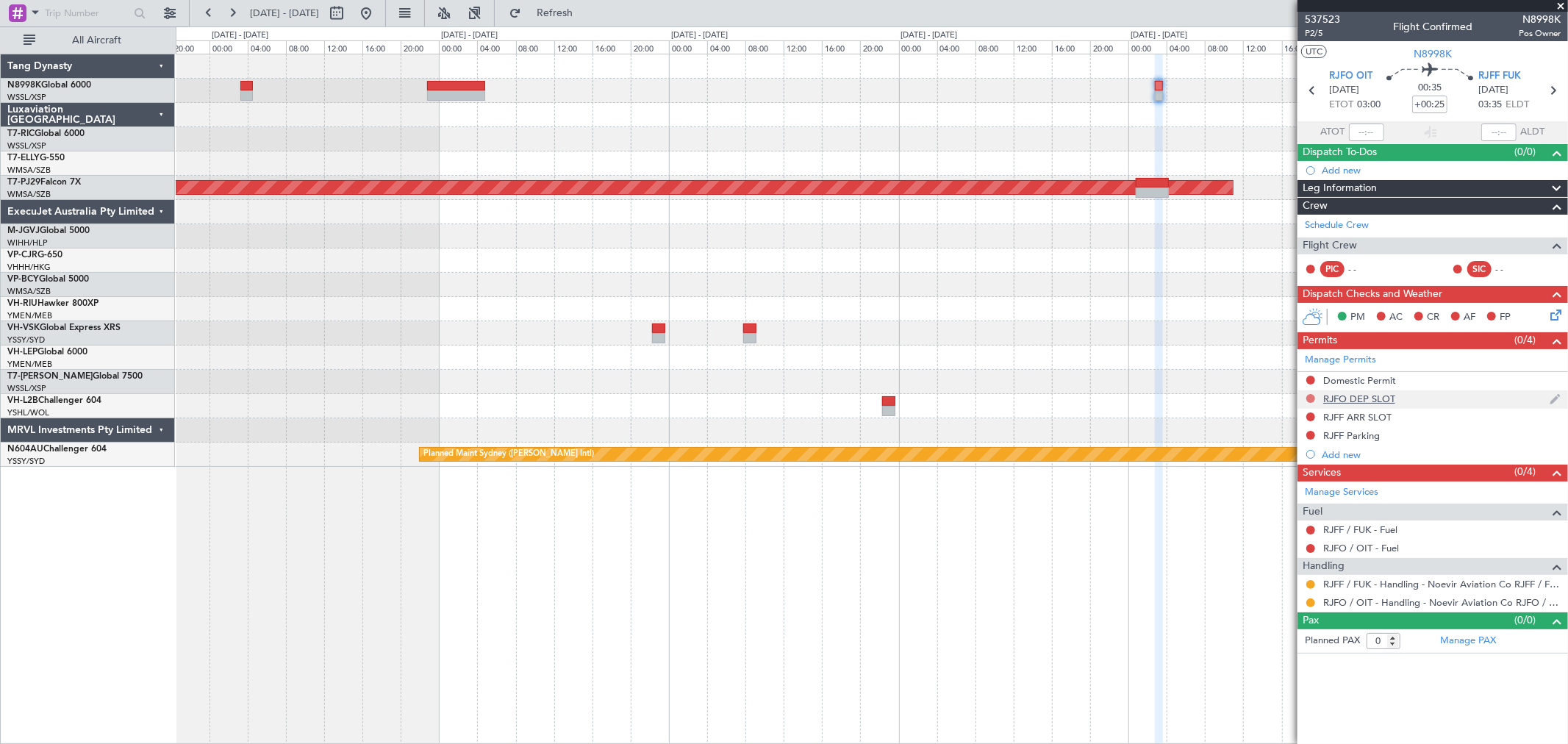
click at [1310, 397] on button at bounding box center [1310, 398] width 9 height 9
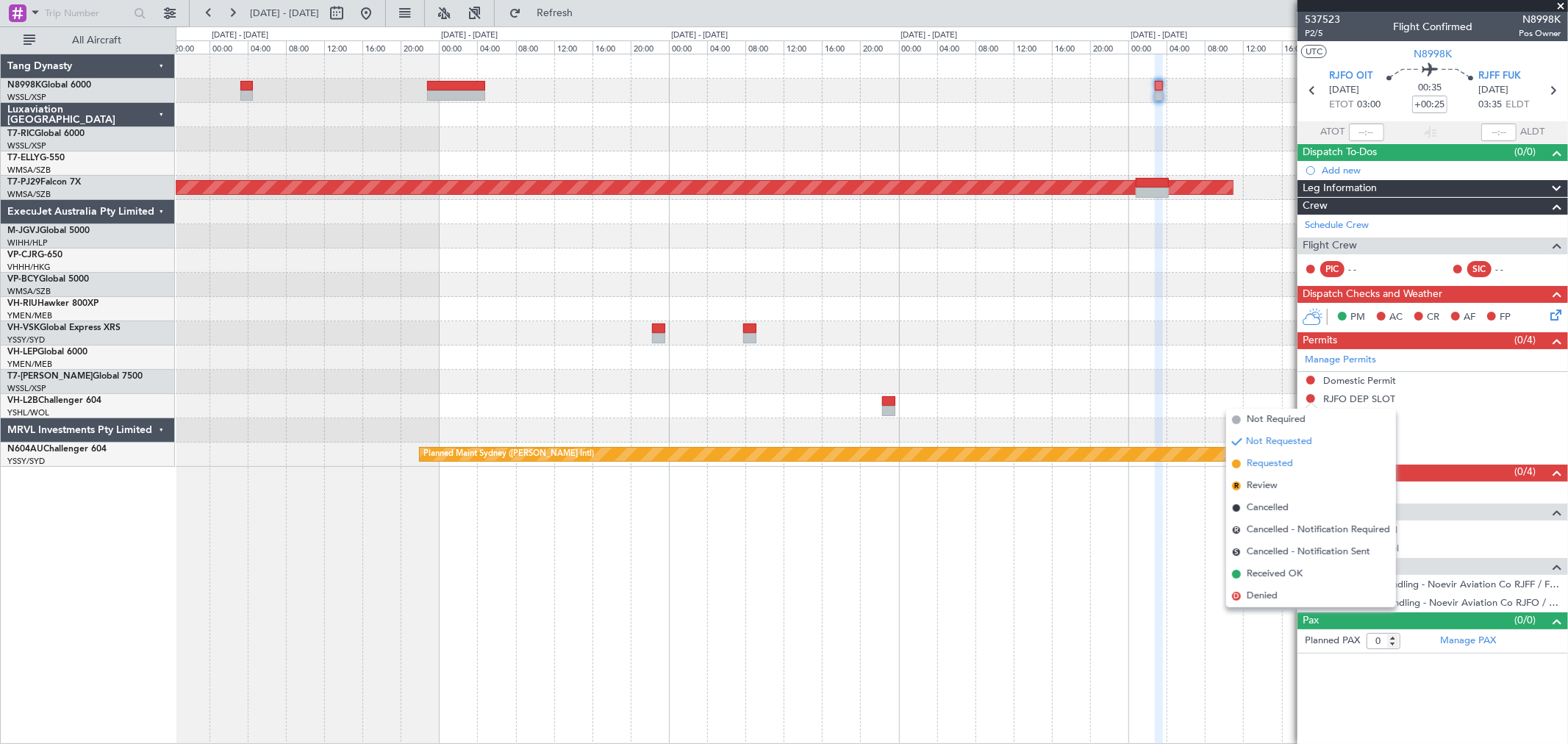
click at [1279, 460] on span "Requested" at bounding box center [1270, 464] width 46 height 15
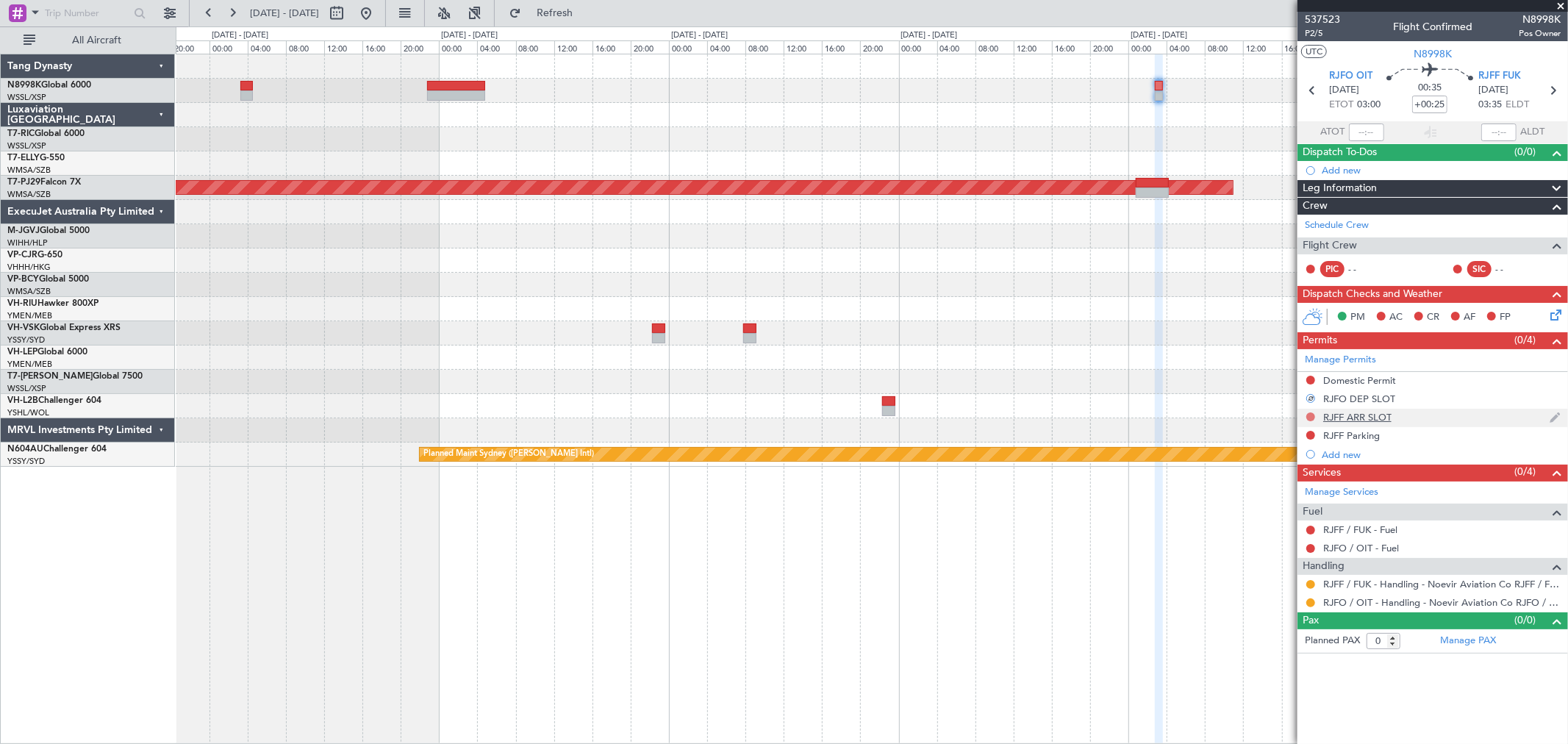
click at [1309, 416] on button at bounding box center [1310, 417] width 9 height 9
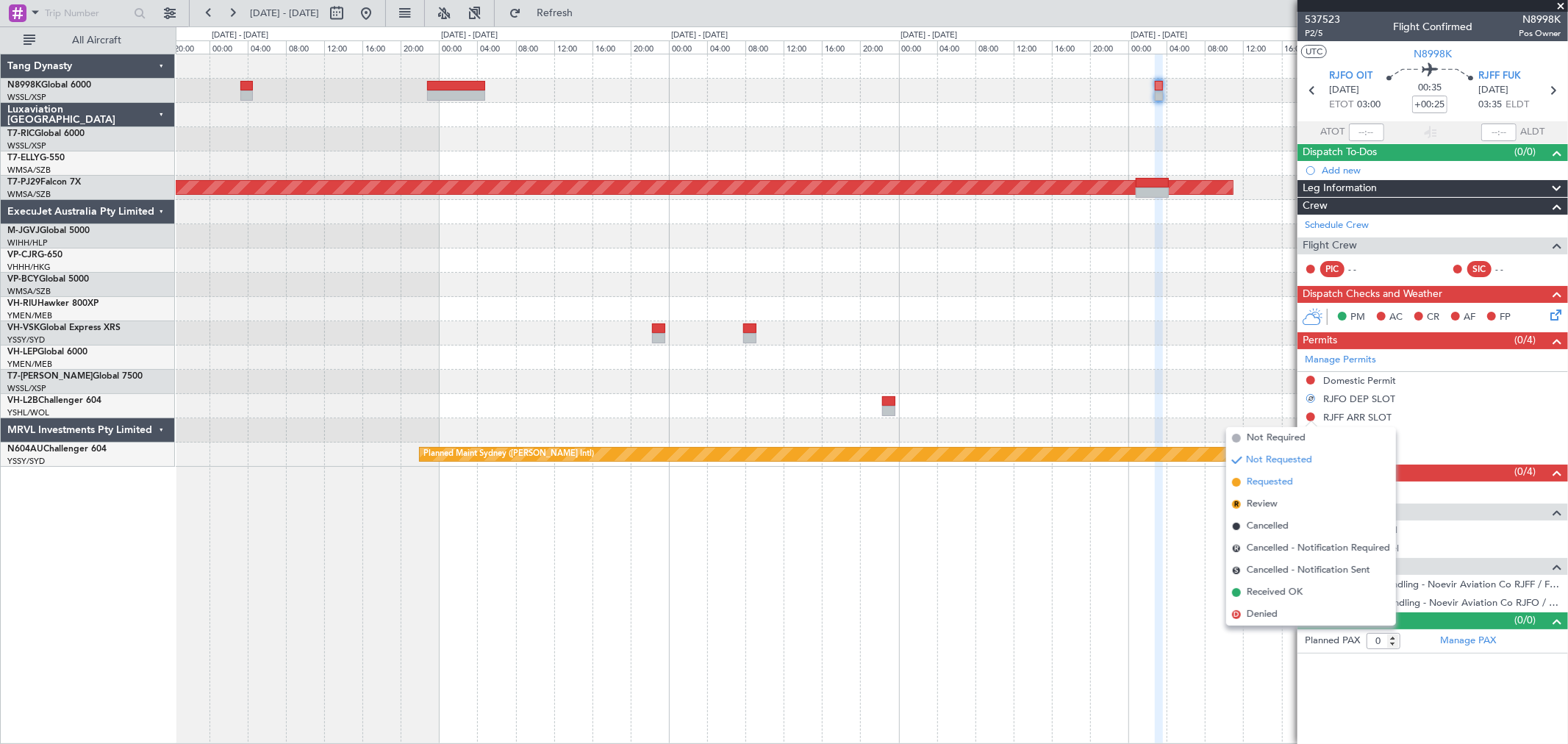
click at [1268, 480] on span "Requested" at bounding box center [1270, 482] width 46 height 15
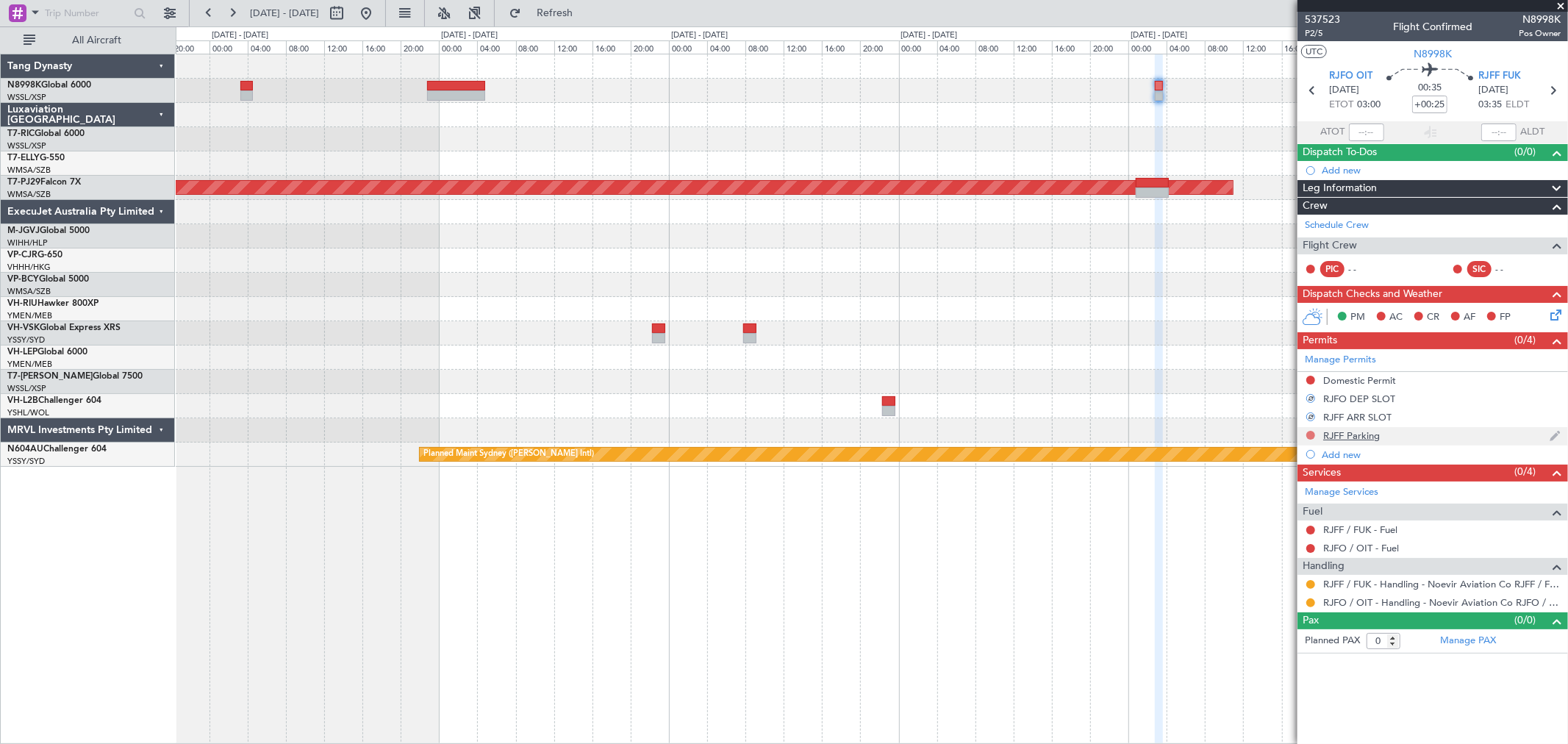
click at [1310, 436] on button at bounding box center [1310, 434] width 9 height 9
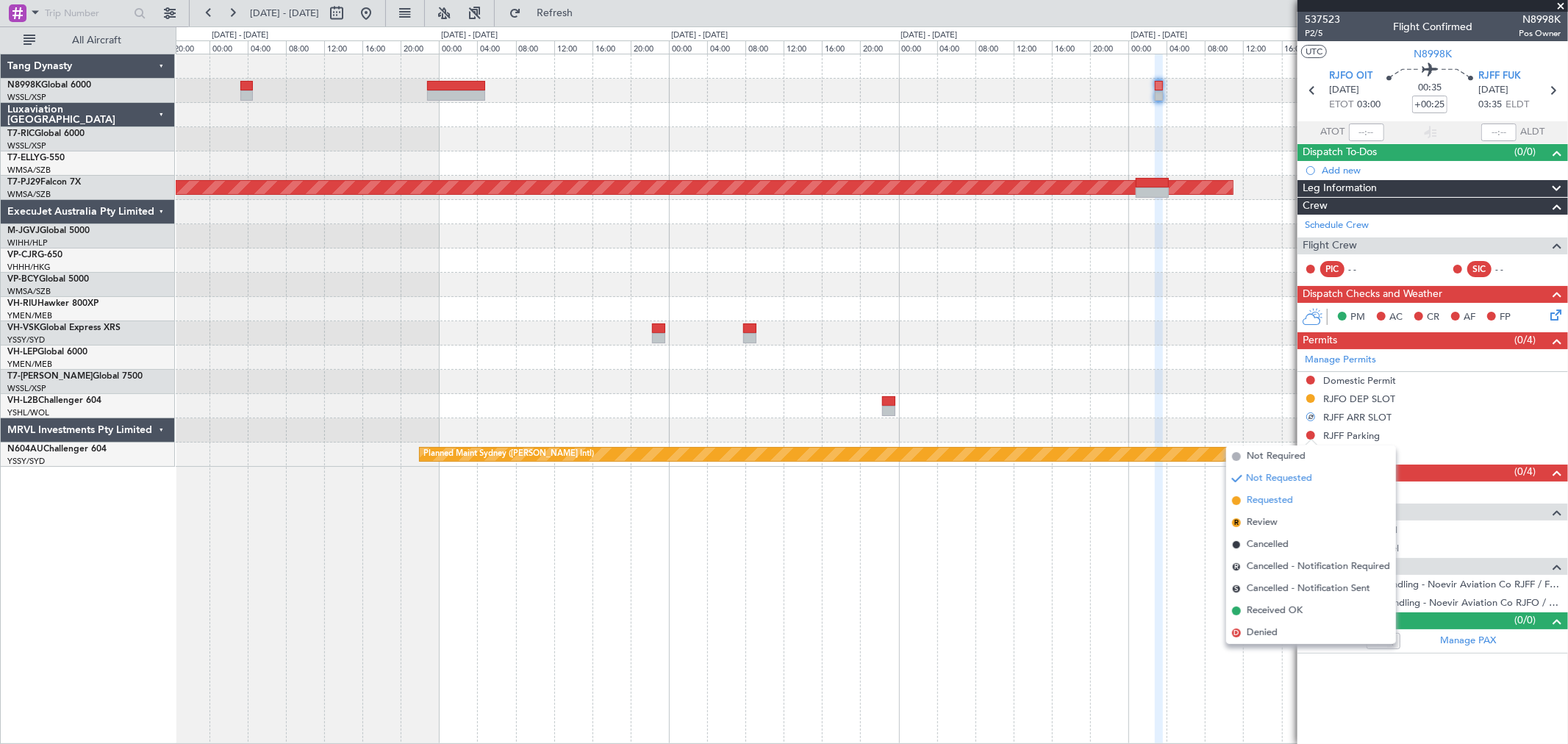
click at [1245, 503] on li "Requested" at bounding box center [1310, 500] width 169 height 22
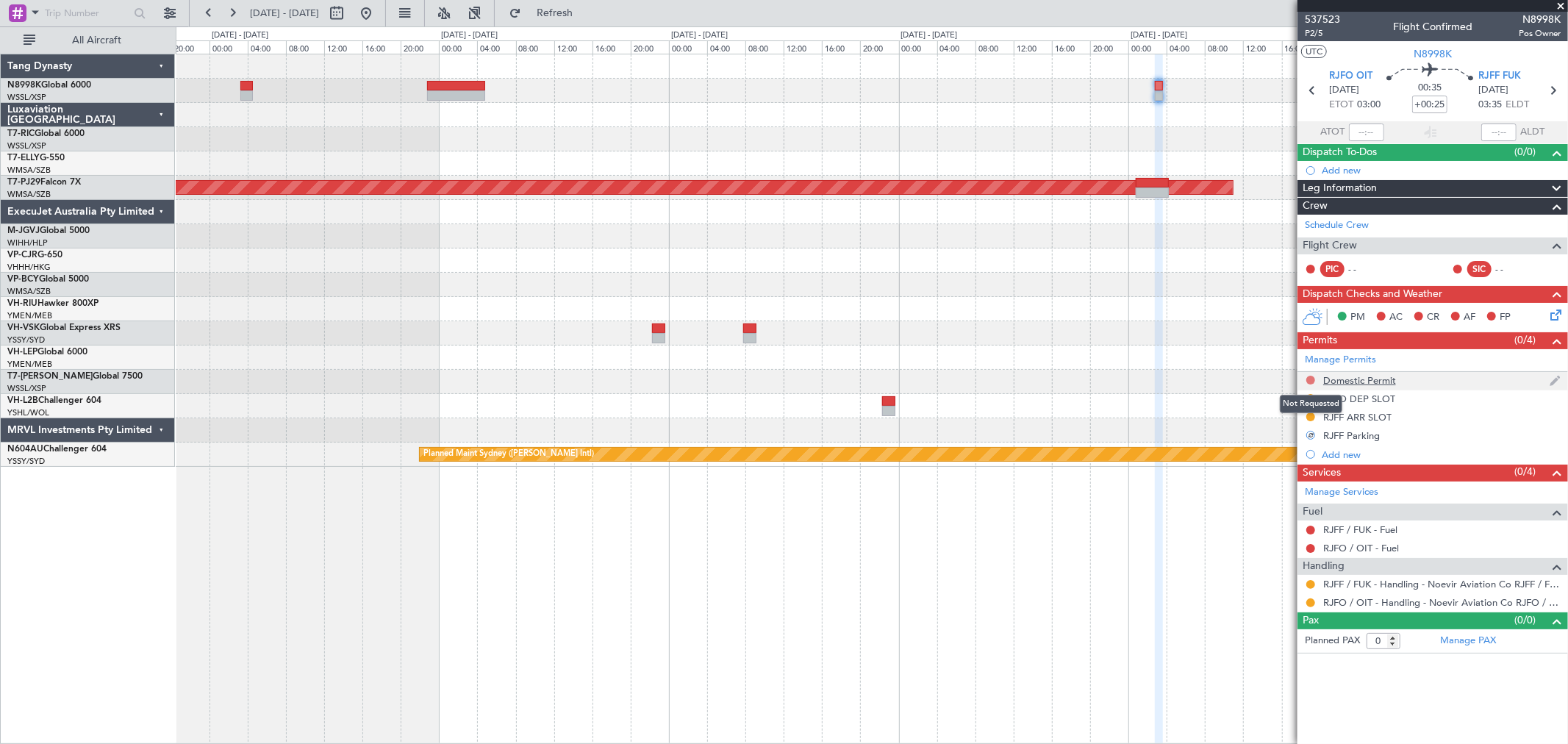
click at [1306, 379] on button at bounding box center [1310, 379] width 9 height 9
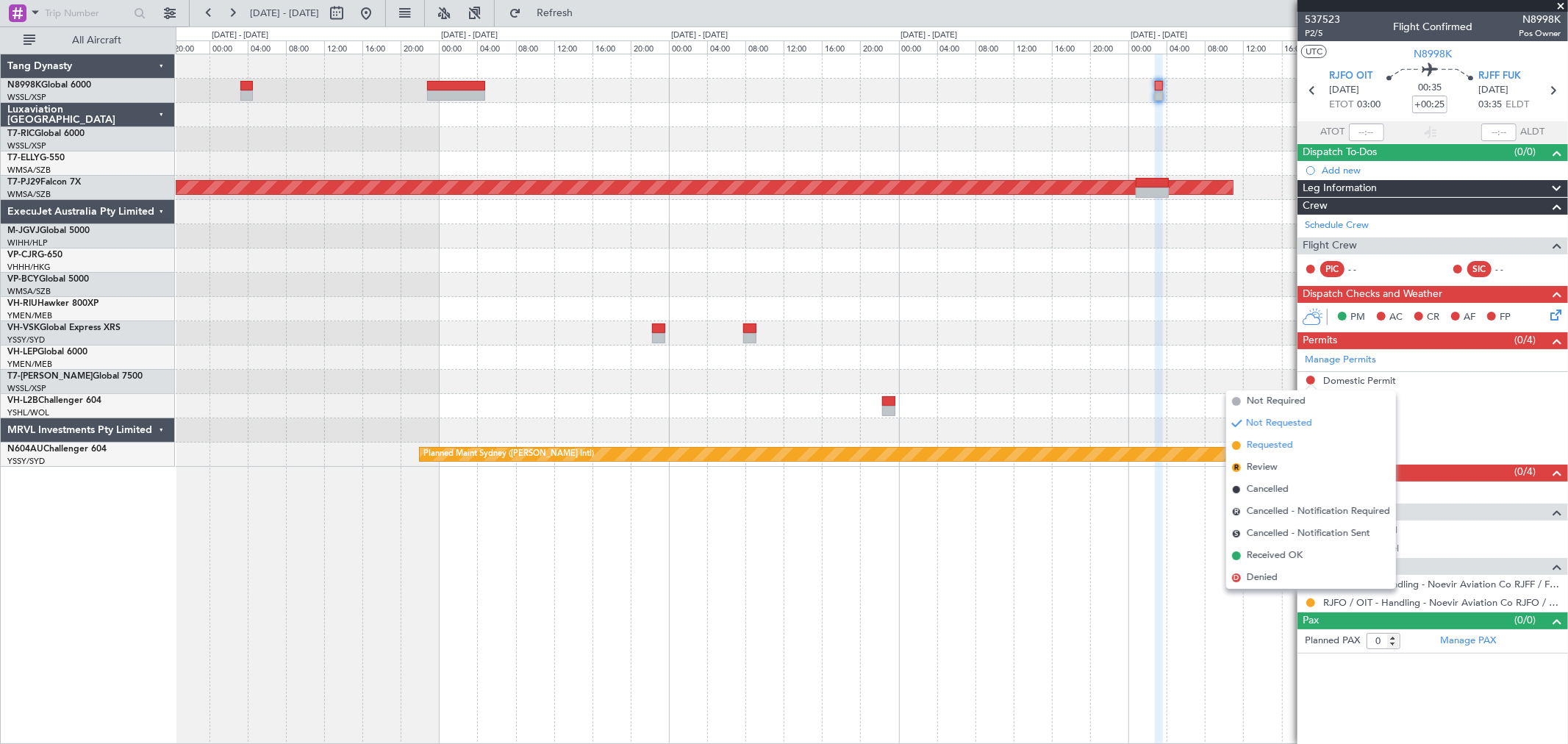
click at [1267, 444] on span "Requested" at bounding box center [1270, 445] width 46 height 15
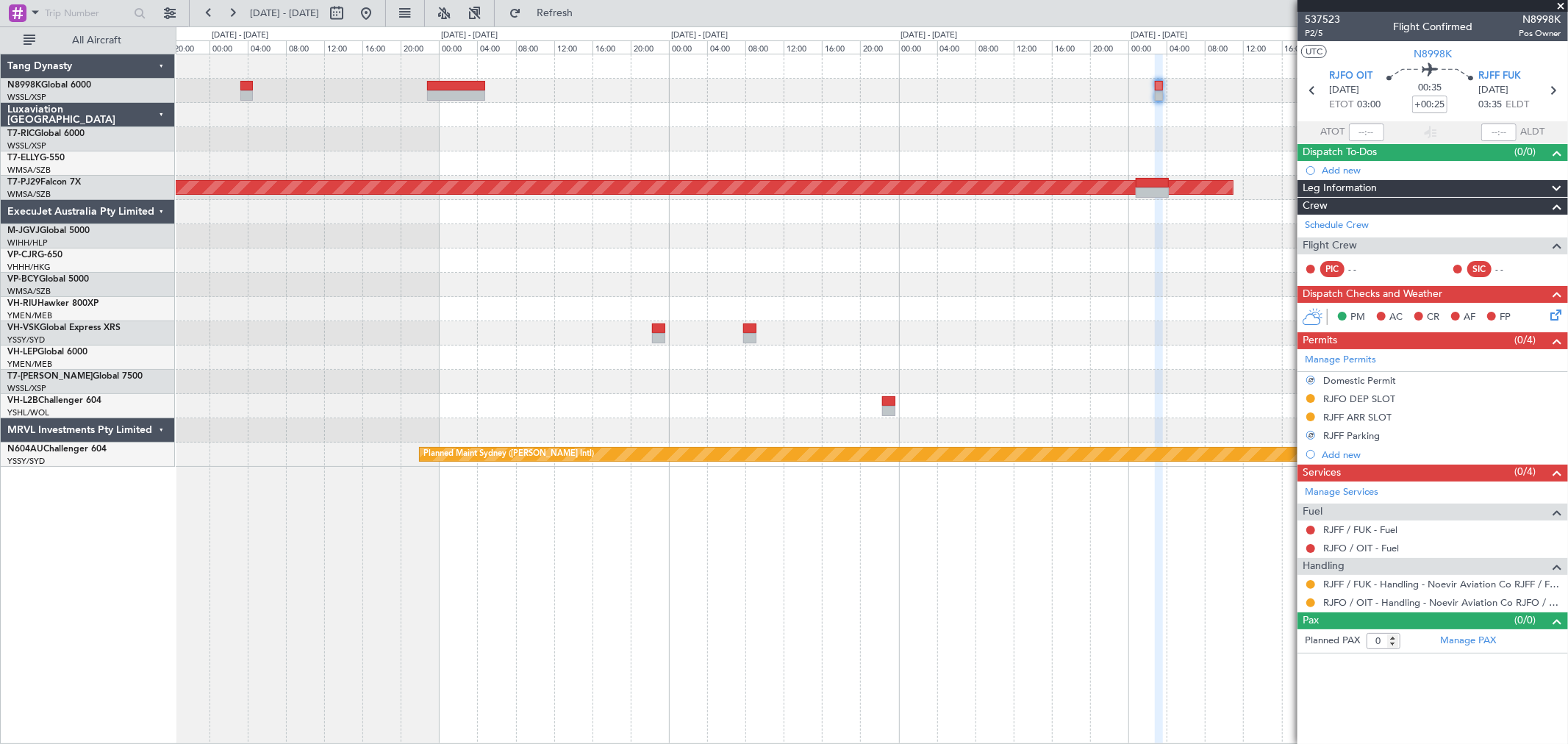
click at [605, 173] on div "Planned Maint [GEOGRAPHIC_DATA] (Sultan [PERSON_NAME] [PERSON_NAME] - Subang) P…" at bounding box center [871, 260] width 1392 height 413
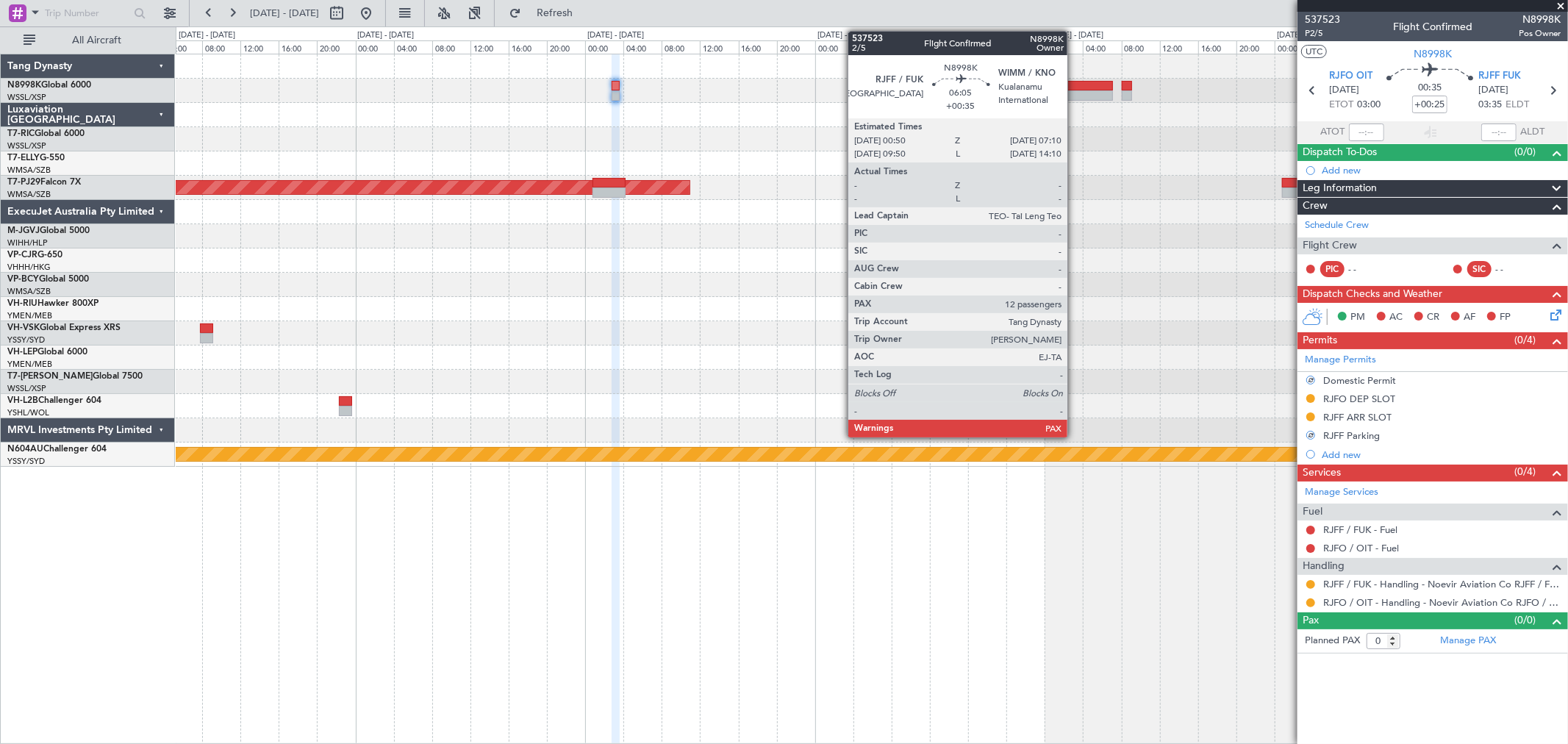
click at [1075, 97] on div at bounding box center [1082, 95] width 61 height 10
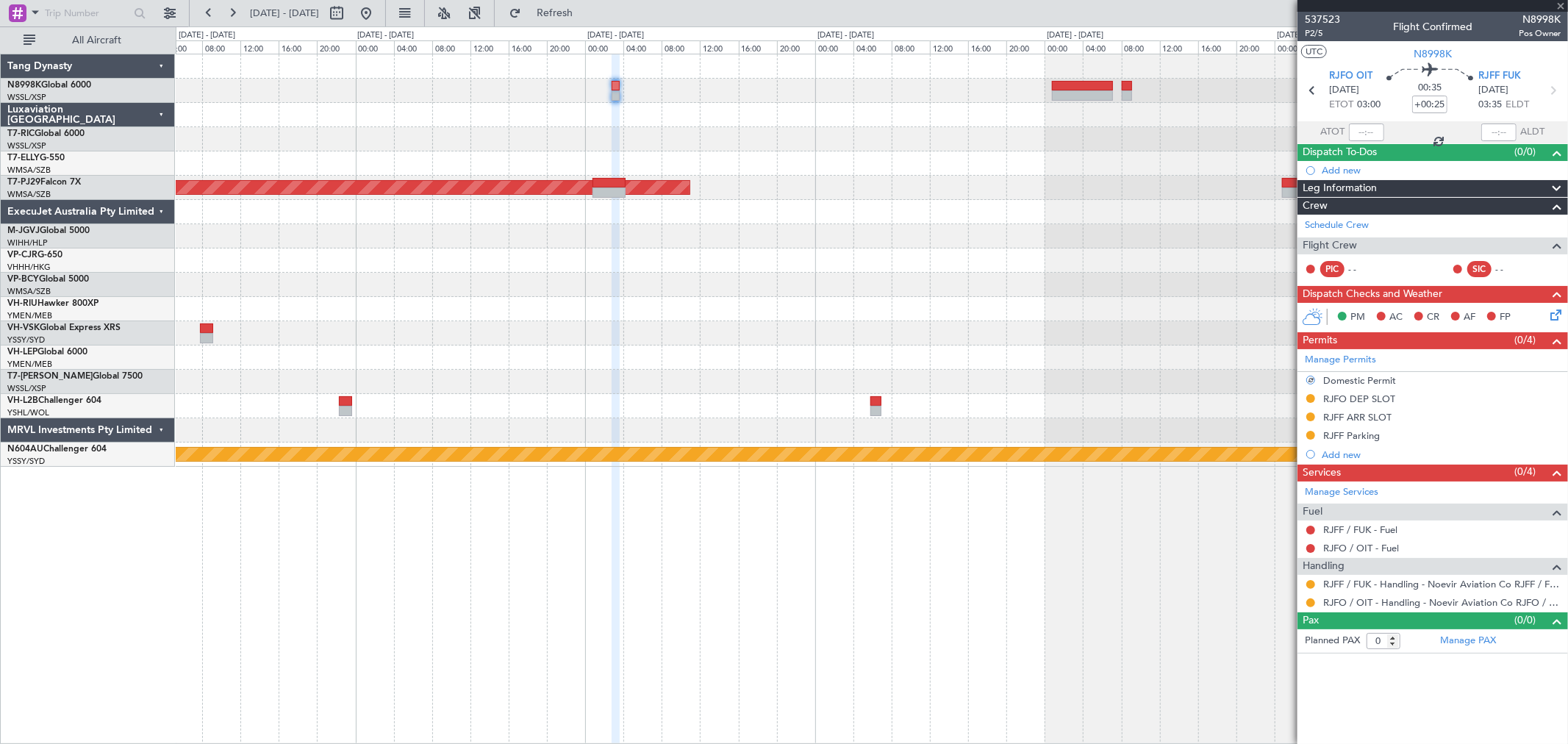
type input "+00:35"
type input "12"
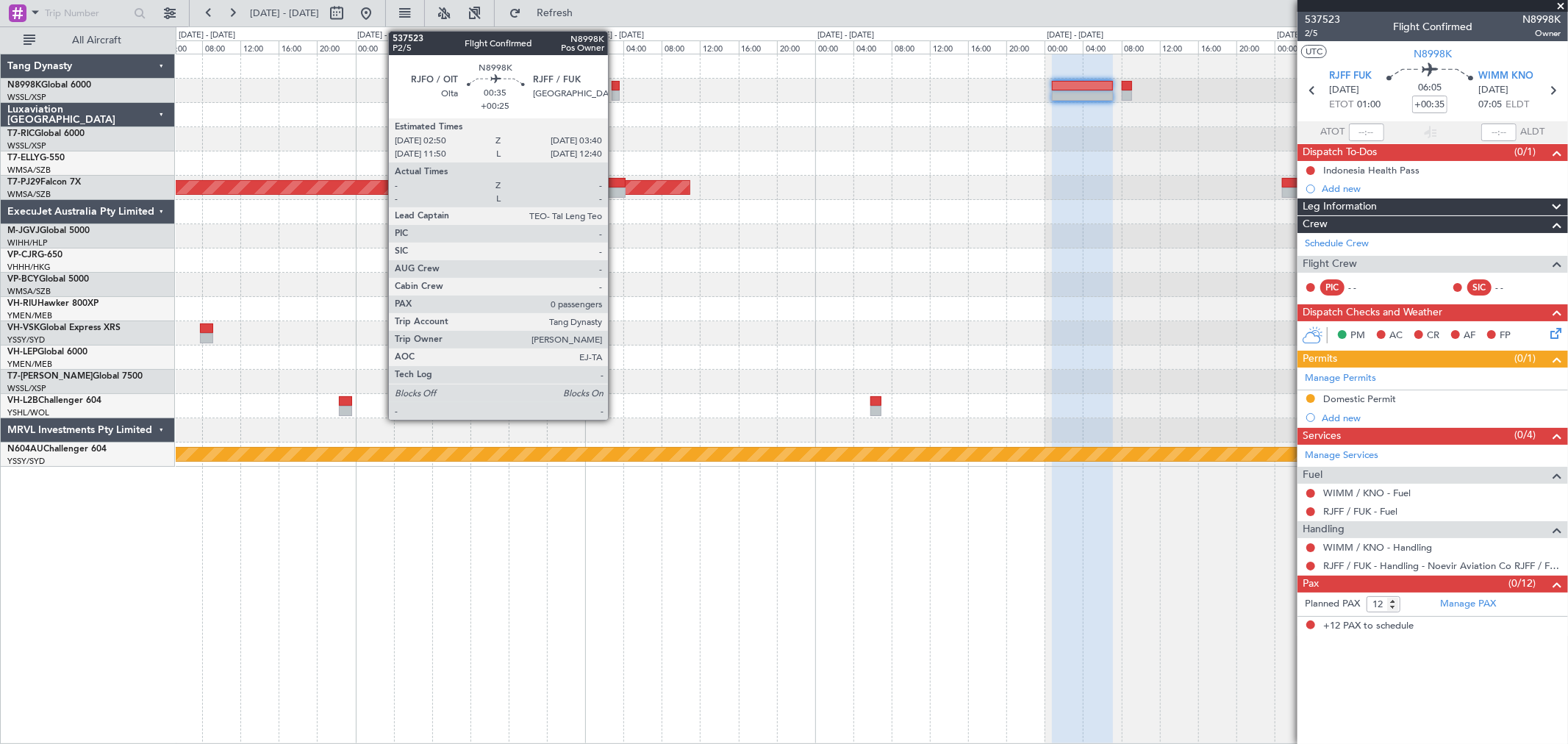
click at [615, 91] on div at bounding box center [615, 95] width 8 height 10
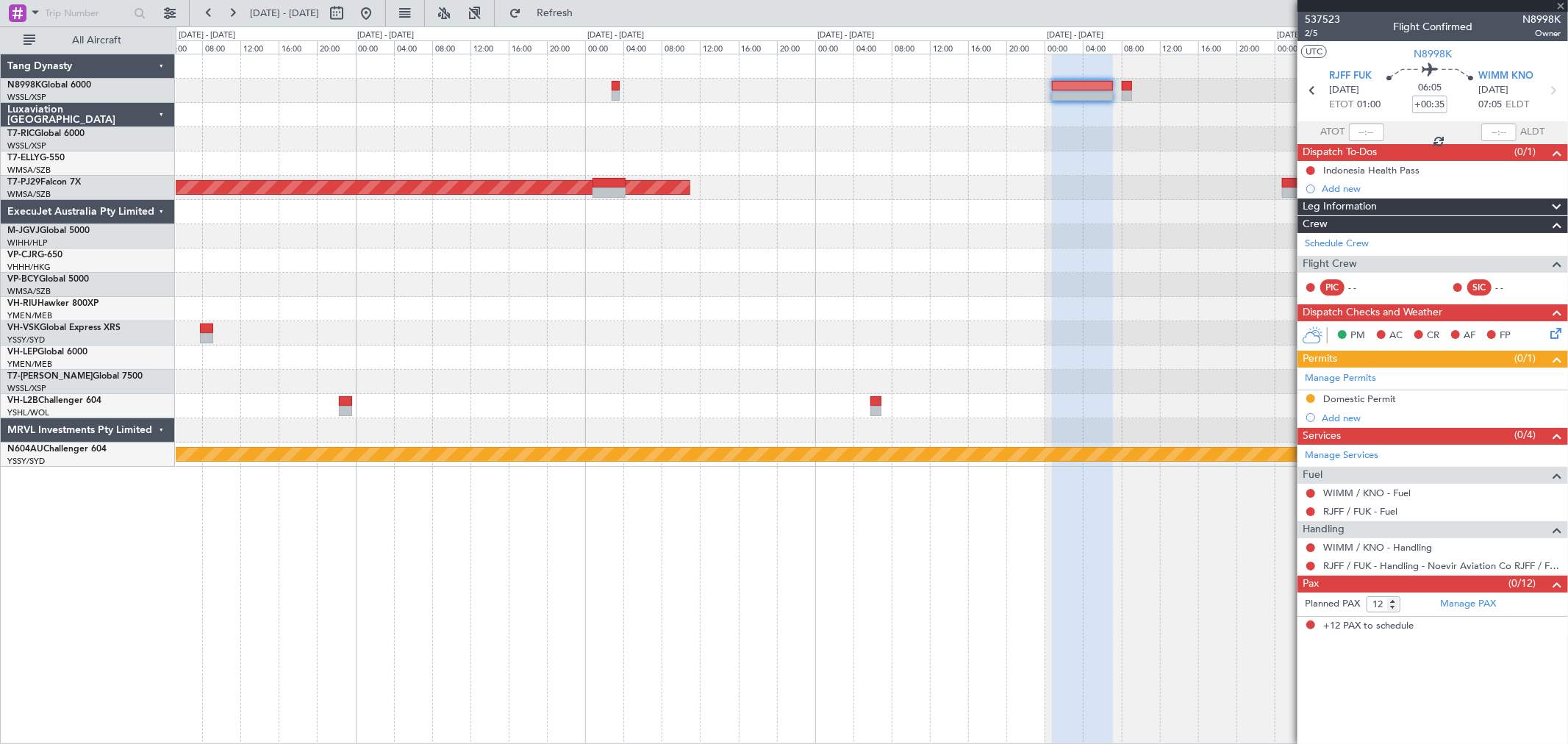
type input "+00:25"
type input "0"
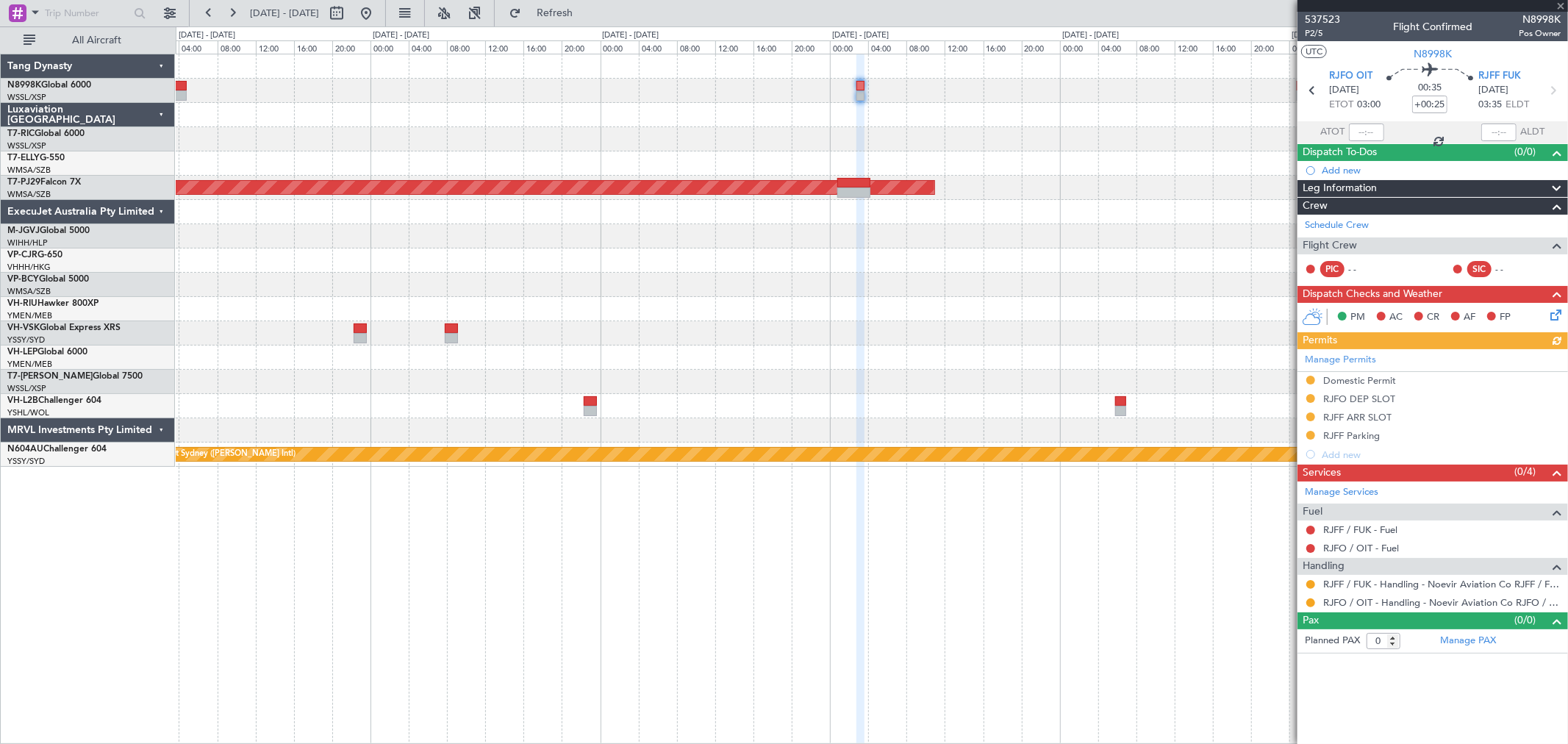
click at [972, 134] on div at bounding box center [871, 139] width 1392 height 24
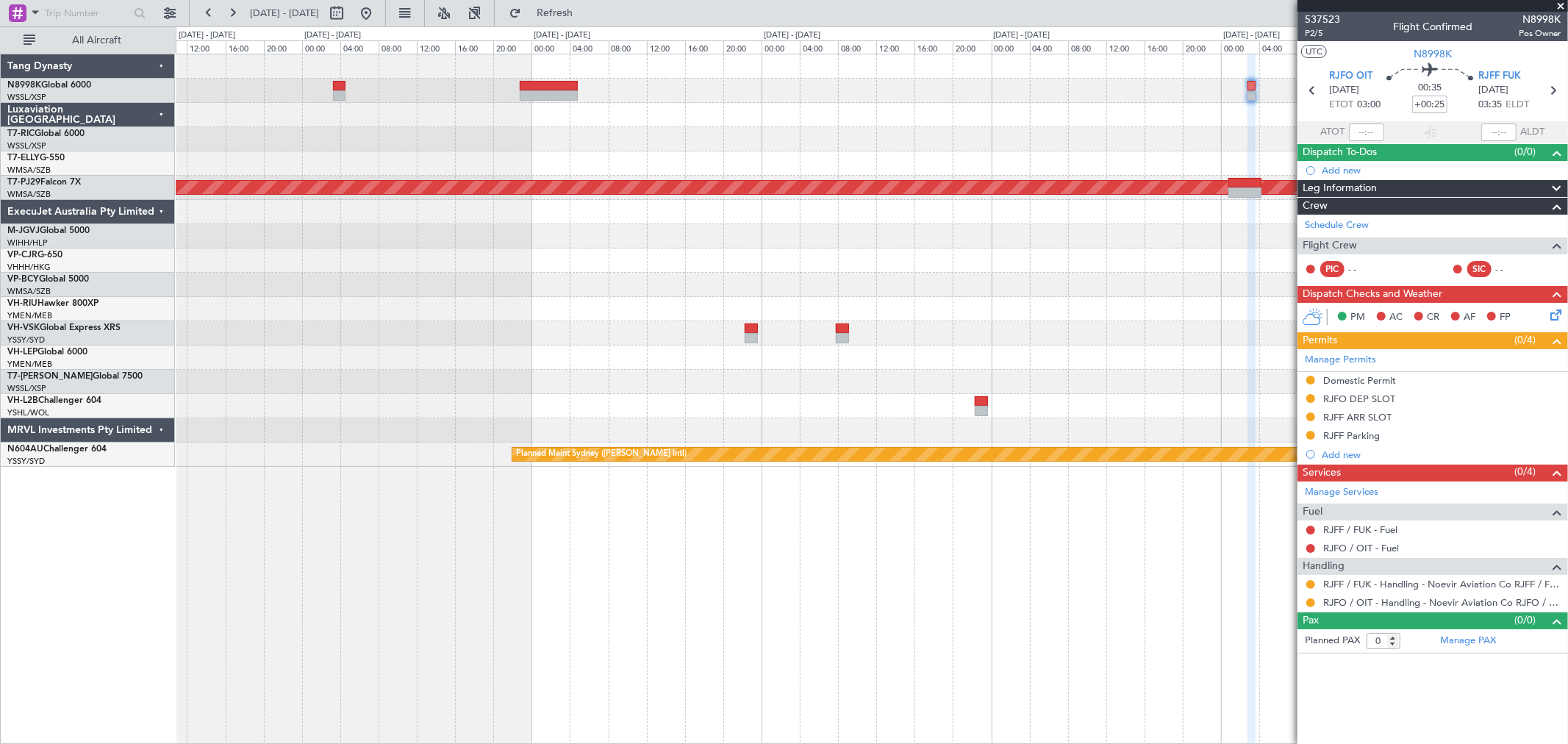
click at [1003, 115] on div "Planned Maint [GEOGRAPHIC_DATA] (Sultan [PERSON_NAME] [PERSON_NAME] - Subang) P…" at bounding box center [871, 260] width 1392 height 413
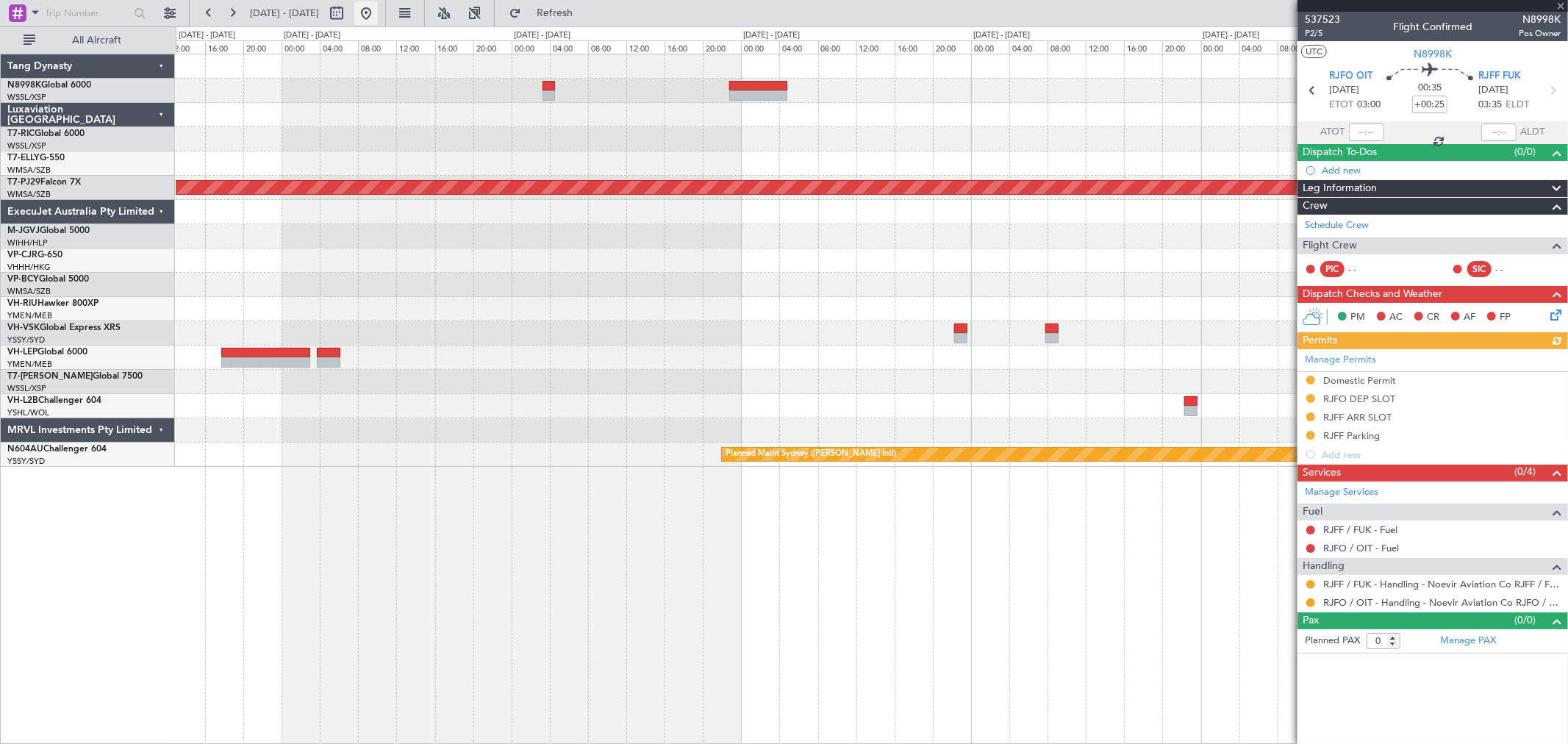
click at [378, 13] on button at bounding box center [366, 13] width 23 height 23
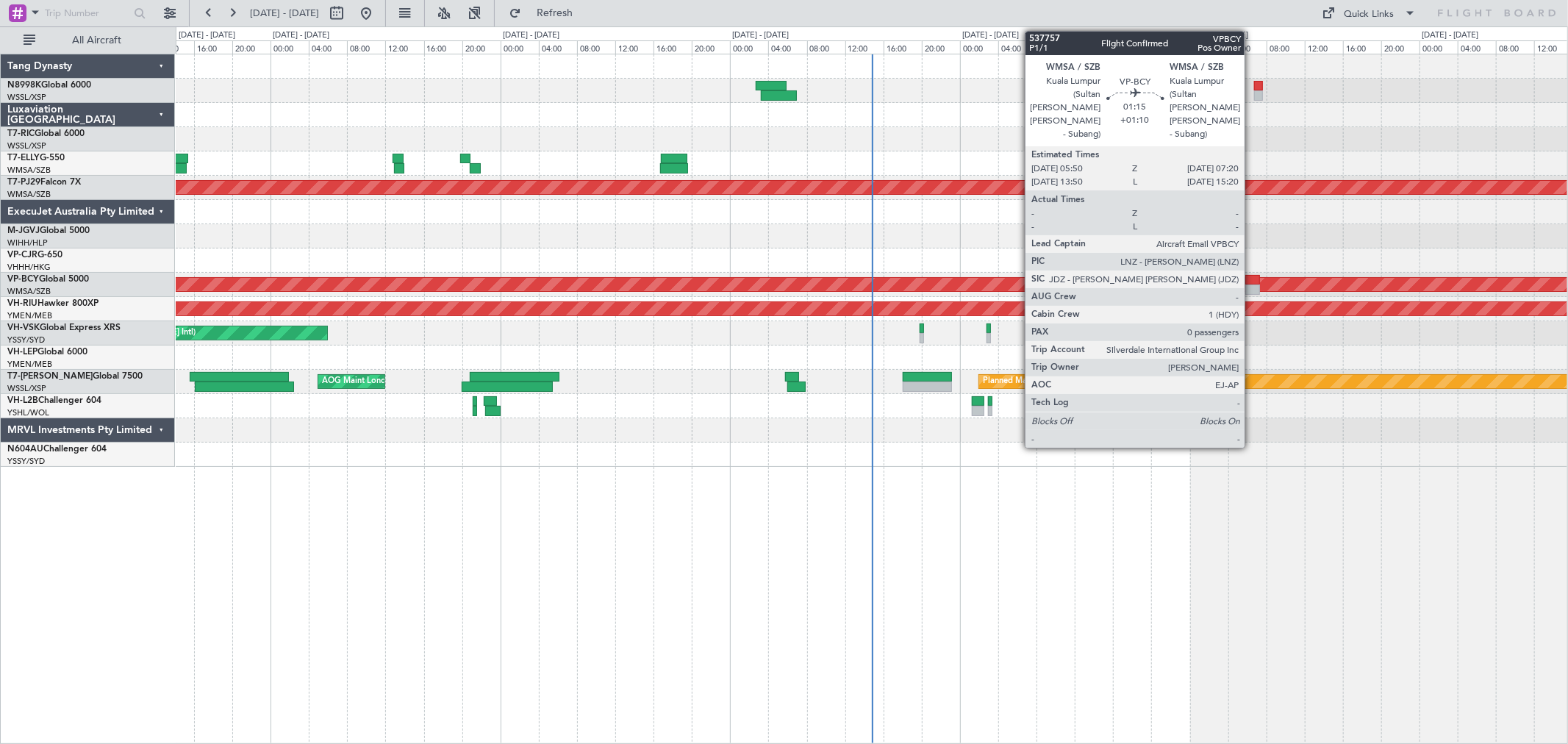
click at [1251, 275] on div at bounding box center [1252, 279] width 15 height 10
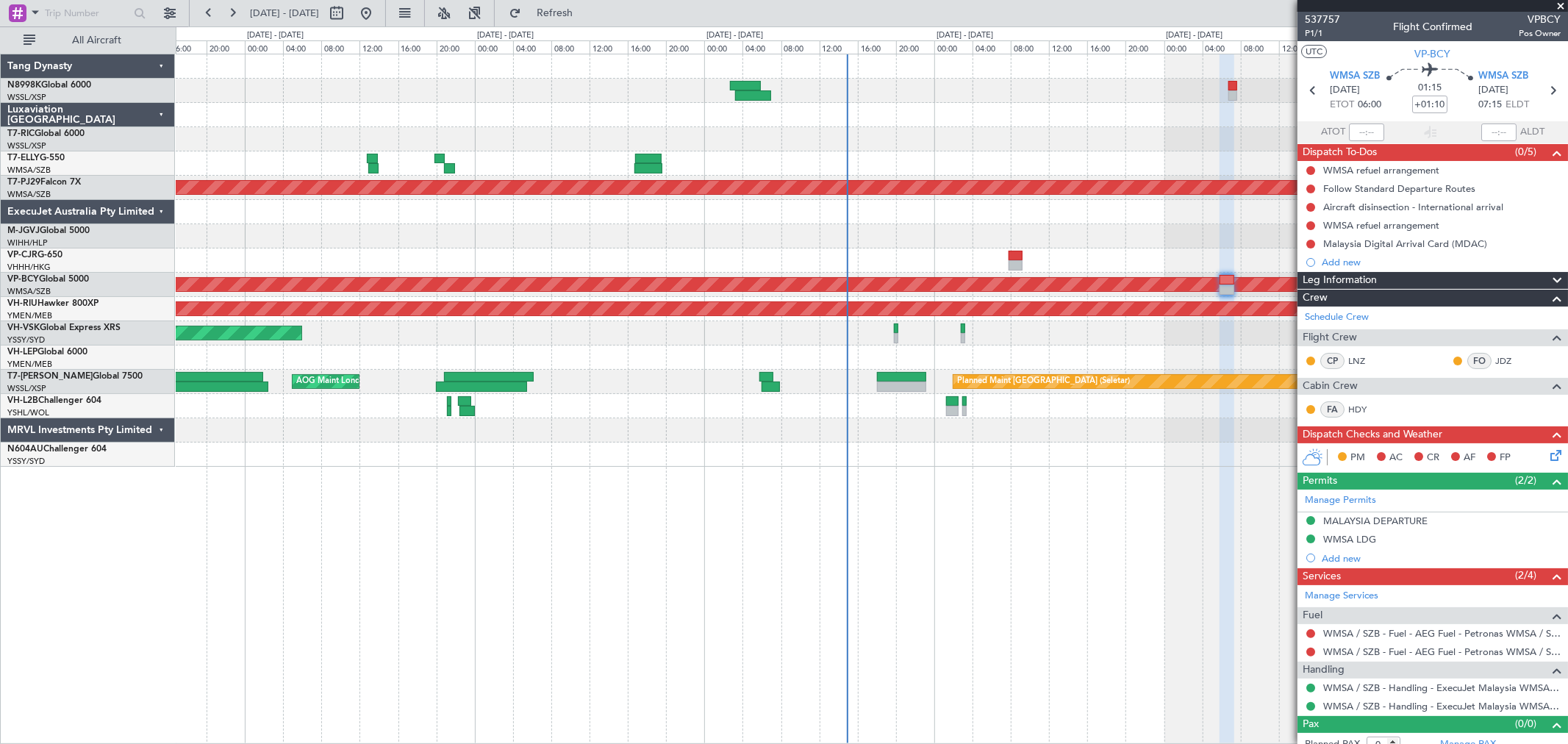
click at [820, 166] on div "Planned Maint [GEOGRAPHIC_DATA] (Sultan [PERSON_NAME] [PERSON_NAME] - Subang) P…" at bounding box center [871, 260] width 1392 height 413
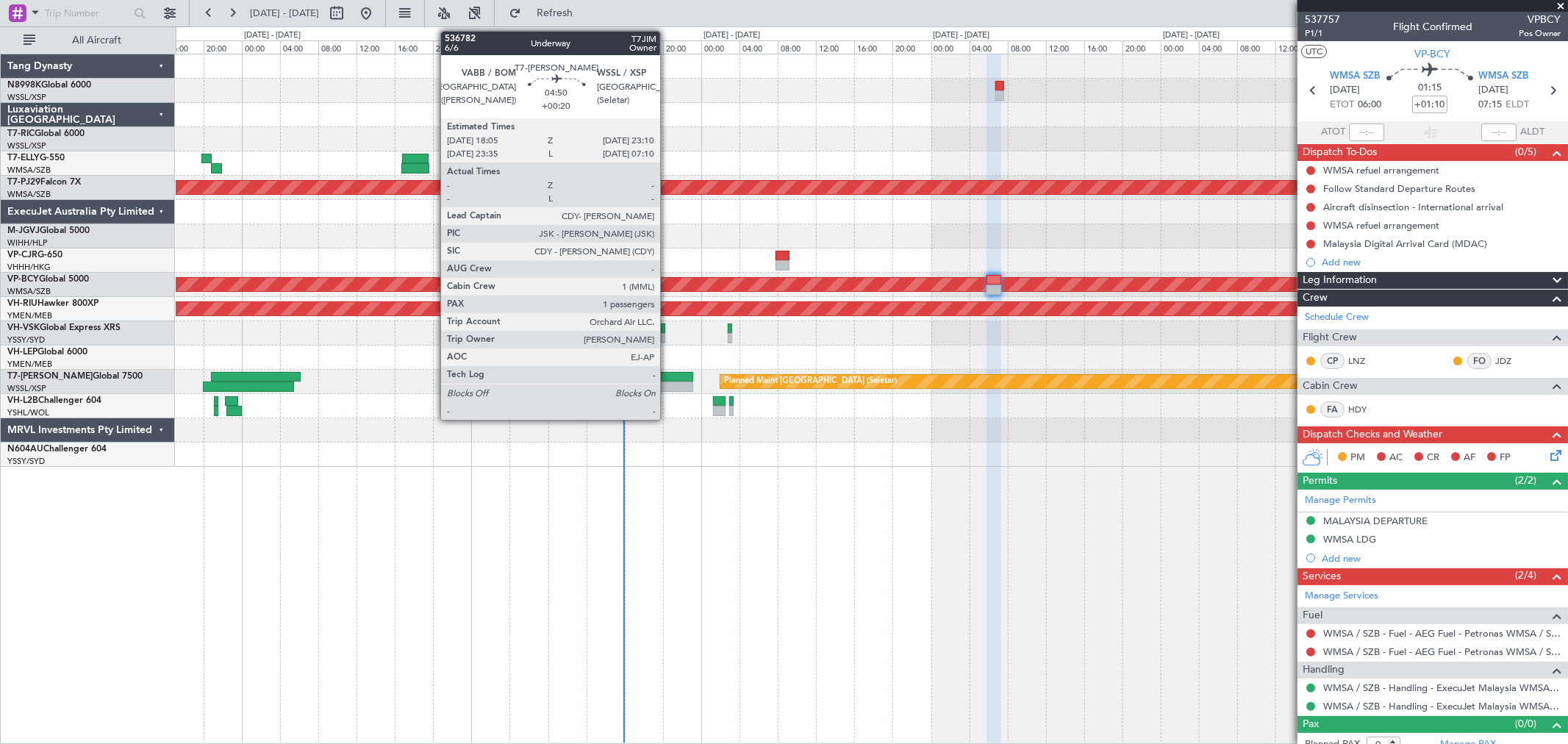
click at [667, 379] on div at bounding box center [669, 377] width 50 height 10
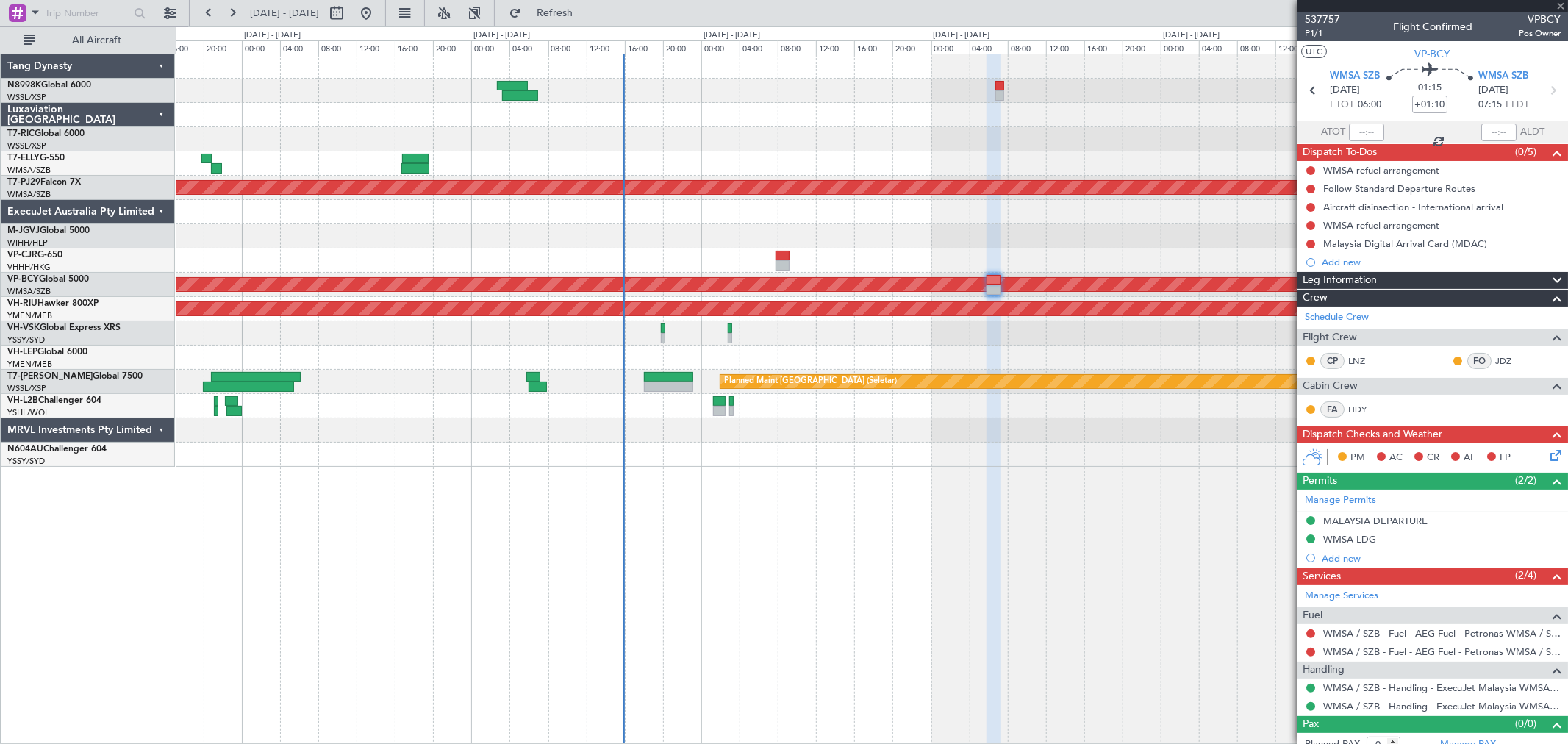
type input "+00:20"
type input "1"
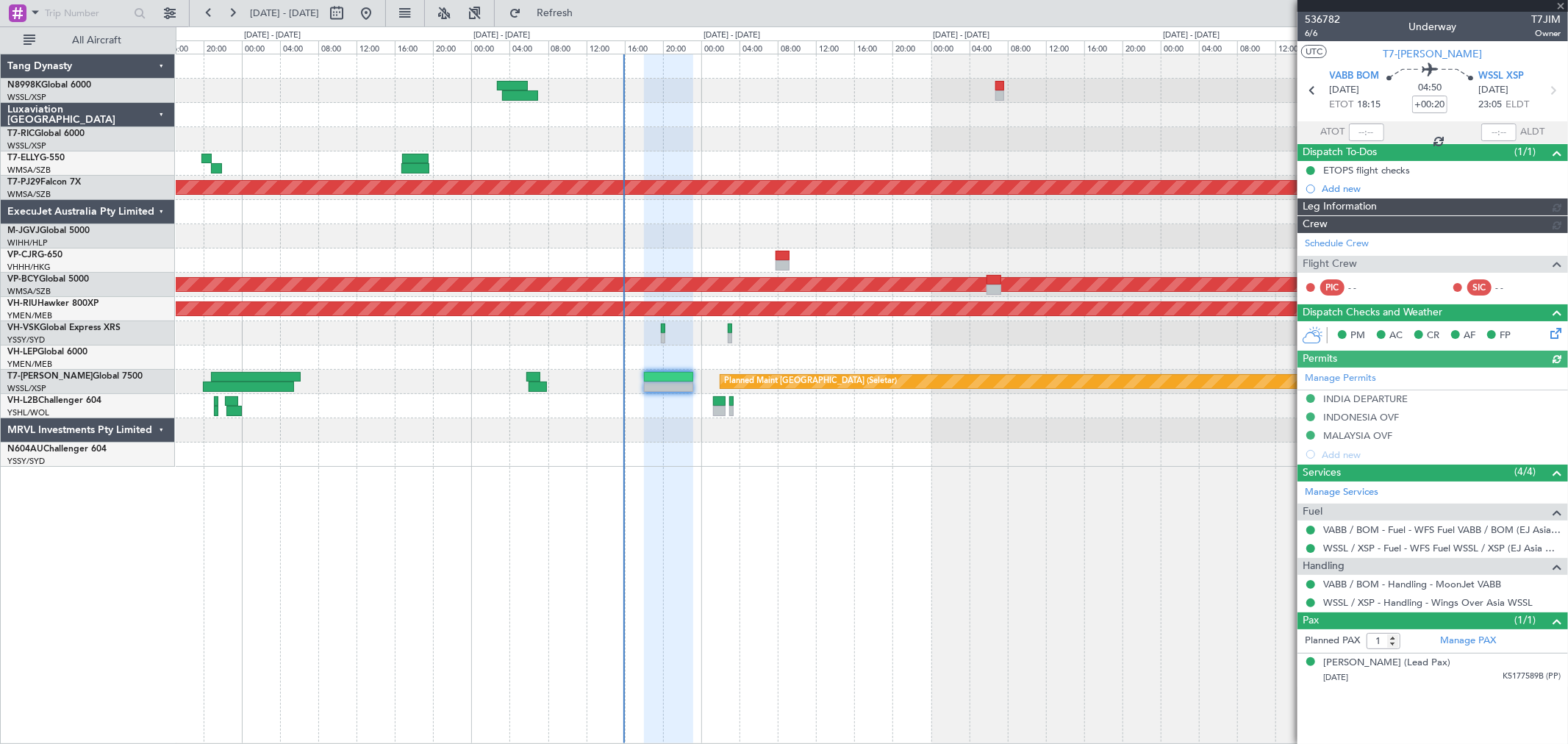
type input "Terry Leung (LEU)"
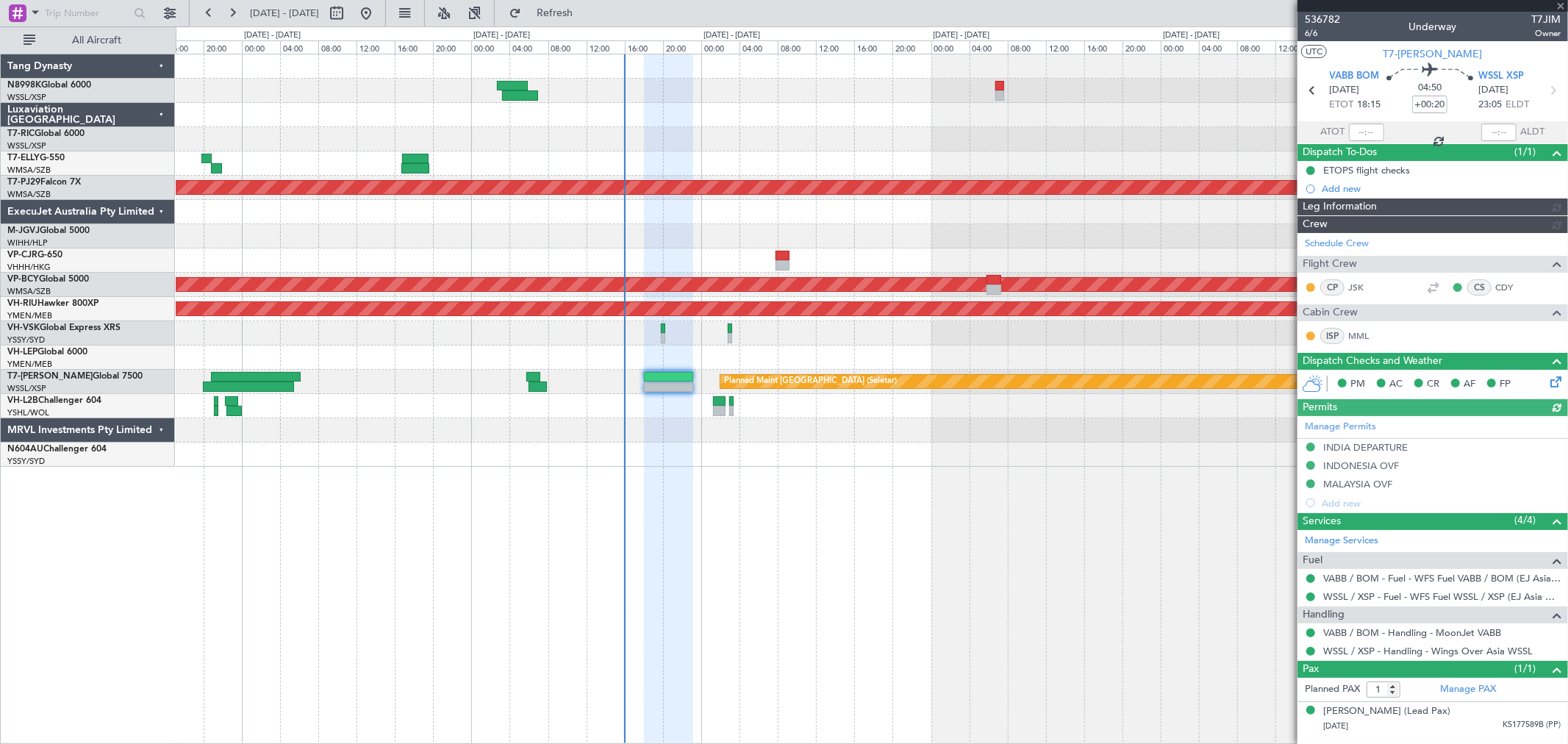
type input "Terry Leung (LEU)"
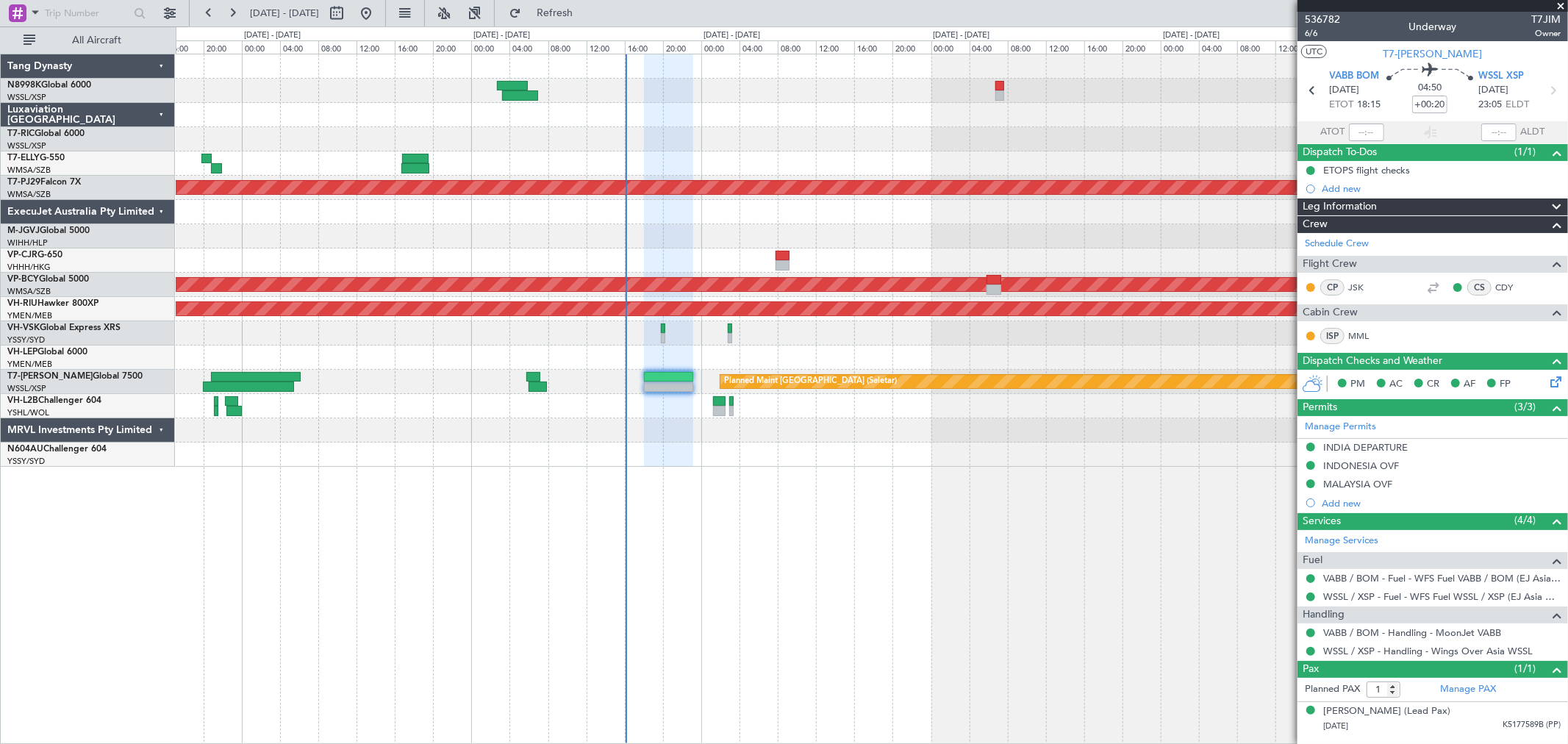
type input "Terry Leung (LEU)"
